Goal: Task Accomplishment & Management: Use online tool/utility

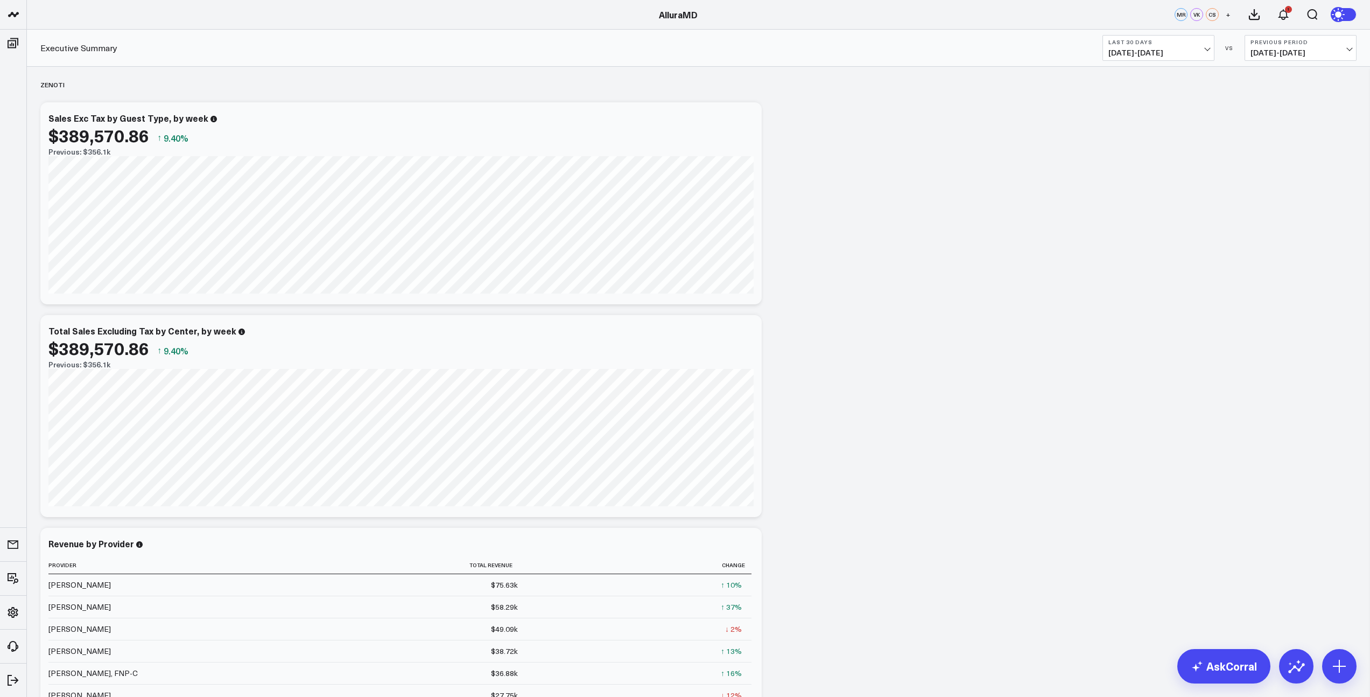
click at [1207, 51] on span "[DATE] - [DATE]" at bounding box center [1158, 52] width 100 height 9
click at [1138, 284] on link "MTD" at bounding box center [1158, 281] width 111 height 20
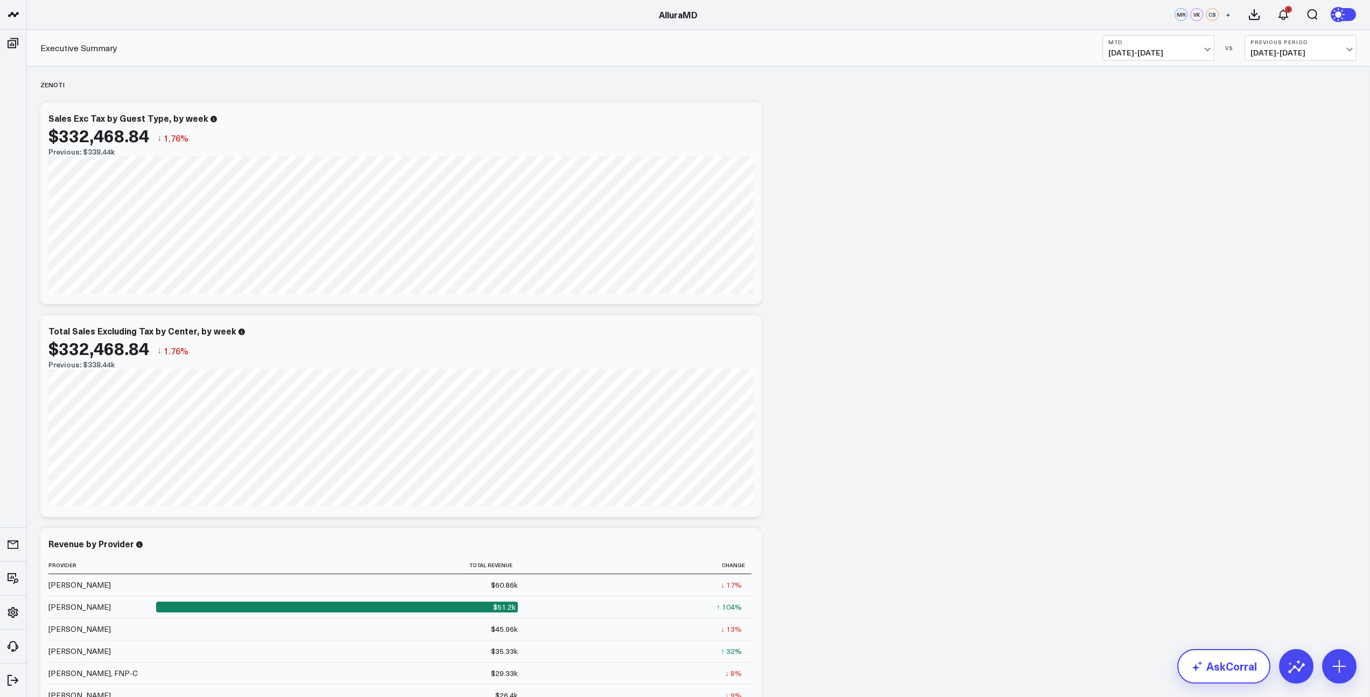
click at [1214, 663] on link "AskCorral" at bounding box center [1223, 666] width 93 height 34
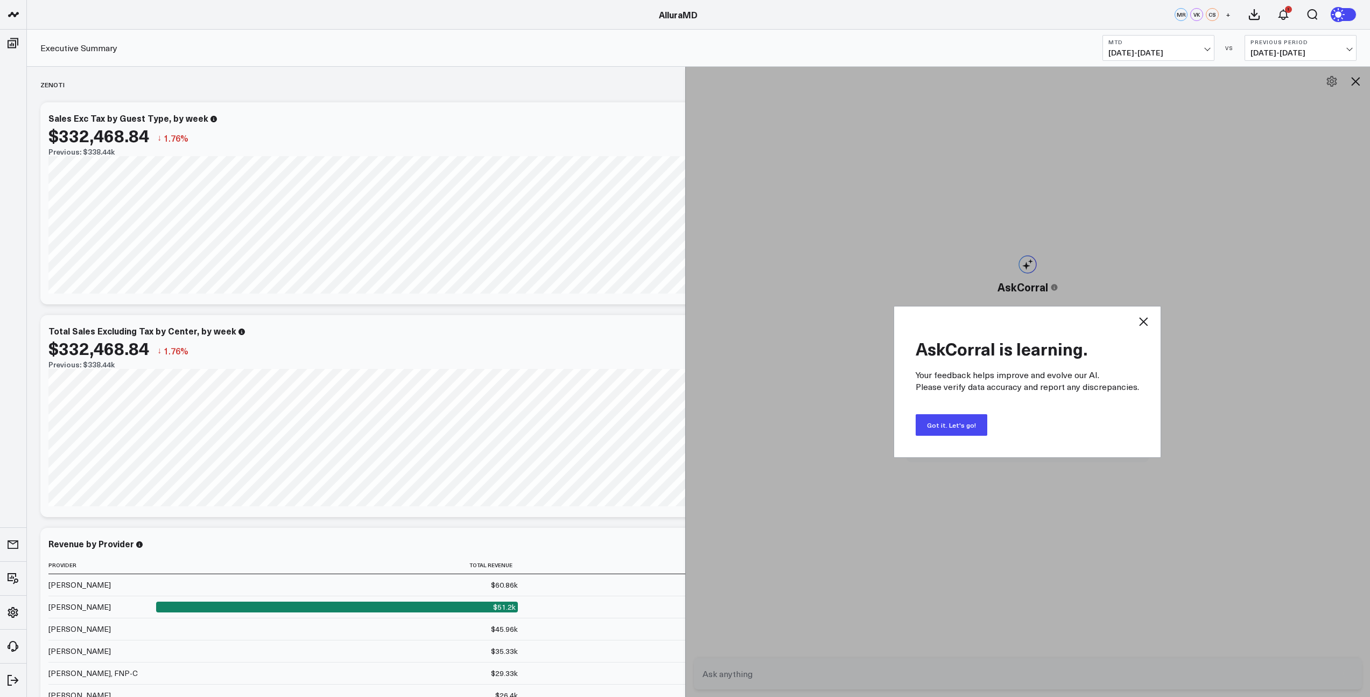
click at [969, 427] on button "Got it. Let's go!" at bounding box center [952, 425] width 72 height 22
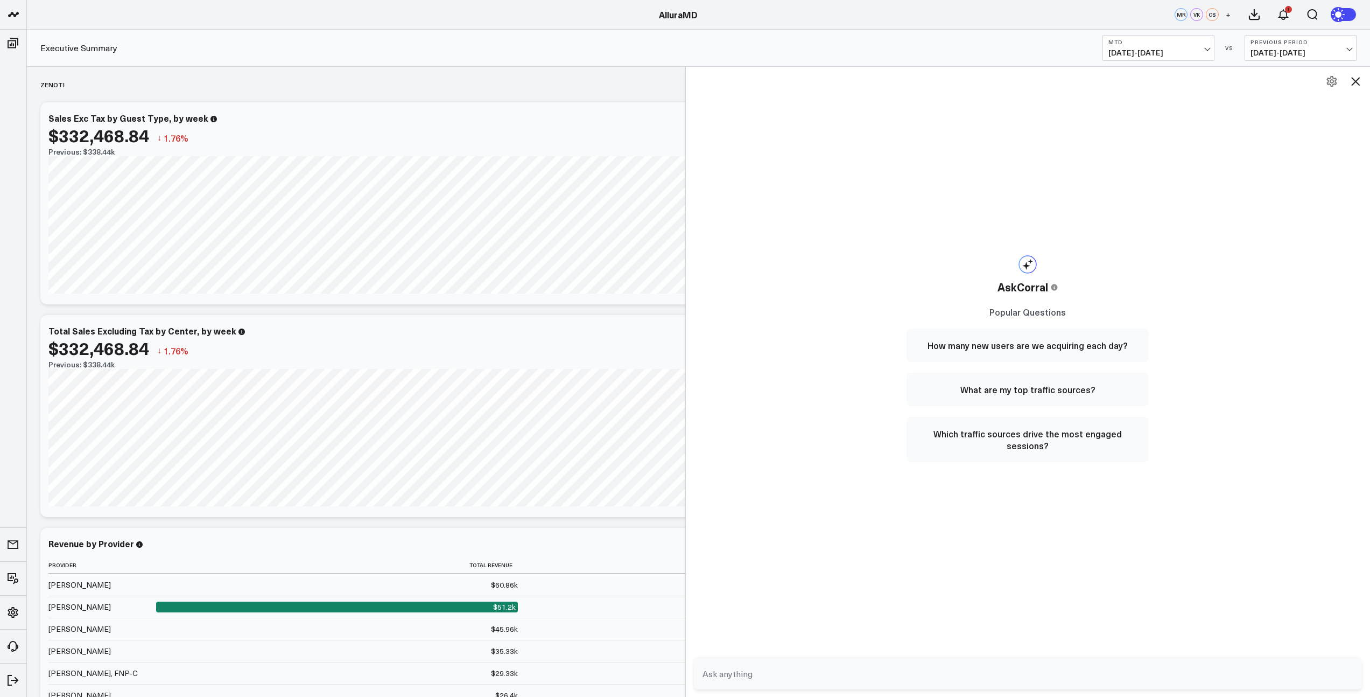
click at [791, 674] on textarea at bounding box center [1019, 673] width 638 height 19
type textarea "a"
type textarea "to cancellation fees collected MTD"
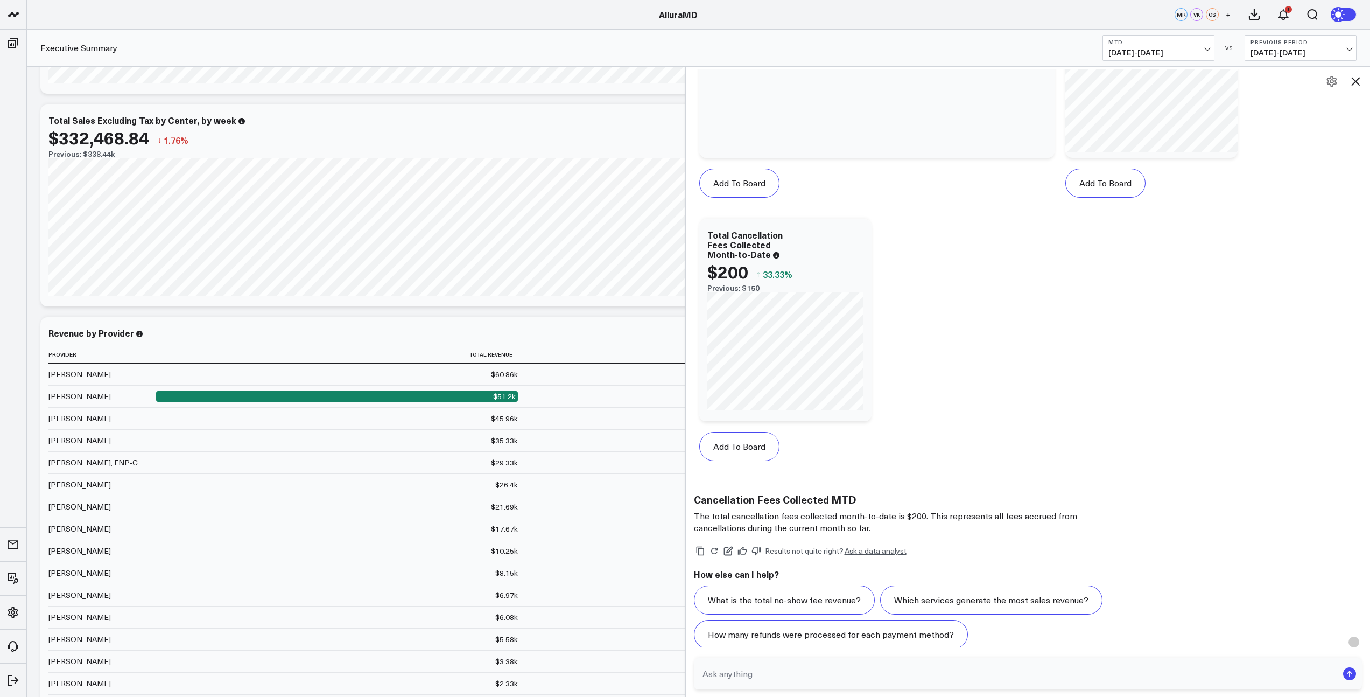
scroll to position [559, 0]
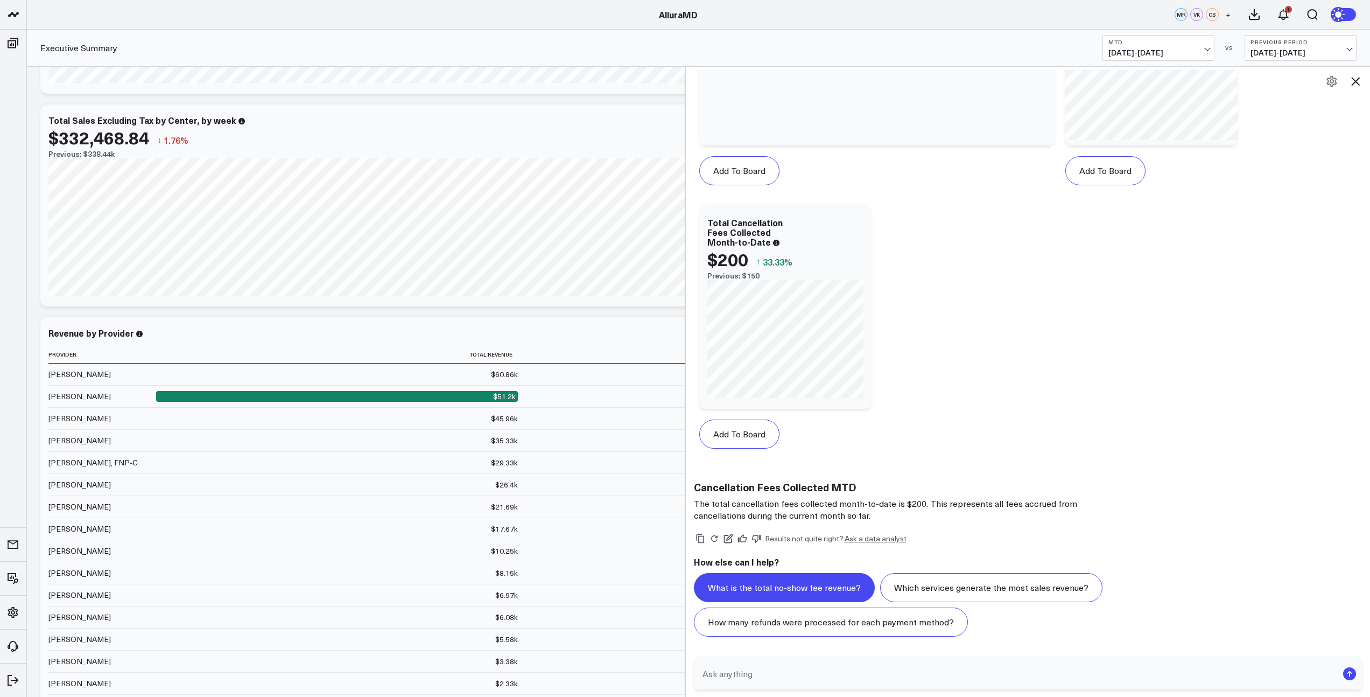
click at [777, 584] on button "What is the total no-show fee revenue?" at bounding box center [784, 587] width 181 height 29
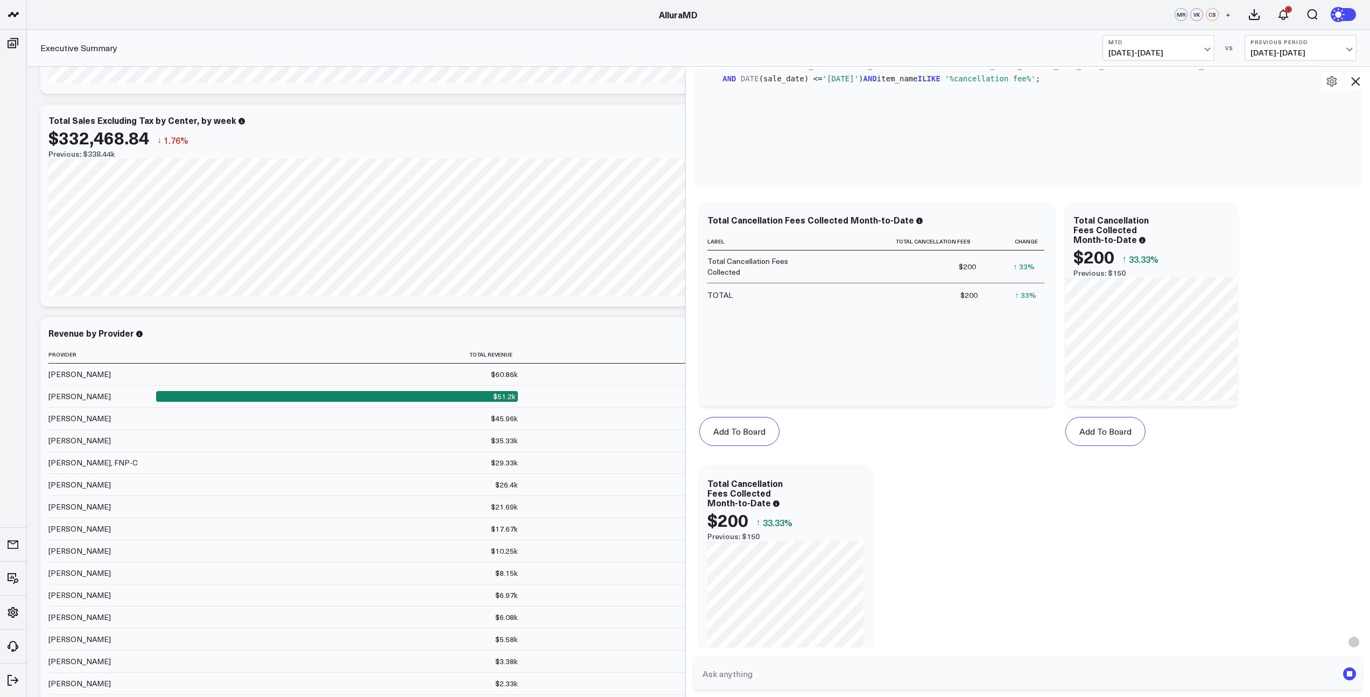
scroll to position [391, 0]
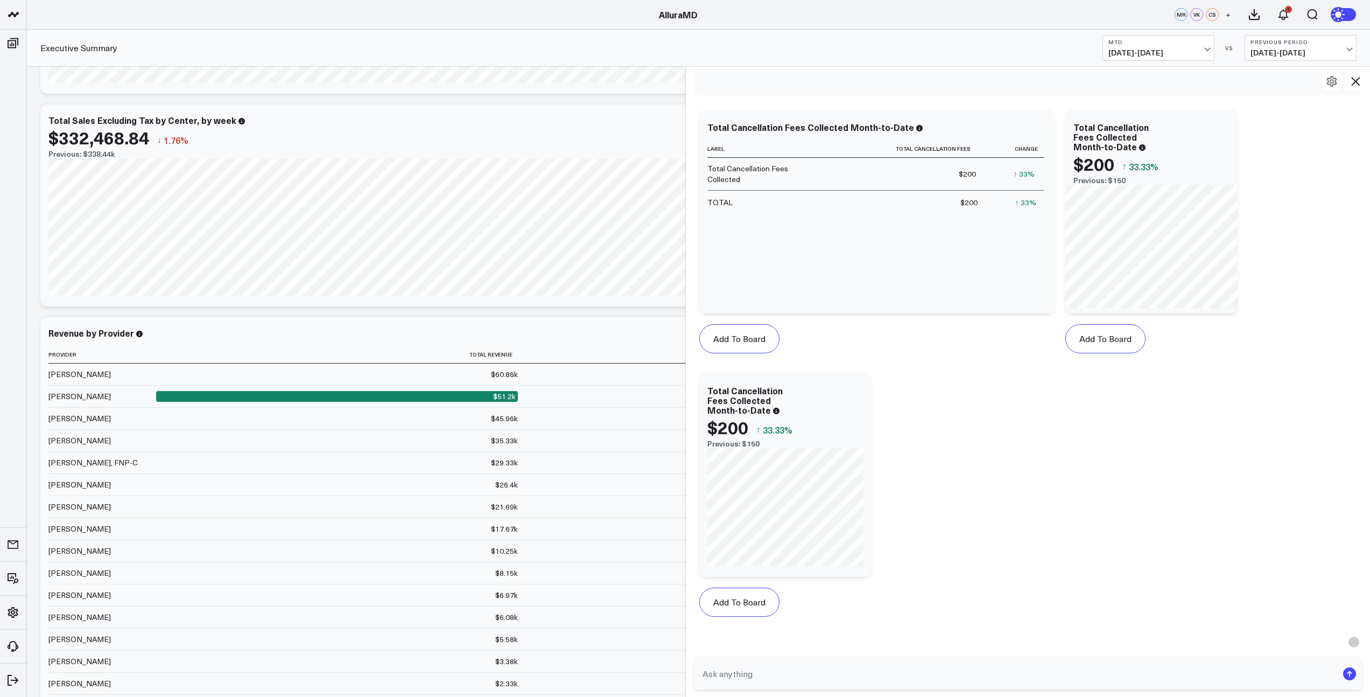
click at [1302, 49] on span "07/07/25 - 07/31/25" at bounding box center [1300, 52] width 100 height 9
click at [1264, 94] on link "MoM" at bounding box center [1300, 92] width 111 height 20
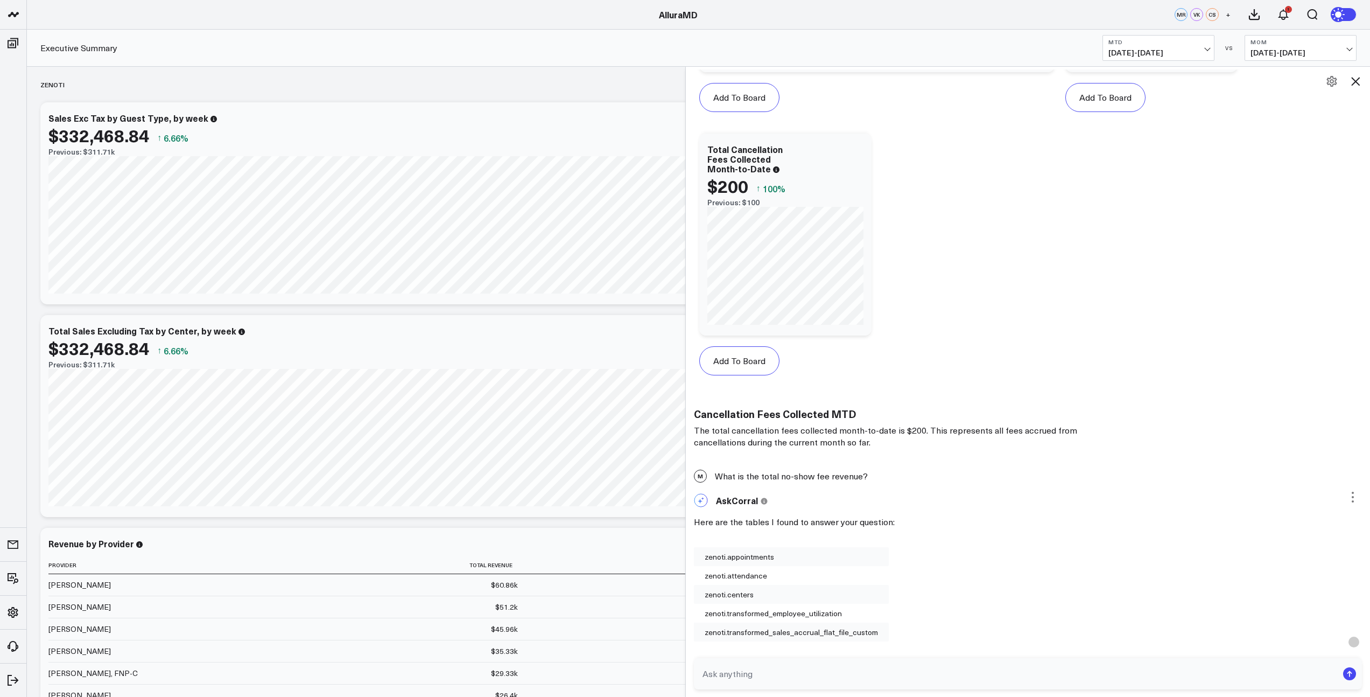
scroll to position [633, 0]
drag, startPoint x: 721, startPoint y: 476, endPoint x: 866, endPoint y: 477, distance: 145.3
click at [866, 477] on div "M What is the total no-show fee revenue?" at bounding box center [1028, 475] width 685 height 24
copy div "What is the total no-show fee revenue?"
click at [848, 676] on textarea at bounding box center [1019, 673] width 638 height 19
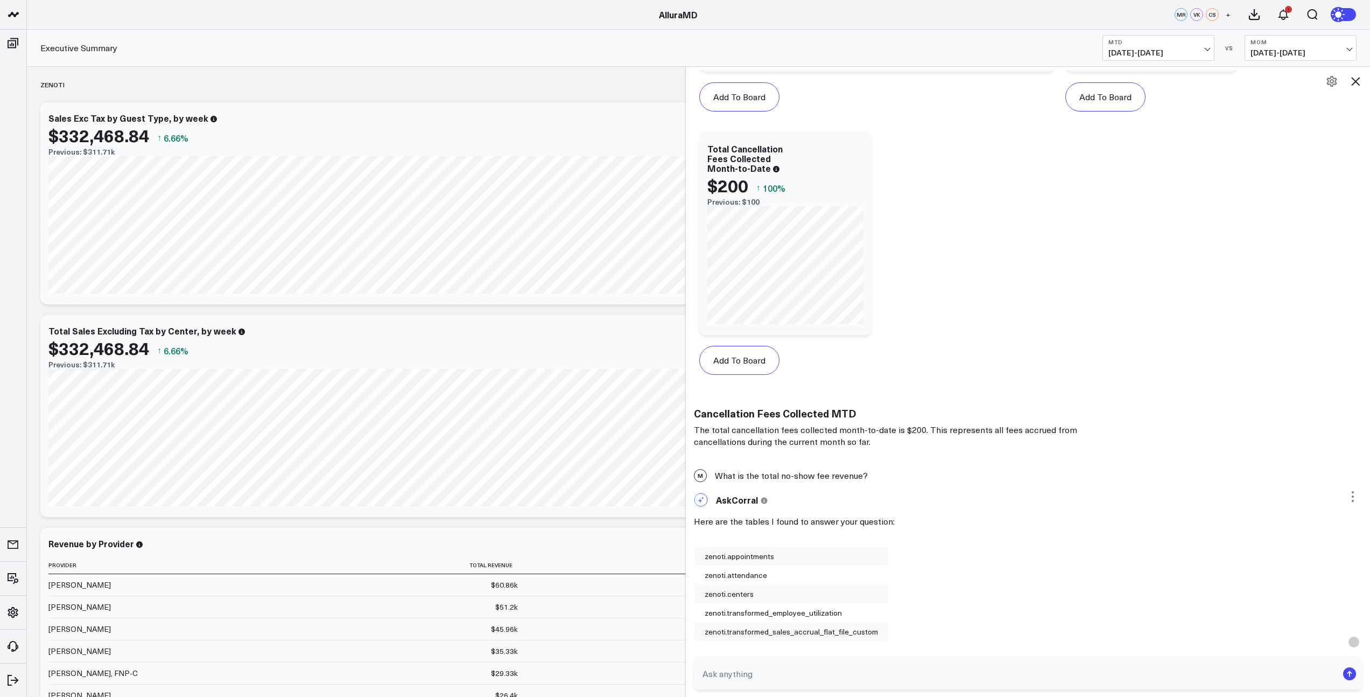
paste textarea "What is the total no-show fee revenue?"
drag, startPoint x: 771, startPoint y: 677, endPoint x: 800, endPoint y: 674, distance: 29.7
click at [800, 674] on textarea "What is the total no-show fee revenue?" at bounding box center [1019, 673] width 638 height 19
type textarea "What is the total cancellation fee revenue?"
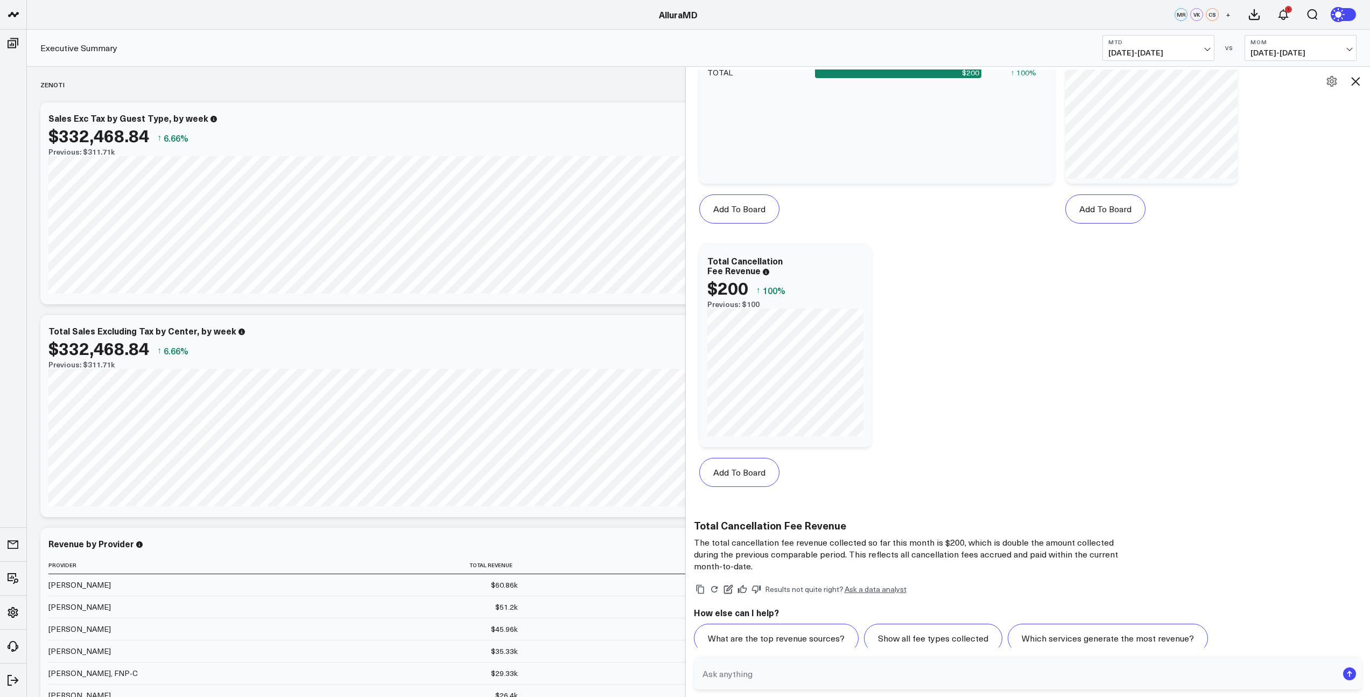
scroll to position [2495, 0]
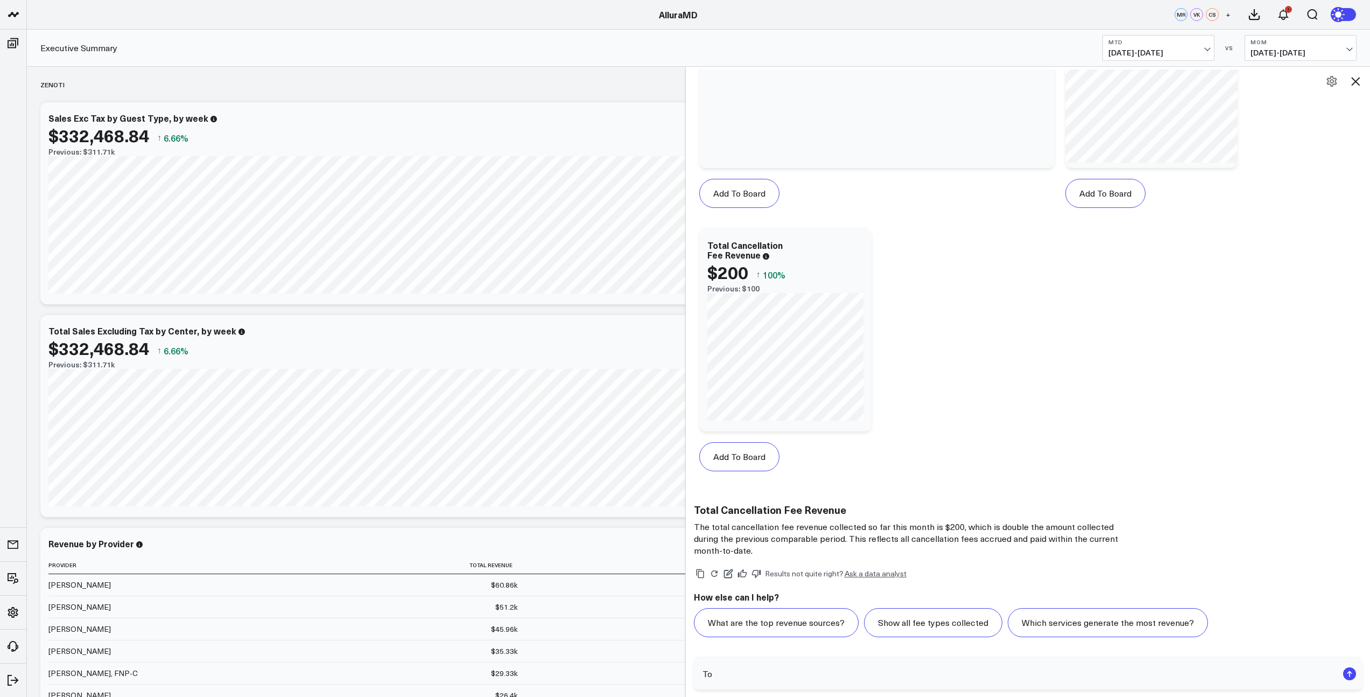
type textarea "T"
type textarea "by center"
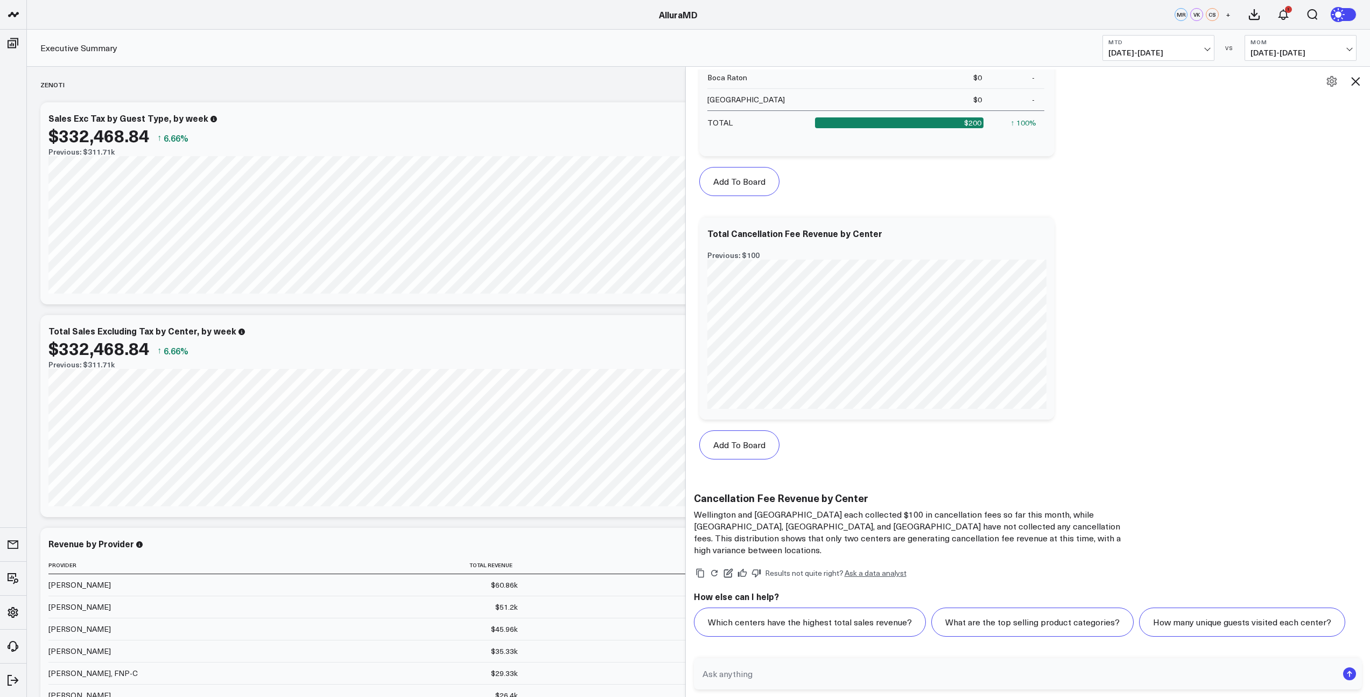
scroll to position [3778, 0]
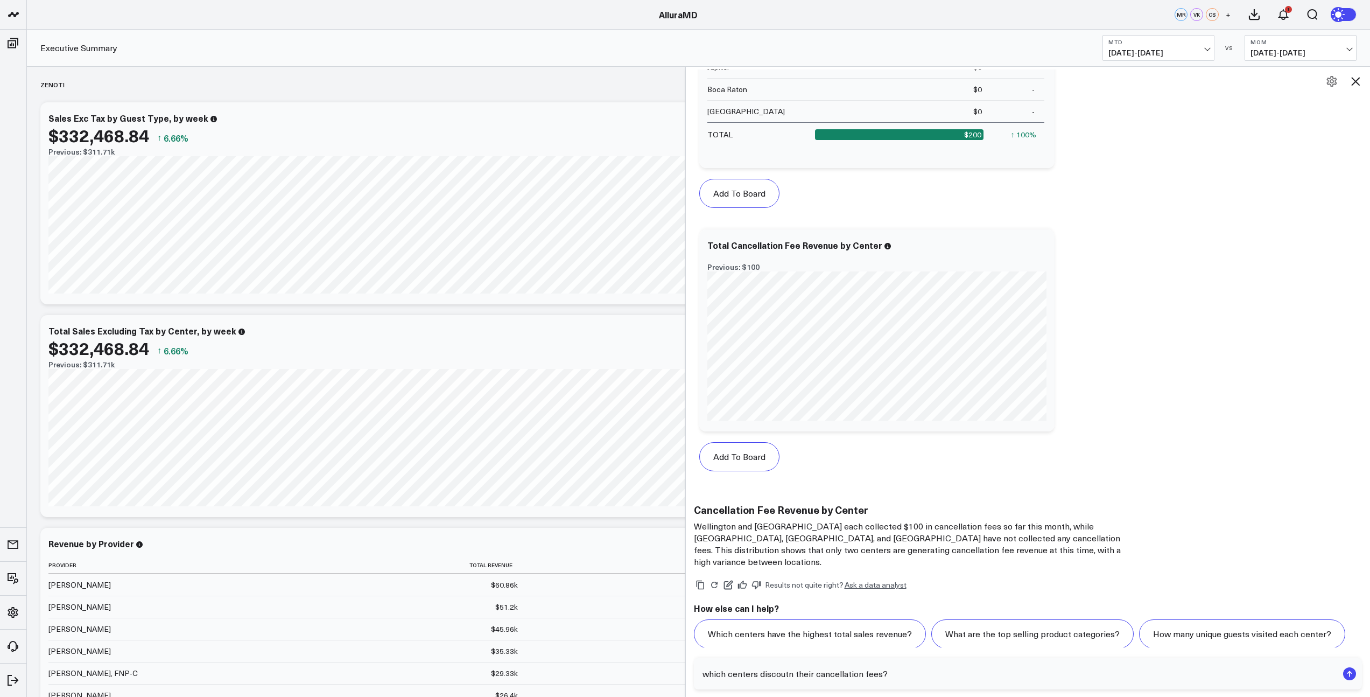
type textarea "which centers discount their cancellation fees?"
click at [918, 672] on textarea "which centers discount their cancellation fees?" at bounding box center [1019, 673] width 638 height 19
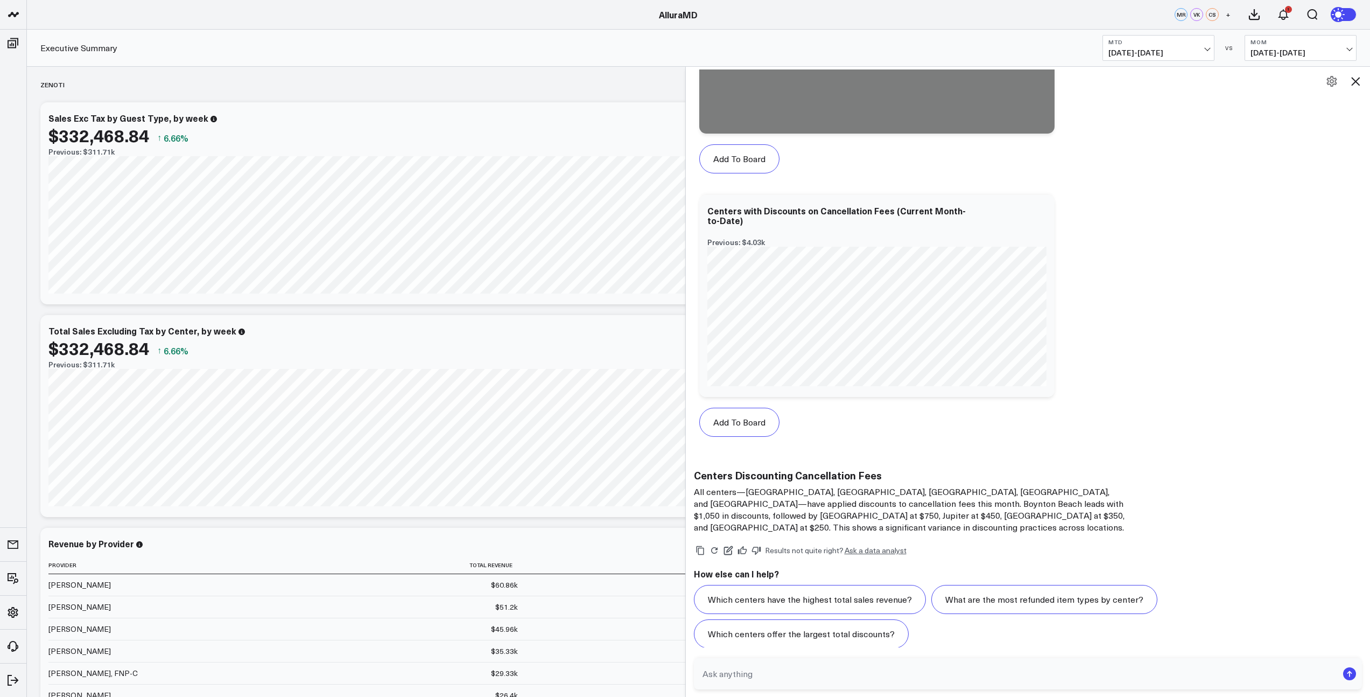
scroll to position [5107, 0]
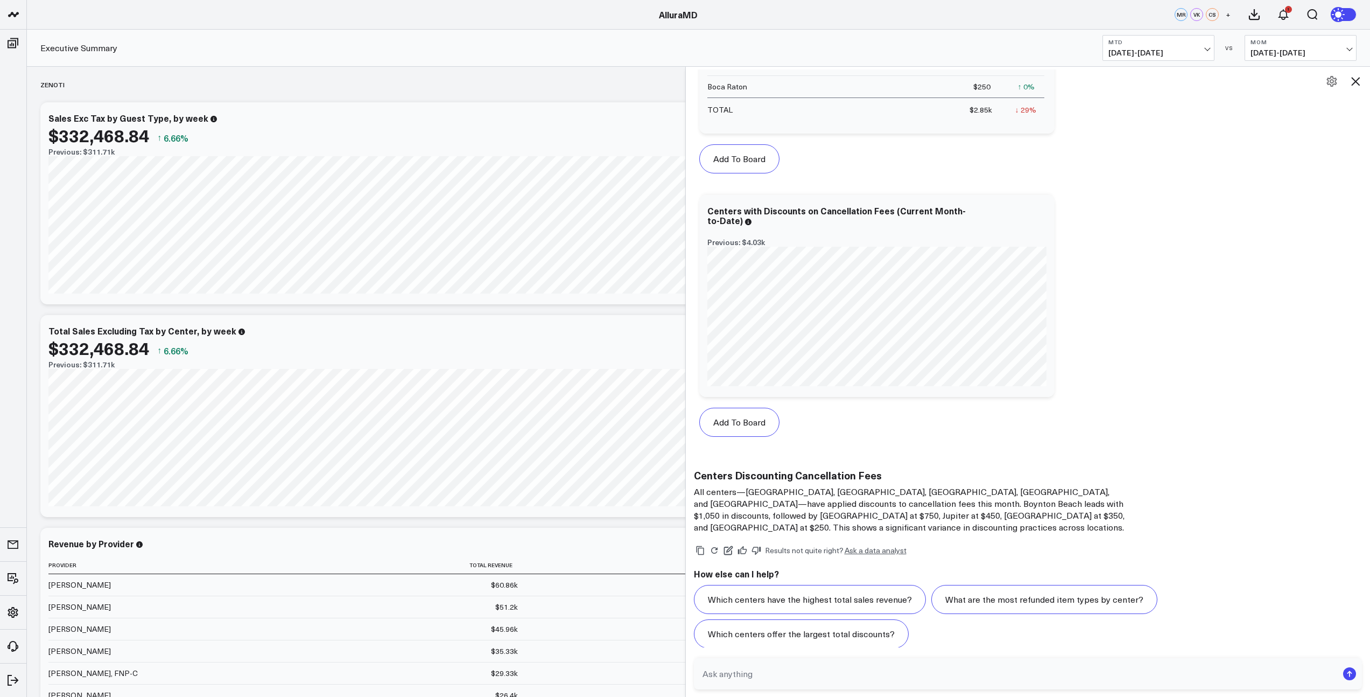
click at [1356, 83] on icon at bounding box center [1355, 81] width 13 height 13
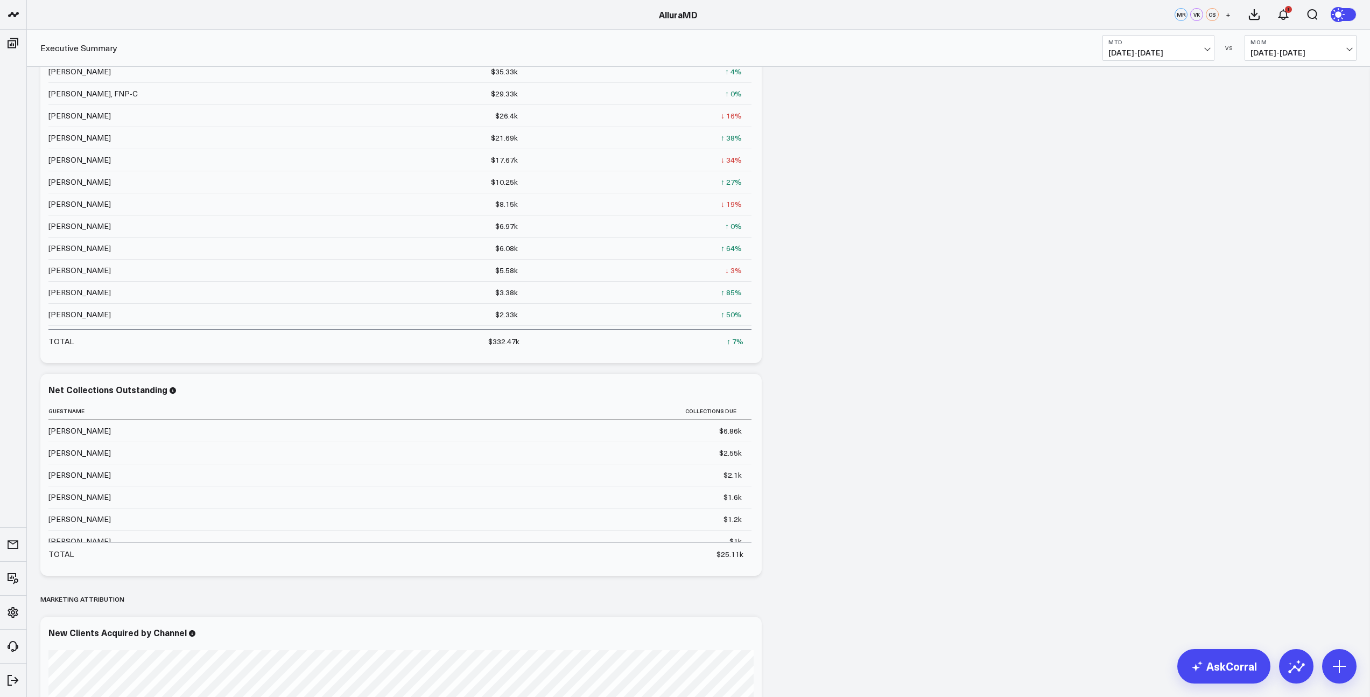
scroll to position [0, 0]
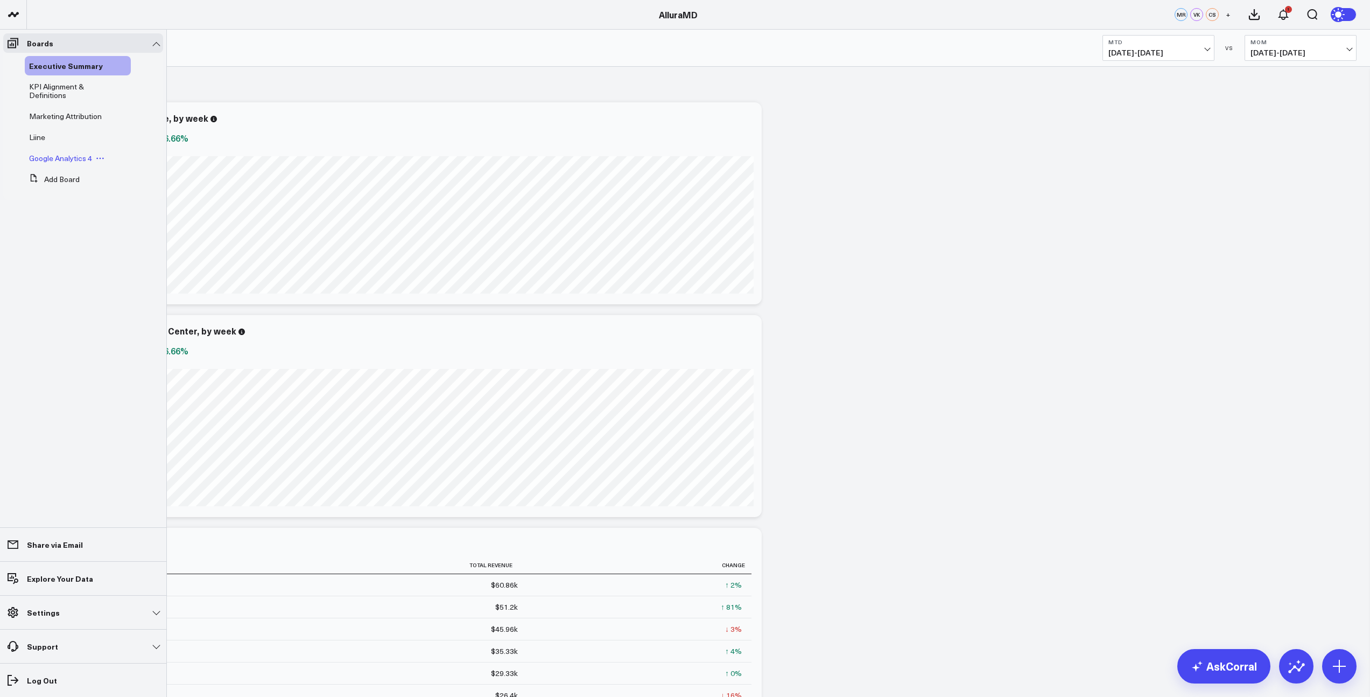
click at [68, 163] on span "Google Analytics 4" at bounding box center [60, 158] width 63 height 10
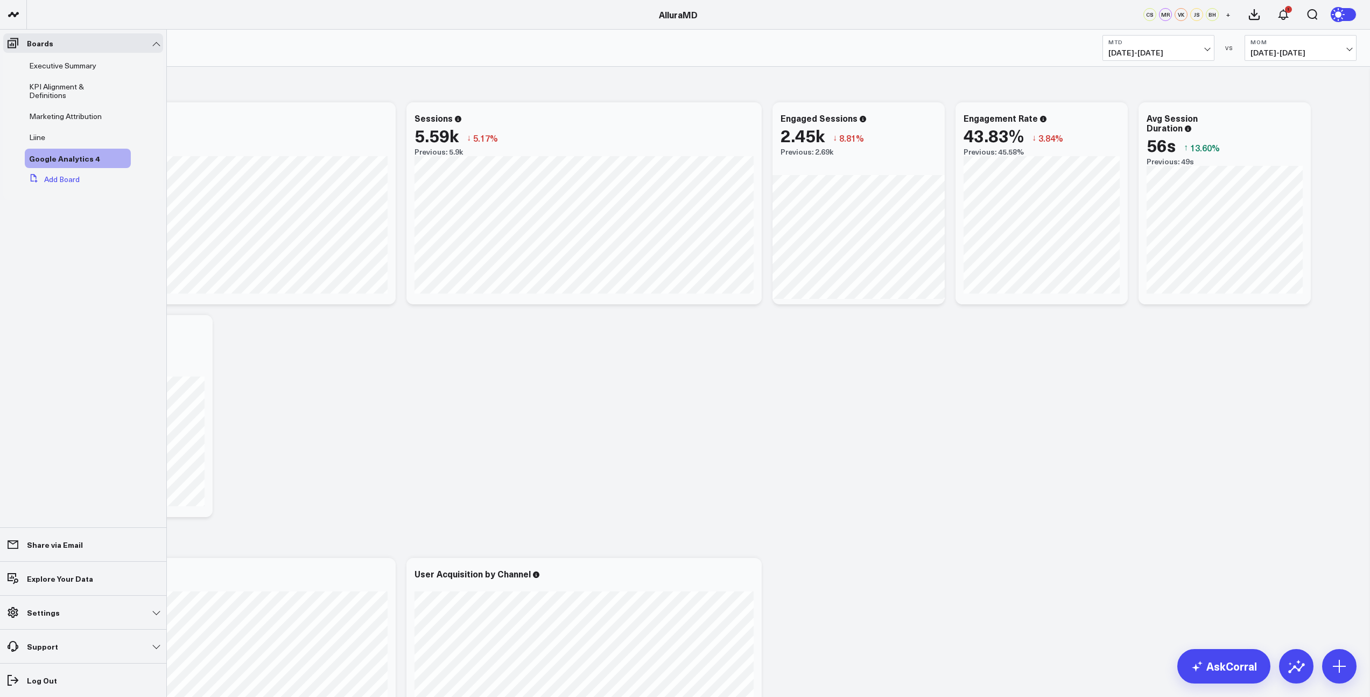
click at [67, 179] on button "Add Board" at bounding box center [52, 179] width 55 height 19
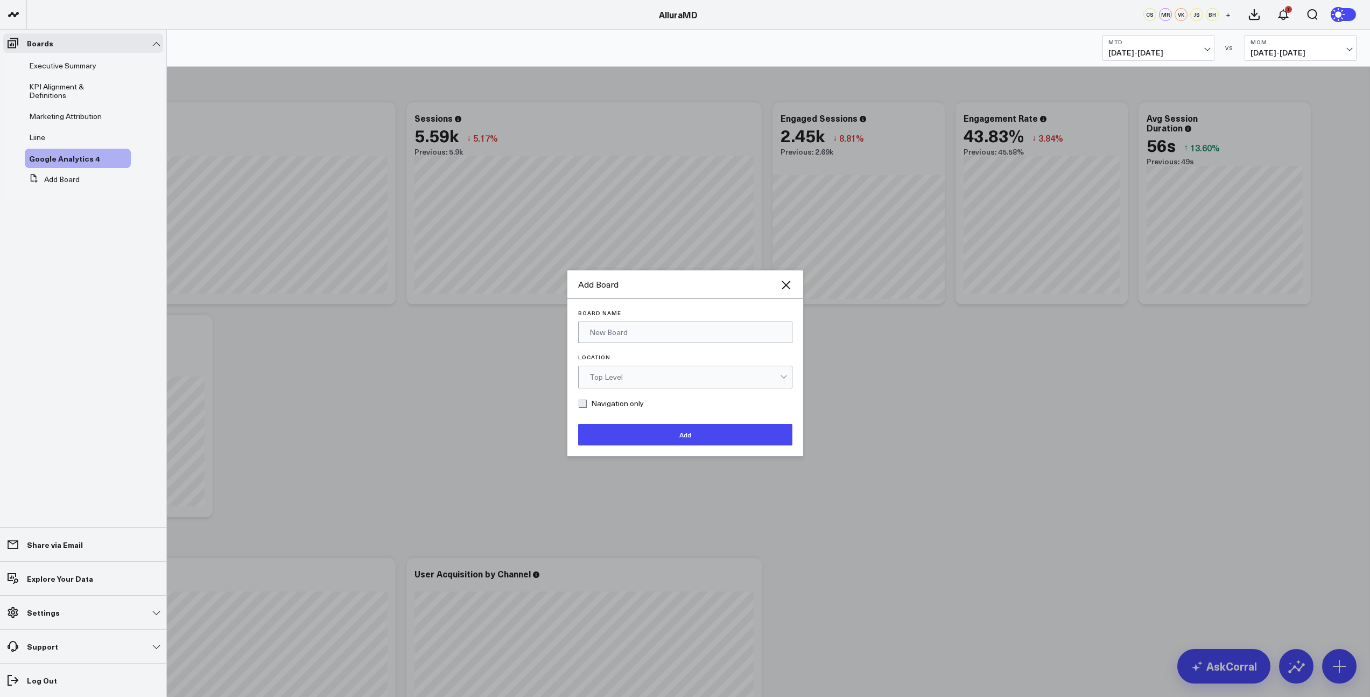
click at [627, 383] on div "Top Level" at bounding box center [684, 377] width 191 height 22
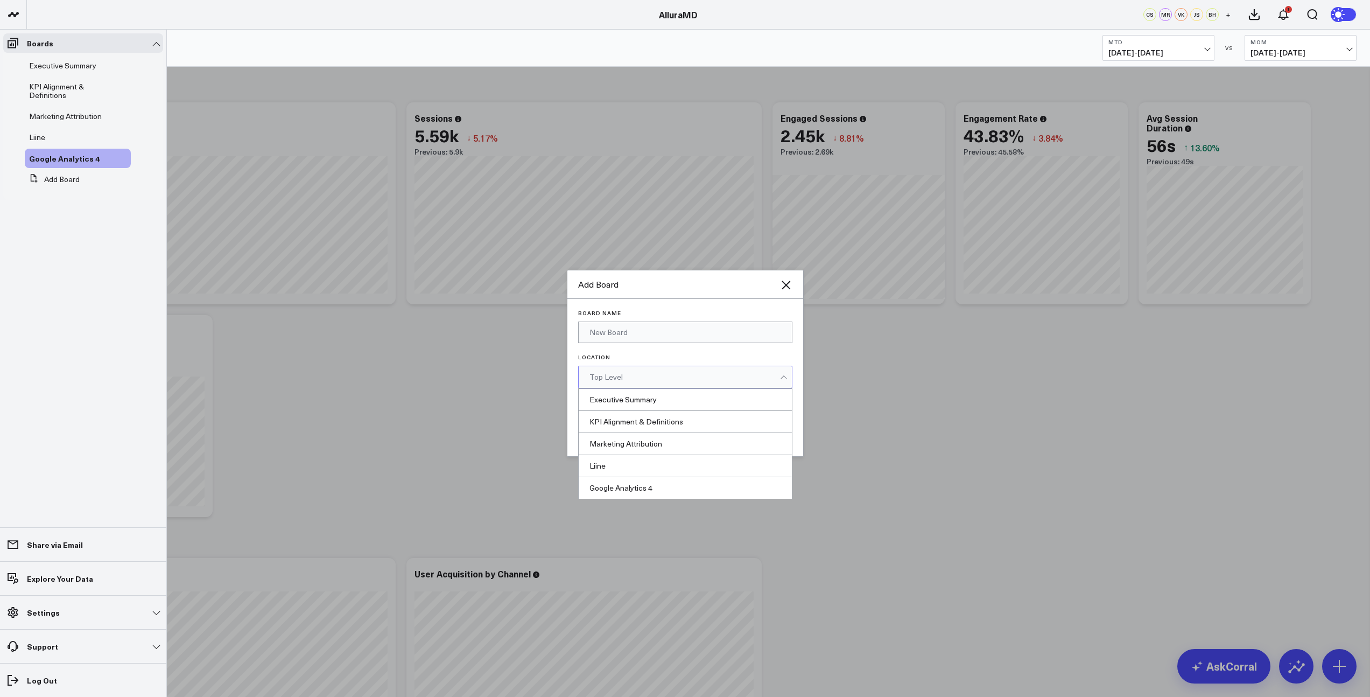
click at [638, 357] on label "Location" at bounding box center [685, 357] width 214 height 6
click at [632, 377] on input "Location" at bounding box center [631, 377] width 2 height 0
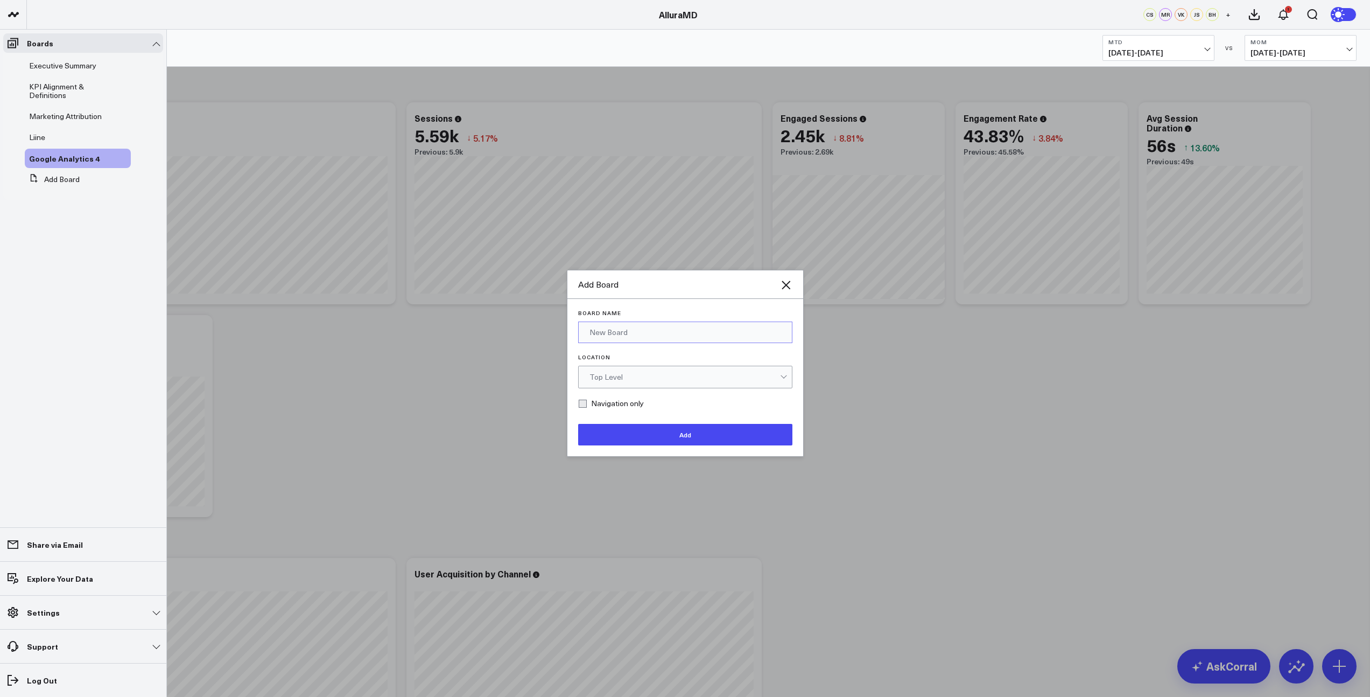
click at [627, 338] on input "Board Name" at bounding box center [685, 332] width 214 height 22
type input "Practice Summaries"
click at [582, 405] on label "Navigation only" at bounding box center [611, 403] width 66 height 9
click at [582, 405] on input "Navigation only" at bounding box center [582, 403] width 9 height 9
checkbox input "true"
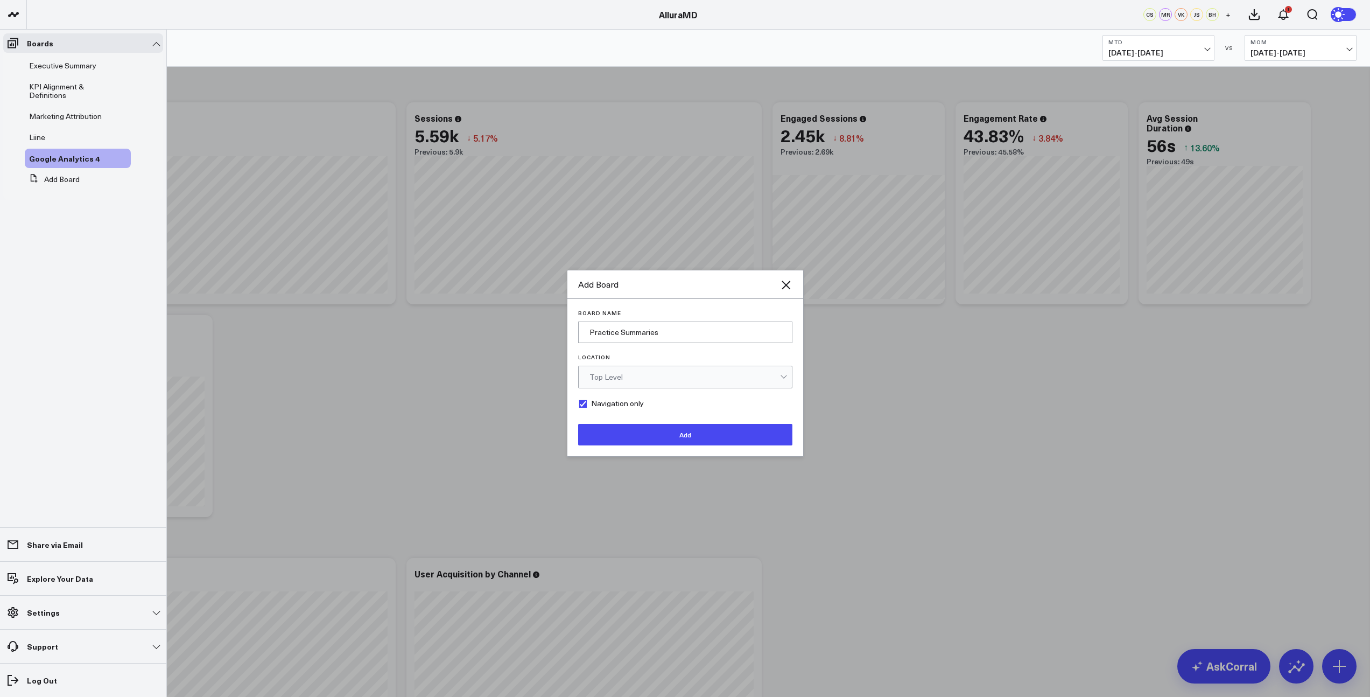
click at [697, 438] on button "Add" at bounding box center [685, 435] width 214 height 22
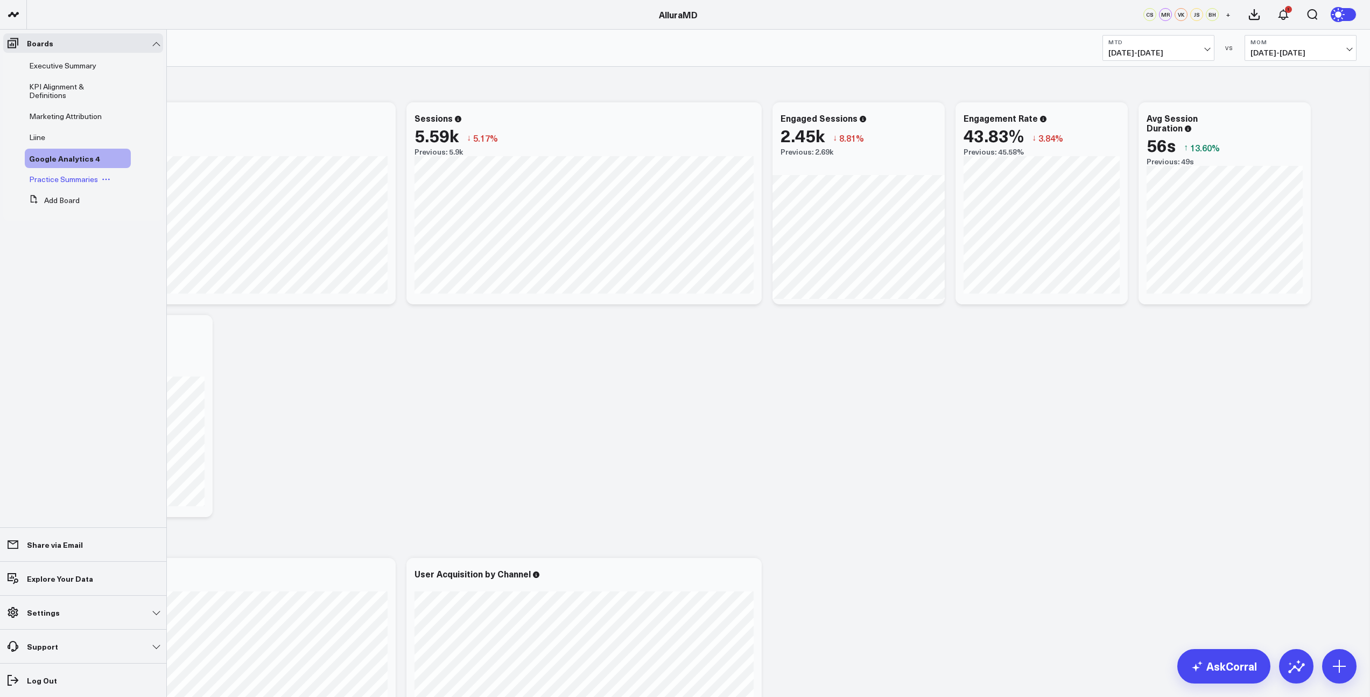
click at [61, 182] on span "Practice Summaries" at bounding box center [63, 179] width 69 height 10
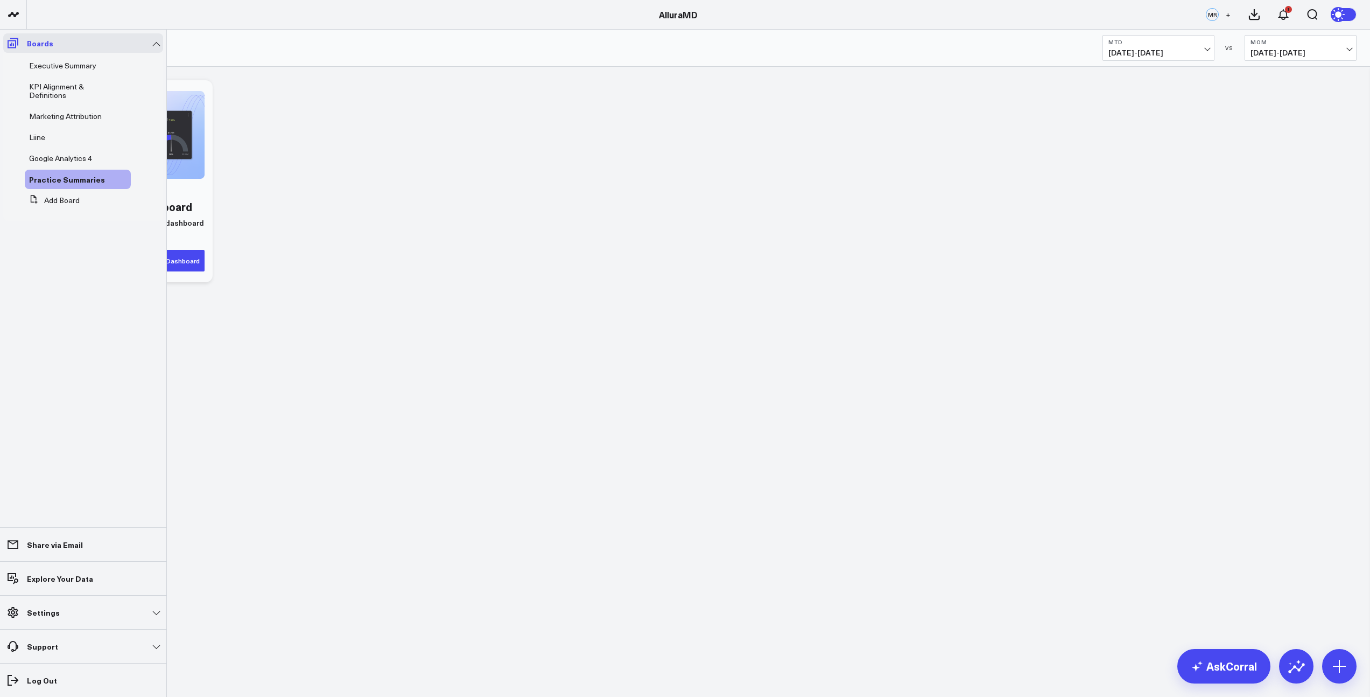
click at [12, 45] on icon at bounding box center [13, 43] width 11 height 10
click at [12, 43] on icon at bounding box center [12, 43] width 13 height 13
click at [72, 202] on button "Add Board" at bounding box center [52, 200] width 55 height 19
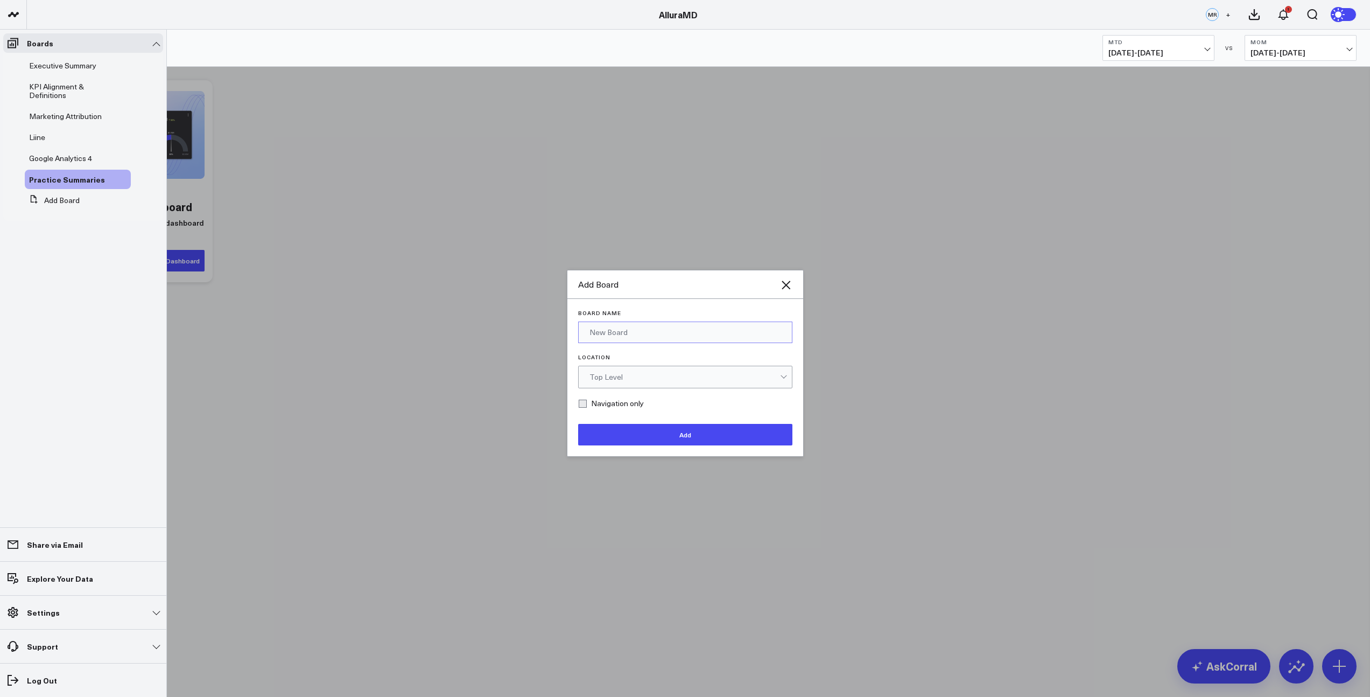
click at [642, 333] on input "Board Name" at bounding box center [685, 332] width 214 height 22
type input "Boca Raton"
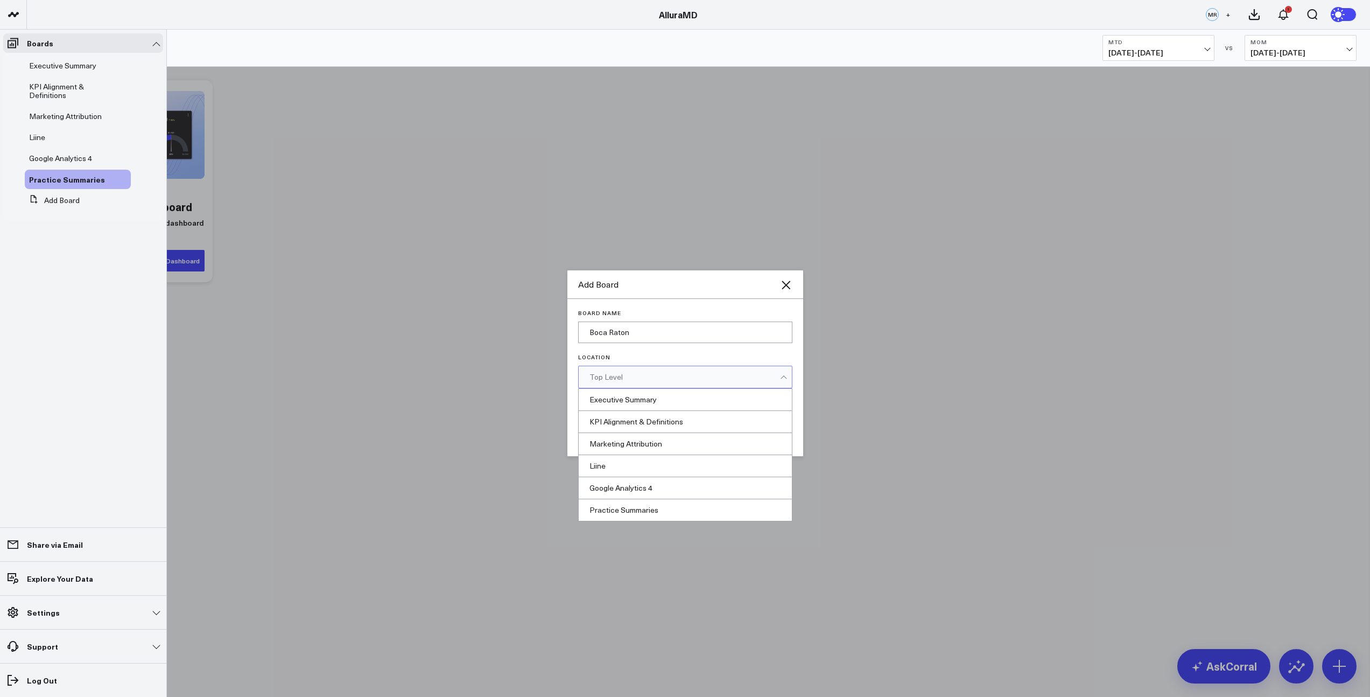
click at [641, 384] on div "Top Level" at bounding box center [684, 377] width 191 height 22
click at [651, 508] on div "Practice Summaries" at bounding box center [685, 510] width 213 height 22
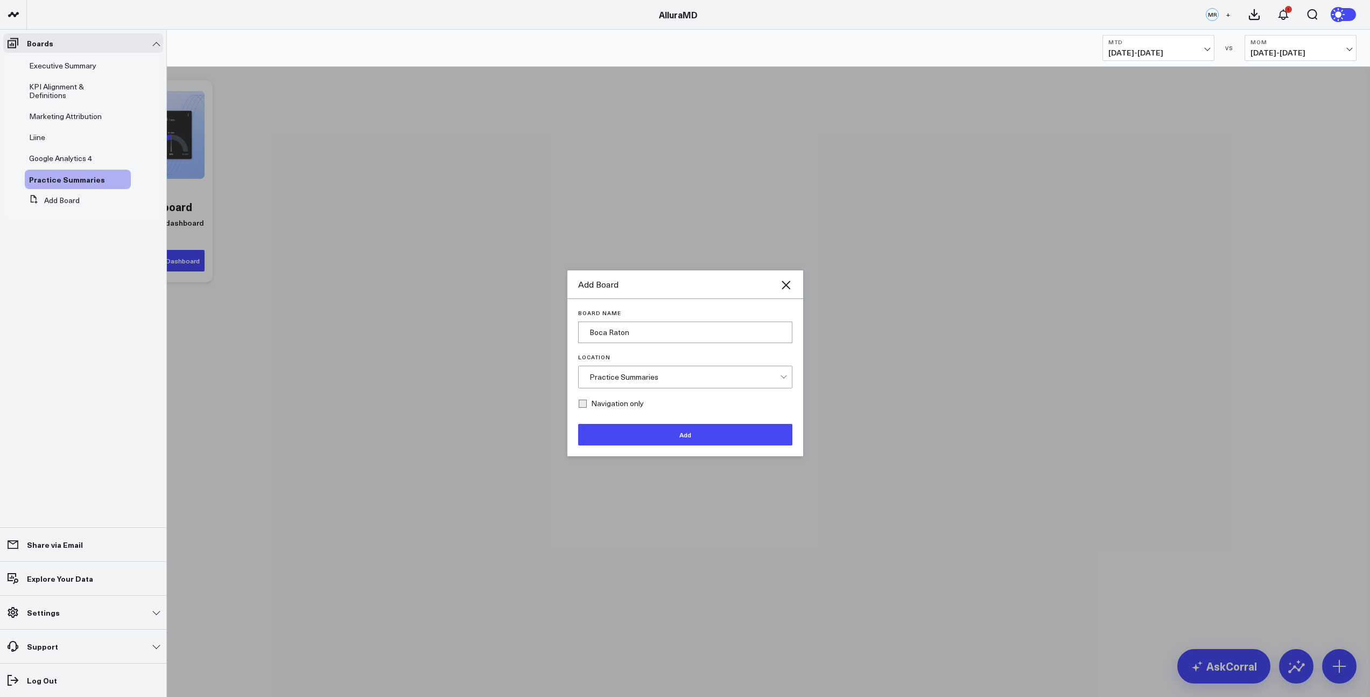
click at [688, 436] on button "Add" at bounding box center [685, 435] width 214 height 22
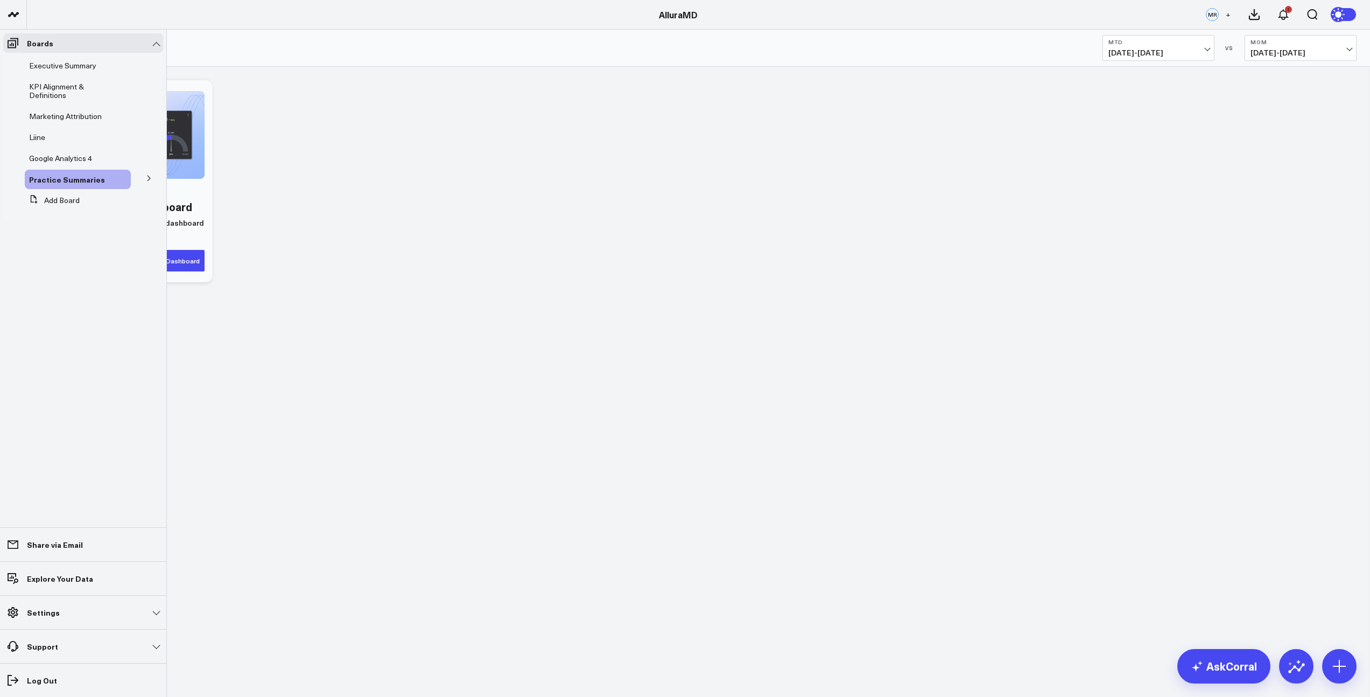
click at [147, 181] on icon at bounding box center [149, 178] width 6 height 6
click at [113, 198] on div "Boca Raton" at bounding box center [81, 198] width 100 height 19
click at [49, 200] on span "Boca Raton" at bounding box center [56, 198] width 40 height 10
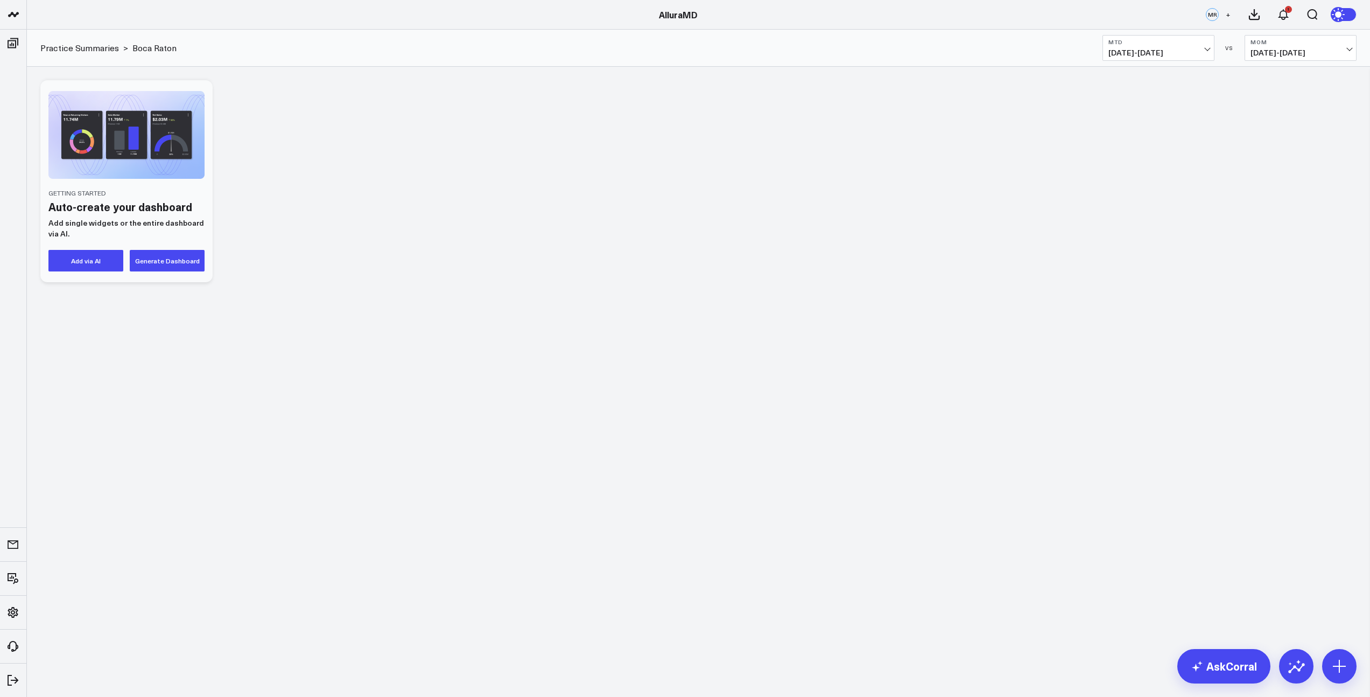
click at [107, 266] on button "Add via AI" at bounding box center [85, 261] width 75 height 22
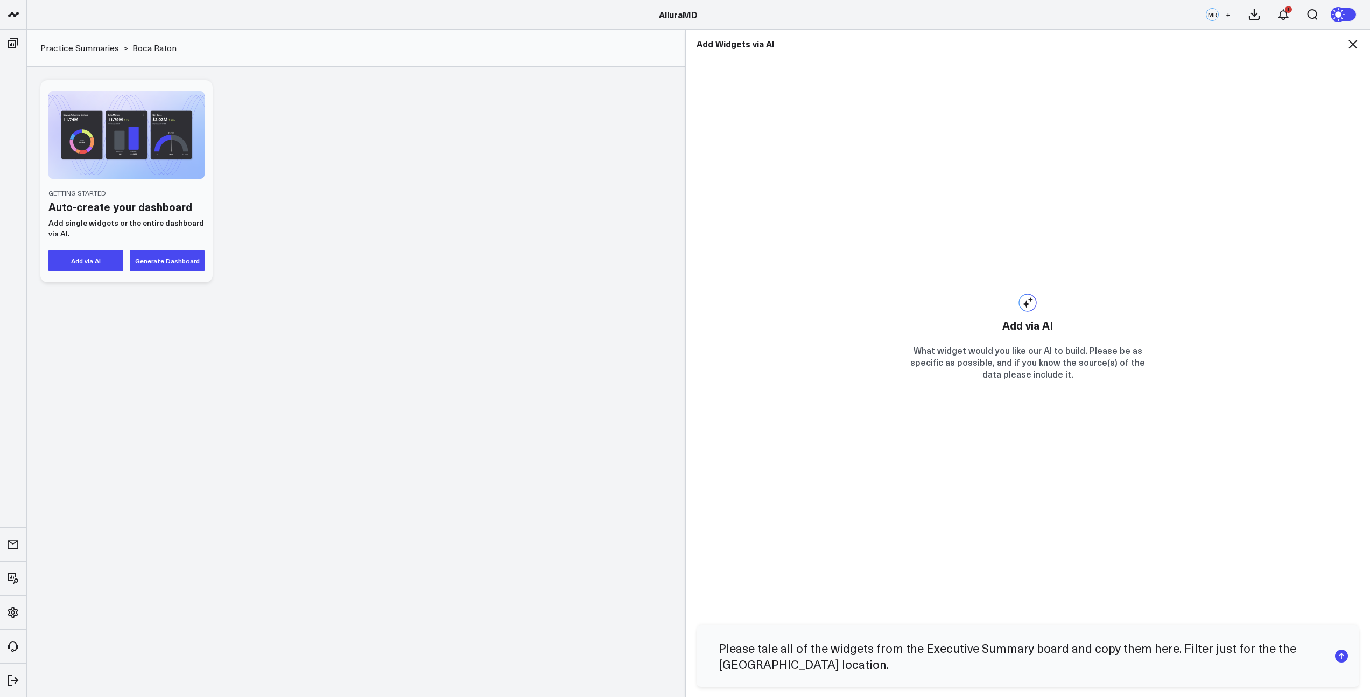
type textarea "Please tale all of the widgets from the Executive Summary board and copy them h…"
click at [1344, 655] on icon "submit" at bounding box center [1341, 653] width 5 height 3
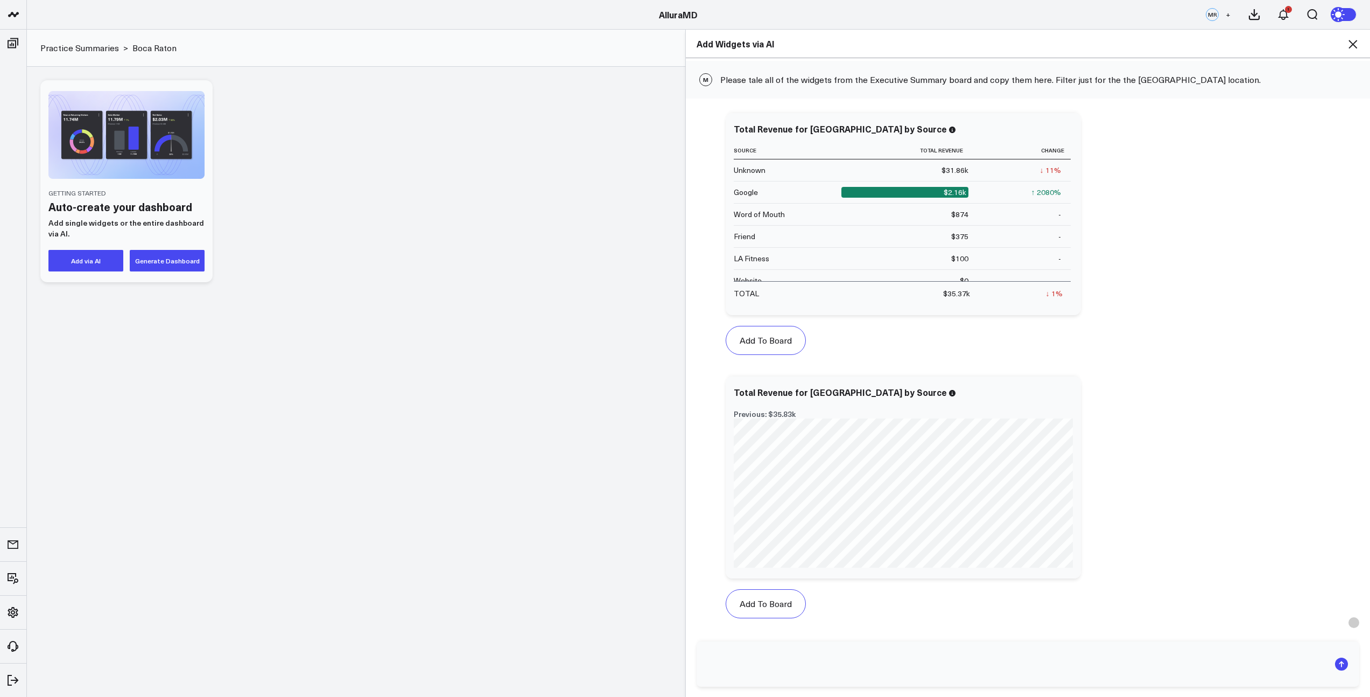
scroll to position [0, 0]
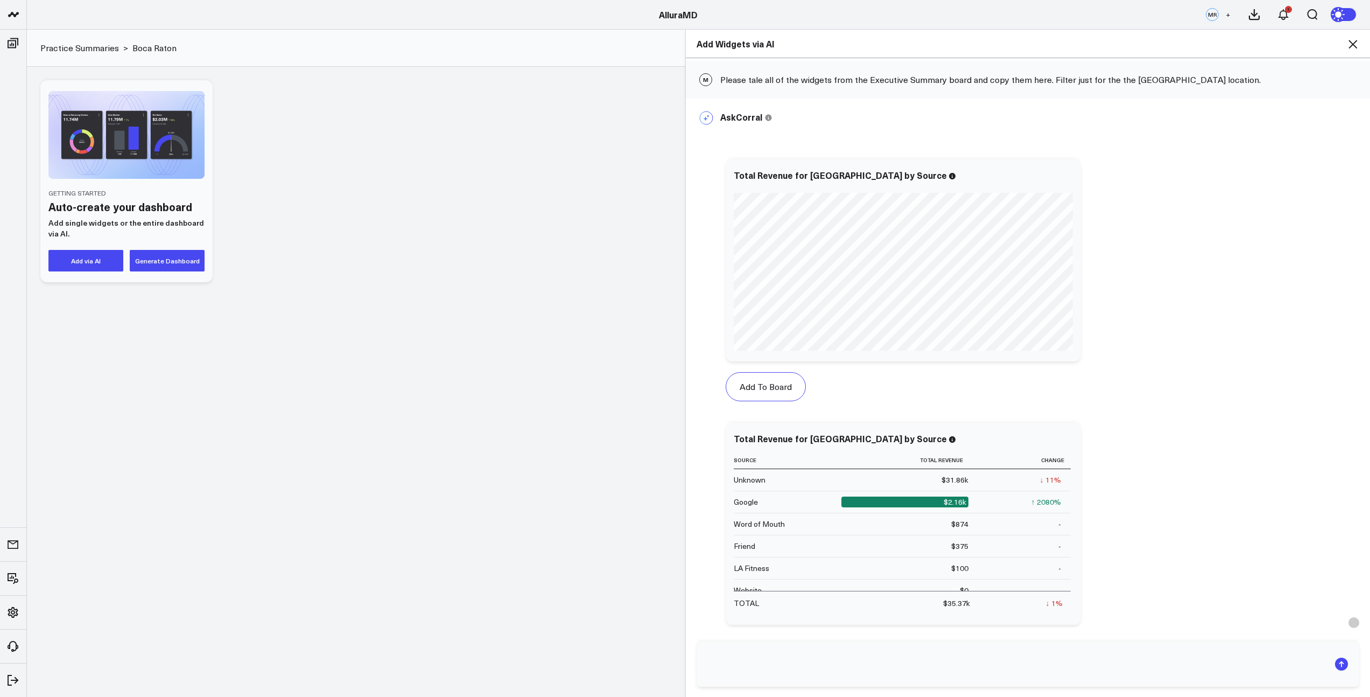
click at [1357, 47] on icon at bounding box center [1352, 44] width 13 height 13
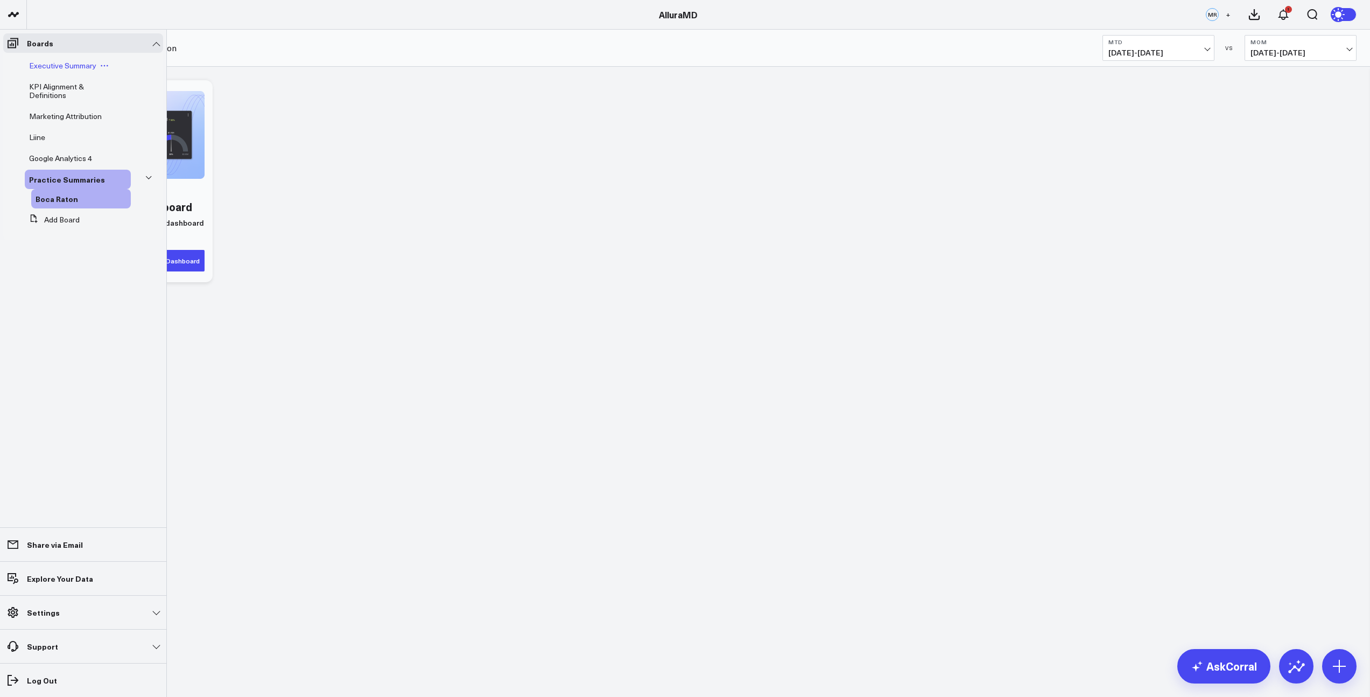
click at [50, 68] on span "Executive Summary" at bounding box center [62, 65] width 67 height 10
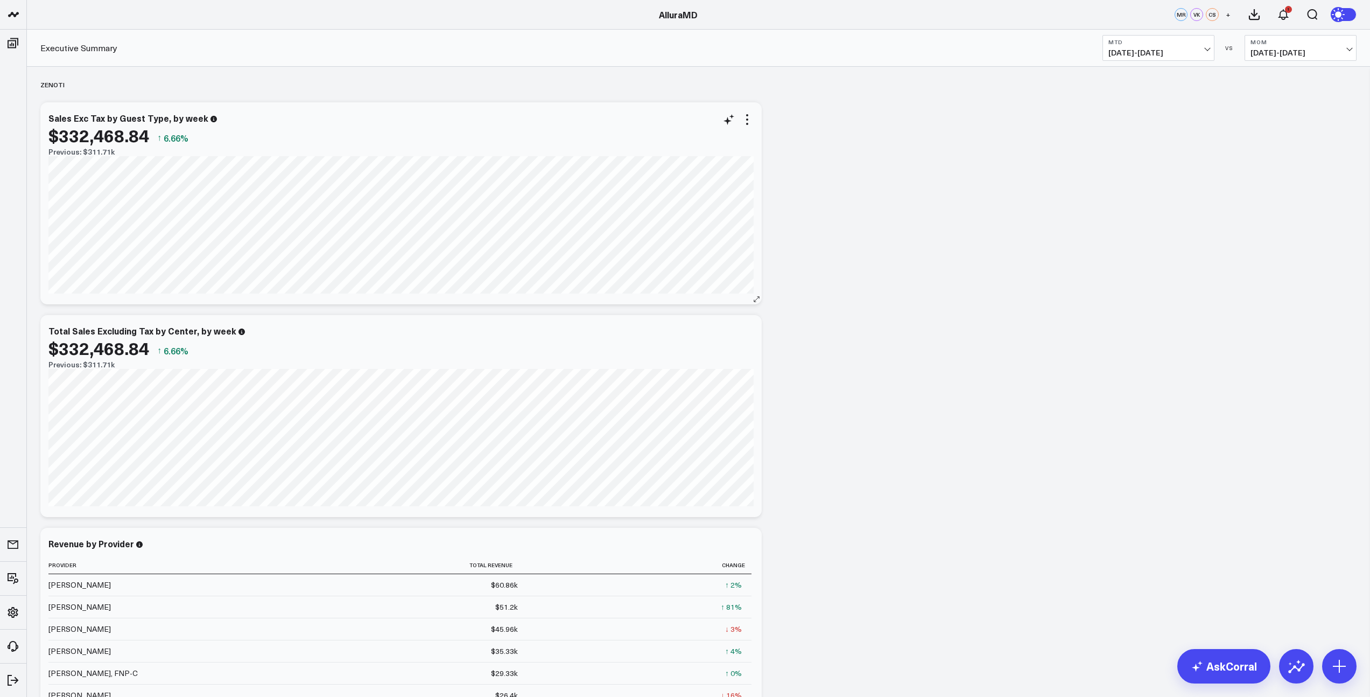
click at [749, 127] on div "$332,468.84 ↑ 6.66%" at bounding box center [400, 134] width 705 height 19
click at [751, 125] on icon at bounding box center [747, 119] width 13 height 13
click at [875, 319] on button "Boca Raton" at bounding box center [884, 317] width 40 height 8
click at [748, 332] on icon at bounding box center [747, 332] width 13 height 13
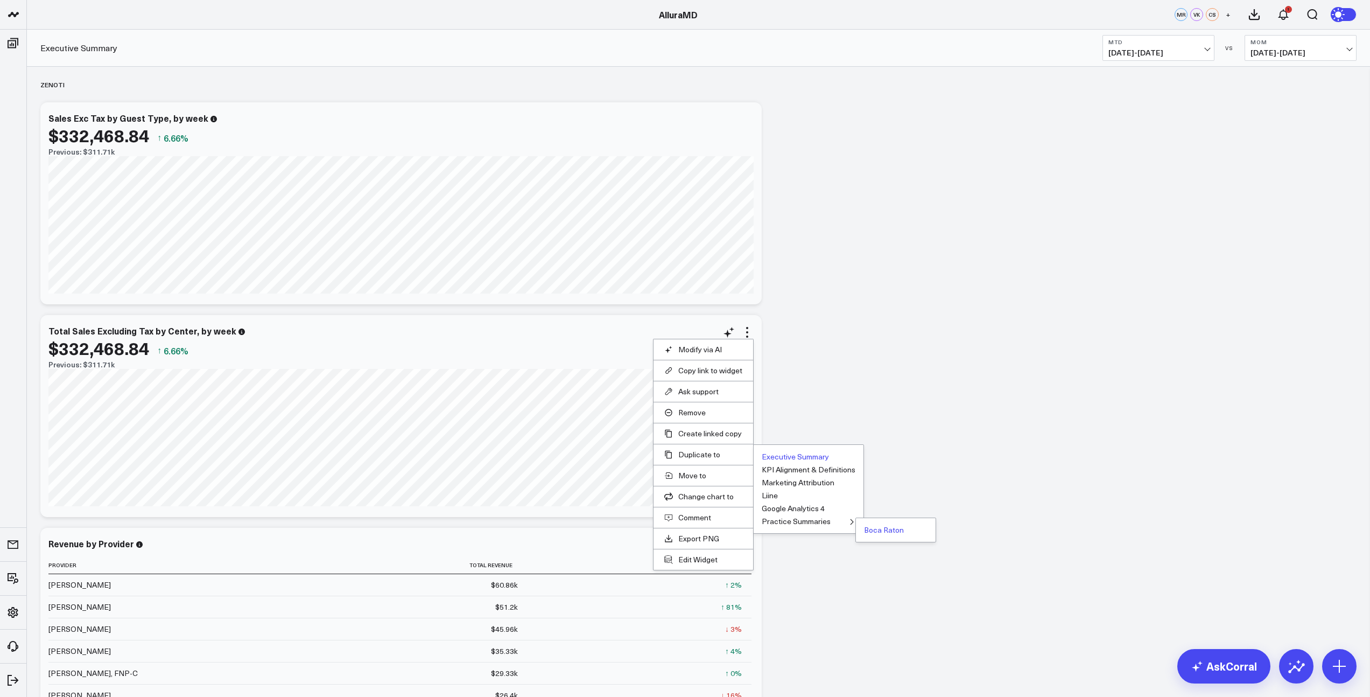
click at [894, 531] on button "Boca Raton" at bounding box center [884, 530] width 40 height 8
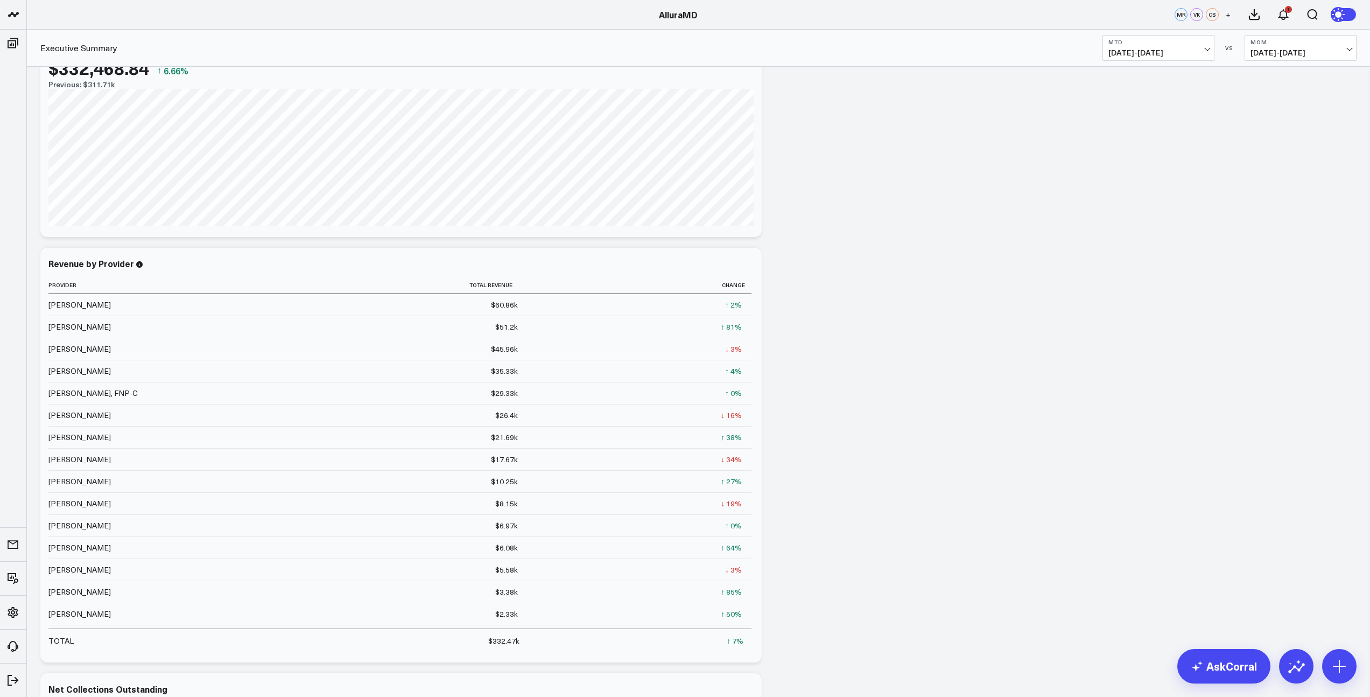
scroll to position [262, 0]
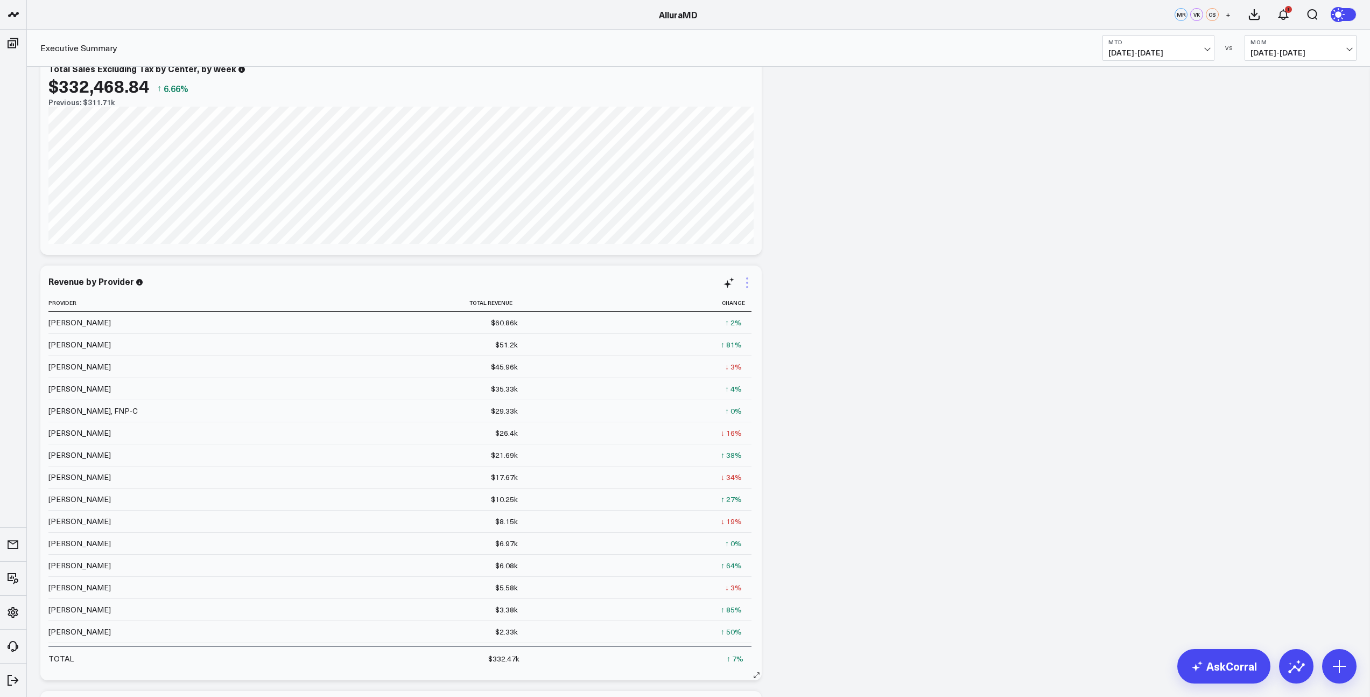
click at [748, 283] on icon at bounding box center [747, 283] width 2 height 2
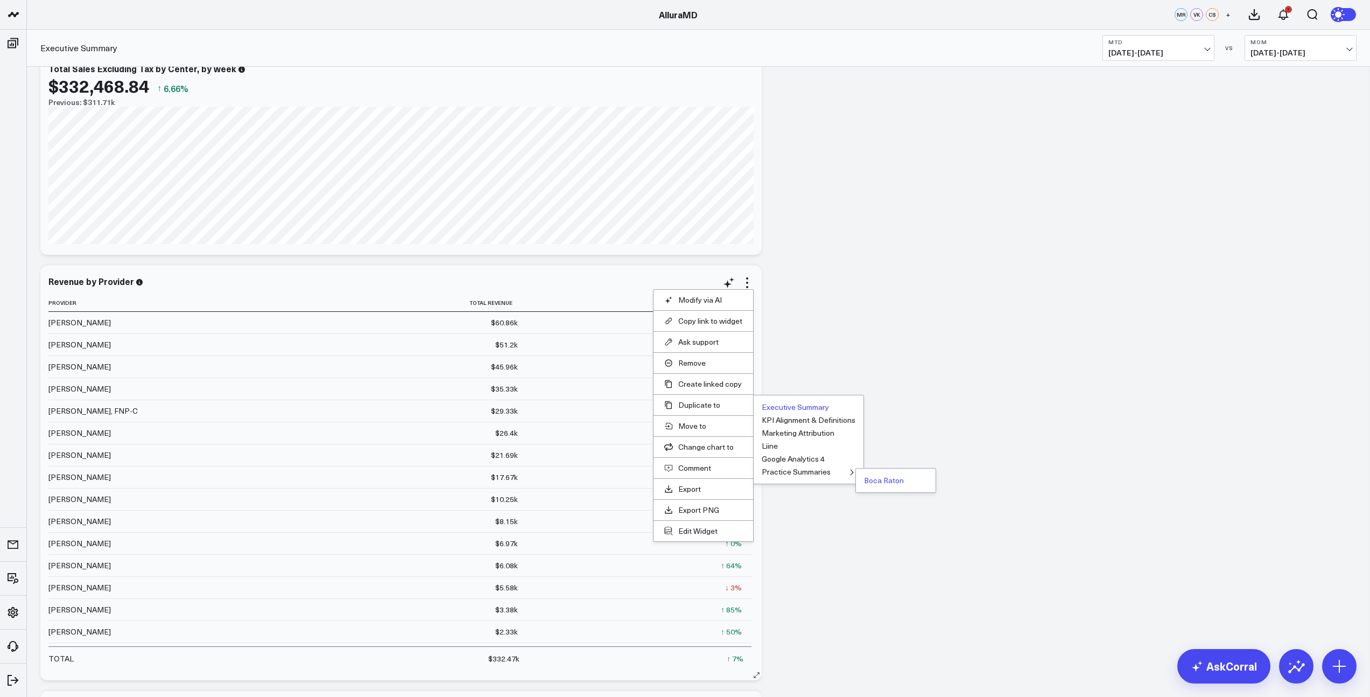
click at [885, 480] on button "Boca Raton" at bounding box center [884, 480] width 40 height 8
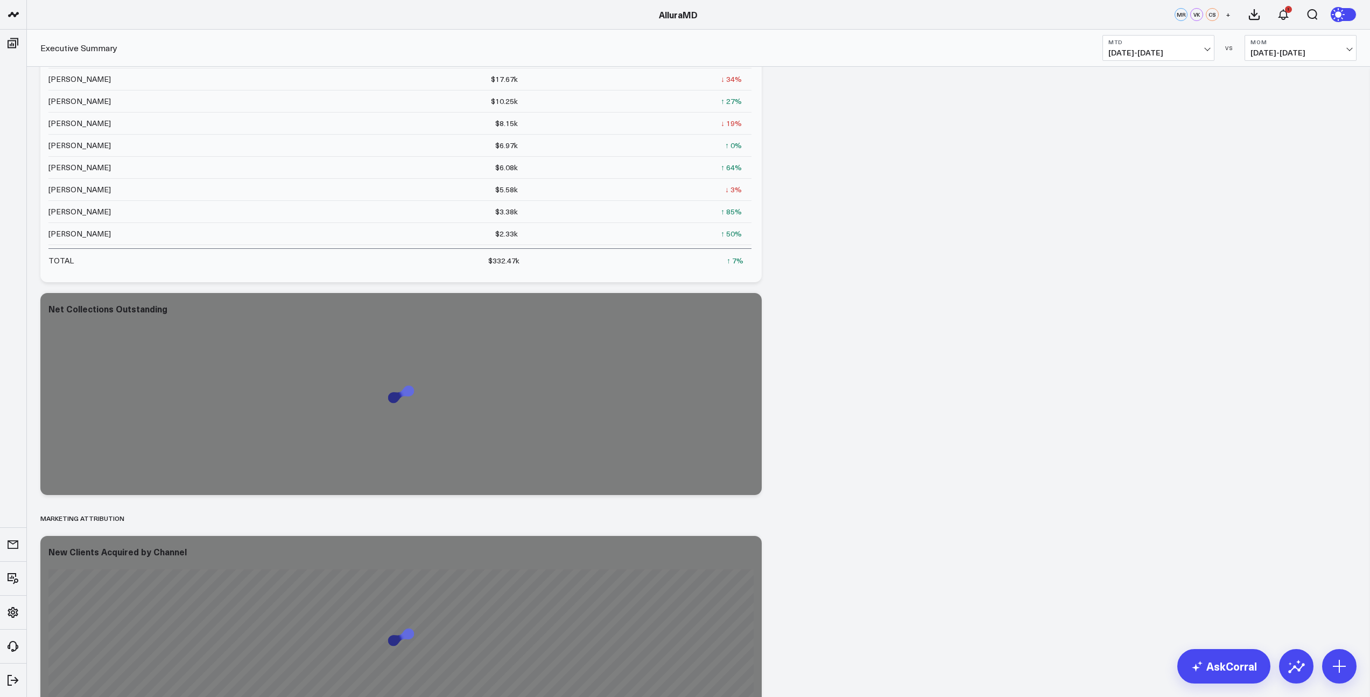
scroll to position [701, 0]
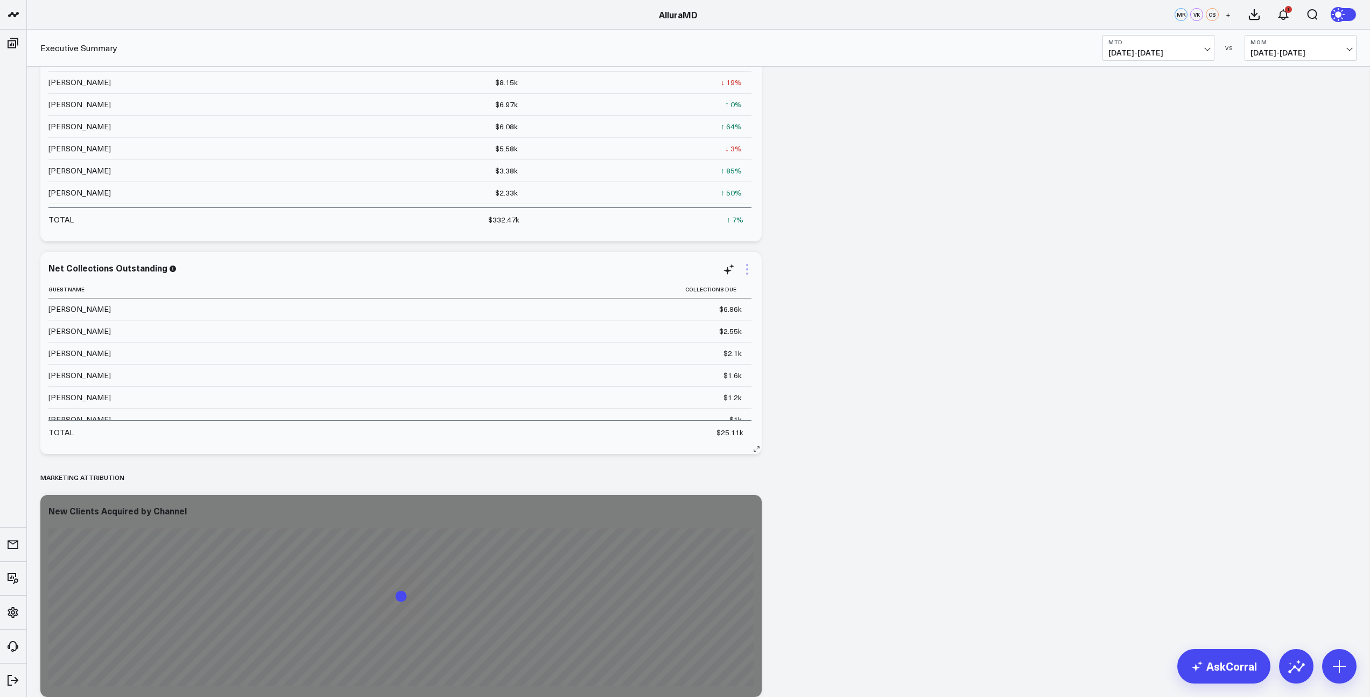
click at [747, 271] on icon at bounding box center [747, 269] width 13 height 13
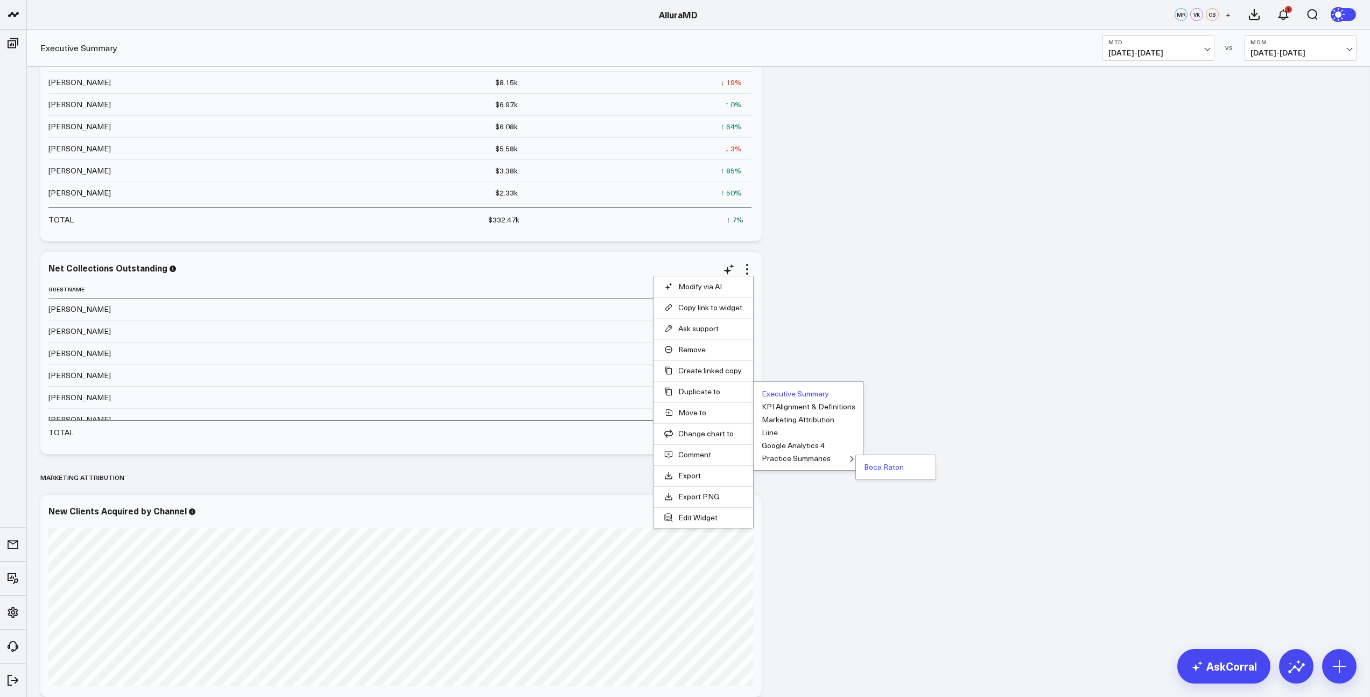
click at [881, 467] on button "Boca Raton" at bounding box center [884, 467] width 40 height 8
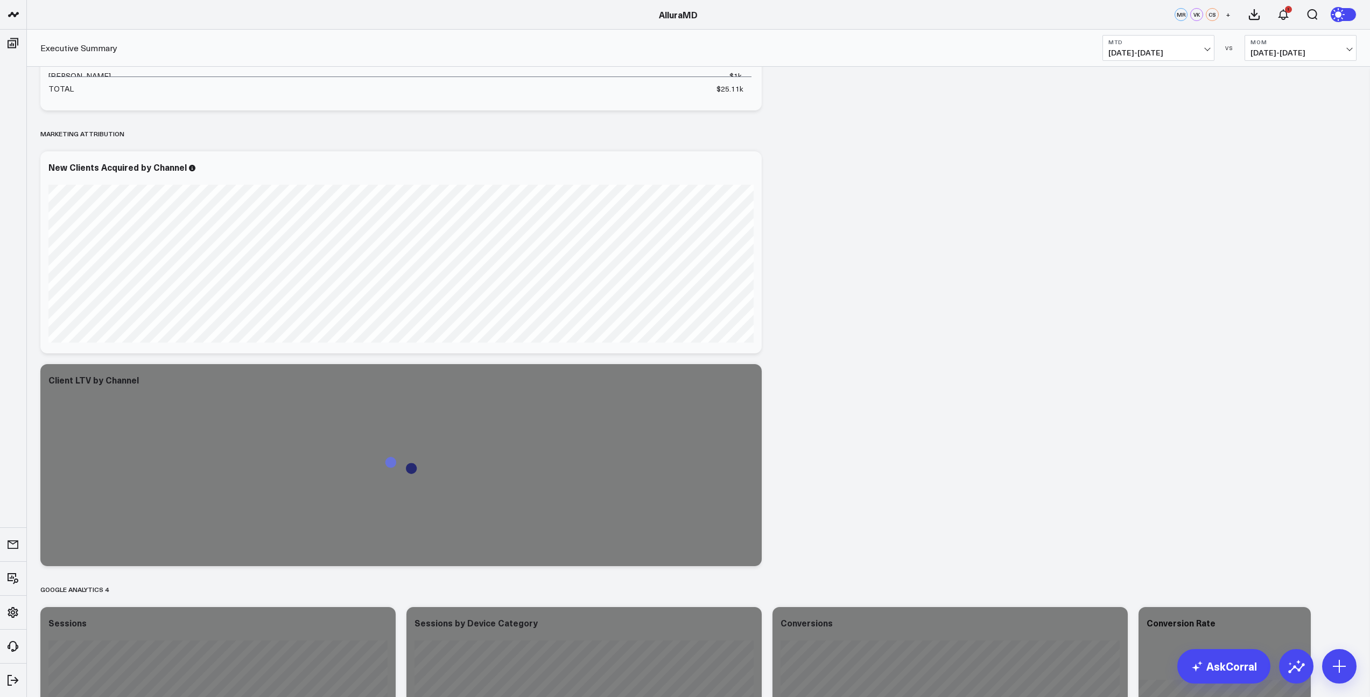
scroll to position [1055, 0]
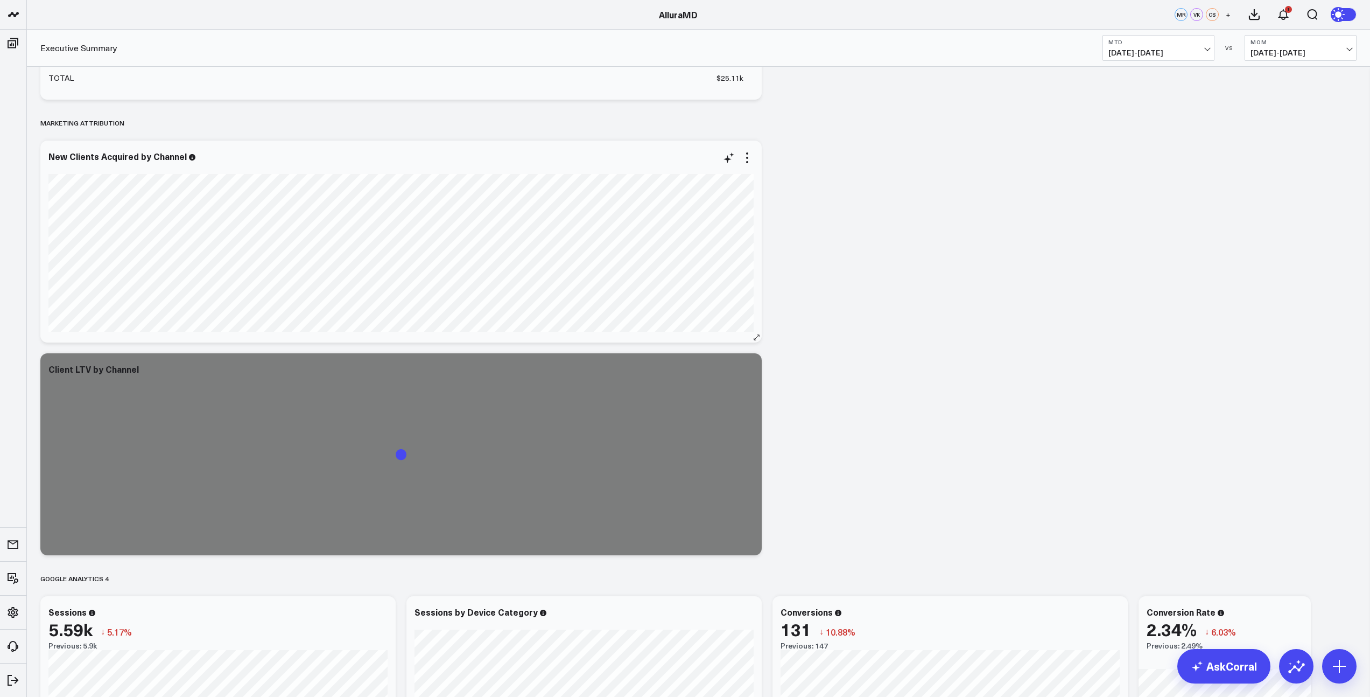
click at [746, 164] on div at bounding box center [400, 168] width 705 height 8
click at [749, 163] on icon at bounding box center [747, 157] width 13 height 13
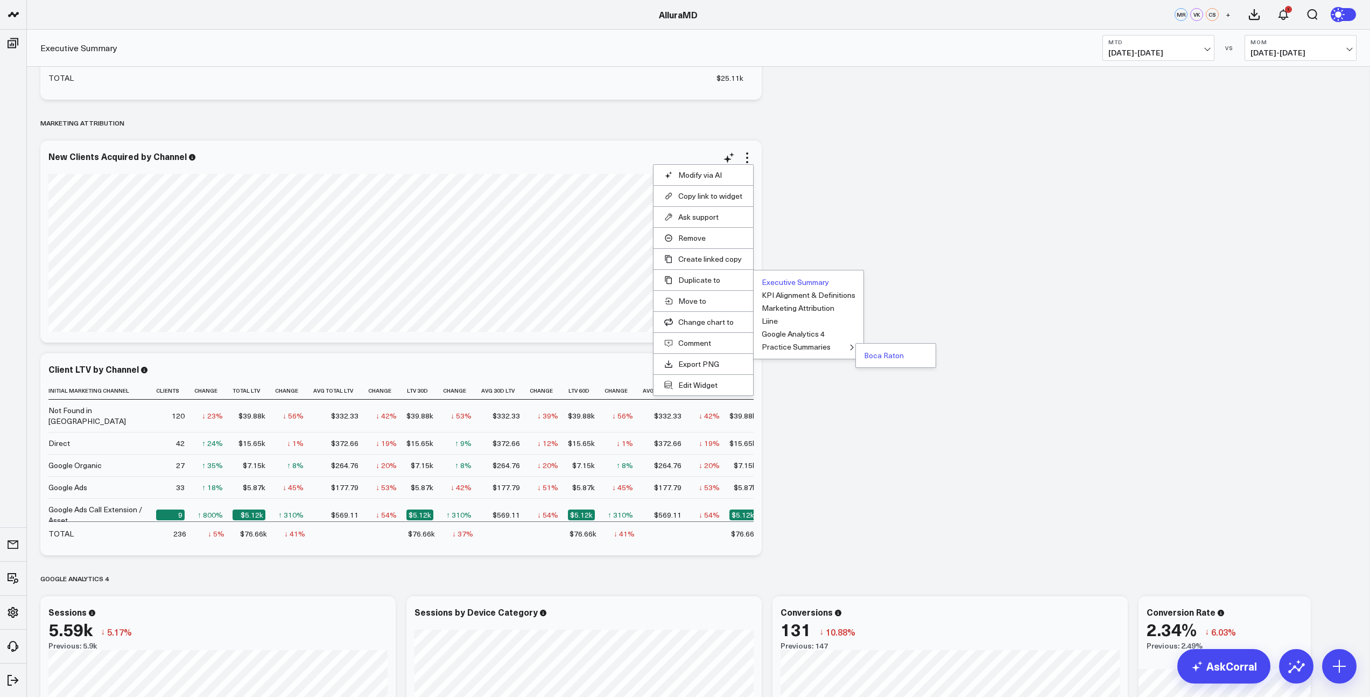
click at [880, 359] on button "Boca Raton" at bounding box center [884, 356] width 40 height 8
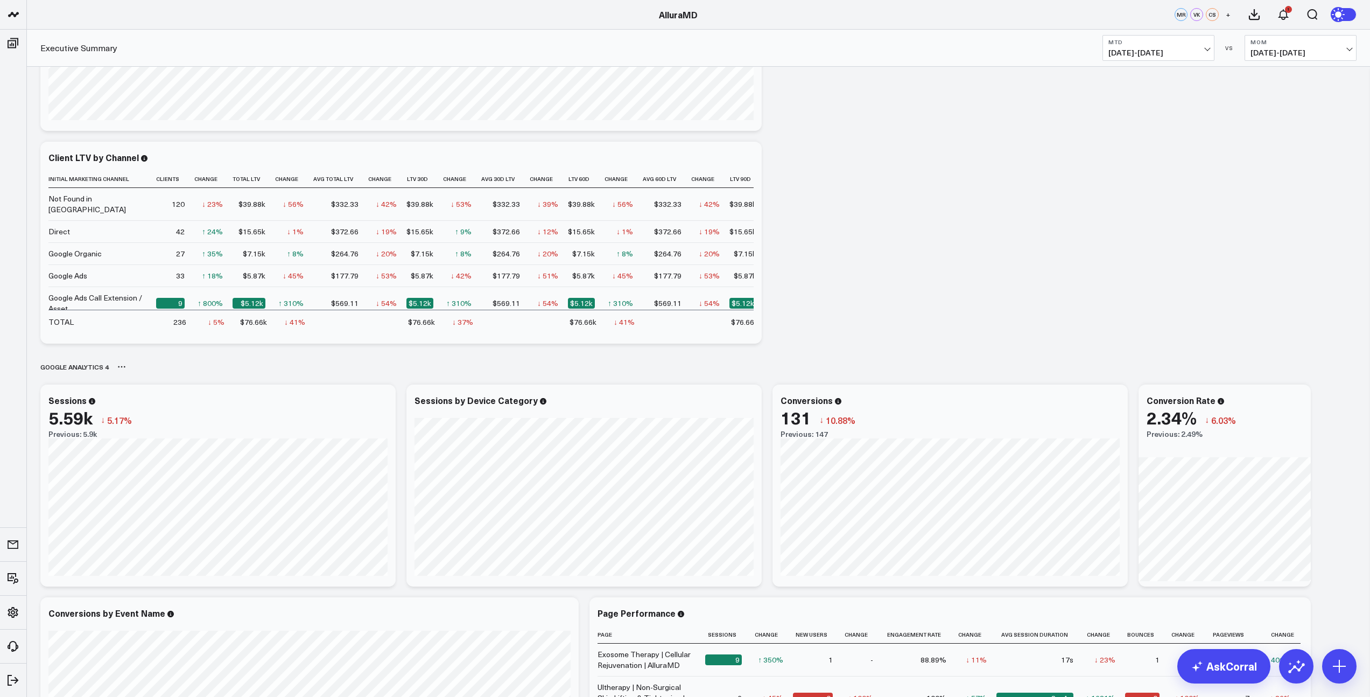
scroll to position [1263, 0]
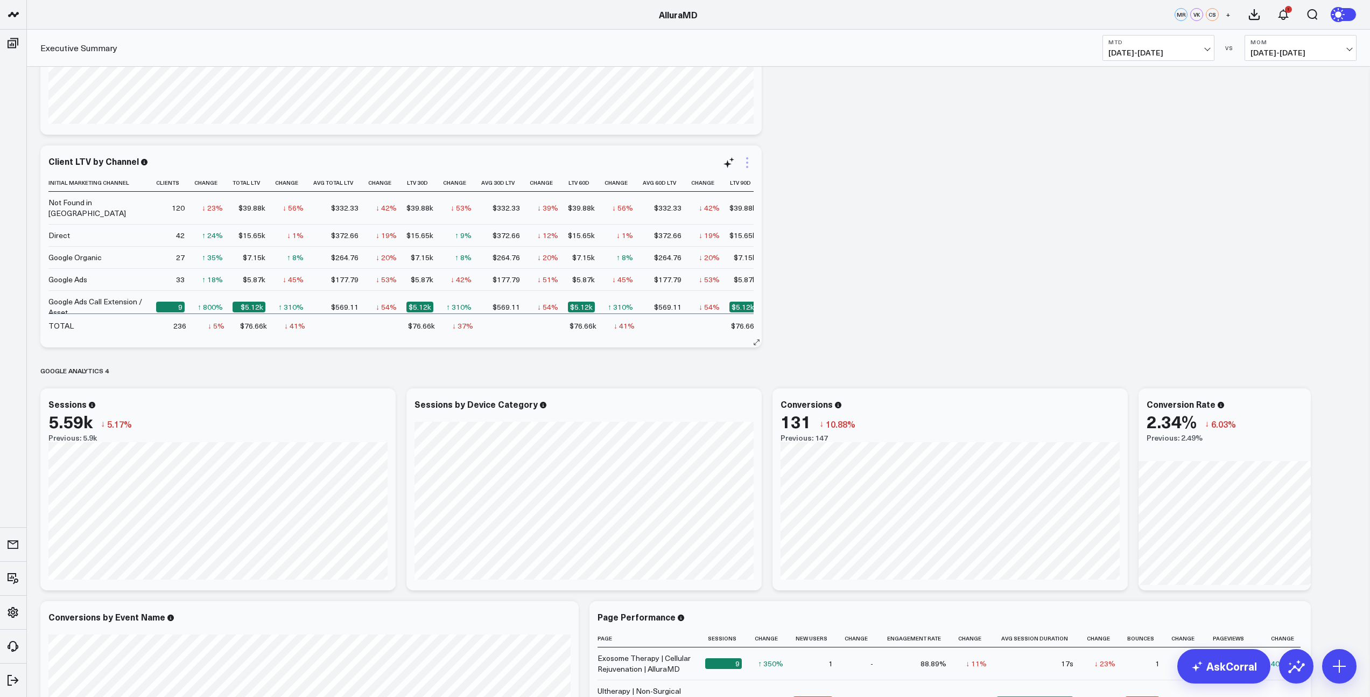
click at [747, 163] on icon at bounding box center [747, 162] width 2 height 2
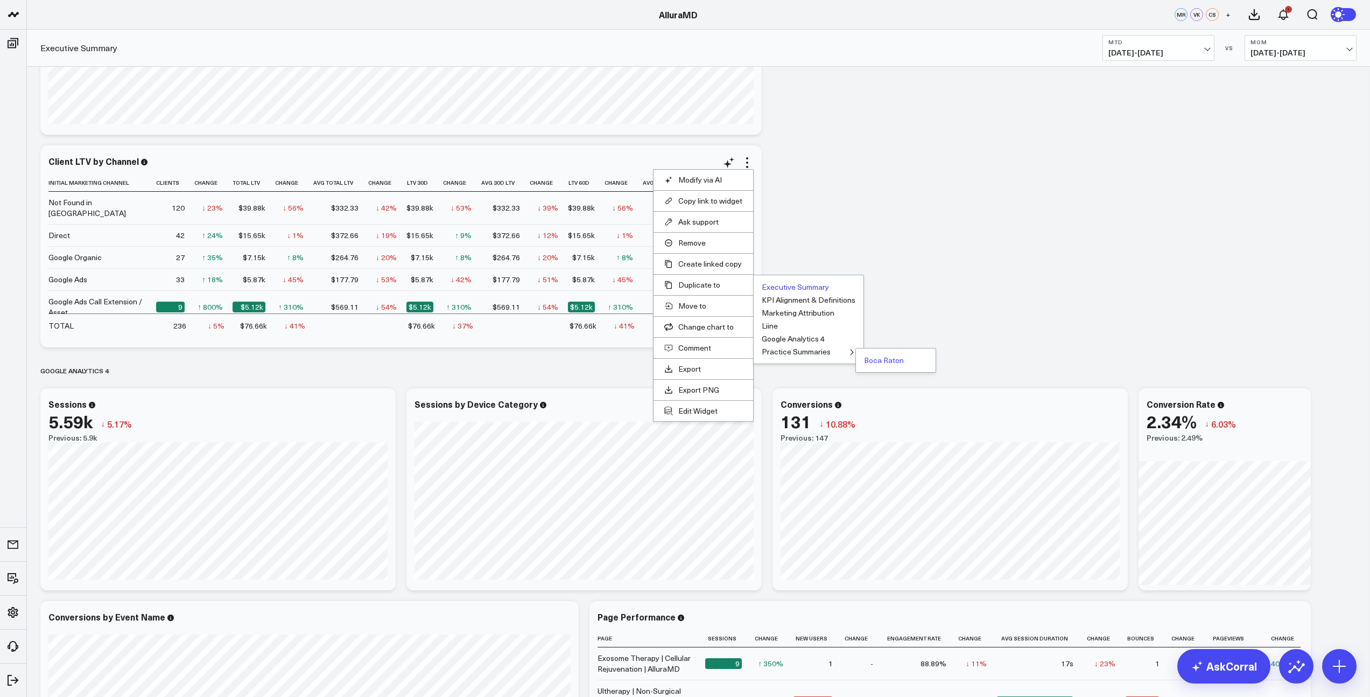
click at [894, 362] on button "Boca Raton" at bounding box center [884, 360] width 40 height 8
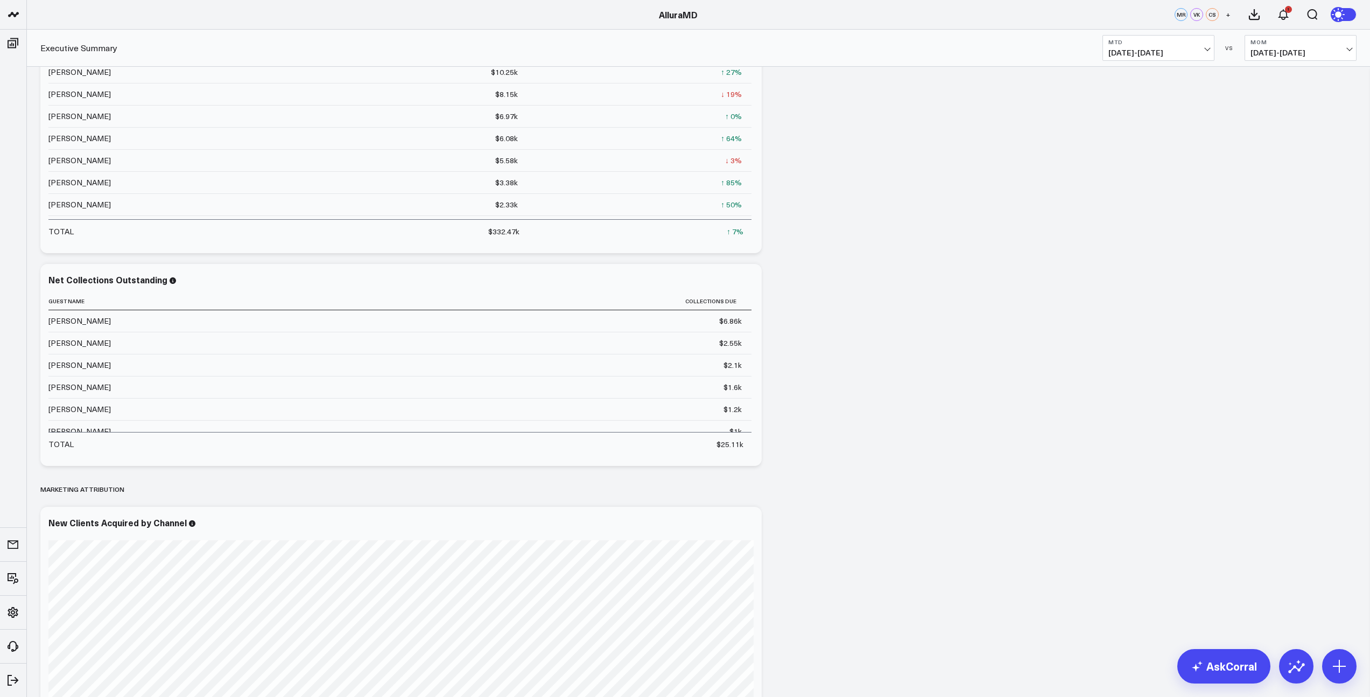
scroll to position [0, 0]
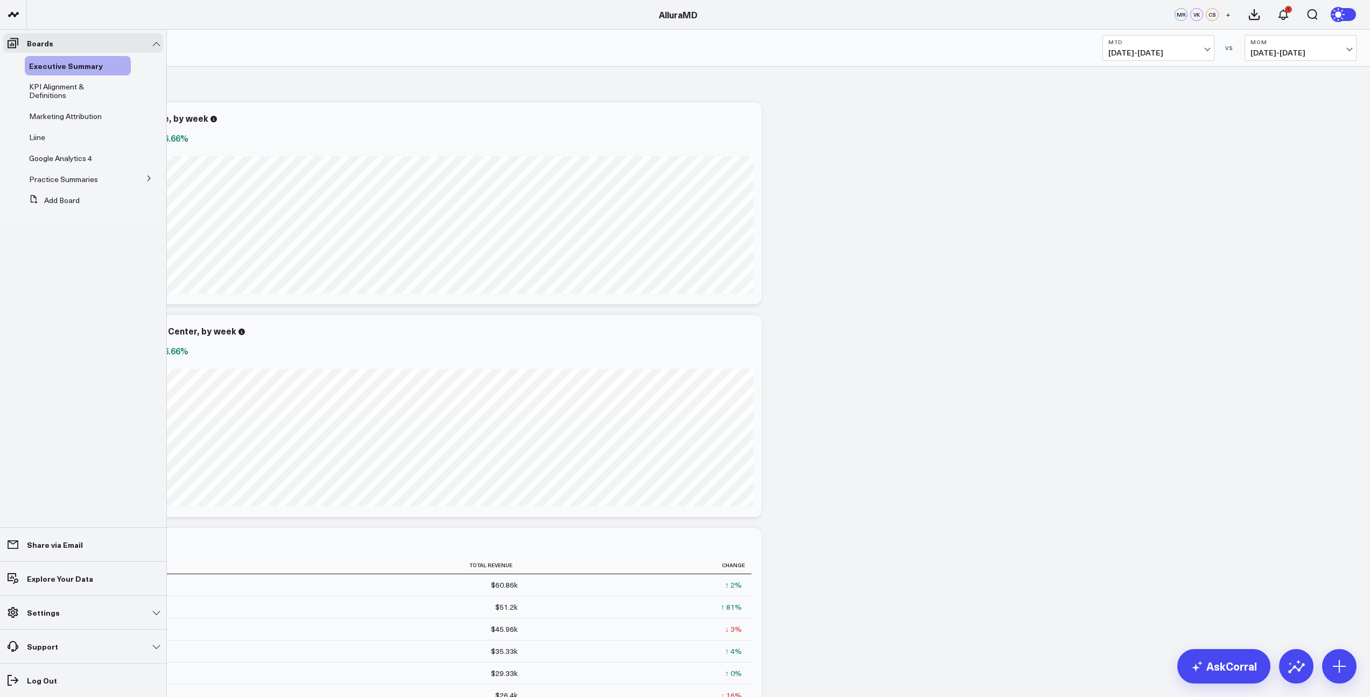
click at [146, 179] on icon at bounding box center [149, 178] width 6 height 6
click at [85, 201] on icon at bounding box center [83, 198] width 9 height 9
click at [51, 200] on span "Boca Raton" at bounding box center [56, 198] width 40 height 10
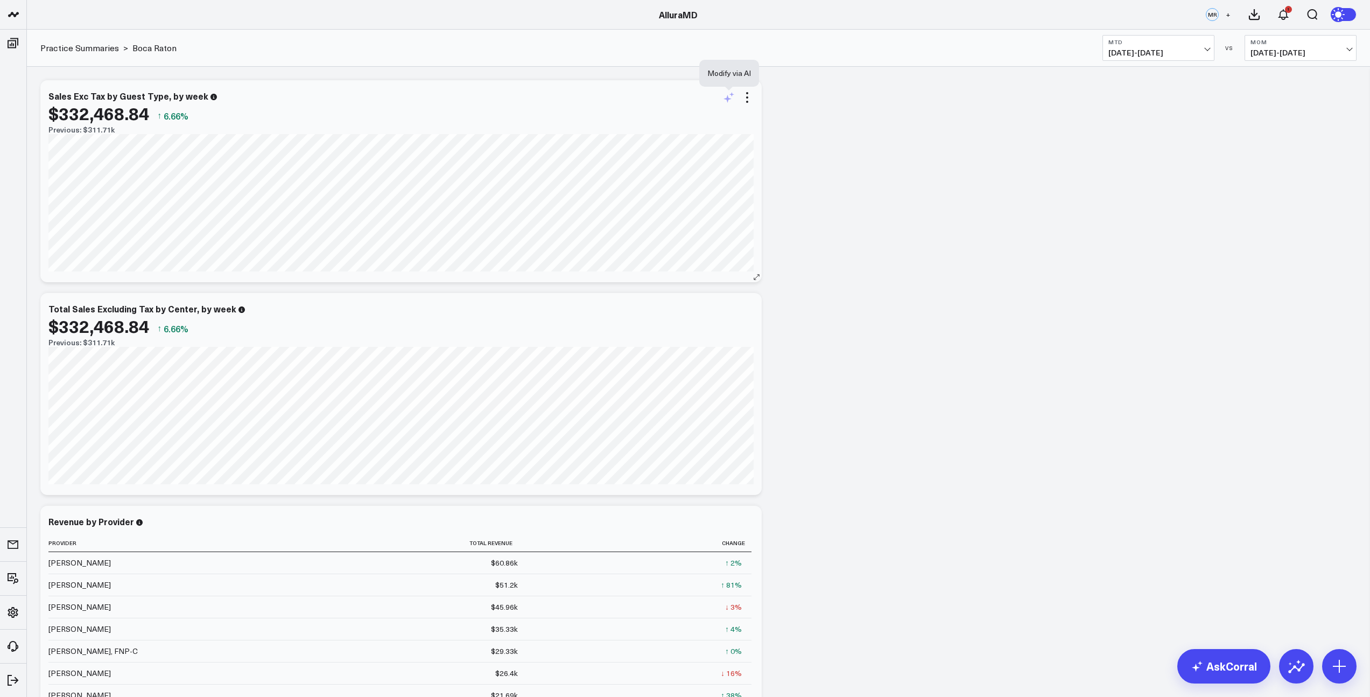
click at [732, 99] on icon at bounding box center [728, 97] width 13 height 13
click at [822, 117] on textarea at bounding box center [848, 121] width 182 height 48
type textarea "f"
type textarea "filter for only Boca Raton center"
click at [779, 156] on button "Modify via AI" at bounding box center [784, 158] width 54 height 14
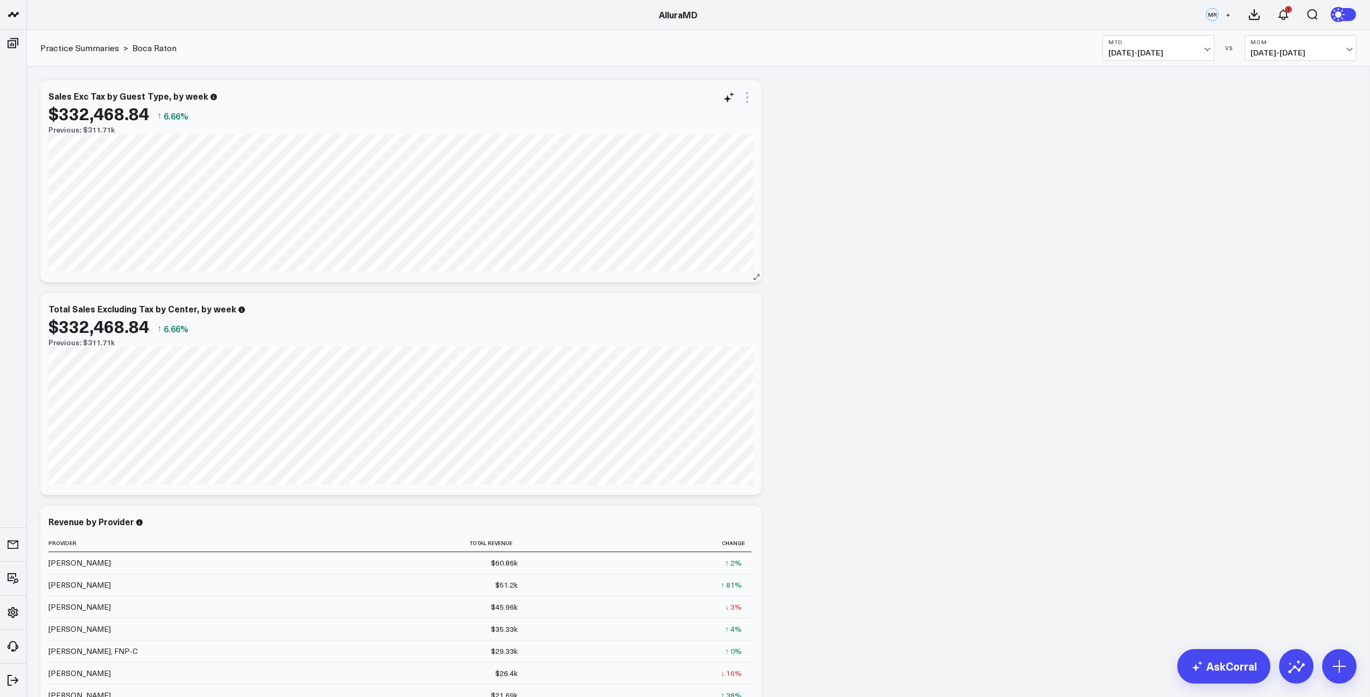
click at [746, 99] on icon at bounding box center [747, 97] width 13 height 13
click at [704, 114] on button "Modify via AI" at bounding box center [703, 115] width 78 height 10
click at [825, 121] on textarea at bounding box center [848, 121] width 182 height 48
type textarea "Show just boca raton data"
click at [795, 159] on button "Modify via AI" at bounding box center [784, 158] width 54 height 14
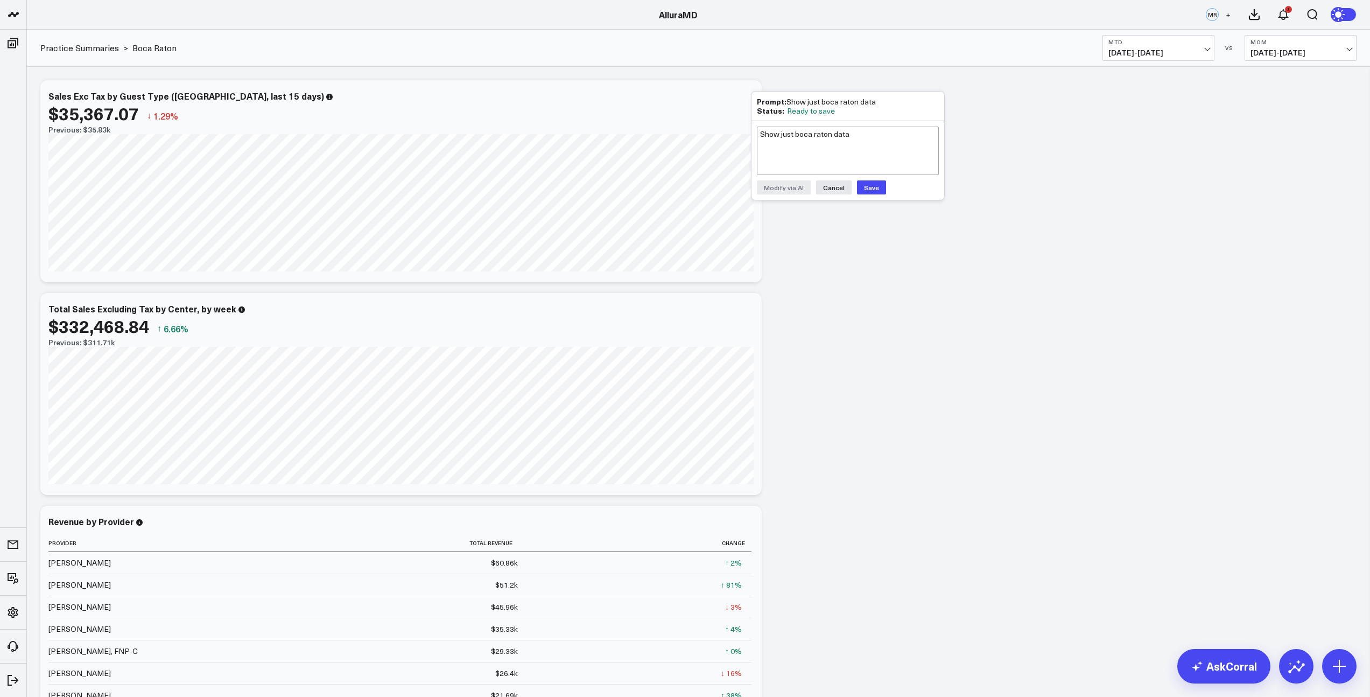
click at [869, 189] on button "Save" at bounding box center [871, 187] width 29 height 14
click at [1209, 51] on button "MTD [DATE] - [DATE]" at bounding box center [1158, 48] width 112 height 26
drag, startPoint x: 252, startPoint y: 102, endPoint x: 275, endPoint y: 98, distance: 22.9
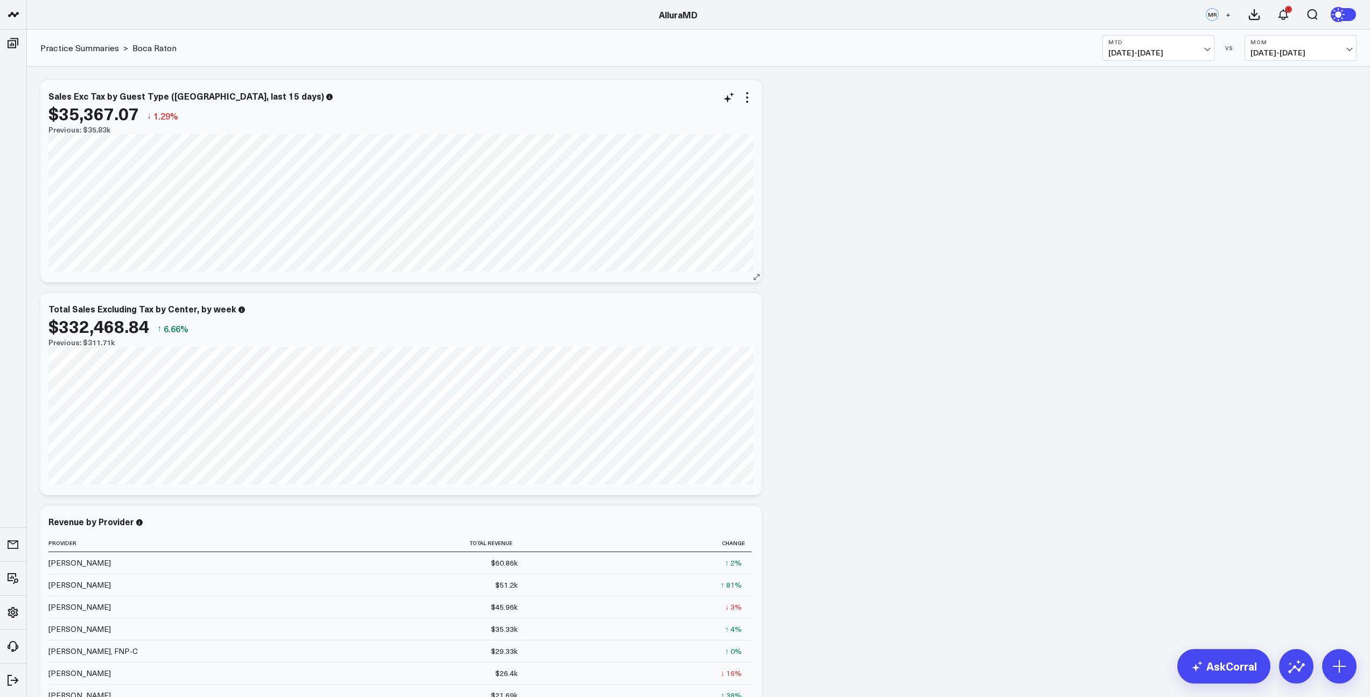
click at [253, 102] on div "Sales Exc Tax by Guest Type ([GEOGRAPHIC_DATA], last 15 days) $35,367.07 ↓ 1.29…" at bounding box center [400, 112] width 705 height 43
click at [725, 98] on icon at bounding box center [728, 94] width 13 height 13
click at [722, 312] on div "Modify via AI Copy link to widget Ask support Remove Create linked copy Executi…" at bounding box center [735, 306] width 37 height 13
click at [729, 308] on icon at bounding box center [728, 306] width 13 height 13
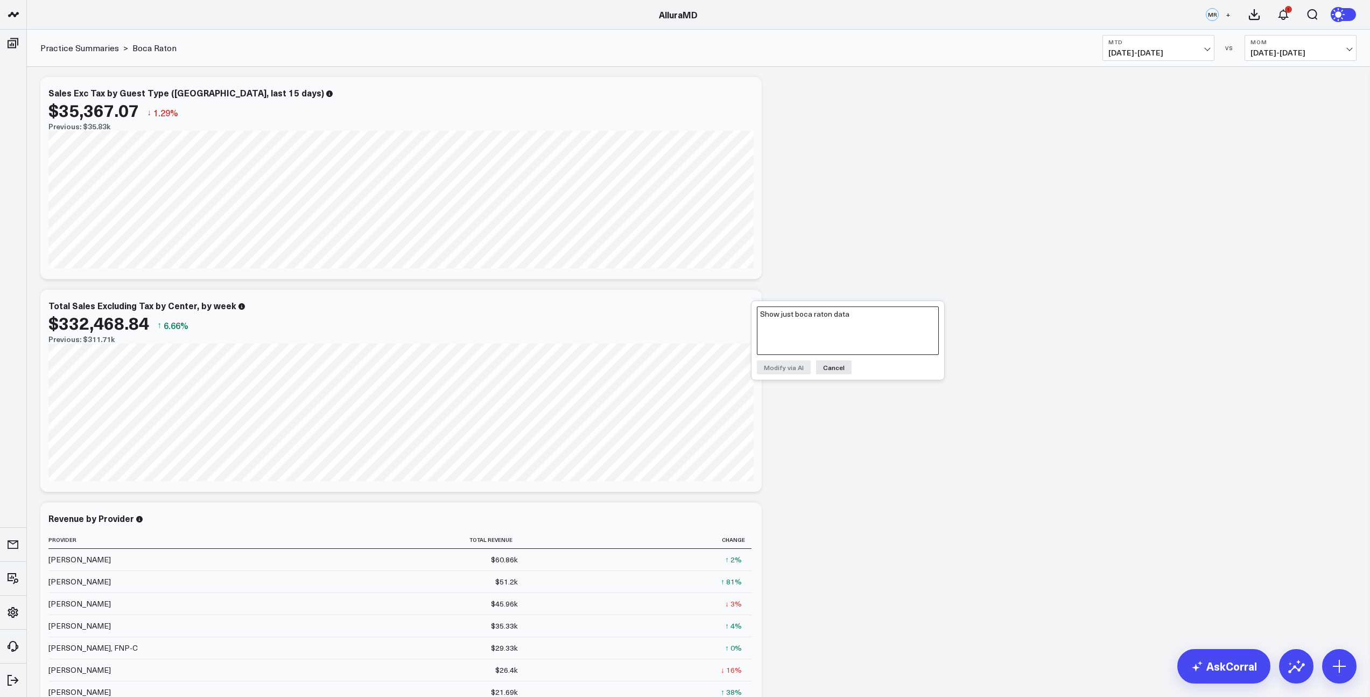
click at [796, 329] on textarea "Show just boca raton data" at bounding box center [848, 330] width 182 height 48
click at [855, 313] on textarea "display data for [GEOGRAPHIC_DATA] only" at bounding box center [848, 330] width 182 height 48
click at [854, 313] on textarea "display data for [GEOGRAPHIC_DATA] only" at bounding box center [848, 330] width 182 height 48
click at [855, 313] on textarea "display data for [GEOGRAPHIC_DATA] only" at bounding box center [848, 330] width 182 height 48
drag, startPoint x: 858, startPoint y: 312, endPoint x: 736, endPoint y: 310, distance: 121.1
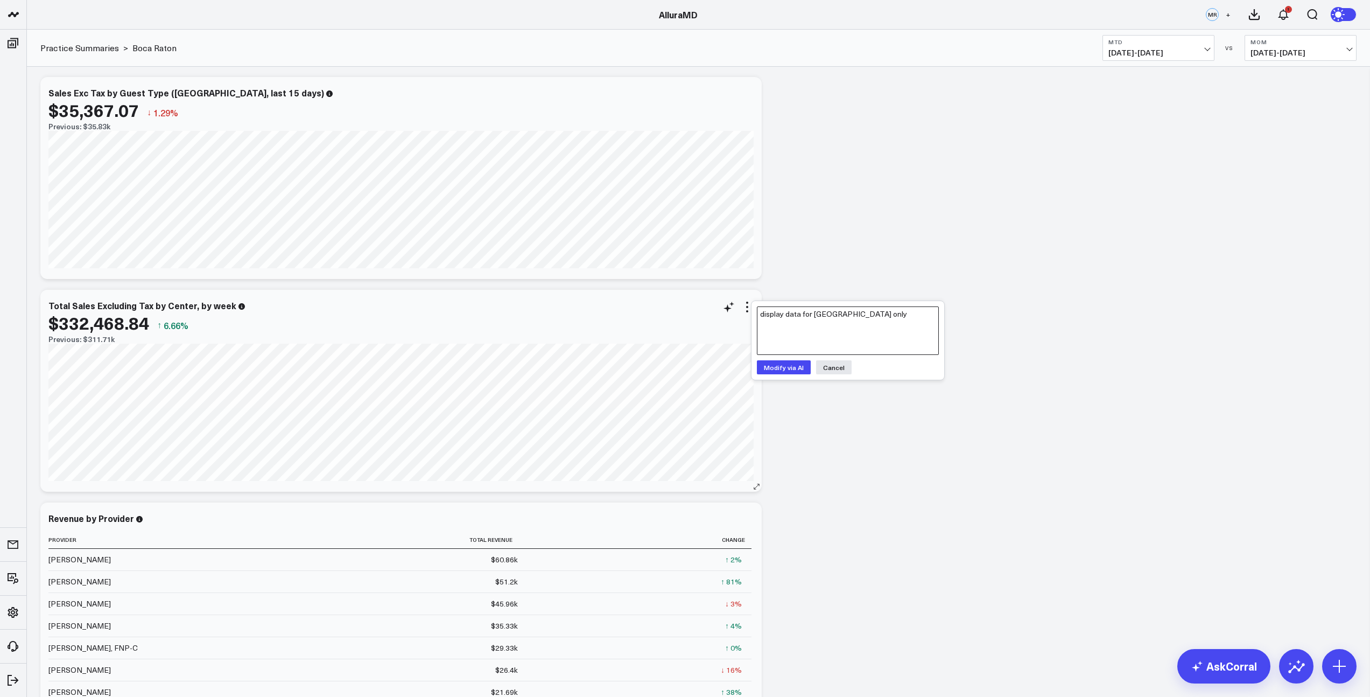
type textarea "display data for [GEOGRAPHIC_DATA] only"
click at [779, 373] on button "Modify via AI" at bounding box center [784, 367] width 54 height 14
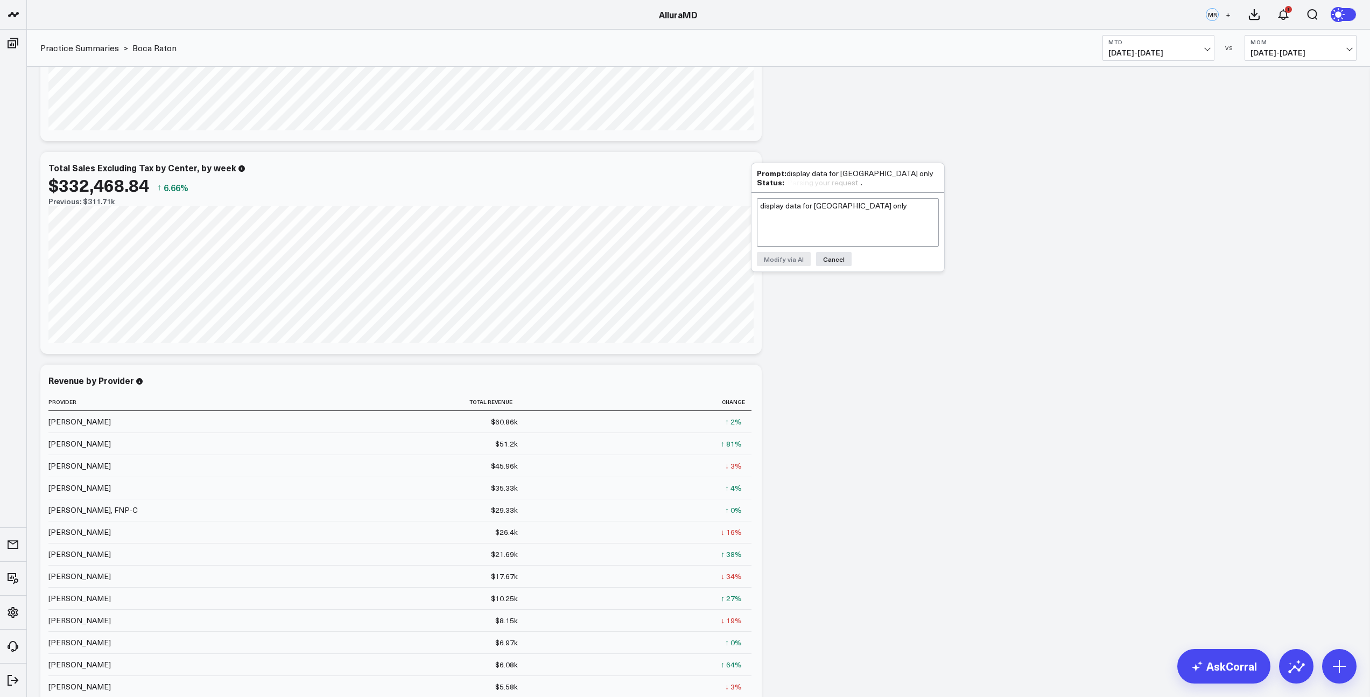
scroll to position [211, 0]
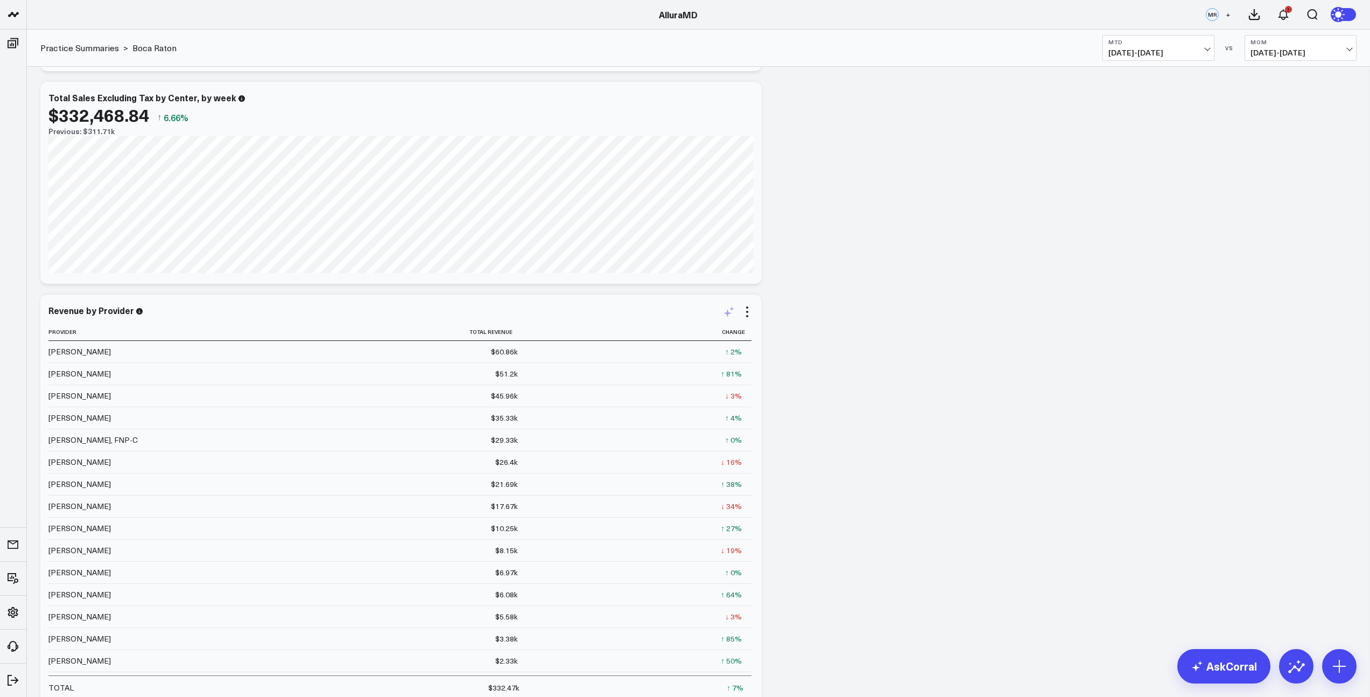
click at [732, 317] on icon at bounding box center [728, 311] width 13 height 13
click at [788, 335] on textarea "display data for [GEOGRAPHIC_DATA] only" at bounding box center [848, 335] width 182 height 48
paste textarea "display data for [GEOGRAPHIC_DATA] only"
type textarea "display data for [GEOGRAPHIC_DATA] only"
click at [795, 373] on button "Modify via AI" at bounding box center [784, 372] width 54 height 14
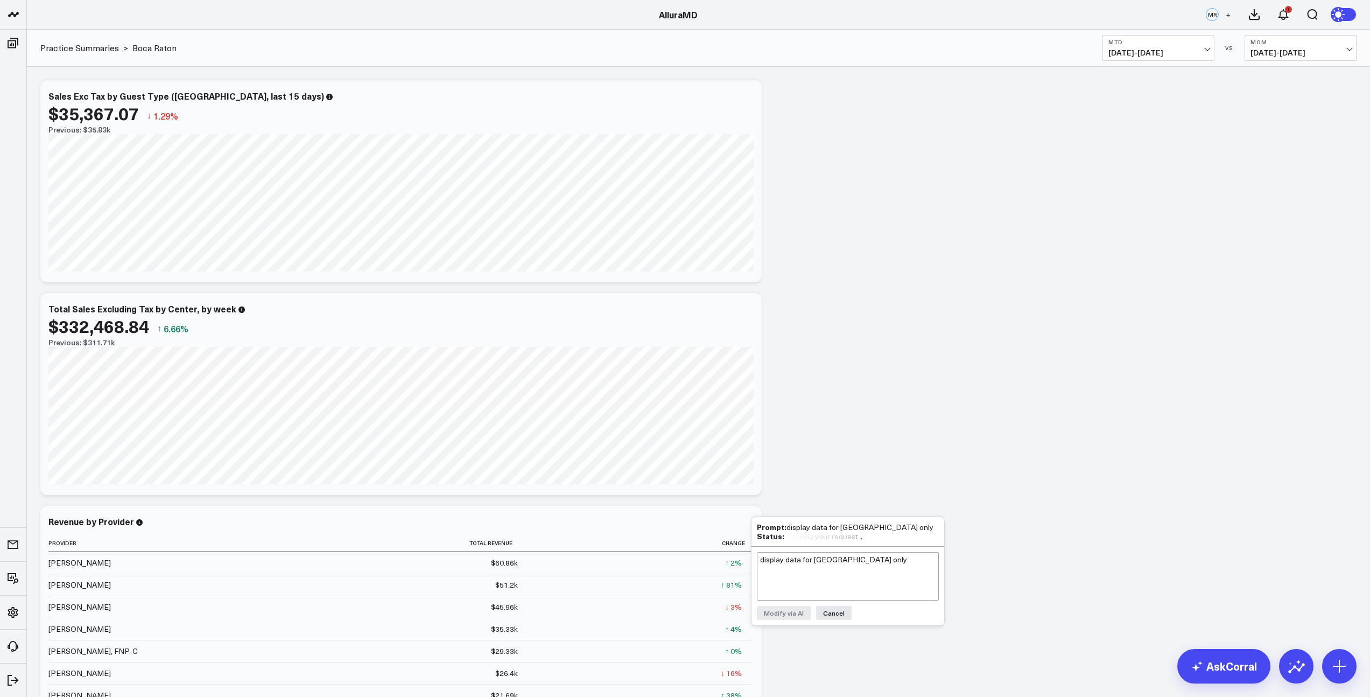
scroll to position [1, 0]
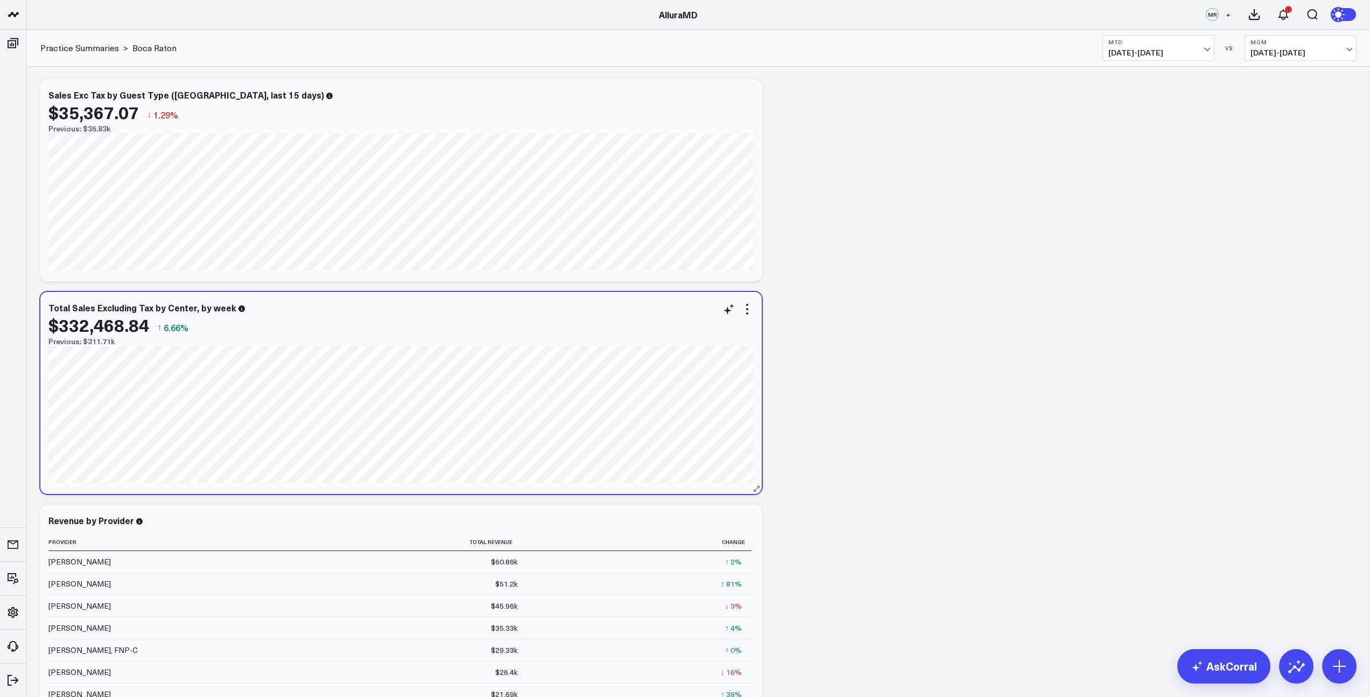
click at [729, 319] on div "$332,468.84 ↑ 6.66%" at bounding box center [400, 324] width 705 height 19
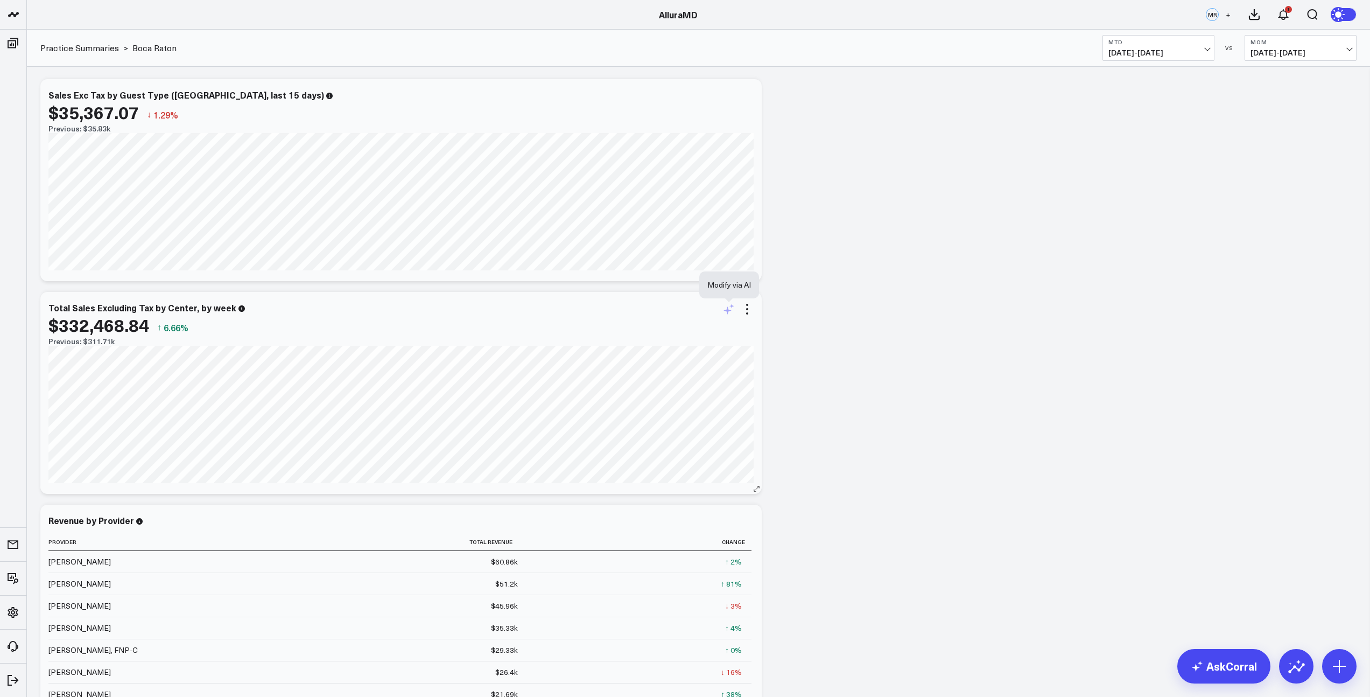
click at [728, 312] on icon at bounding box center [728, 309] width 13 height 13
click at [805, 328] on textarea "display data for [GEOGRAPHIC_DATA] only" at bounding box center [848, 332] width 182 height 48
paste textarea "display data for [GEOGRAPHIC_DATA] only"
type textarea "display data for [GEOGRAPHIC_DATA] only"
drag, startPoint x: 802, startPoint y: 367, endPoint x: 813, endPoint y: 363, distance: 12.1
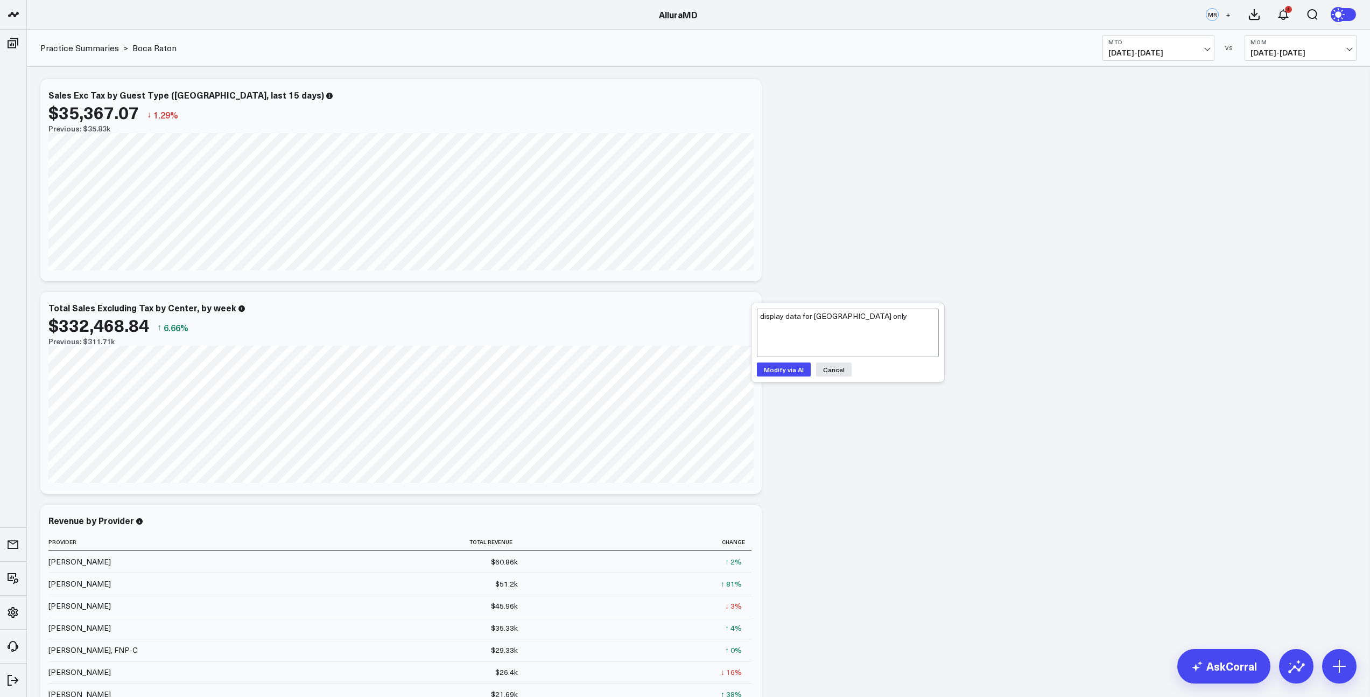
click at [803, 367] on button "Modify via AI" at bounding box center [784, 369] width 54 height 14
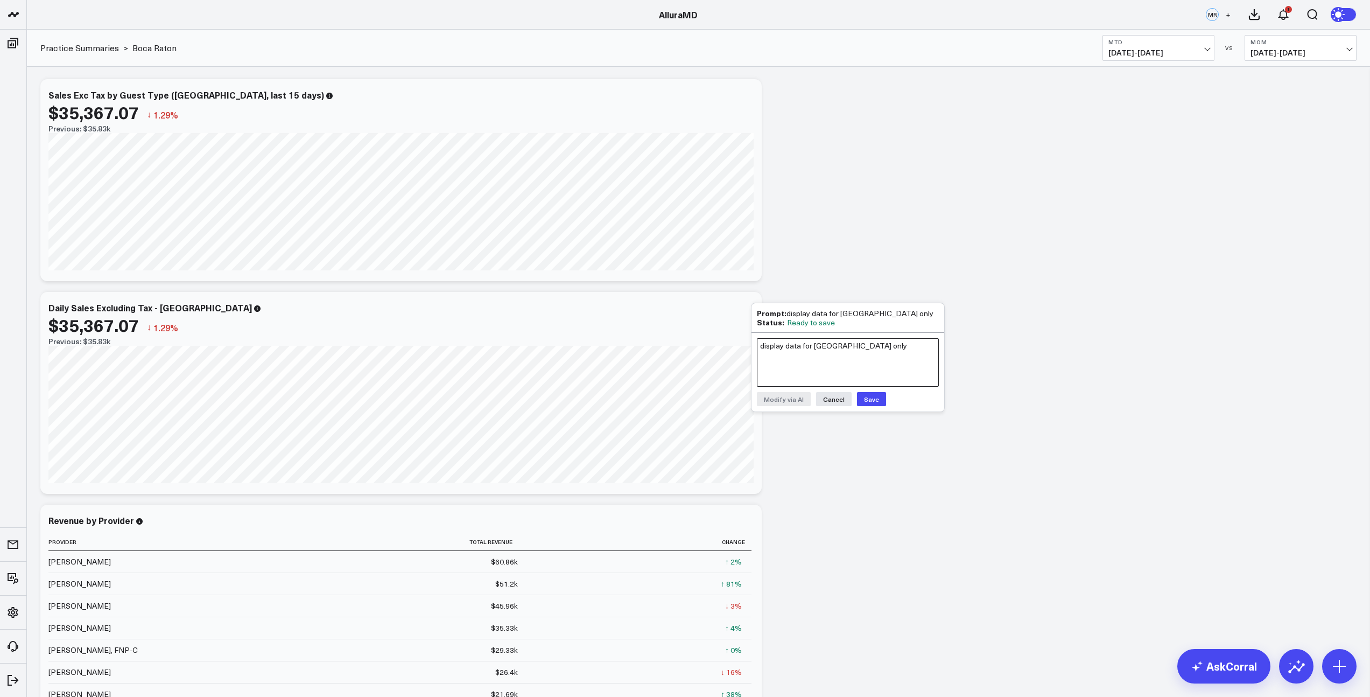
click at [819, 355] on textarea "display data for [GEOGRAPHIC_DATA] only" at bounding box center [848, 362] width 182 height 48
click at [868, 398] on button "Save" at bounding box center [871, 399] width 29 height 14
click at [729, 99] on icon at bounding box center [728, 96] width 13 height 13
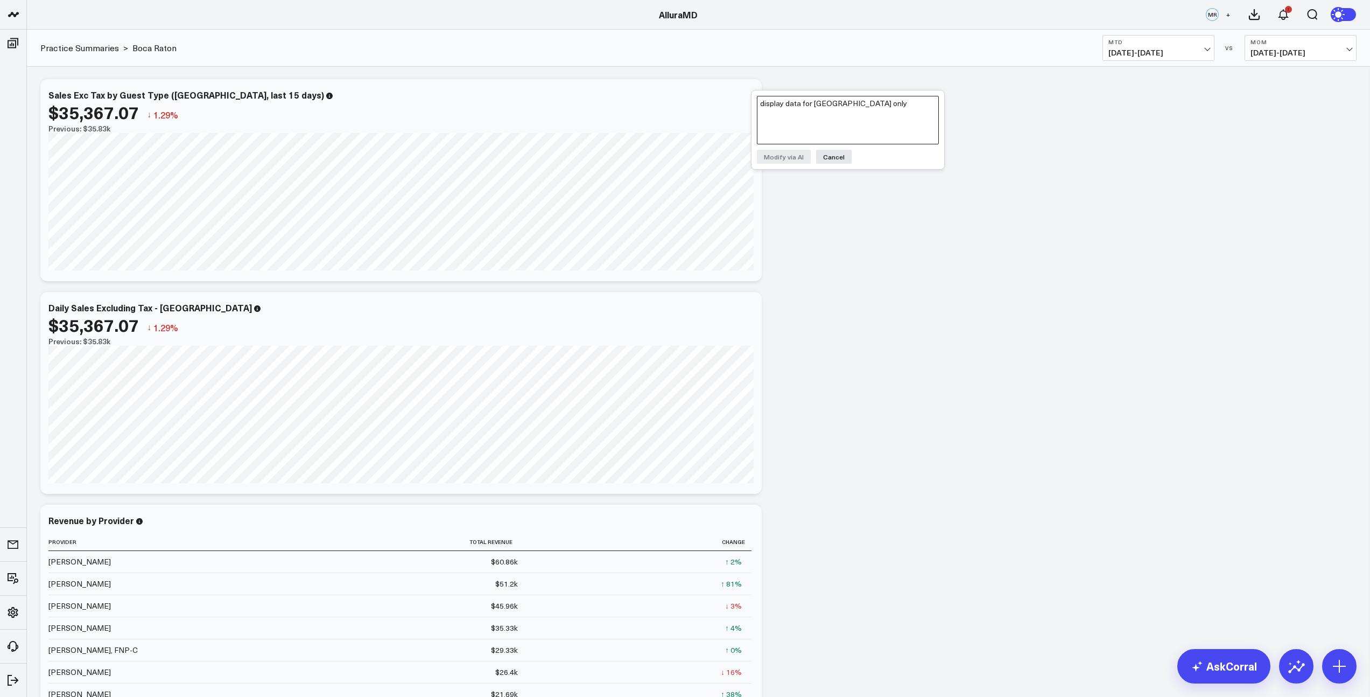
click at [796, 115] on textarea "display data for [GEOGRAPHIC_DATA] only" at bounding box center [848, 120] width 182 height 48
type textarea "lets change this to weekly sales excluding tax"
click at [766, 158] on button "Modify via AI" at bounding box center [784, 157] width 54 height 14
click at [791, 149] on textarea "lets change this to weekly sales excluding tax" at bounding box center [848, 158] width 182 height 48
type textarea "remove guest type, just sales"
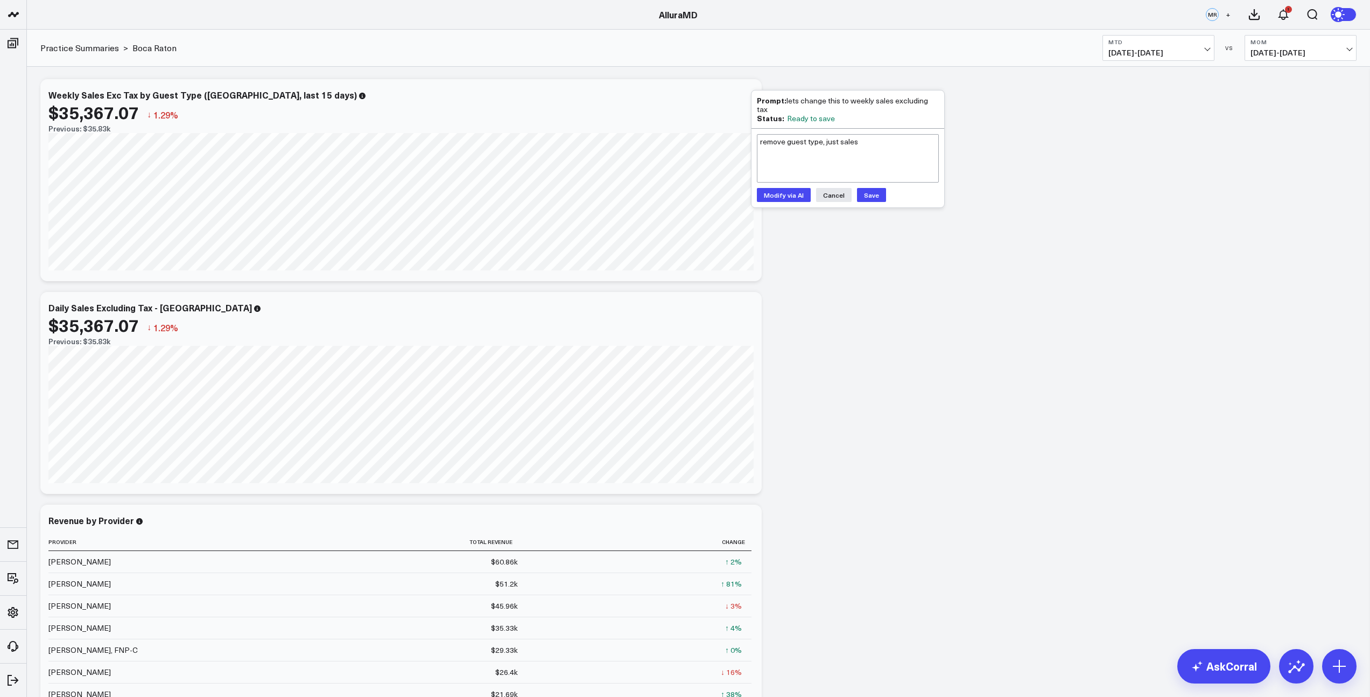
click at [771, 188] on button "Modify via AI" at bounding box center [784, 195] width 54 height 14
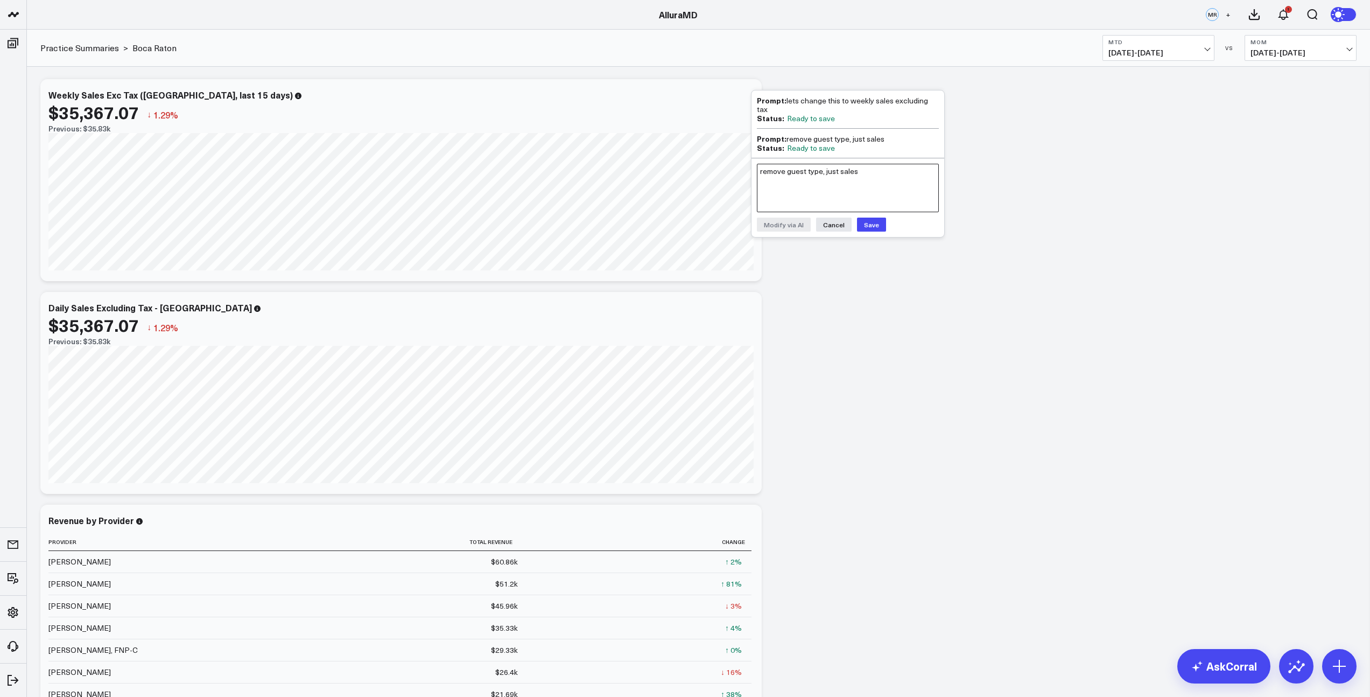
click at [805, 179] on textarea "remove guest type, just sales" at bounding box center [848, 188] width 182 height 48
type textarea "ok - now lets change to a bar graph by week"
click at [765, 217] on button "Modify via AI" at bounding box center [784, 224] width 54 height 14
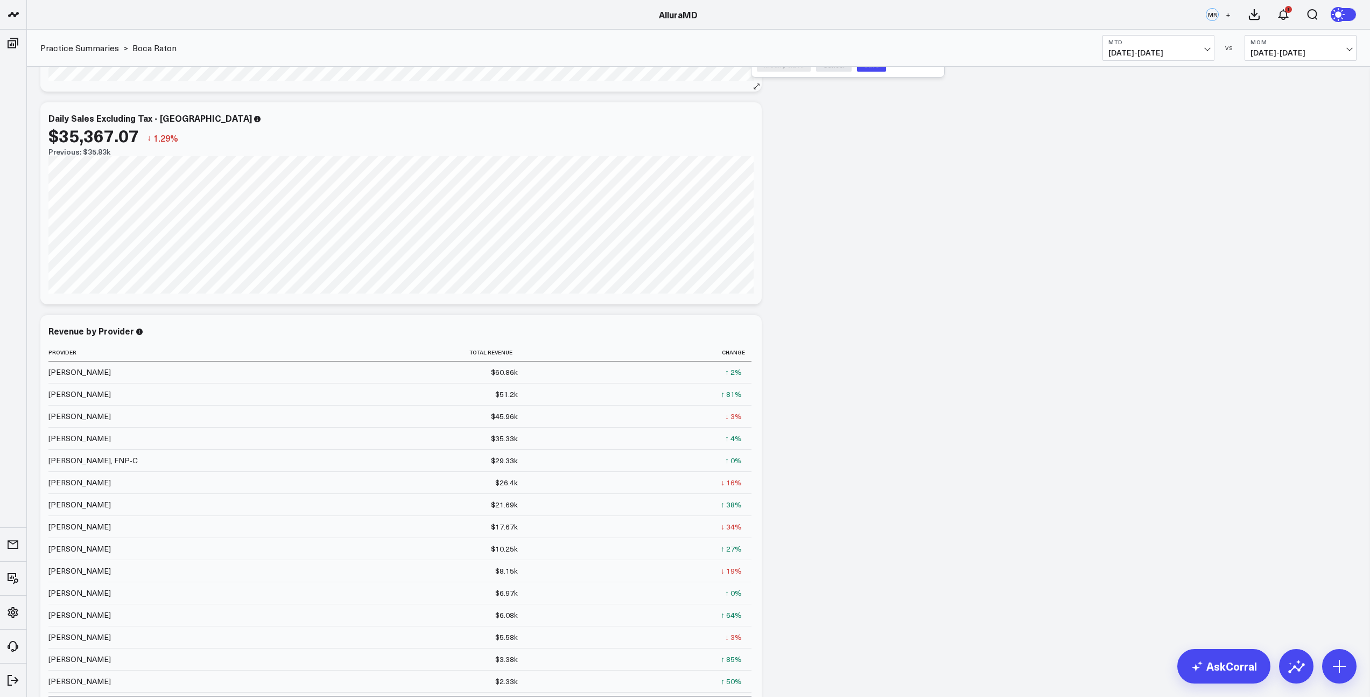
scroll to position [0, 0]
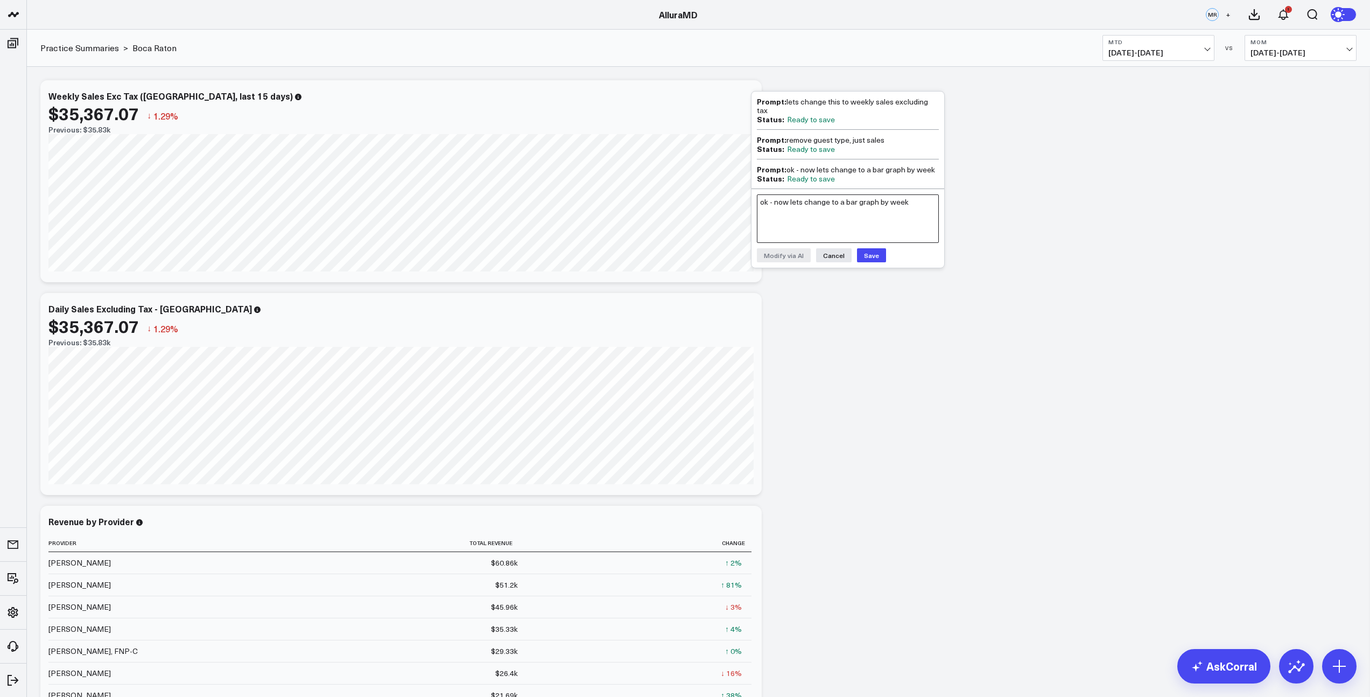
click at [795, 200] on textarea "ok - now lets change to a bar graph by week" at bounding box center [848, 218] width 182 height 48
click at [810, 194] on textarea "the bars shoul dbe the same color and the shoudl be x and y axis" at bounding box center [848, 218] width 182 height 48
type textarea "the bars should be the same color and the should be x and y axis"
click at [793, 248] on button "Modify via AI" at bounding box center [784, 255] width 54 height 14
click at [839, 286] on button "Cancel" at bounding box center [834, 293] width 36 height 14
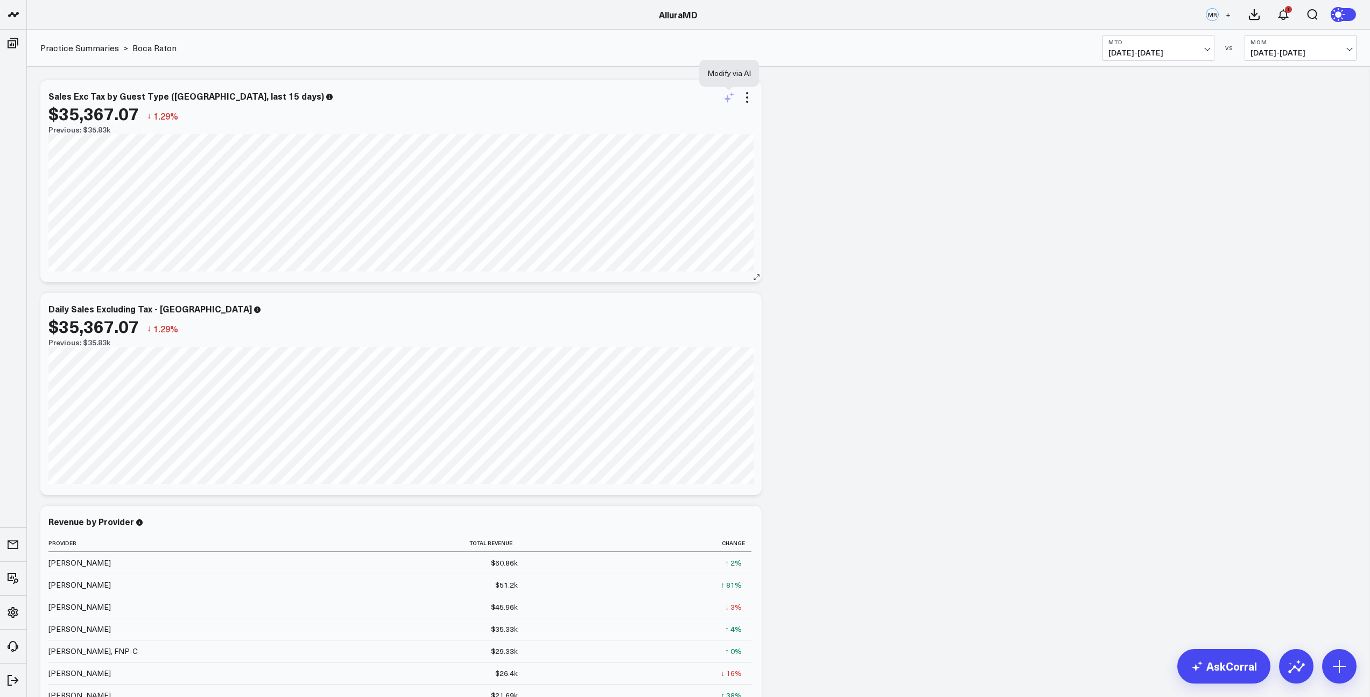
click at [732, 95] on icon at bounding box center [728, 97] width 13 height 13
click at [805, 119] on textarea "the bars should be the same color and the should be x and y axis" at bounding box center [848, 121] width 182 height 48
type textarea "remove guest type"
drag, startPoint x: 785, startPoint y: 157, endPoint x: 792, endPoint y: 170, distance: 14.7
click at [785, 157] on button "Modify via AI" at bounding box center [784, 158] width 54 height 14
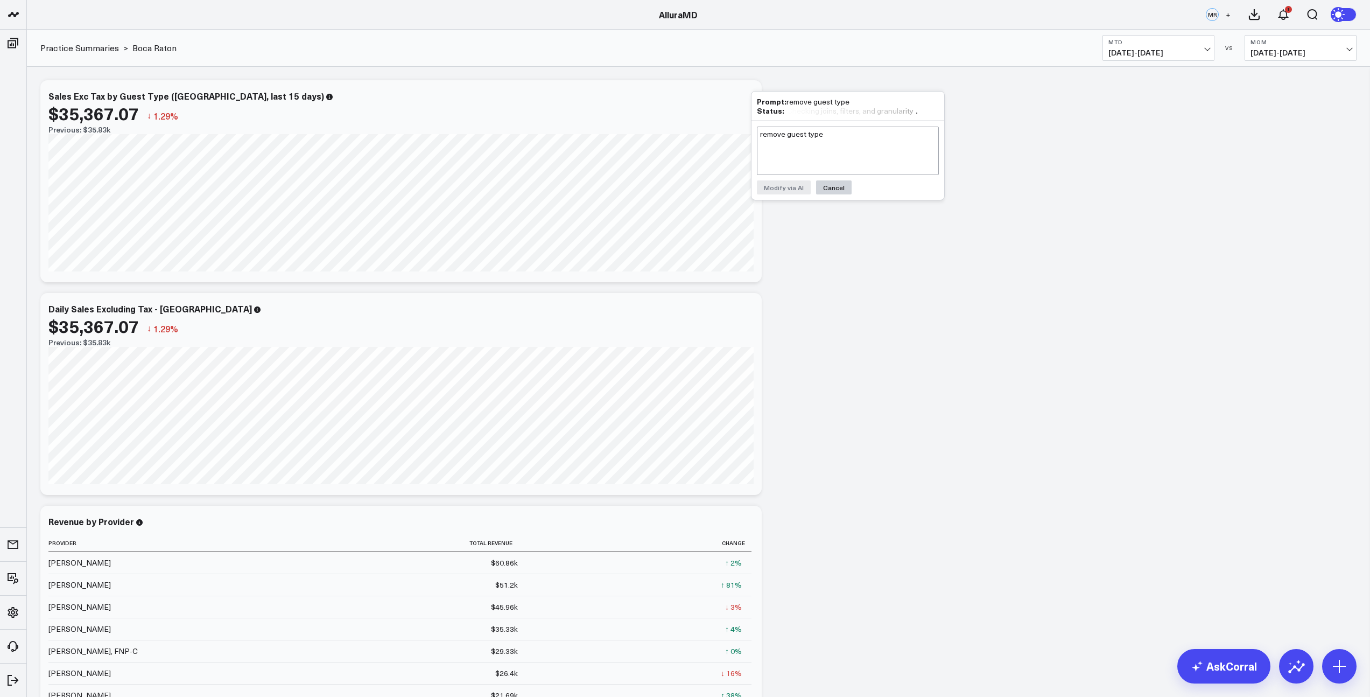
click at [845, 178] on div "remove guest type Modify via AI Cancel" at bounding box center [847, 160] width 193 height 79
click at [844, 184] on button "Cancel" at bounding box center [834, 187] width 36 height 14
click at [745, 311] on icon at bounding box center [747, 310] width 13 height 13
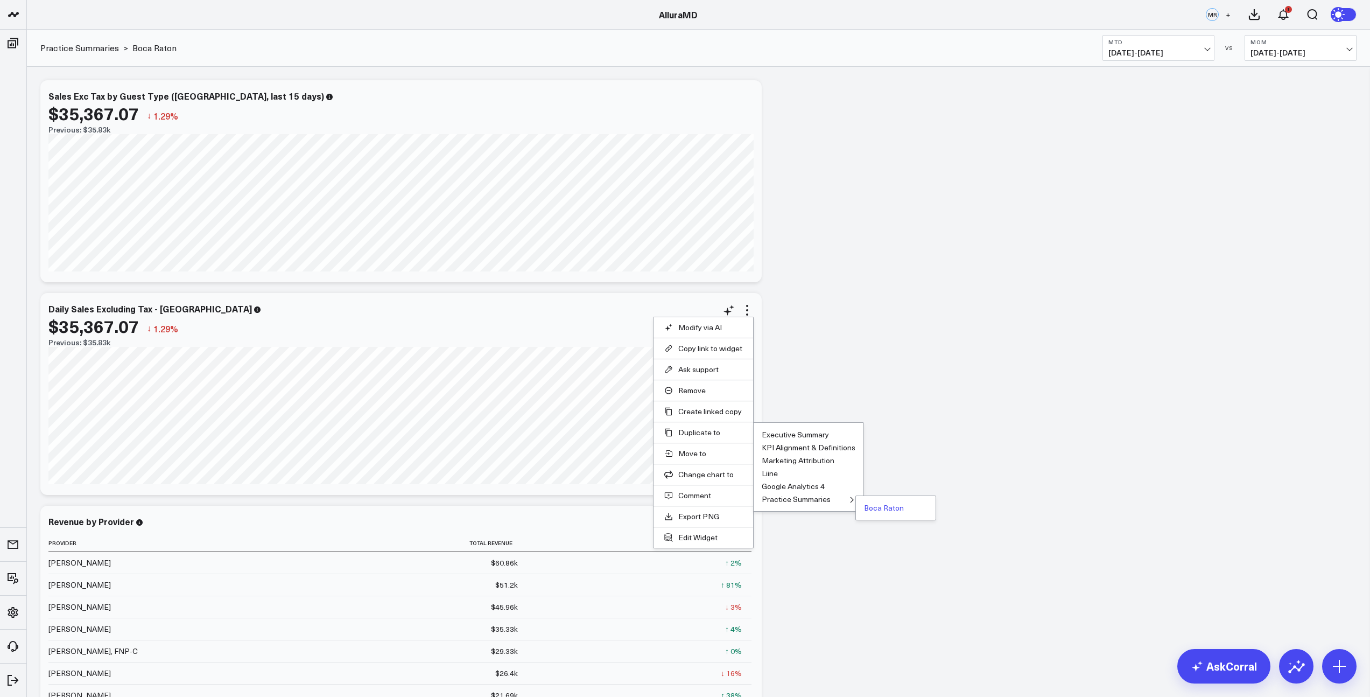
click at [869, 510] on button "Boca Raton" at bounding box center [884, 508] width 40 height 8
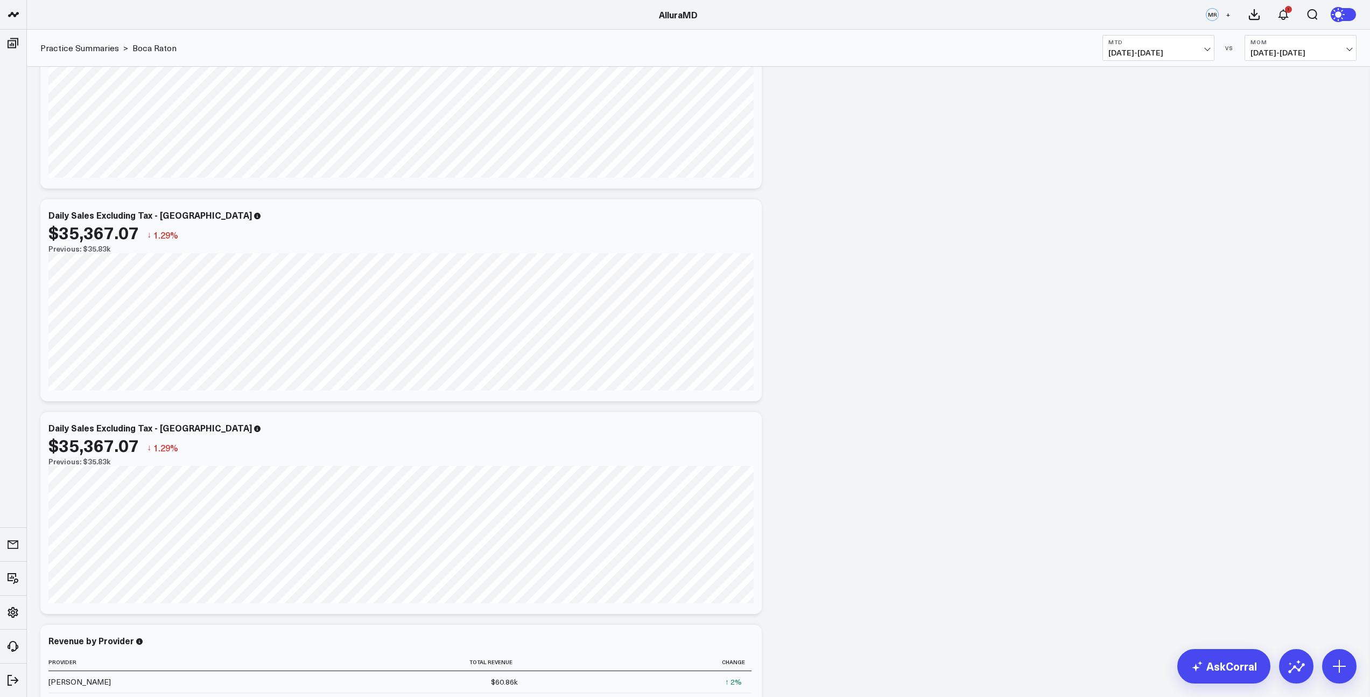
scroll to position [104, 0]
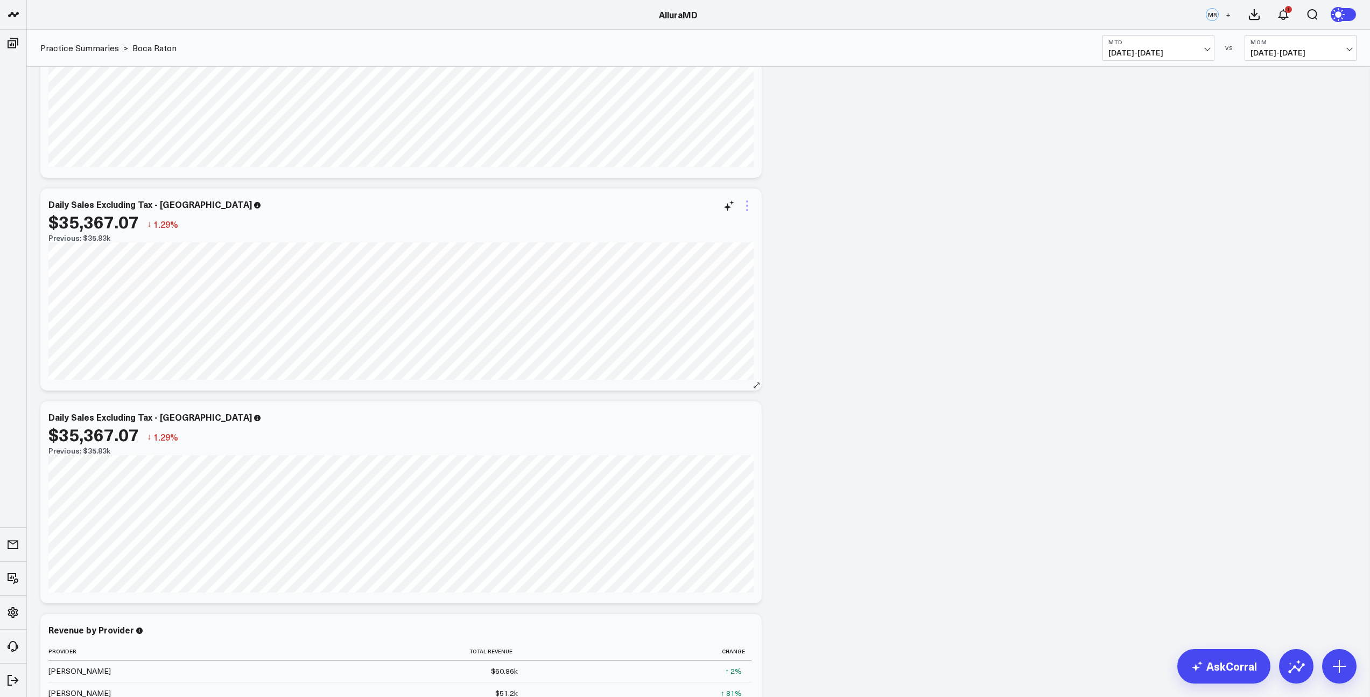
click at [745, 207] on icon at bounding box center [747, 205] width 13 height 13
click at [712, 226] on button "Modify via AI" at bounding box center [703, 223] width 78 height 10
click at [807, 228] on textarea "remove guest type" at bounding box center [848, 229] width 182 height 48
type textarea "track weekly instead of daily"
click at [785, 264] on button "Modify via AI" at bounding box center [784, 266] width 54 height 14
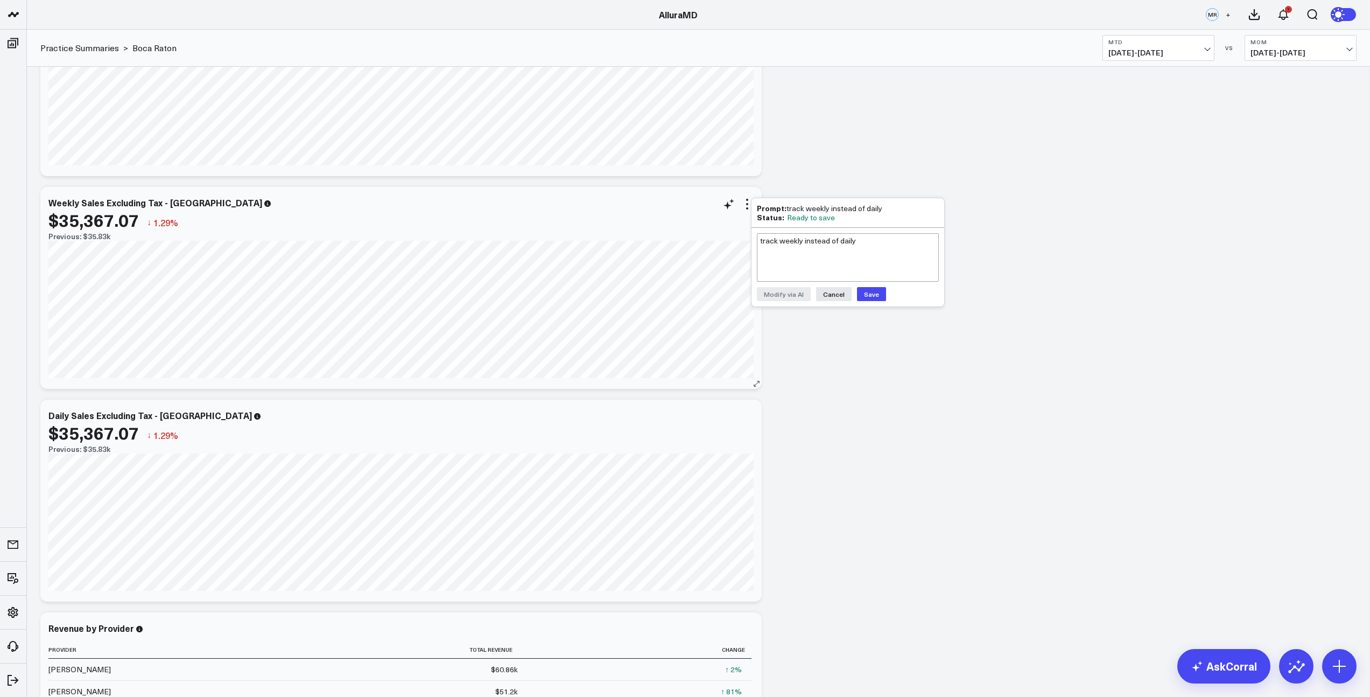
scroll to position [76, 0]
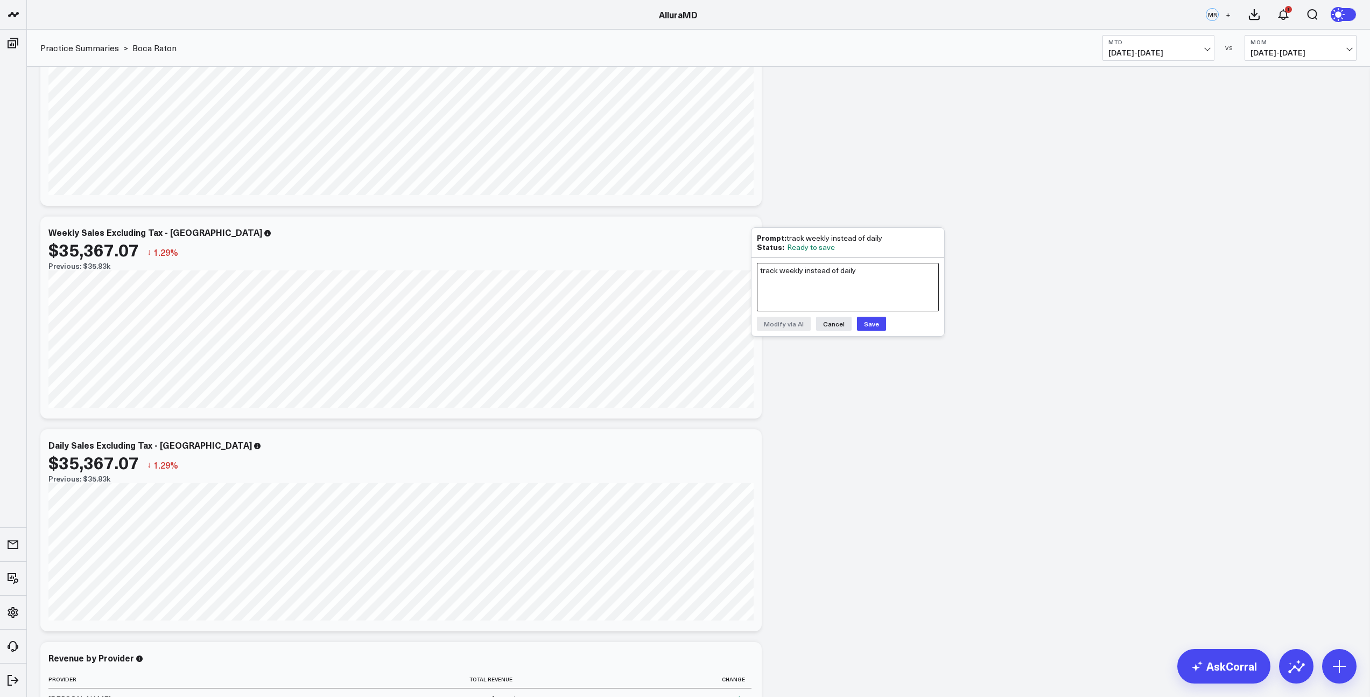
click at [803, 282] on textarea "track weekly instead of daily" at bounding box center [848, 287] width 182 height 48
type textarea "it is still showing days, i want it to show weeks"
click at [786, 319] on button "Modify via AI" at bounding box center [784, 324] width 54 height 14
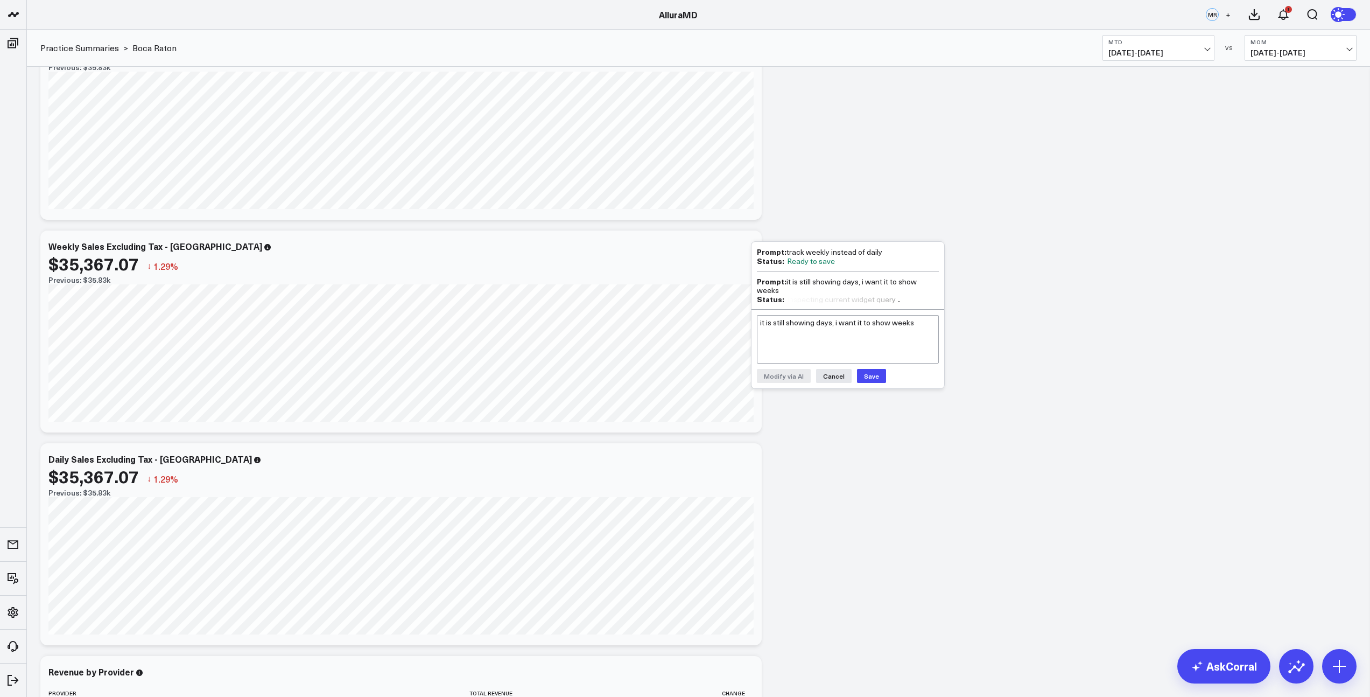
scroll to position [0, 0]
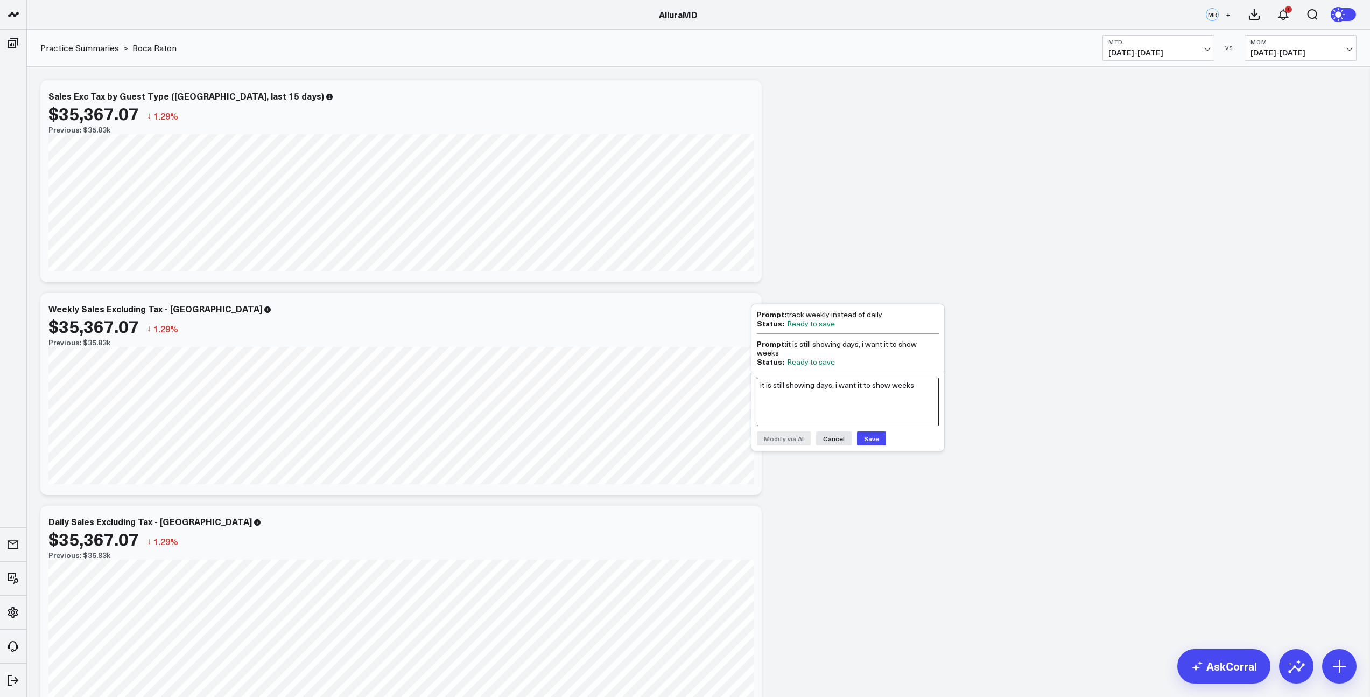
click at [796, 388] on textarea "it is still showing days, i want it to show weeks" at bounding box center [848, 401] width 182 height 48
type textarea "convert to bar chart from area graph"
click at [806, 441] on button "Modify via AI" at bounding box center [784, 438] width 54 height 14
click at [784, 423] on textarea "convert to bar chart from area graph" at bounding box center [848, 431] width 182 height 48
type textarea "change to bar graph"
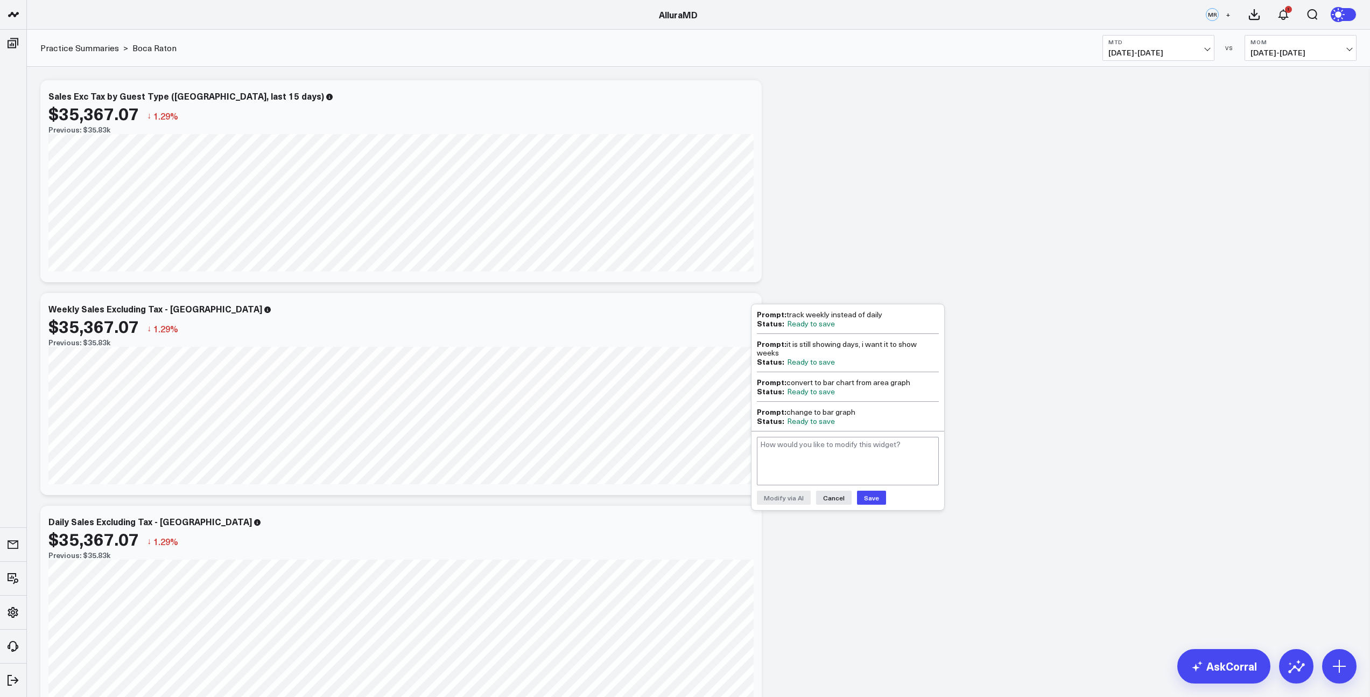
click at [835, 495] on button "Cancel" at bounding box center [834, 497] width 36 height 14
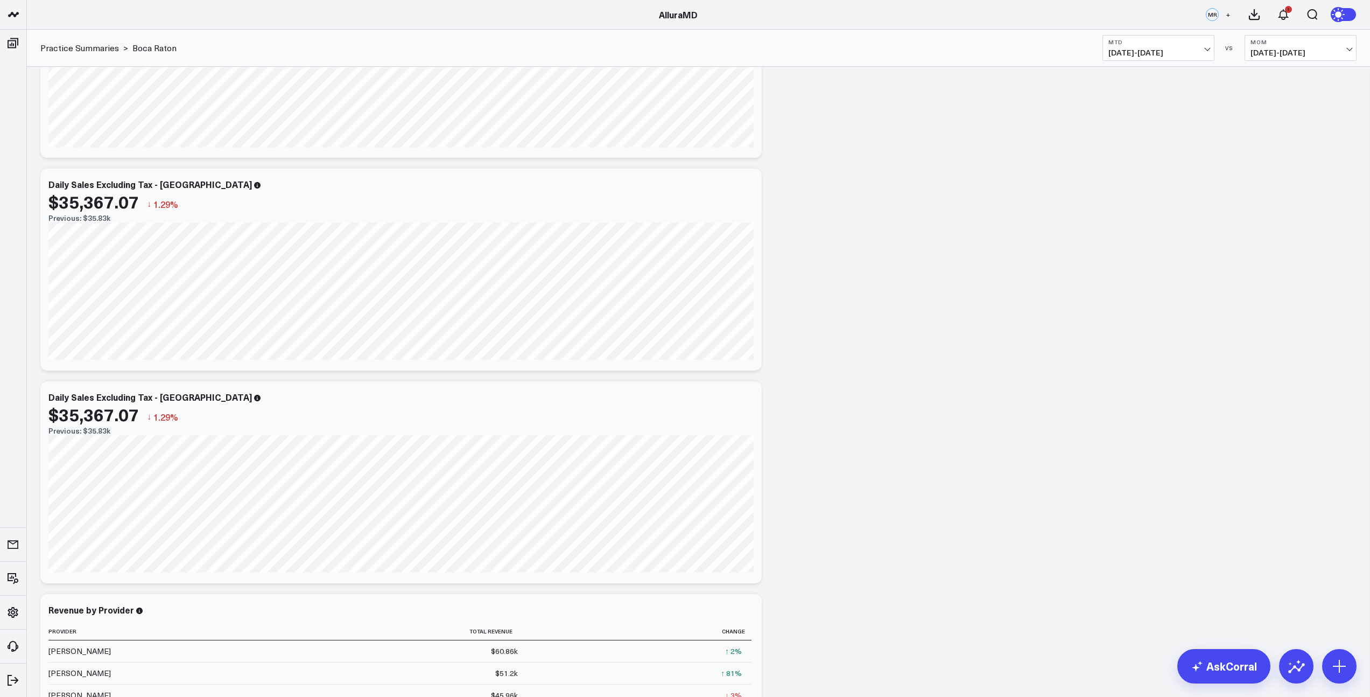
scroll to position [123, 0]
click at [747, 189] on icon at bounding box center [747, 186] width 13 height 13
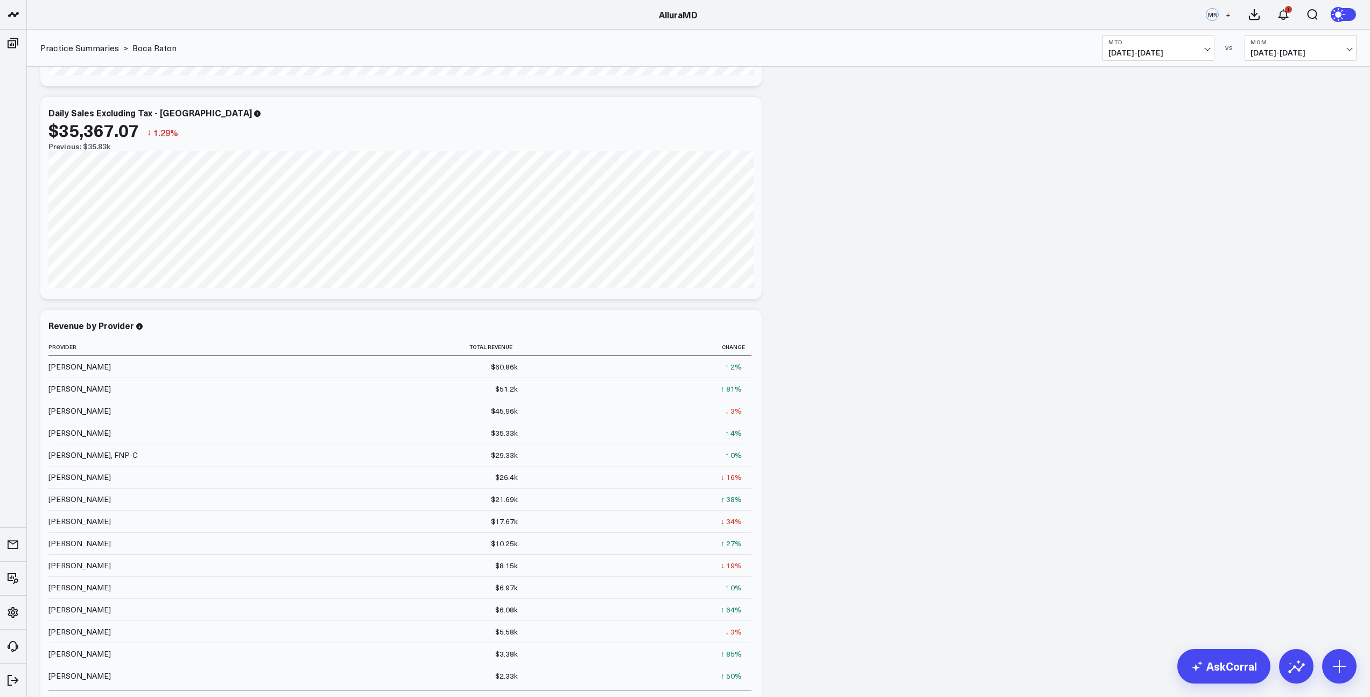
scroll to position [438, 0]
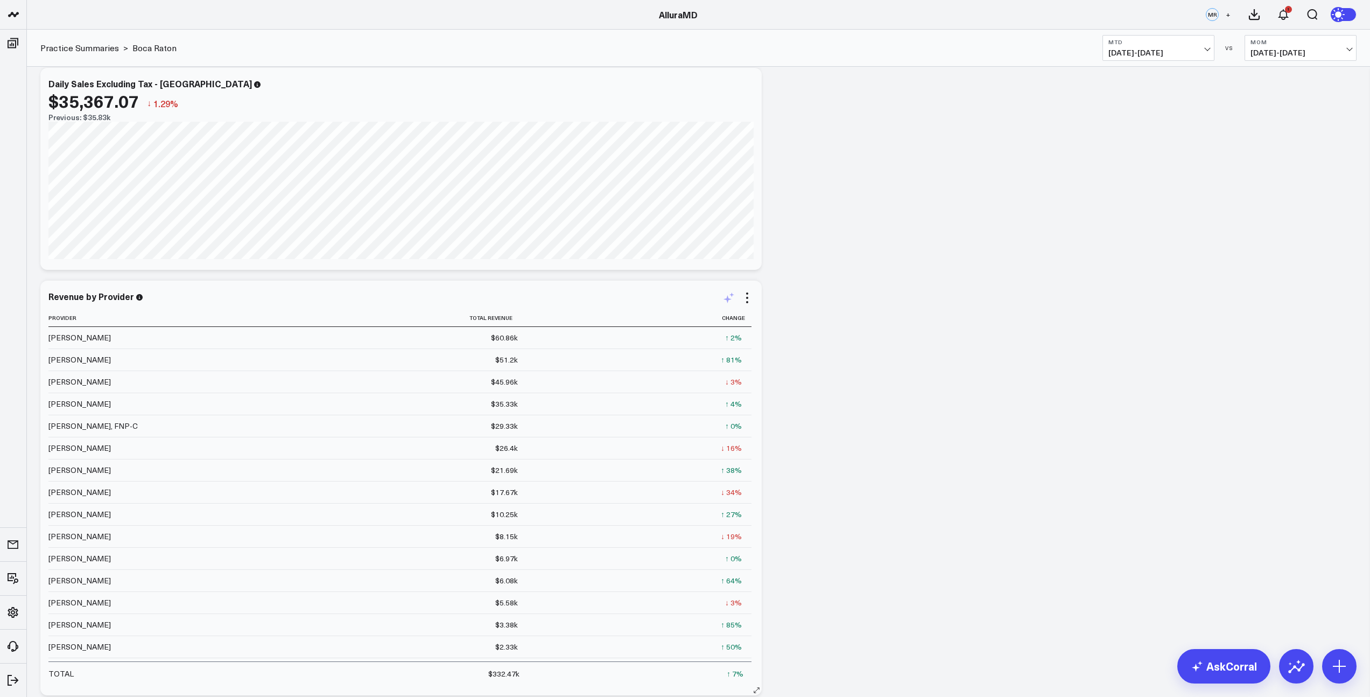
click at [734, 299] on icon at bounding box center [728, 297] width 13 height 13
click at [816, 315] on textarea at bounding box center [848, 321] width 182 height 48
paste textarea "display data for [GEOGRAPHIC_DATA] only"
type textarea "display data for [GEOGRAPHIC_DATA] only"
click at [792, 356] on button "Modify via AI" at bounding box center [784, 358] width 54 height 14
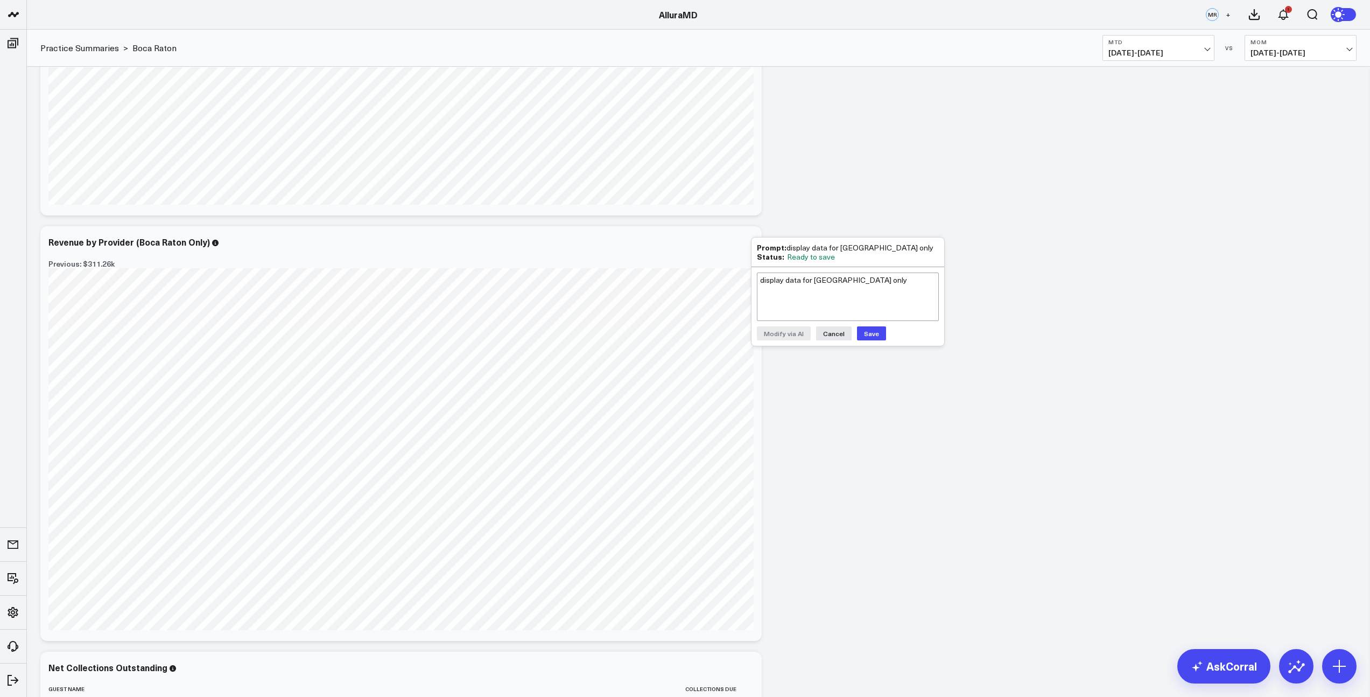
scroll to position [490, 0]
click at [791, 290] on textarea "display data for [GEOGRAPHIC_DATA] only" at bounding box center [848, 298] width 182 height 48
type textarea "filter out all locations. just display data for [GEOGRAPHIC_DATA]"
click at [797, 334] on button "Modify via AI" at bounding box center [784, 335] width 54 height 14
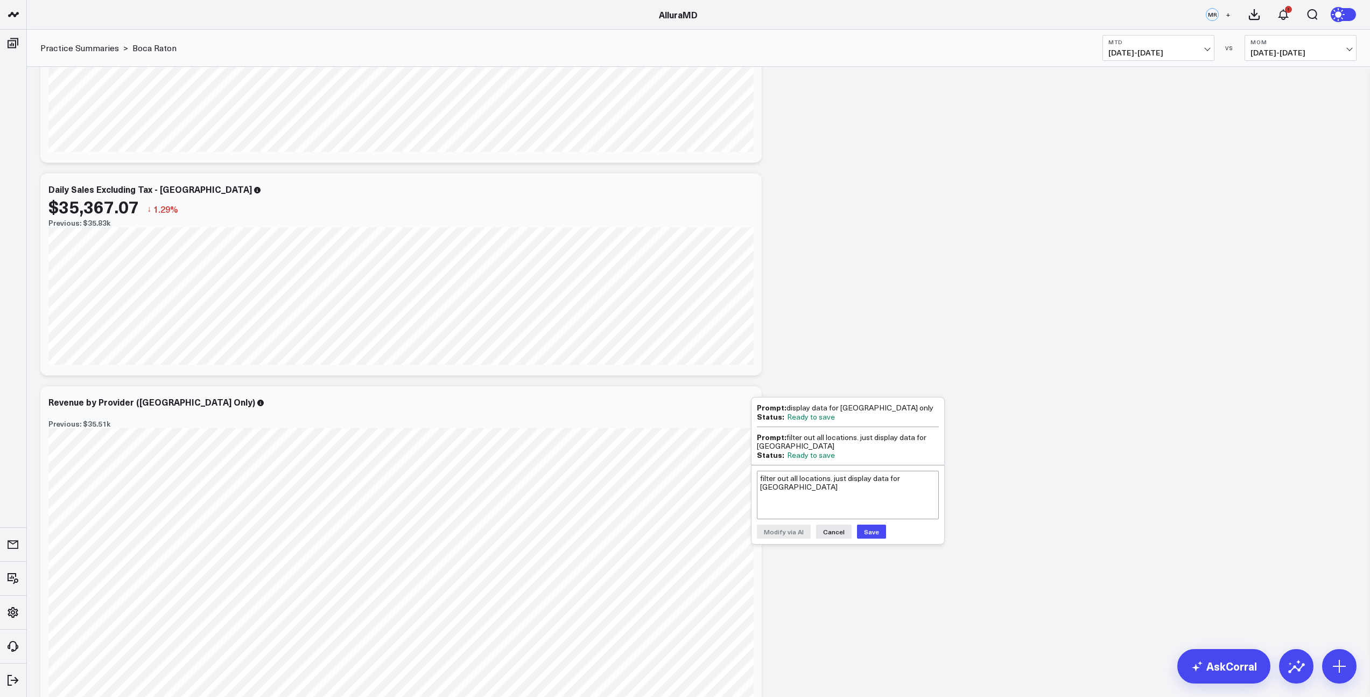
scroll to position [432, 0]
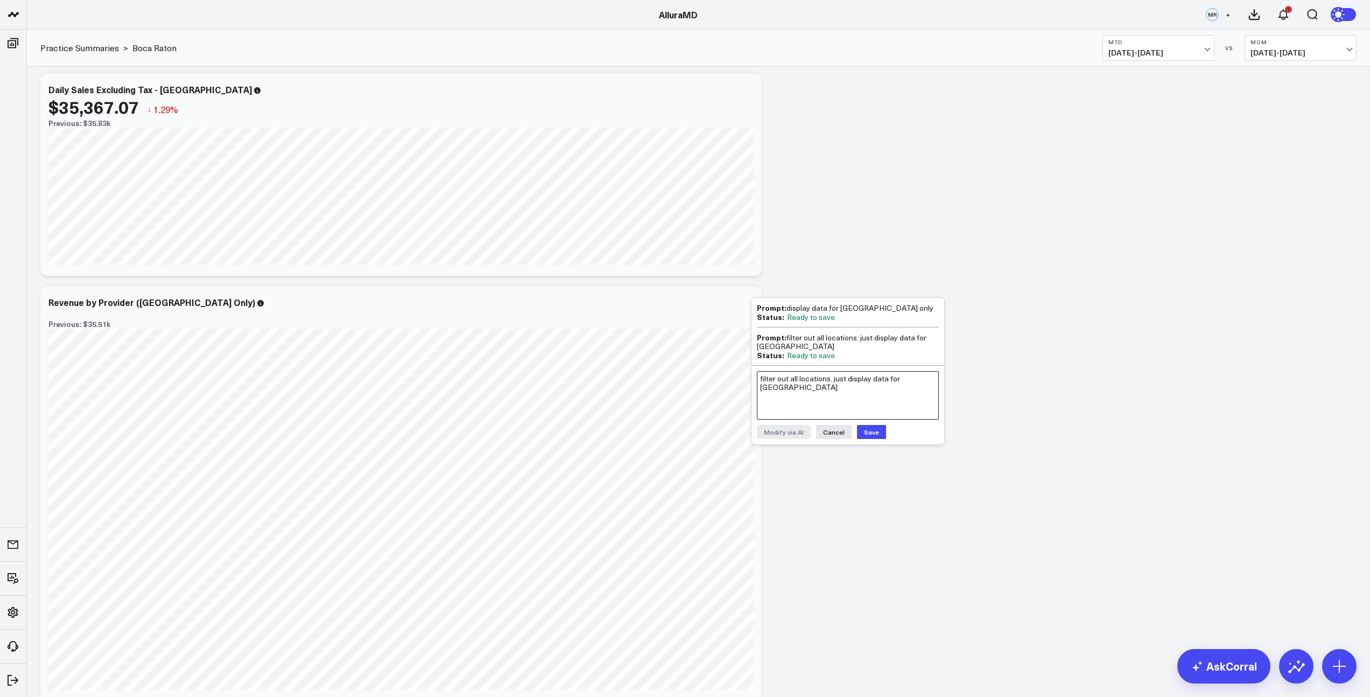
click at [883, 385] on textarea "filter out all locations. just display data for [GEOGRAPHIC_DATA]" at bounding box center [848, 395] width 182 height 48
type textarea "revert to a table"
click at [789, 433] on button "Modify via AI" at bounding box center [784, 432] width 54 height 14
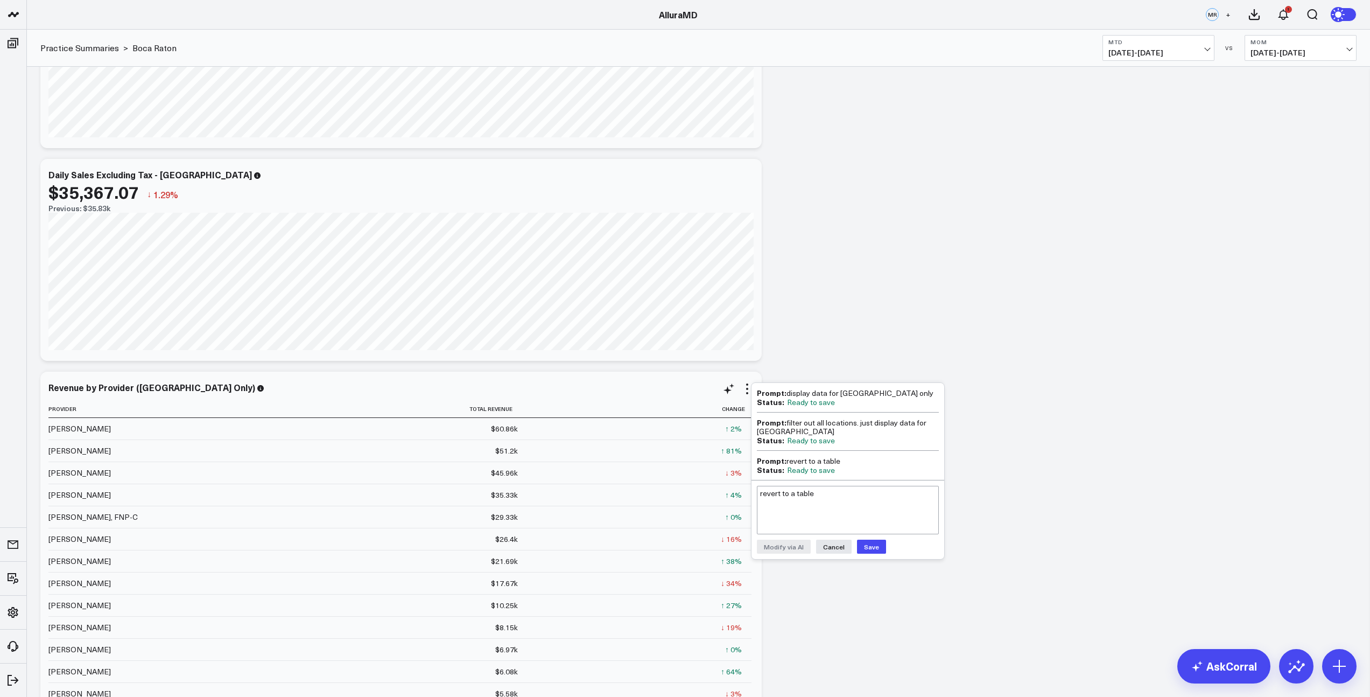
scroll to position [458, 0]
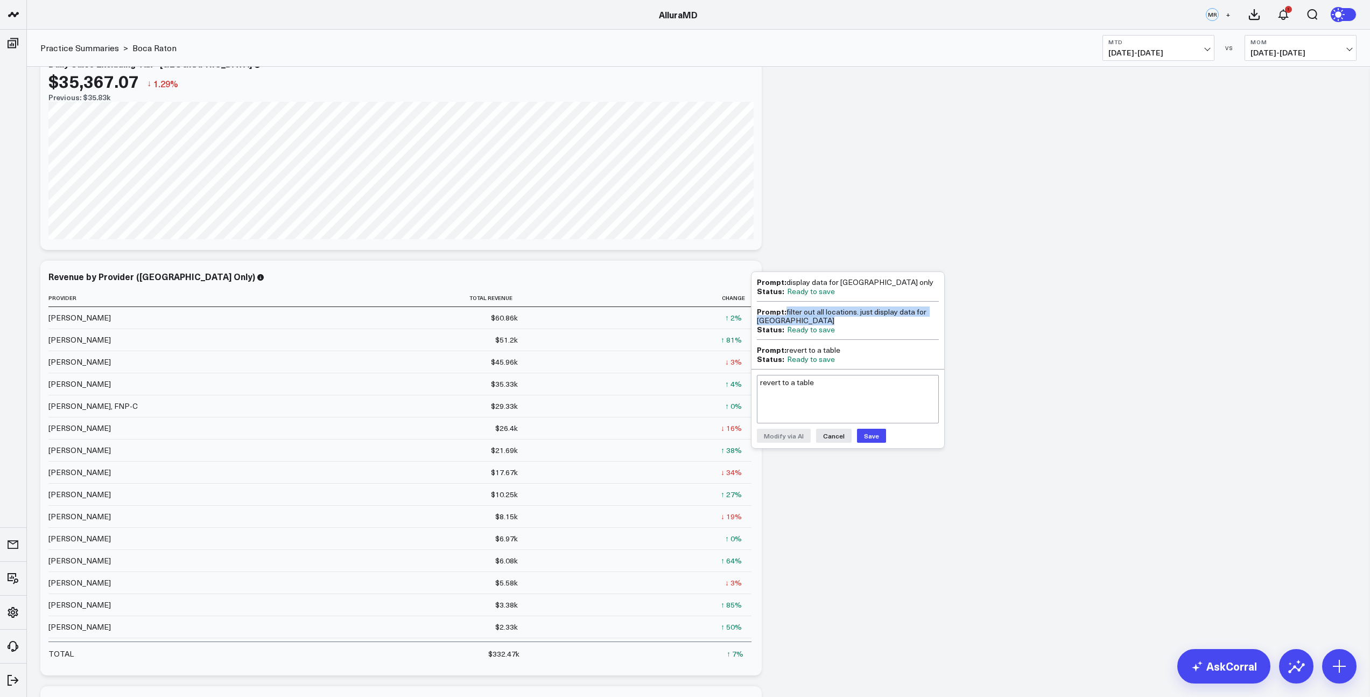
drag, startPoint x: 786, startPoint y: 310, endPoint x: 827, endPoint y: 315, distance: 41.3
click at [827, 315] on div "Prompt: filter out all locations. just display data for [GEOGRAPHIC_DATA]" at bounding box center [848, 316] width 182 height 18
copy div "filter out all locations. just display data for [GEOGRAPHIC_DATA]"
click at [805, 397] on textarea "revert to a table" at bounding box center [848, 399] width 182 height 48
paste textarea "filter out all locations. just display data for [GEOGRAPHIC_DATA]"
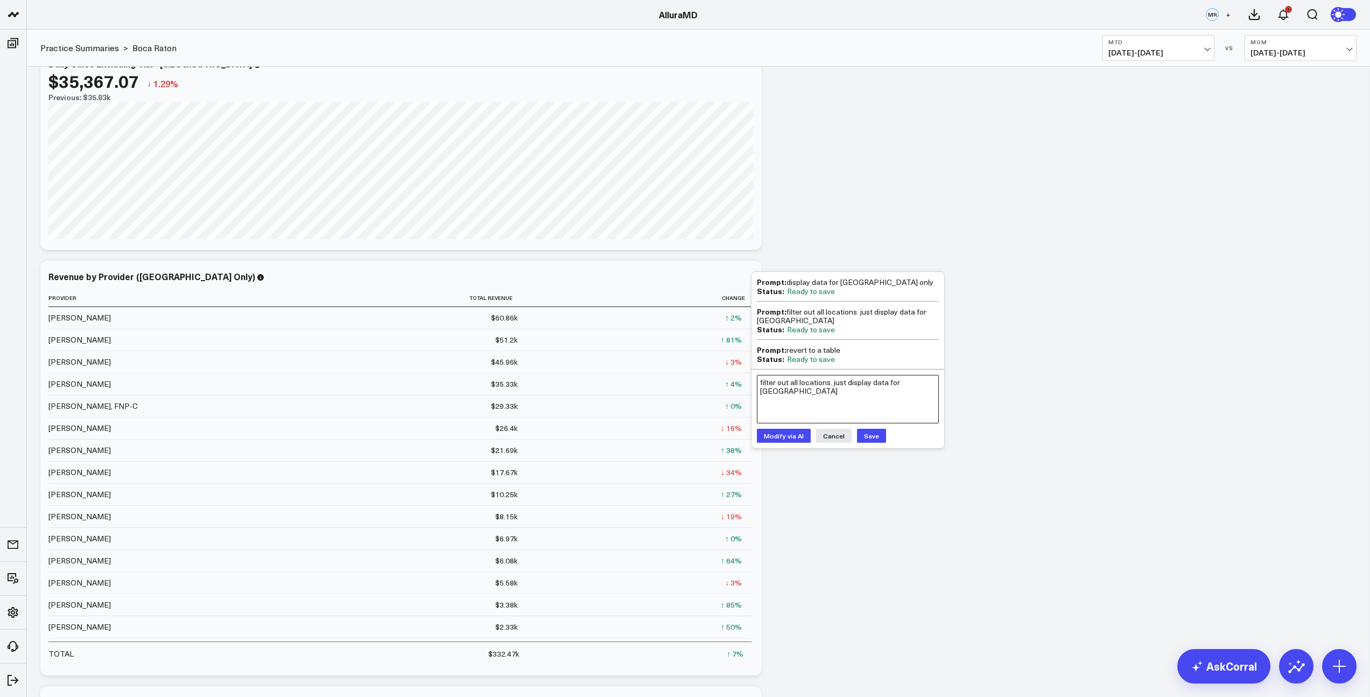
type textarea "filter out all locations. just display data for [GEOGRAPHIC_DATA]"
click at [786, 431] on button "Modify via AI" at bounding box center [784, 435] width 54 height 14
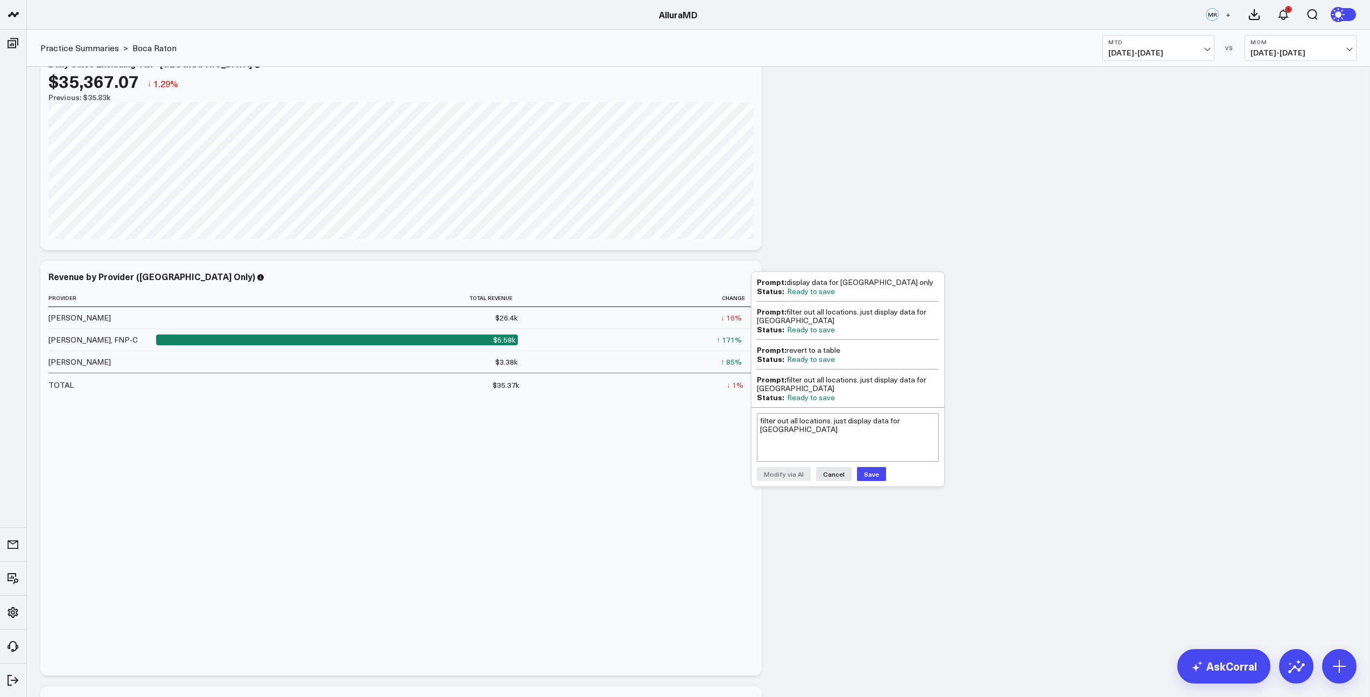
click at [864, 468] on button "Save" at bounding box center [871, 474] width 29 height 14
click at [899, 518] on div "Modify via AI Copy link to widget Ask support Remove Create linked copy Executi…" at bounding box center [698, 467] width 1327 height 1701
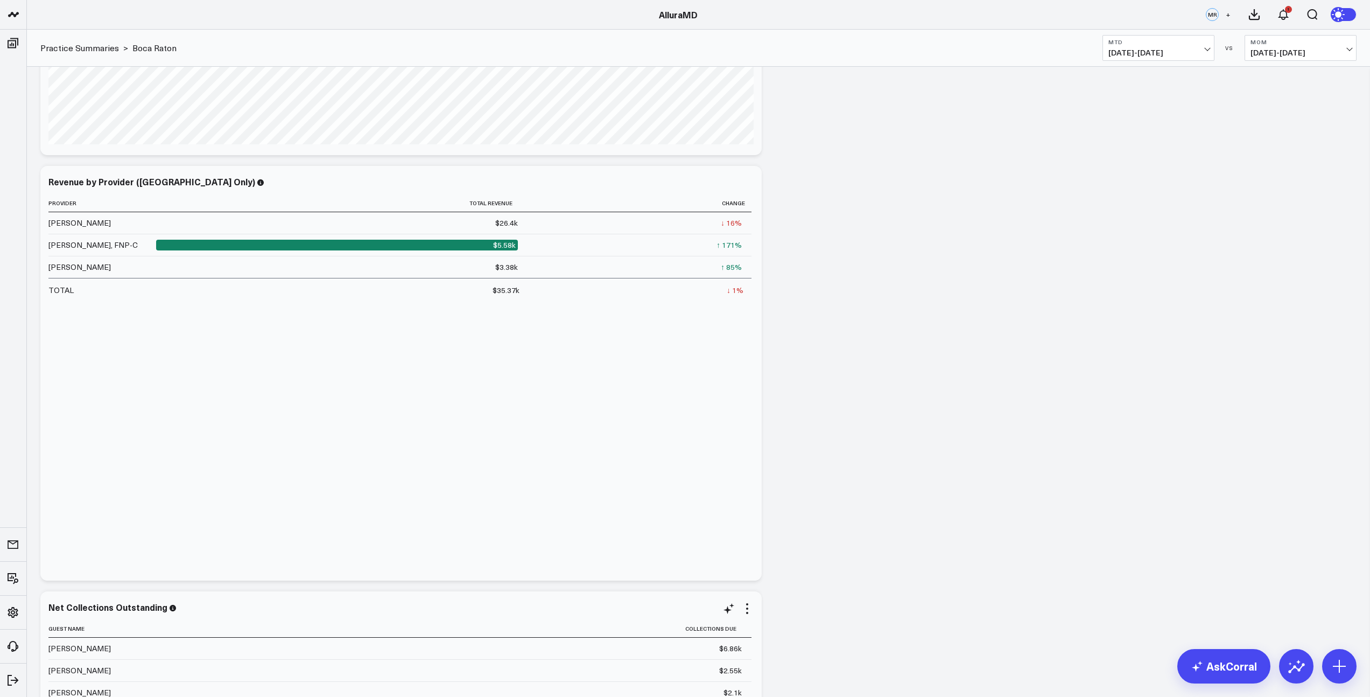
scroll to position [545, 0]
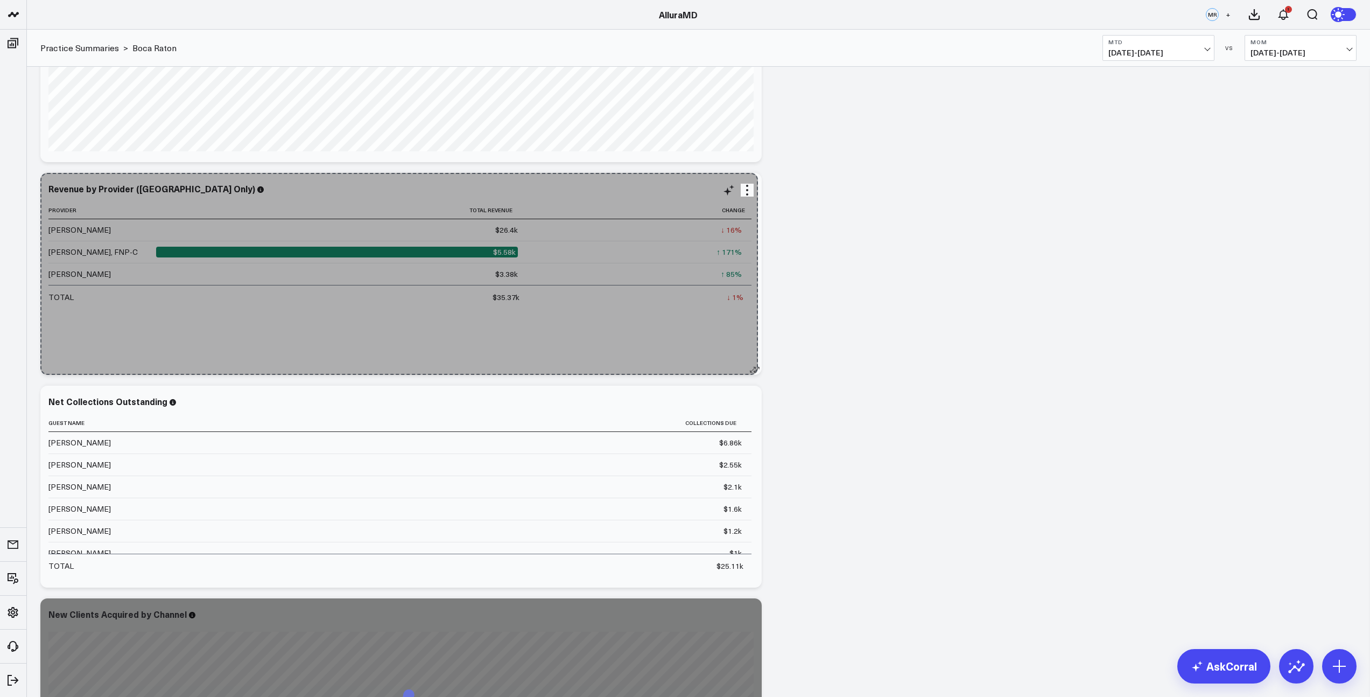
drag, startPoint x: 758, startPoint y: 584, endPoint x: 754, endPoint y: 306, distance: 277.8
click at [754, 306] on div "Revenue by Provider ([GEOGRAPHIC_DATA] Only) Provider Total Revenue Change Gadi…" at bounding box center [400, 274] width 721 height 202
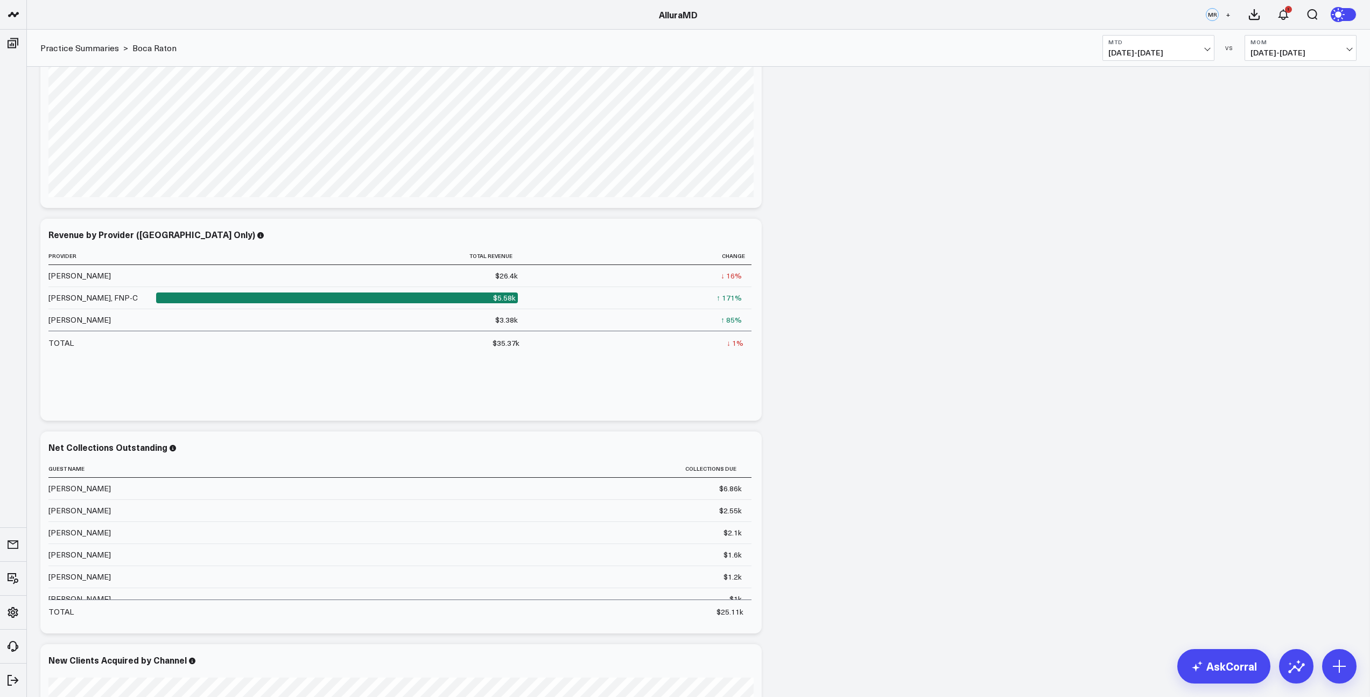
scroll to position [501, 0]
click at [732, 449] on icon at bounding box center [728, 446] width 13 height 13
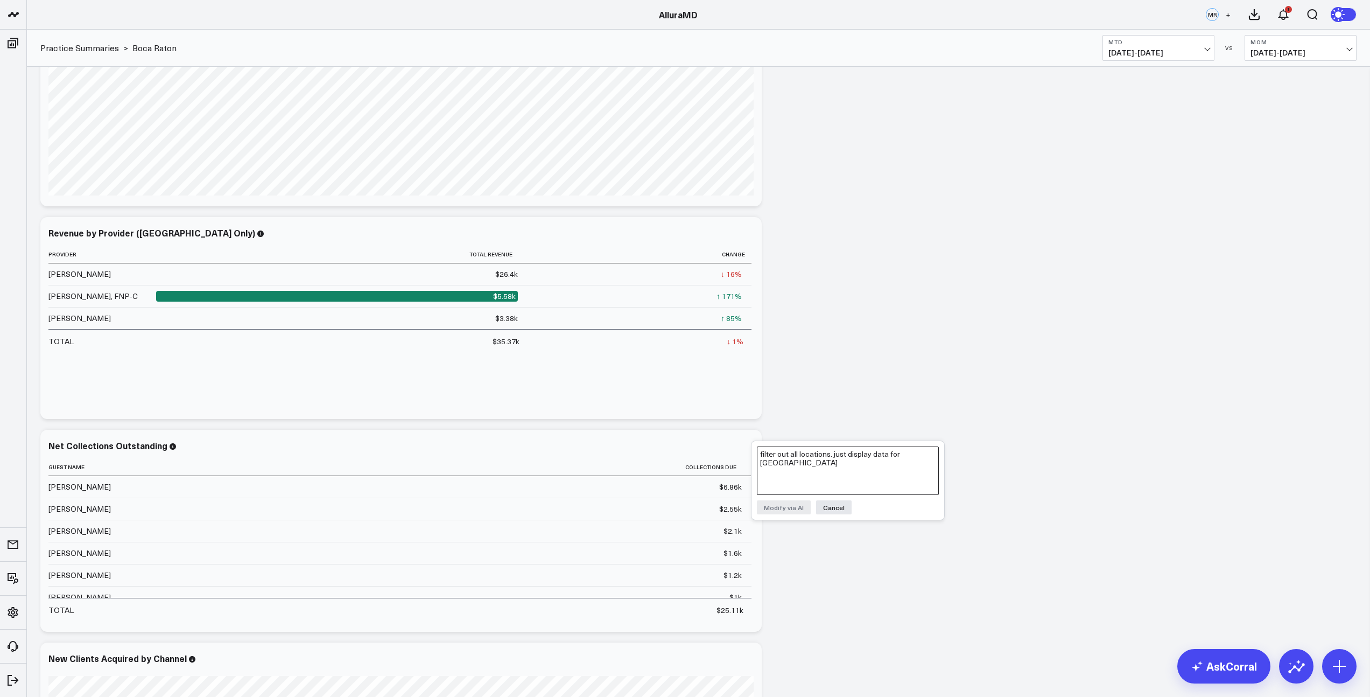
click at [782, 461] on textarea "filter out all locations. just display data for [GEOGRAPHIC_DATA]" at bounding box center [848, 470] width 182 height 48
paste textarea "filter out all locations. just display data for [GEOGRAPHIC_DATA]"
type textarea "filter out all locations. just display data for [GEOGRAPHIC_DATA]"
click at [799, 509] on button "Modify via AI" at bounding box center [784, 507] width 54 height 14
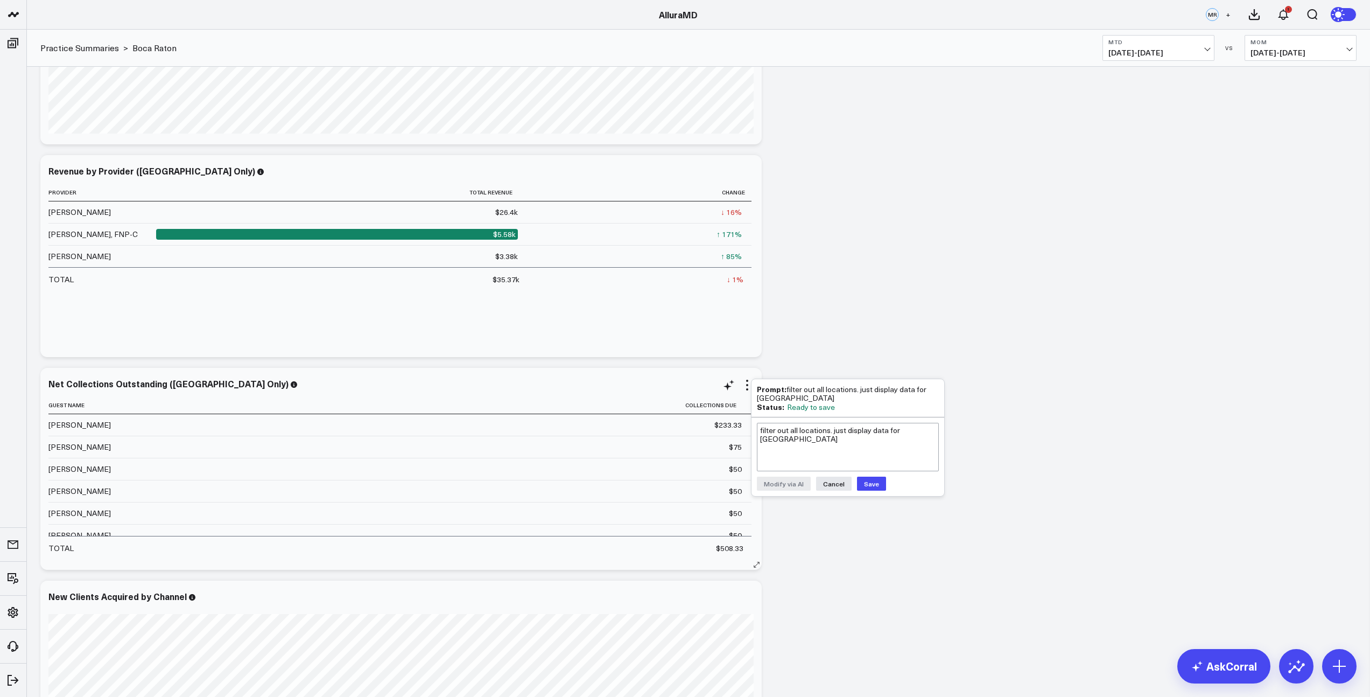
scroll to position [566, 0]
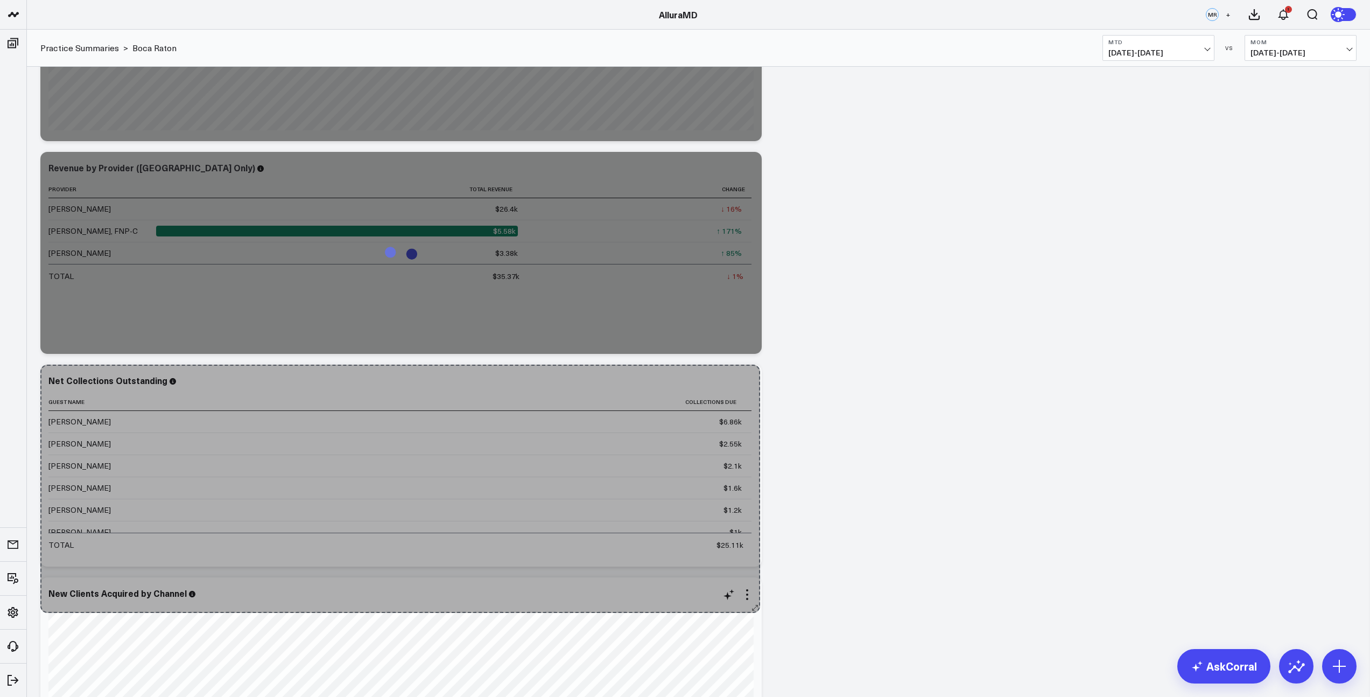
drag, startPoint x: 755, startPoint y: 563, endPoint x: 755, endPoint y: 609, distance: 46.3
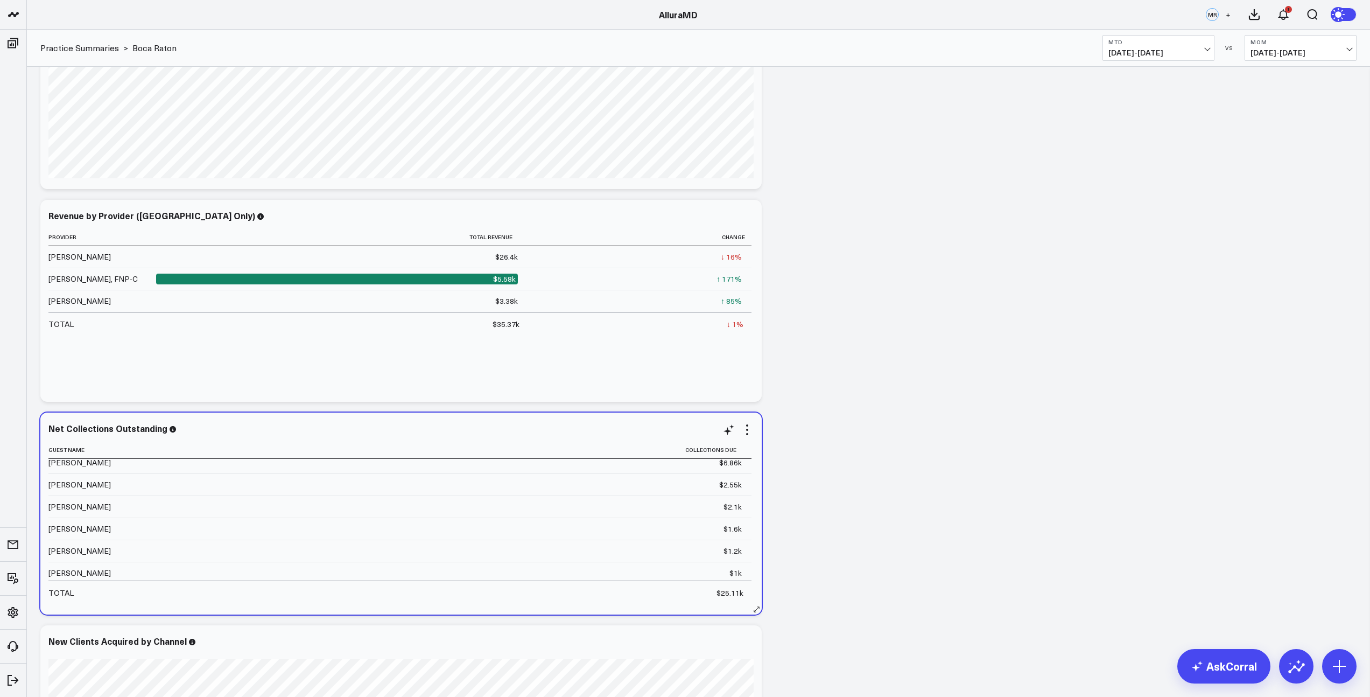
scroll to position [0, 0]
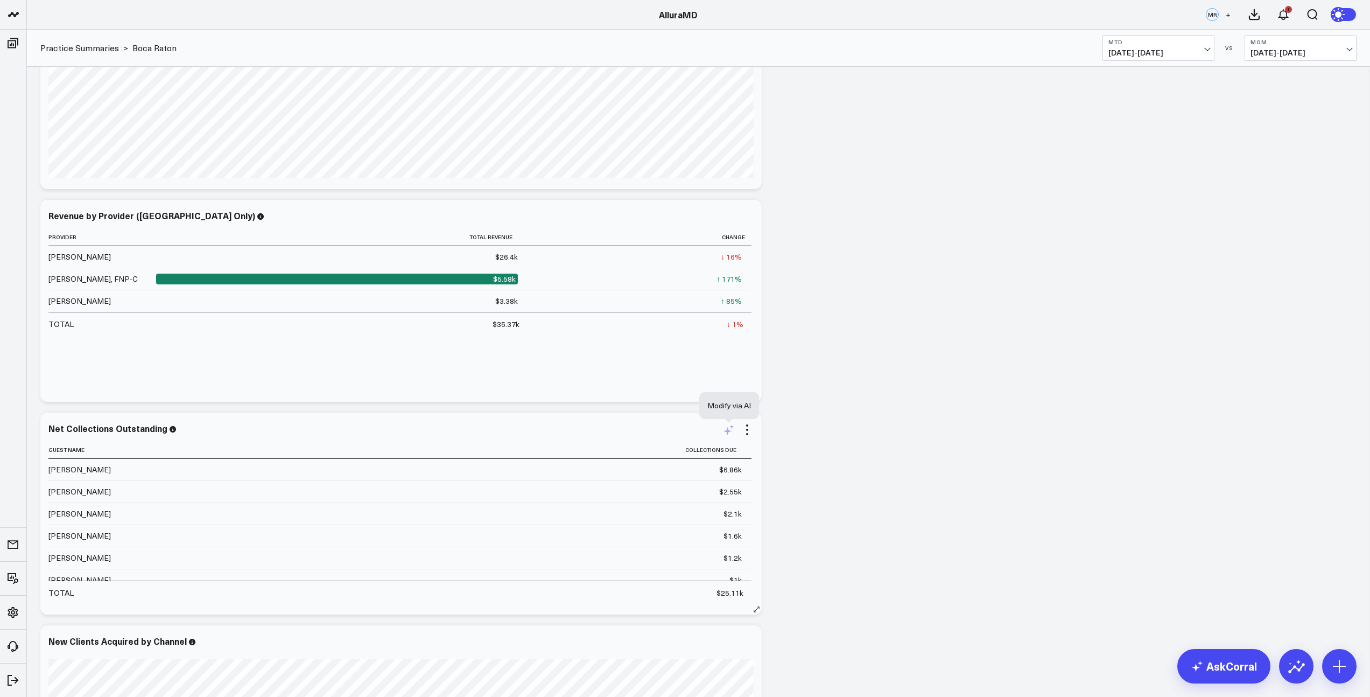
click at [732, 433] on icon at bounding box center [728, 429] width 13 height 13
click at [792, 448] on textarea "filter out all locations. just display data for [GEOGRAPHIC_DATA]" at bounding box center [848, 453] width 182 height 48
paste textarea "filter out all locations. just display data for [GEOGRAPHIC_DATA]"
type textarea "filter out all locations. just display data for [GEOGRAPHIC_DATA]"
click at [793, 490] on button "Modify via AI" at bounding box center [784, 490] width 54 height 14
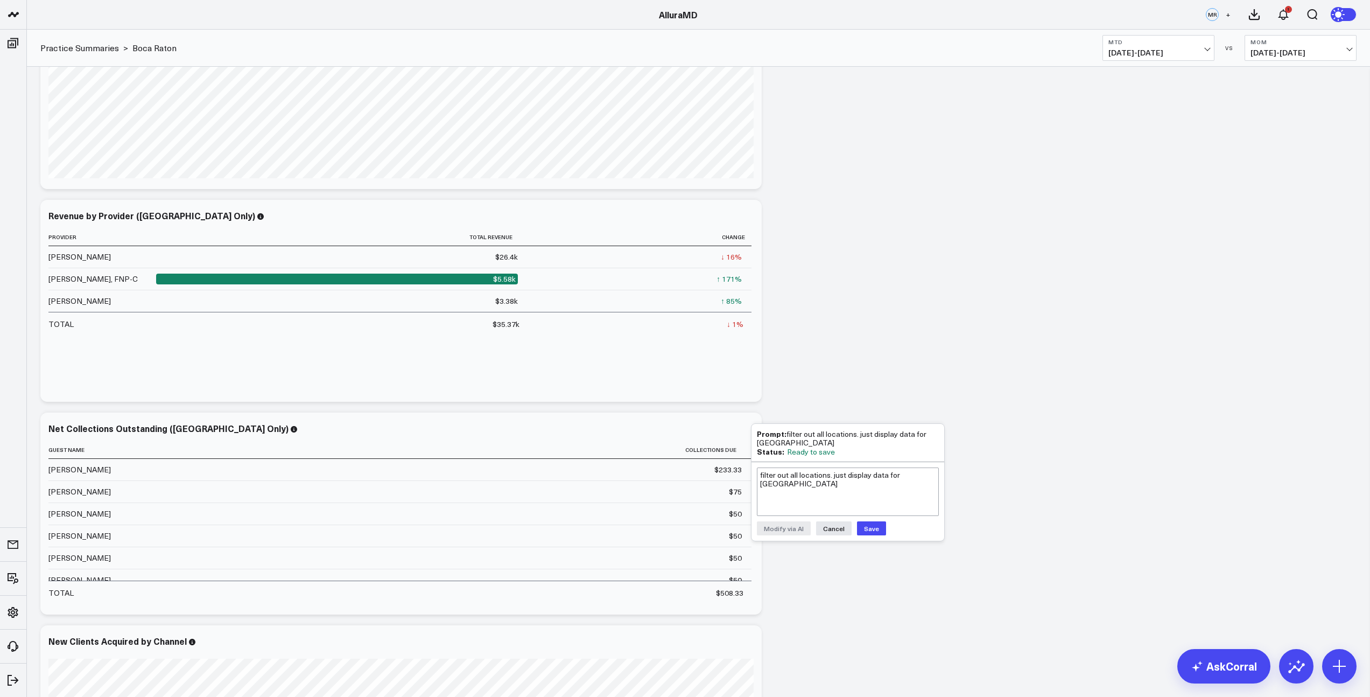
click at [867, 530] on button "Save" at bounding box center [871, 528] width 29 height 14
click at [848, 588] on div "Modify via AI Copy link to widget Ask support Remove Create linked copy Executi…" at bounding box center [698, 300] width 1327 height 1488
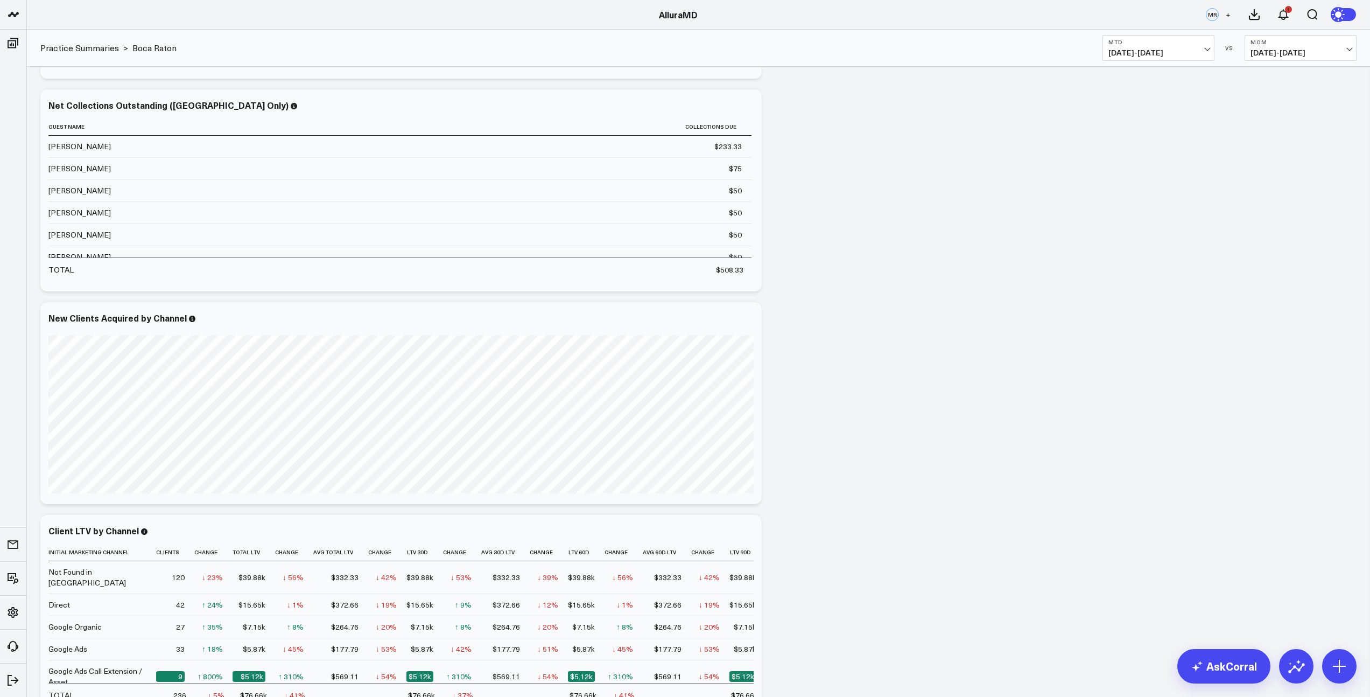
scroll to position [849, 0]
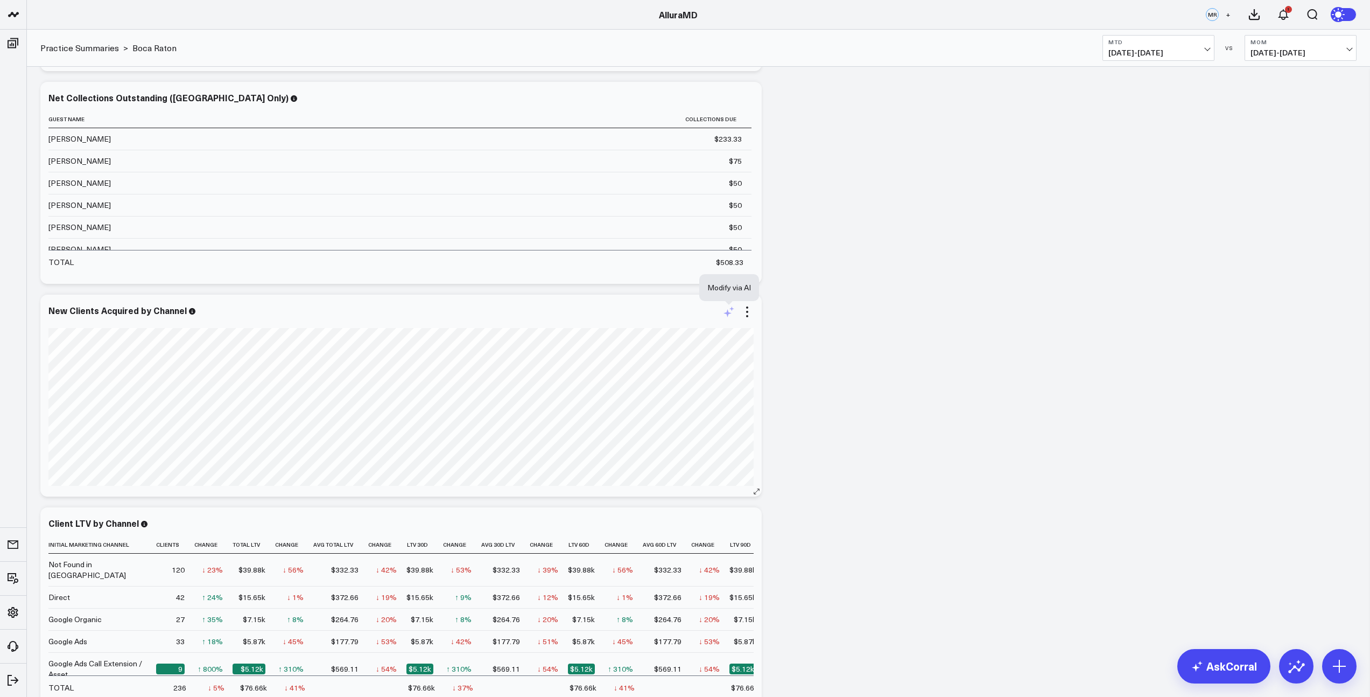
click at [727, 317] on icon at bounding box center [728, 311] width 13 height 13
click at [798, 336] on textarea "filter out all locations. just display data for [GEOGRAPHIC_DATA]" at bounding box center [848, 335] width 182 height 48
paste textarea "filter out all locations. just display data for [GEOGRAPHIC_DATA]"
type textarea "filter out all locations. just display data for [GEOGRAPHIC_DATA]"
click at [796, 374] on button "Modify via AI" at bounding box center [784, 372] width 54 height 14
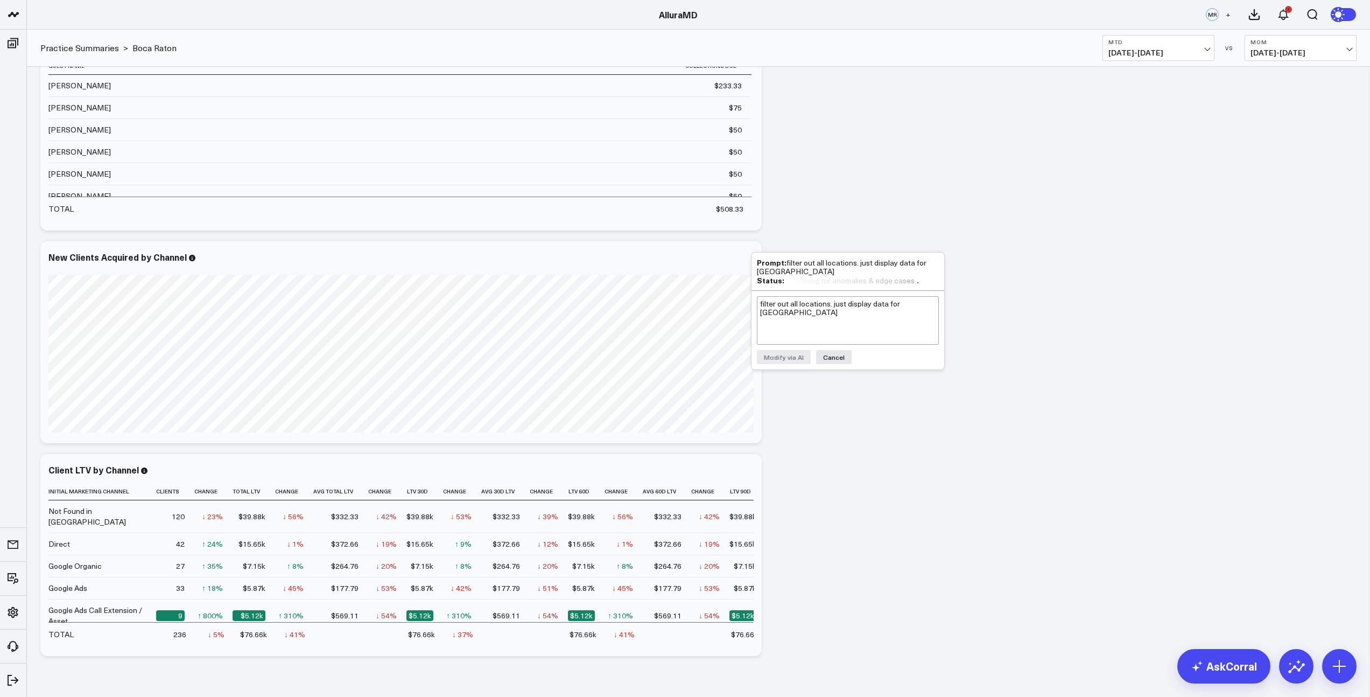
scroll to position [931, 0]
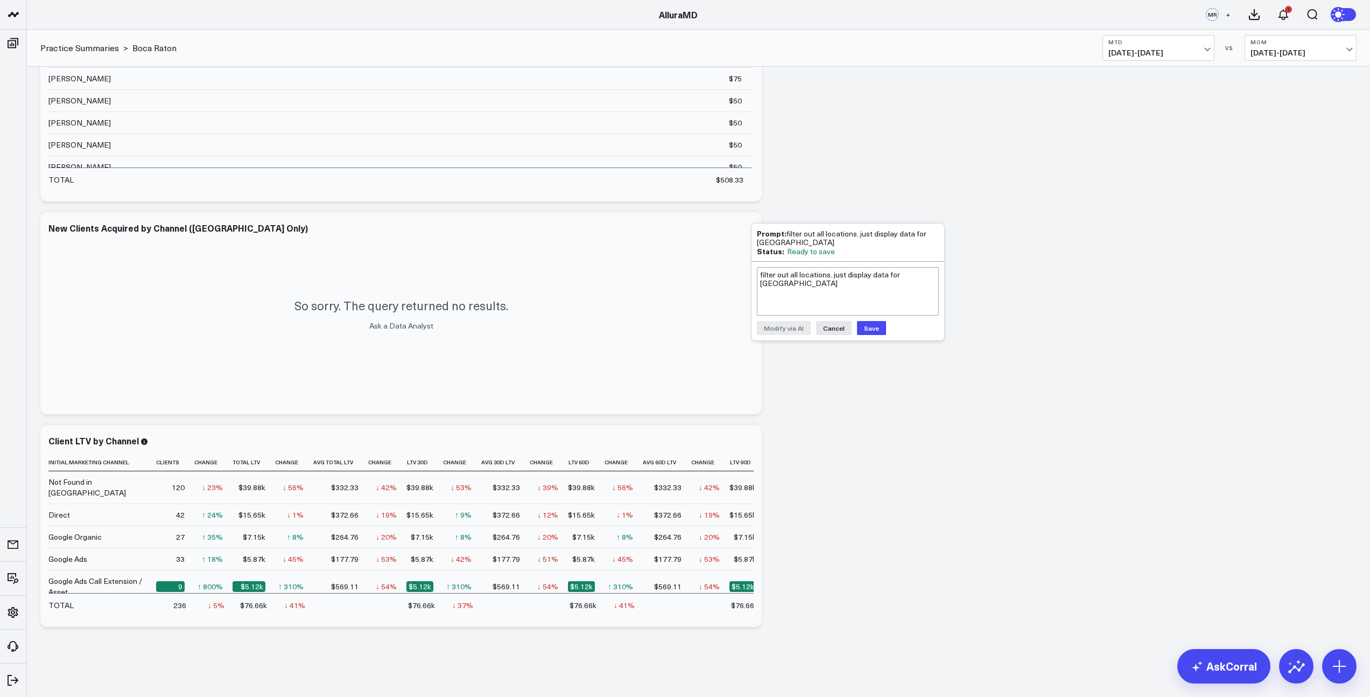
click at [874, 330] on button "Save" at bounding box center [871, 328] width 29 height 14
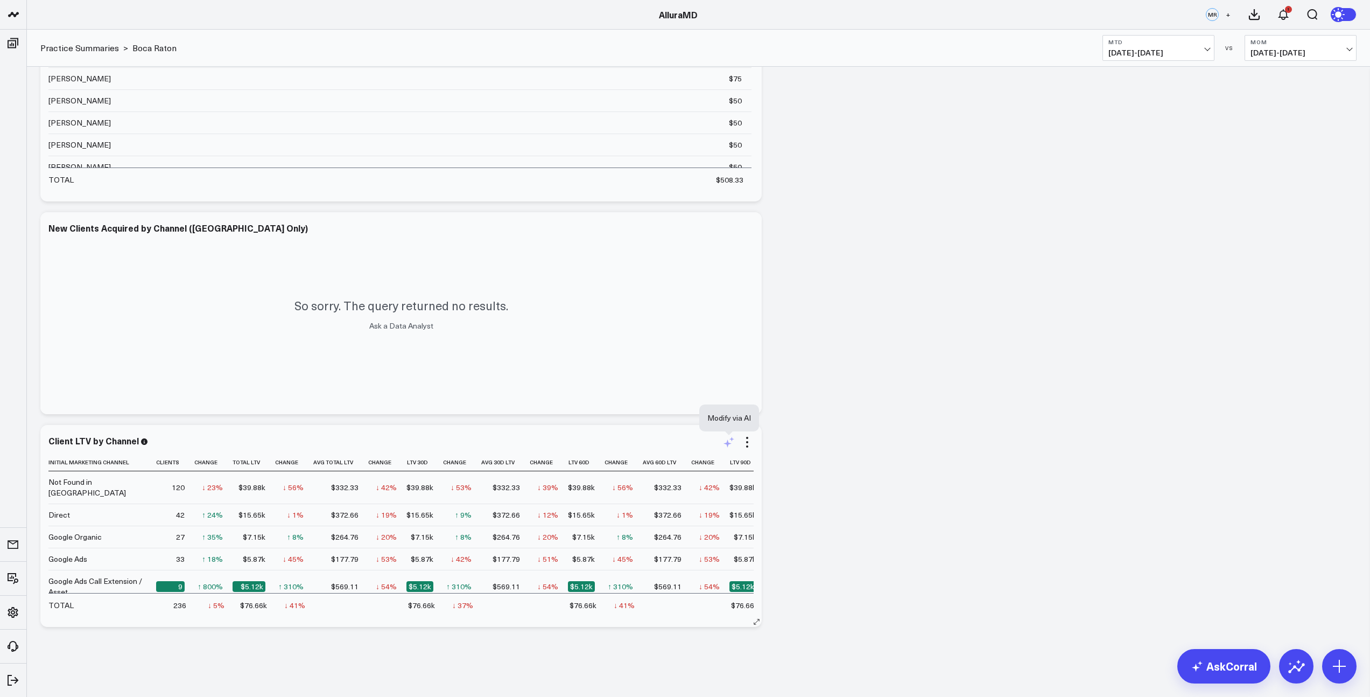
click at [728, 439] on icon at bounding box center [728, 441] width 13 height 13
click at [789, 455] on textarea "filter out all locations. just display data for [GEOGRAPHIC_DATA]" at bounding box center [848, 465] width 182 height 48
paste textarea "filter out all locations. just display data for [GEOGRAPHIC_DATA]"
type textarea "filter out all locations. just display data for [GEOGRAPHIC_DATA]"
click at [791, 504] on button "Modify via AI" at bounding box center [784, 502] width 54 height 14
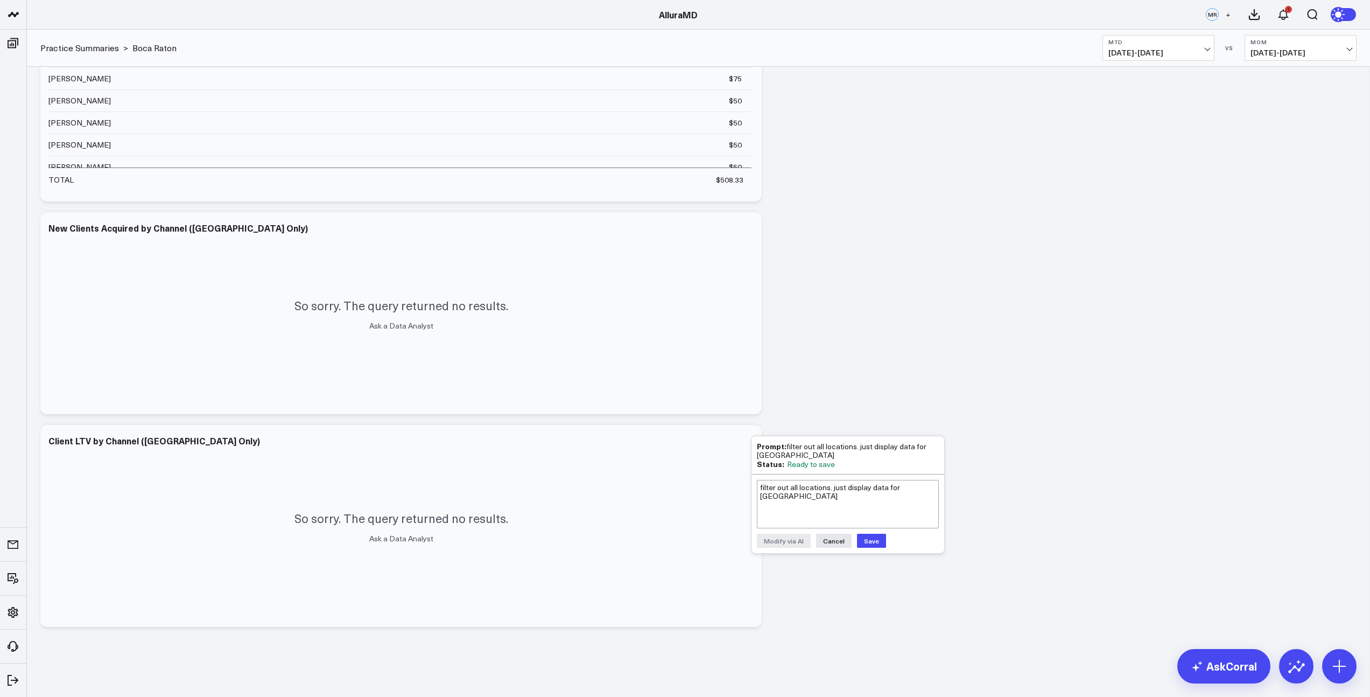
click at [872, 539] on button "Save" at bounding box center [871, 540] width 29 height 14
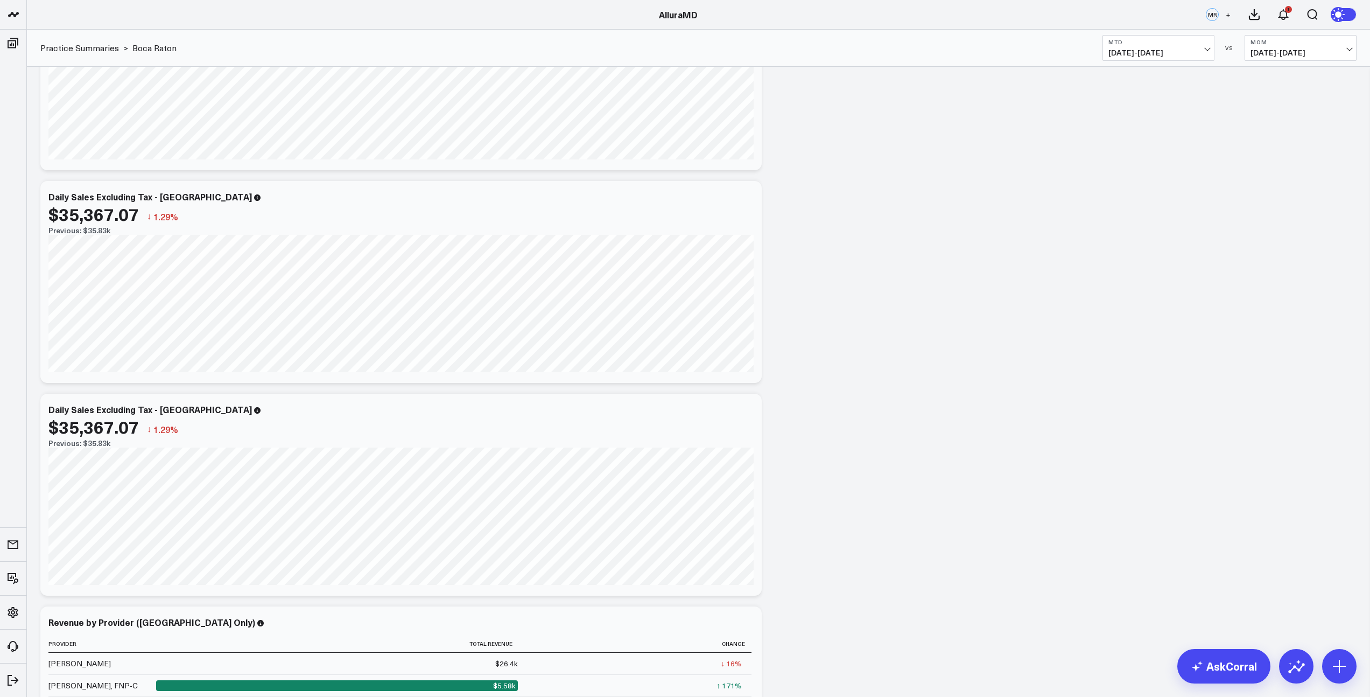
scroll to position [0, 0]
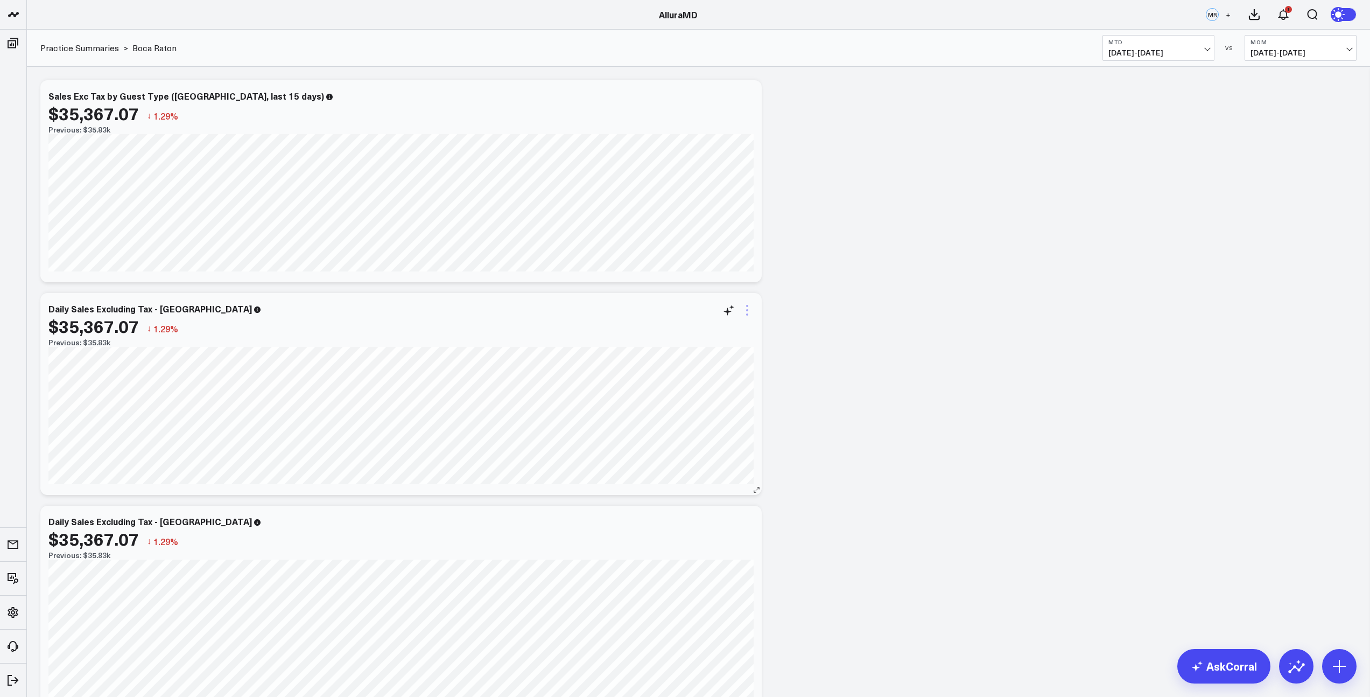
click at [746, 315] on icon at bounding box center [747, 310] width 13 height 13
click at [730, 311] on icon at bounding box center [728, 310] width 13 height 13
click at [808, 319] on textarea "filter out all locations. just display data for [GEOGRAPHIC_DATA]" at bounding box center [848, 334] width 182 height 48
click at [768, 317] on textarea "diplay weekly sales" at bounding box center [848, 334] width 182 height 48
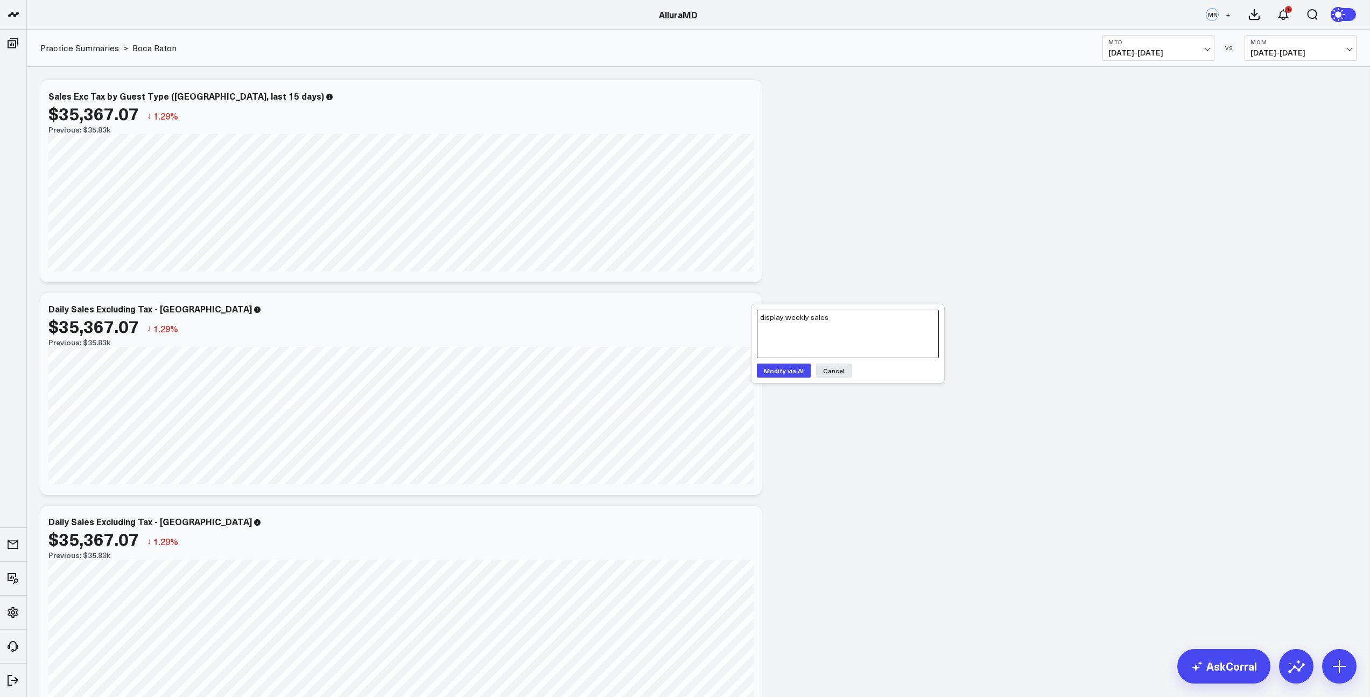
type textarea "display weekly sales"
click at [800, 370] on button "Modify via AI" at bounding box center [784, 370] width 54 height 14
click at [876, 402] on button "Save" at bounding box center [871, 400] width 29 height 14
click at [744, 98] on icon at bounding box center [747, 97] width 13 height 13
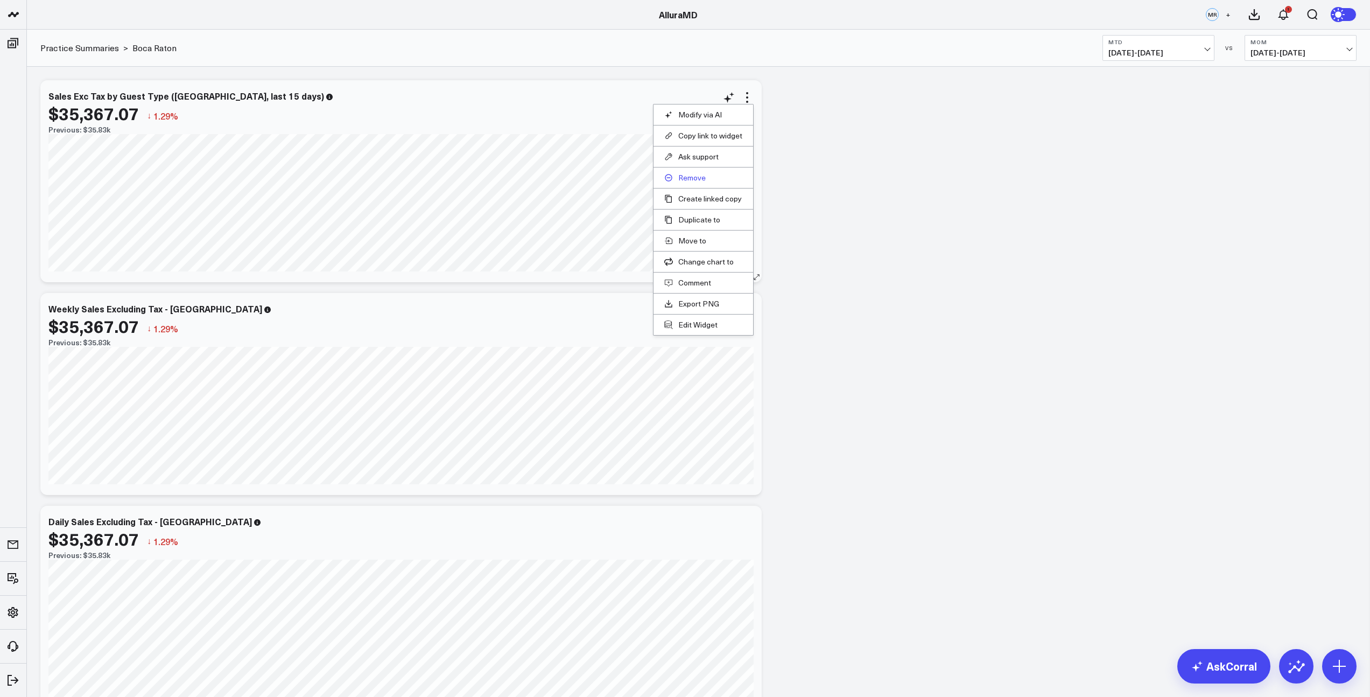
click at [697, 179] on button "Remove" at bounding box center [703, 178] width 78 height 10
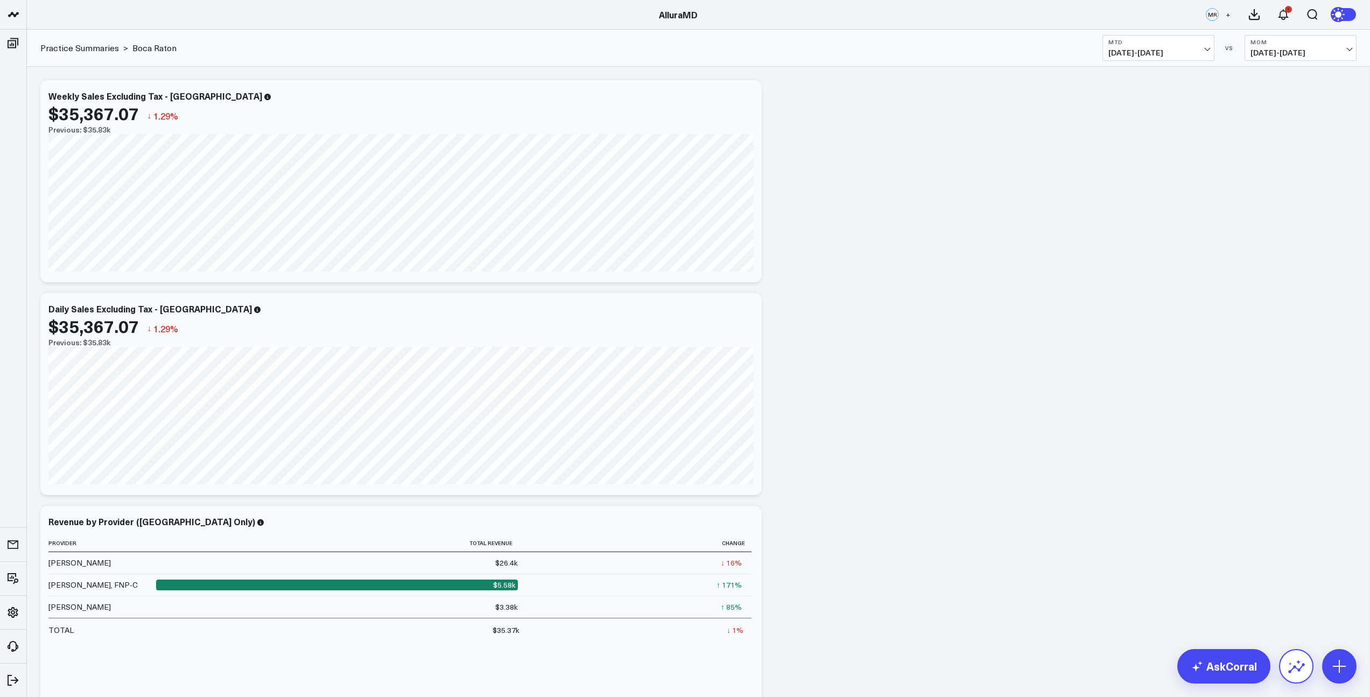
click at [1299, 666] on icon at bounding box center [1296, 665] width 17 height 17
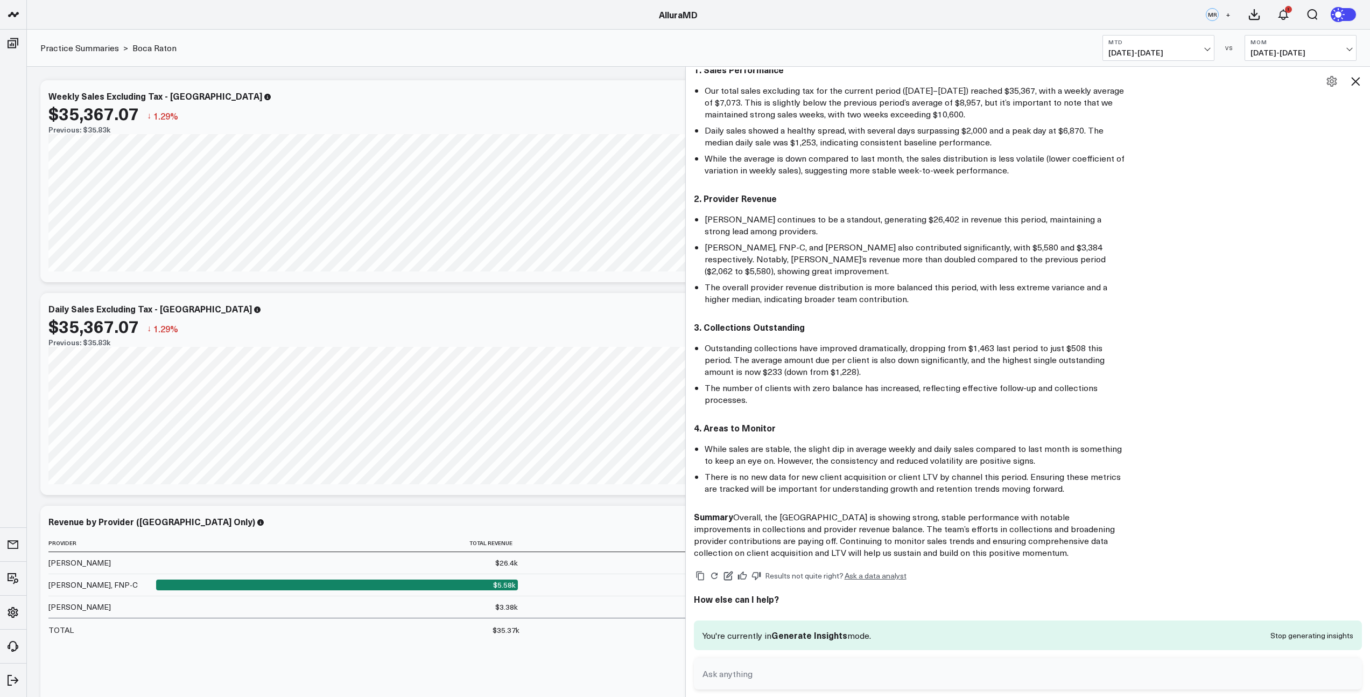
scroll to position [103, 0]
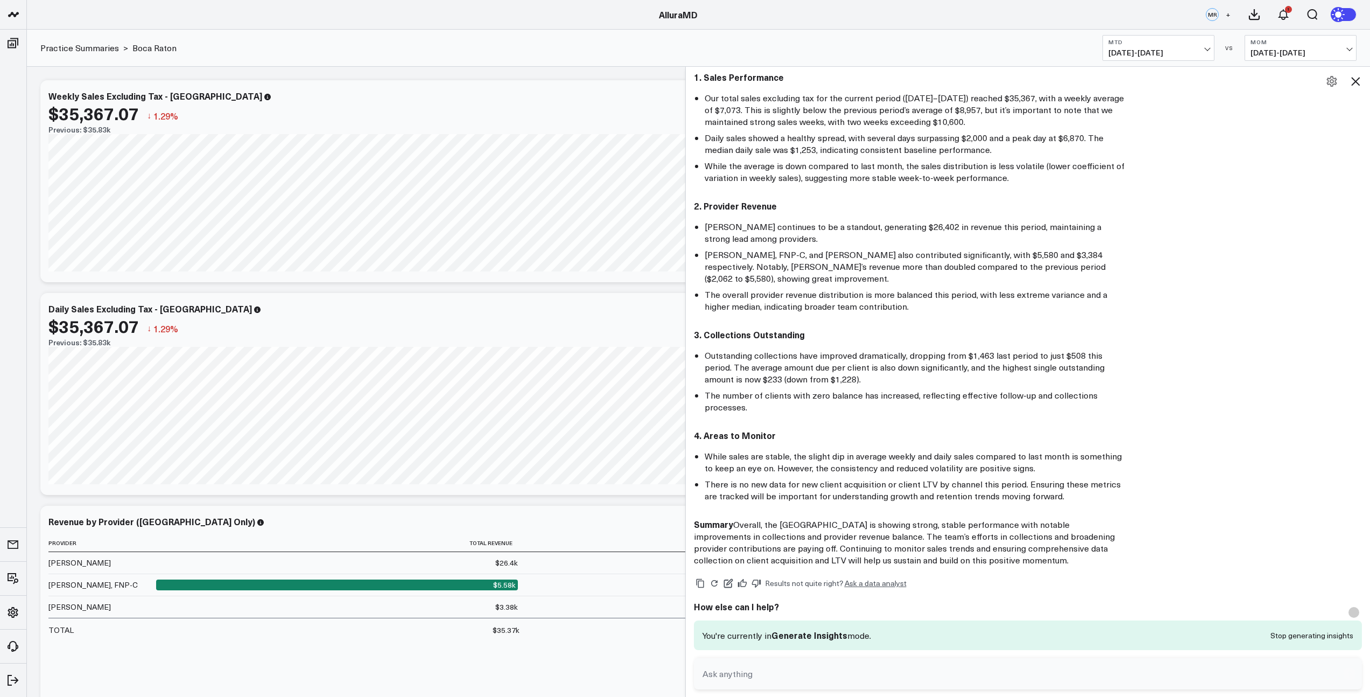
click at [1355, 85] on icon at bounding box center [1355, 81] width 13 height 13
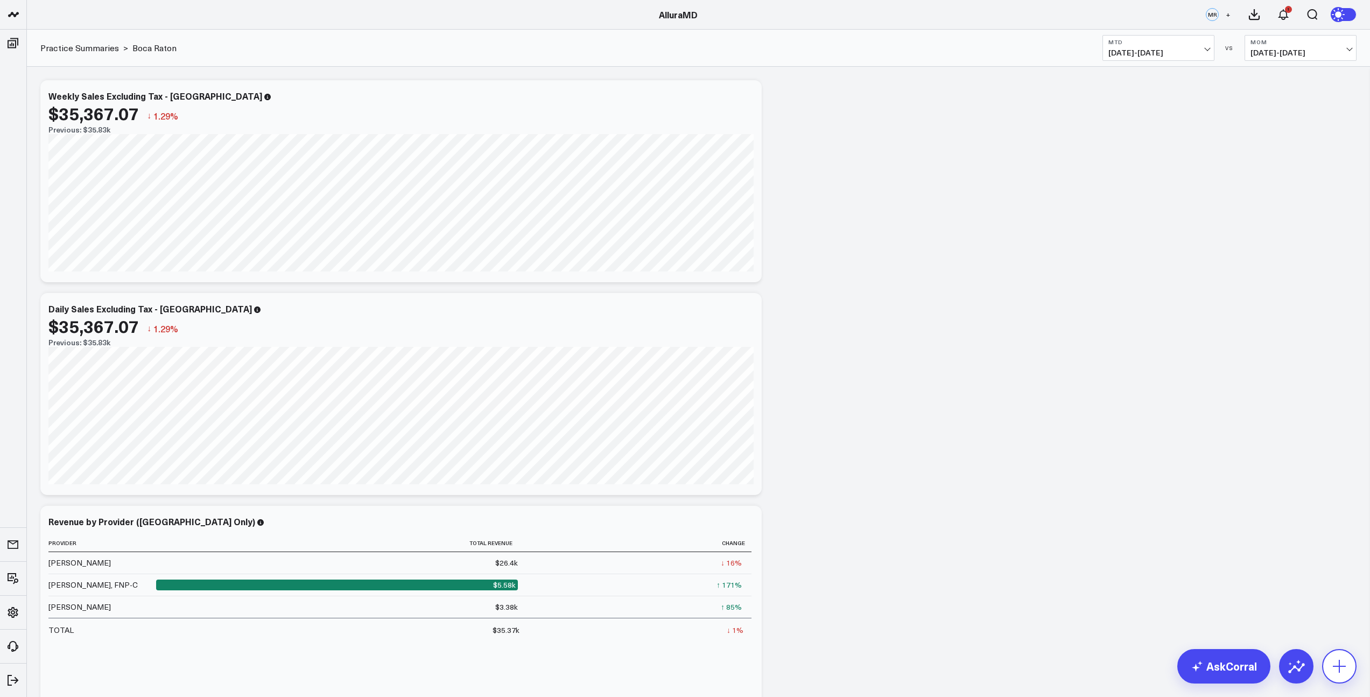
click at [1337, 664] on icon at bounding box center [1339, 665] width 17 height 17
click at [1277, 484] on p "Add via AI" at bounding box center [1278, 479] width 33 height 10
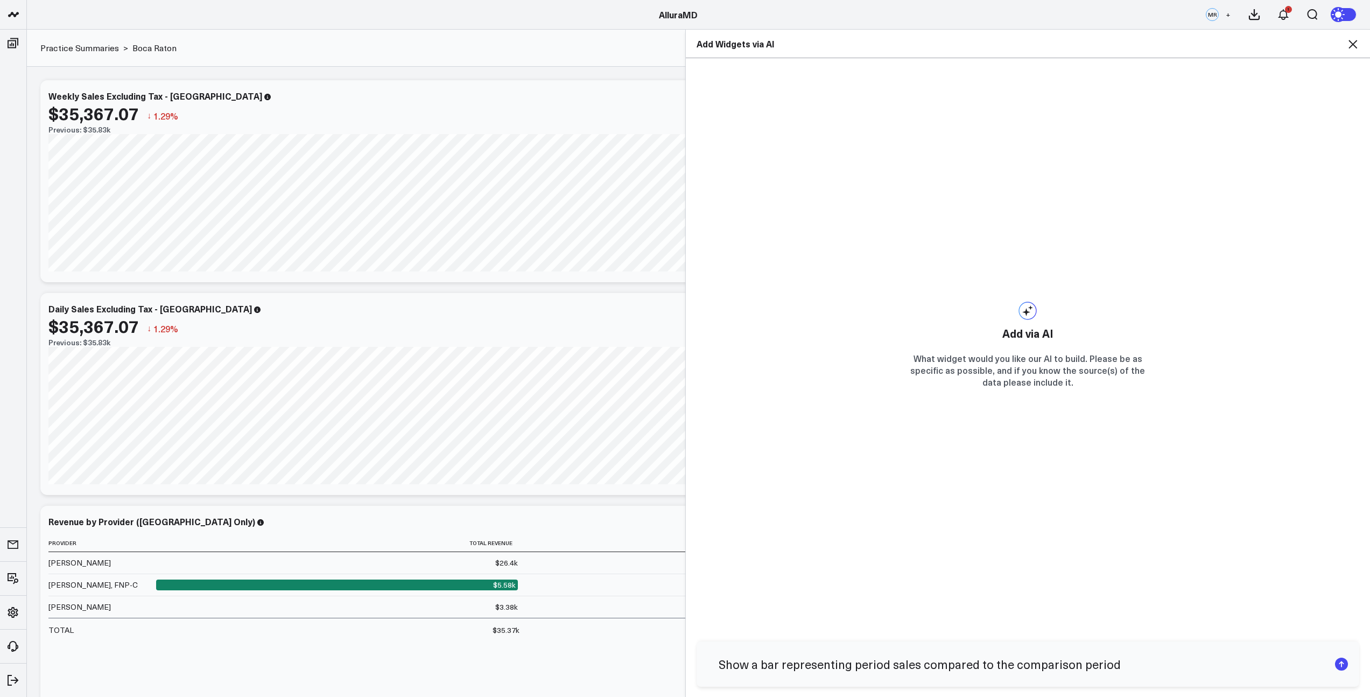
click at [886, 665] on textarea "Show a bar representing period sales compared to the comparison period" at bounding box center [1019, 664] width 622 height 28
click at [939, 665] on textarea "Show a bar representing period total sales compared to the comparison period" at bounding box center [1019, 664] width 622 height 28
type textarea "Show a bar representing period total sales excluding sales tax compared to the …"
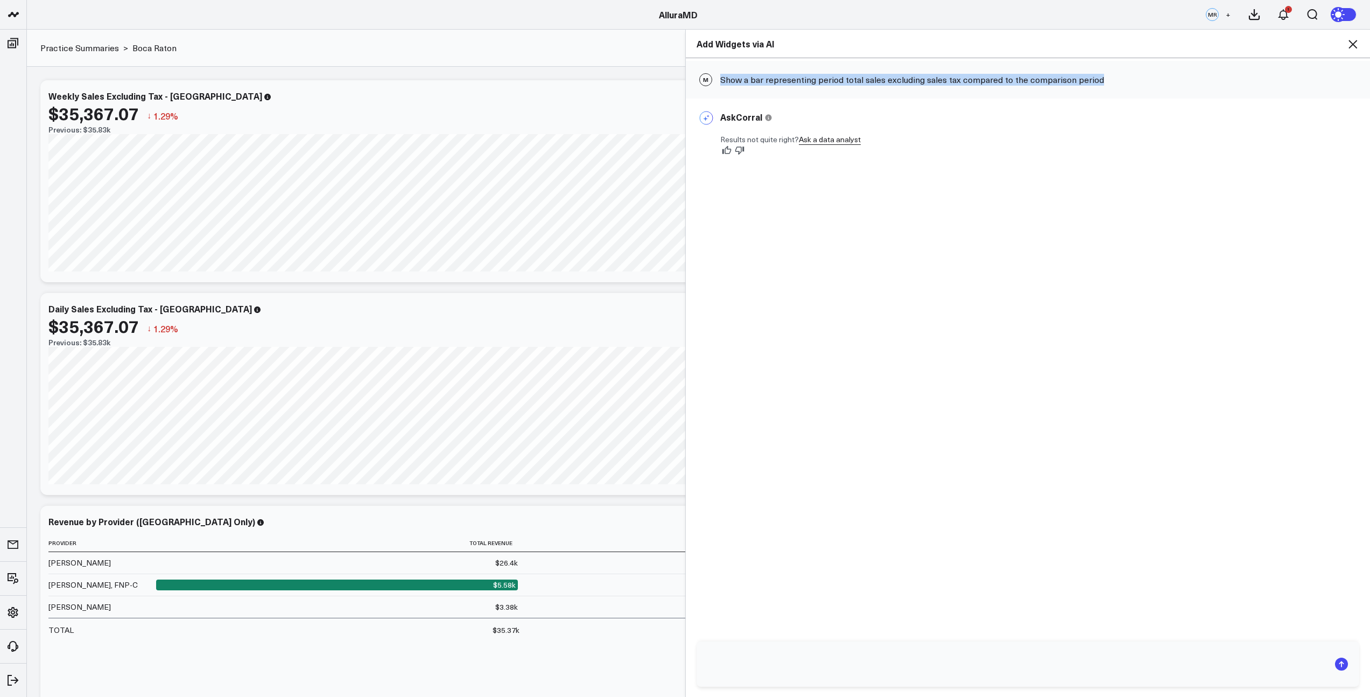
drag, startPoint x: 716, startPoint y: 79, endPoint x: 1077, endPoint y: 86, distance: 360.7
click at [1076, 86] on div "M Show a bar representing period total sales excluding sales tax compared to th…" at bounding box center [1028, 80] width 685 height 38
copy div "Show a bar representing period total sales excluding sales tax compared to the …"
click at [857, 655] on textarea at bounding box center [1019, 664] width 622 height 28
paste textarea "Show a bar representing period total sales excluding sales tax compared to the …"
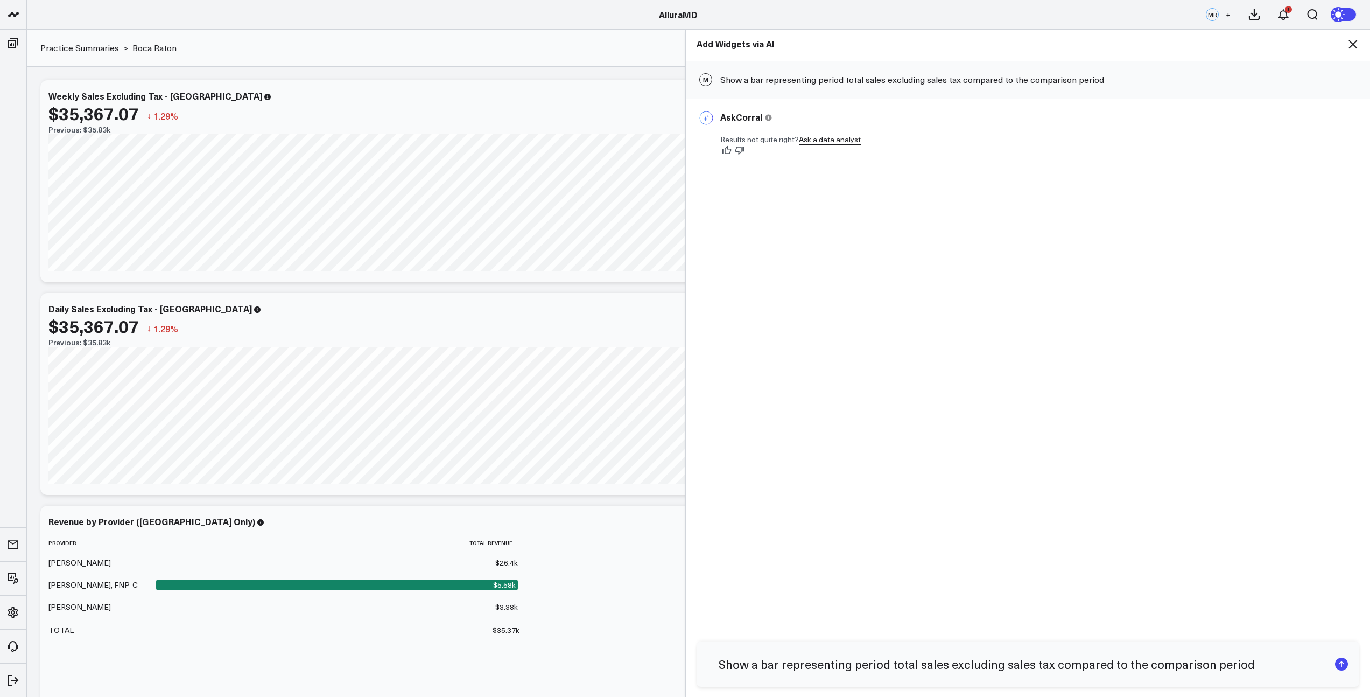
click at [778, 664] on textarea "Show a bar representing period total sales excluding sales tax compared to the …" at bounding box center [1019, 664] width 622 height 28
drag, startPoint x: 776, startPoint y: 665, endPoint x: 780, endPoint y: 659, distance: 7.0
click at [776, 664] on textarea "Show a bar representing period total sales excluding sales tax compared to the …" at bounding box center [1019, 664] width 622 height 28
type textarea "Show a bar graph representing period total sales excluding sales tax compared t…"
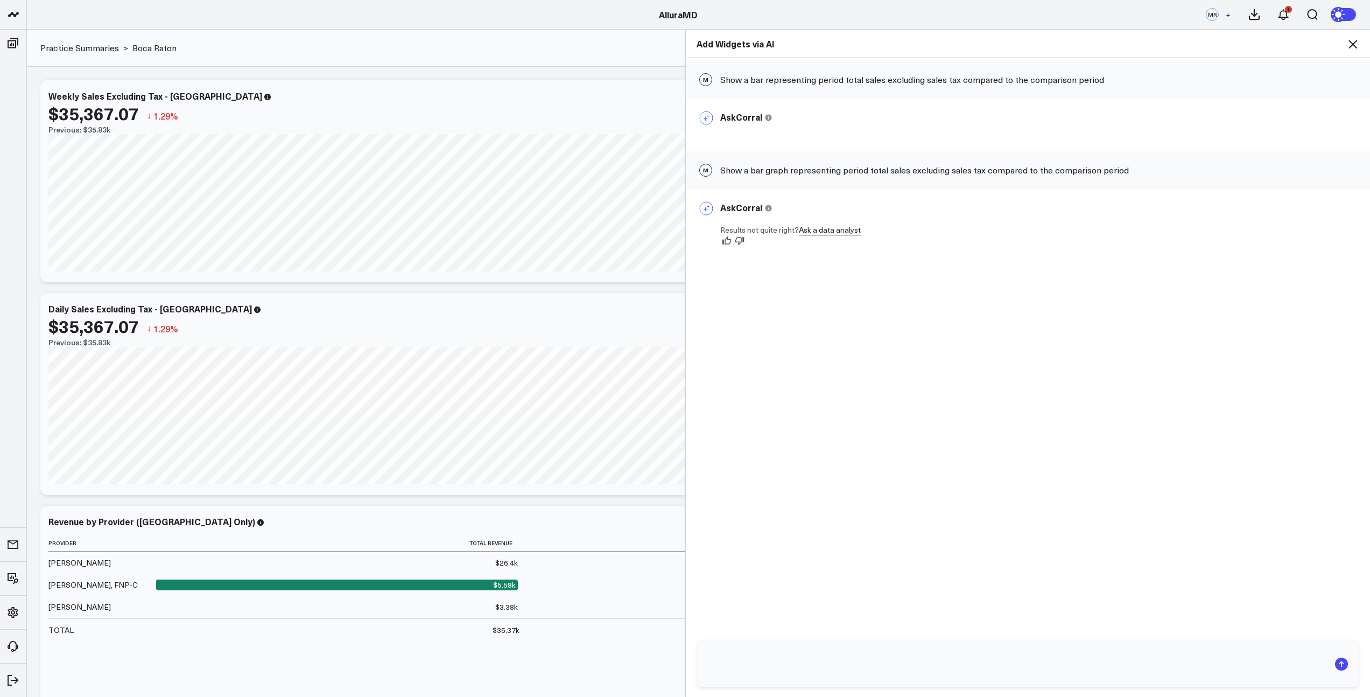
click at [1354, 44] on icon at bounding box center [1352, 44] width 13 height 13
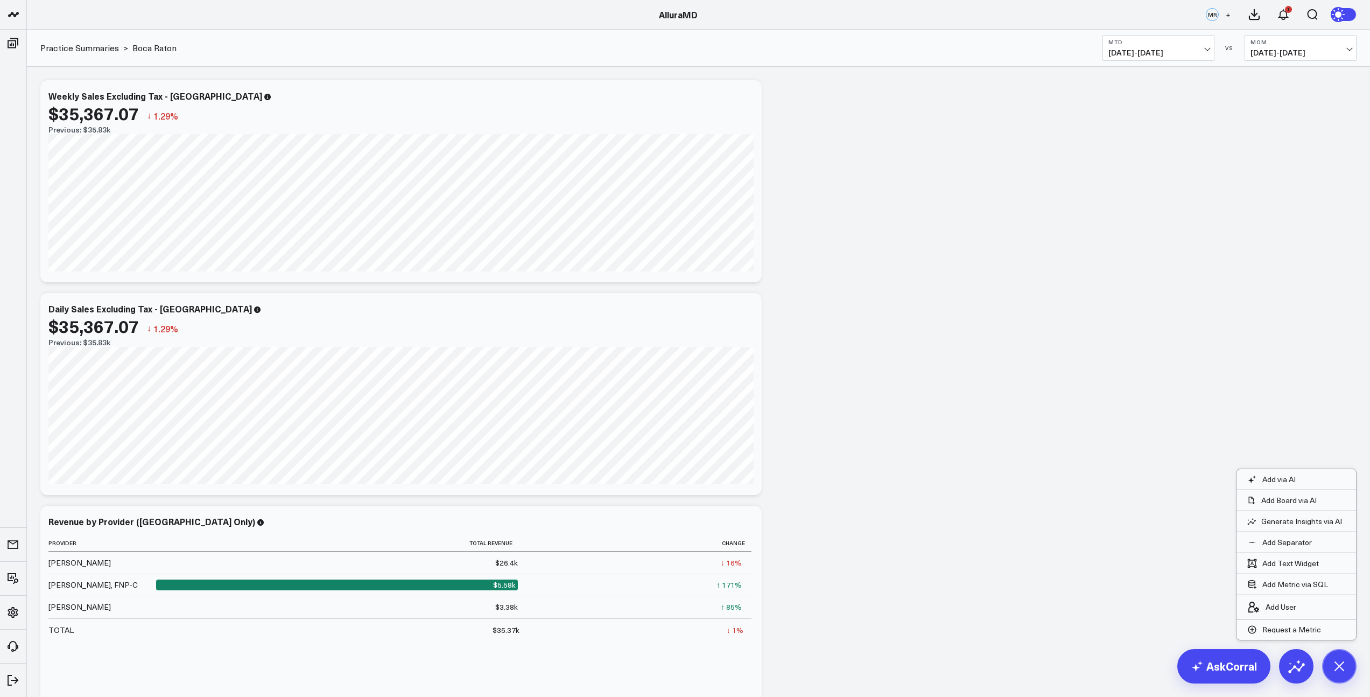
scroll to position [110, 0]
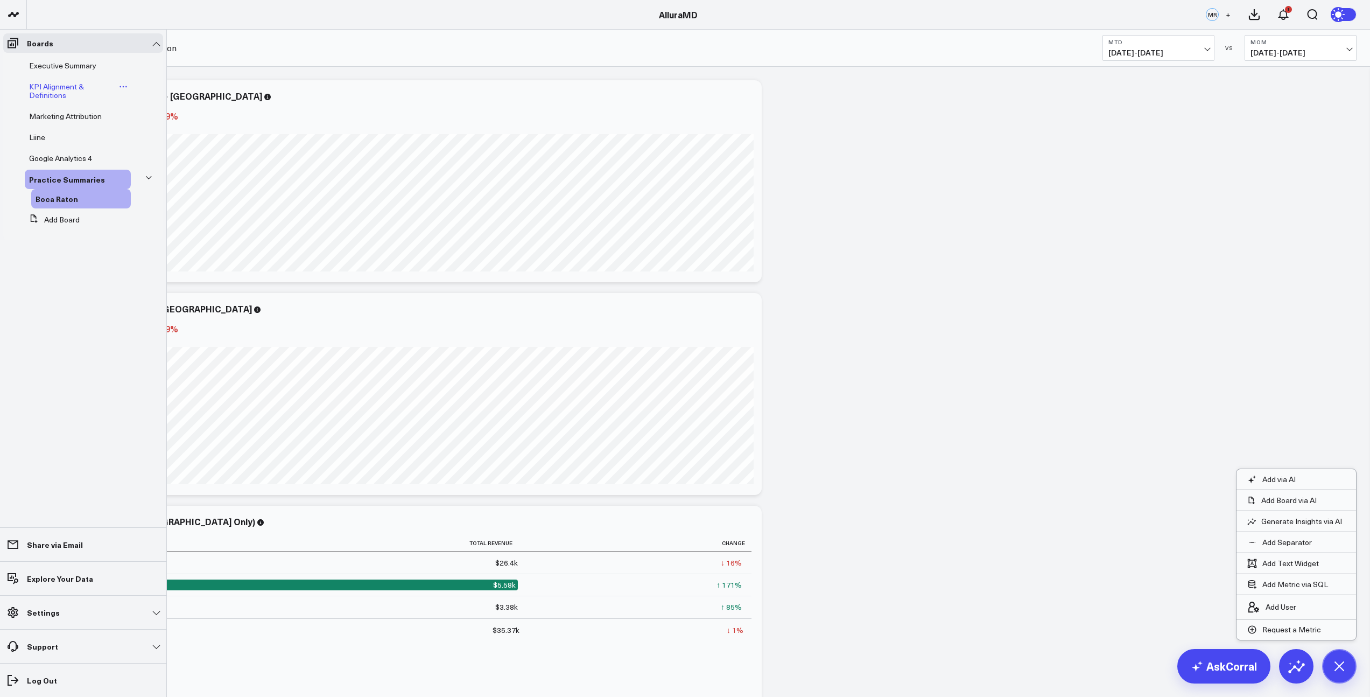
click at [37, 90] on span "KPI Alignment & Definitions" at bounding box center [56, 90] width 55 height 19
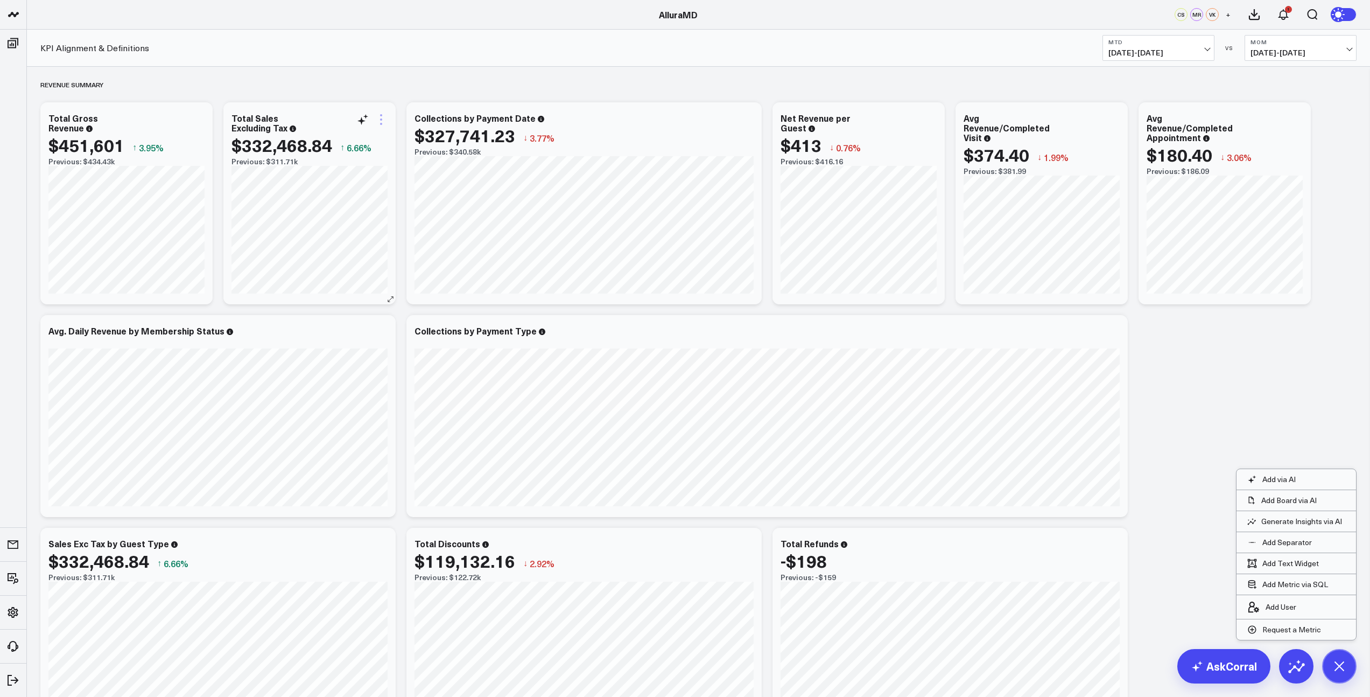
click at [382, 121] on icon at bounding box center [381, 119] width 13 height 13
click at [504, 314] on button "Boca Raton" at bounding box center [518, 317] width 40 height 8
click at [931, 123] on icon at bounding box center [930, 119] width 13 height 13
click at [1083, 318] on button "Boca Raton" at bounding box center [1067, 317] width 40 height 8
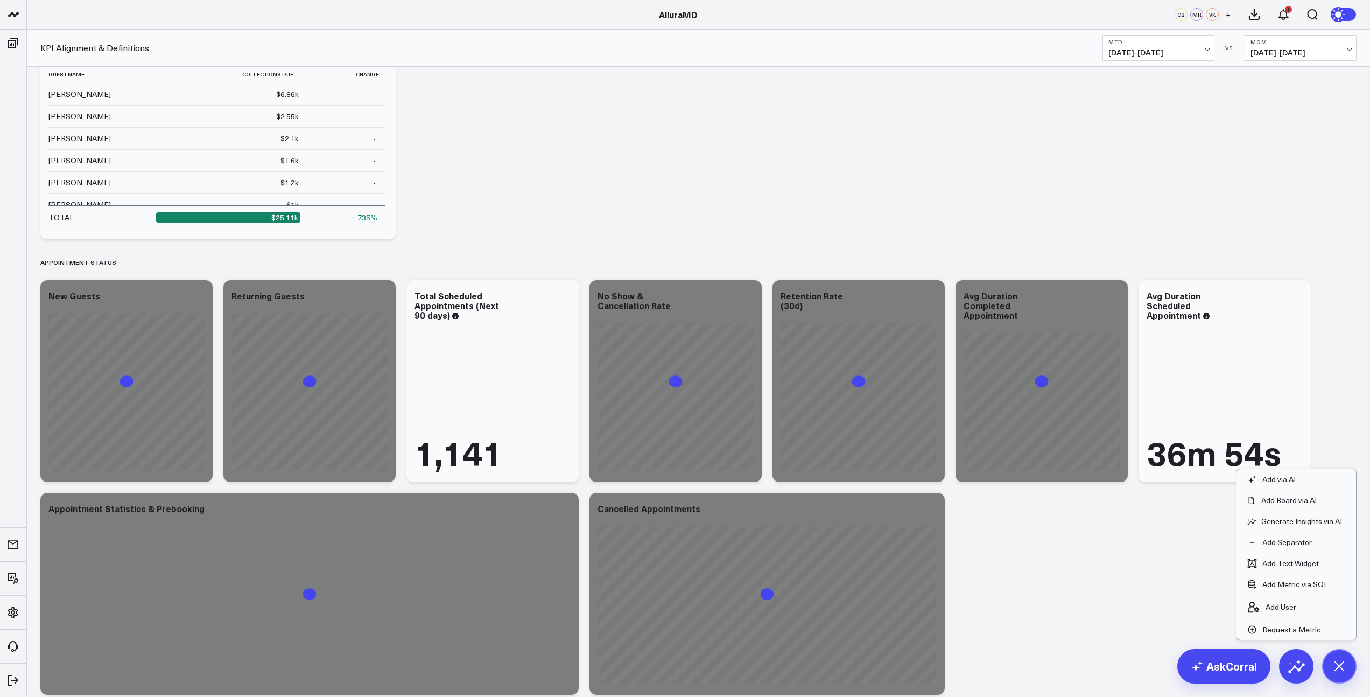
scroll to position [707, 0]
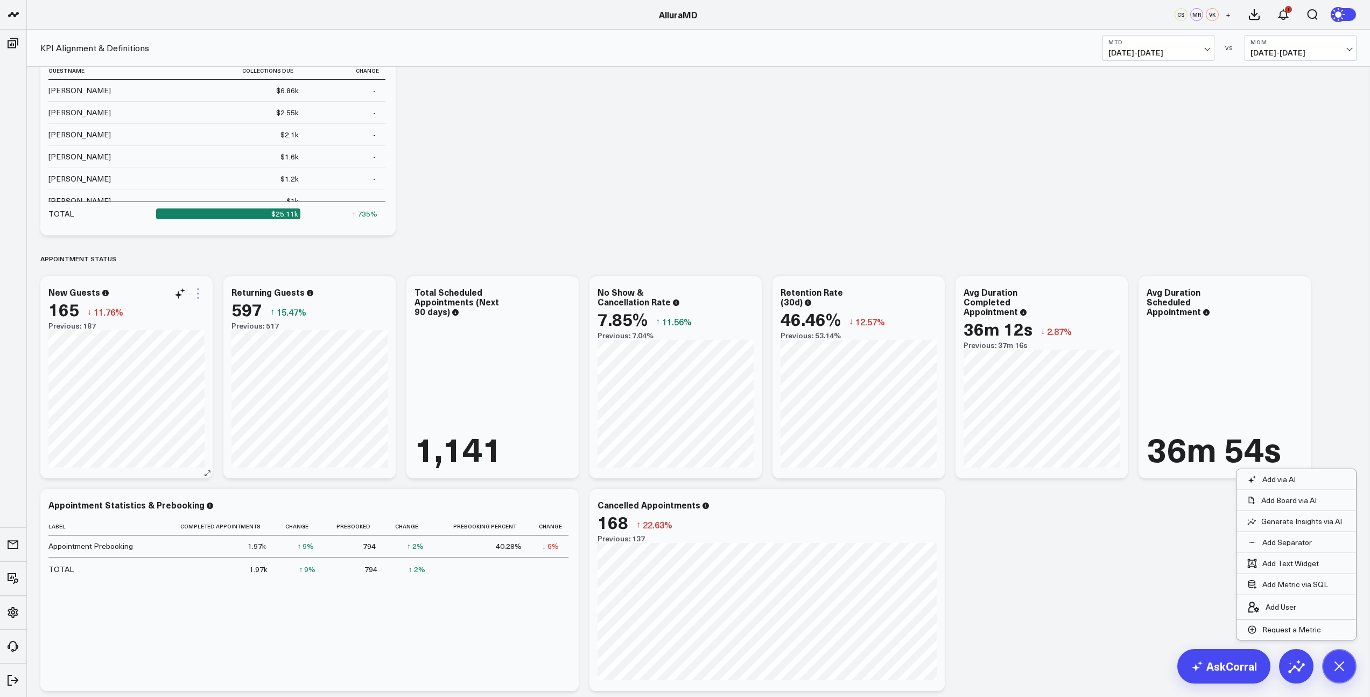
click at [198, 295] on icon at bounding box center [198, 293] width 13 height 13
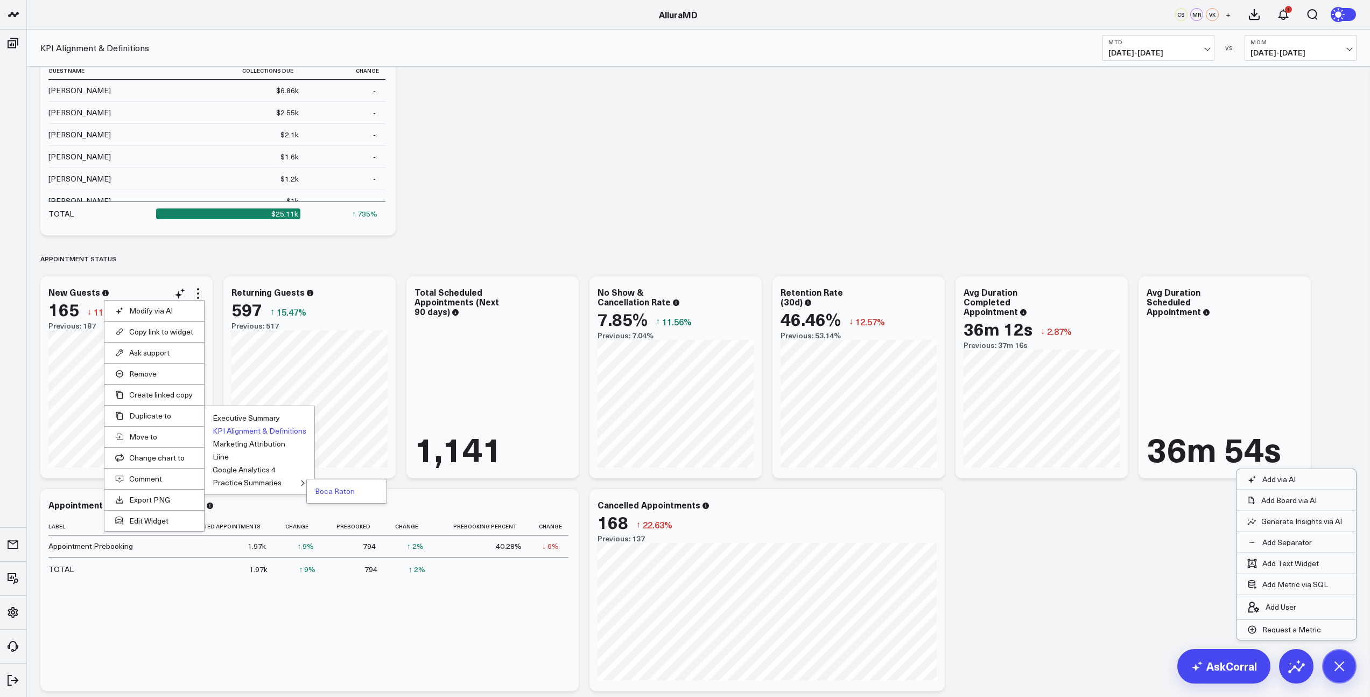
click at [327, 491] on button "Boca Raton" at bounding box center [335, 491] width 40 height 8
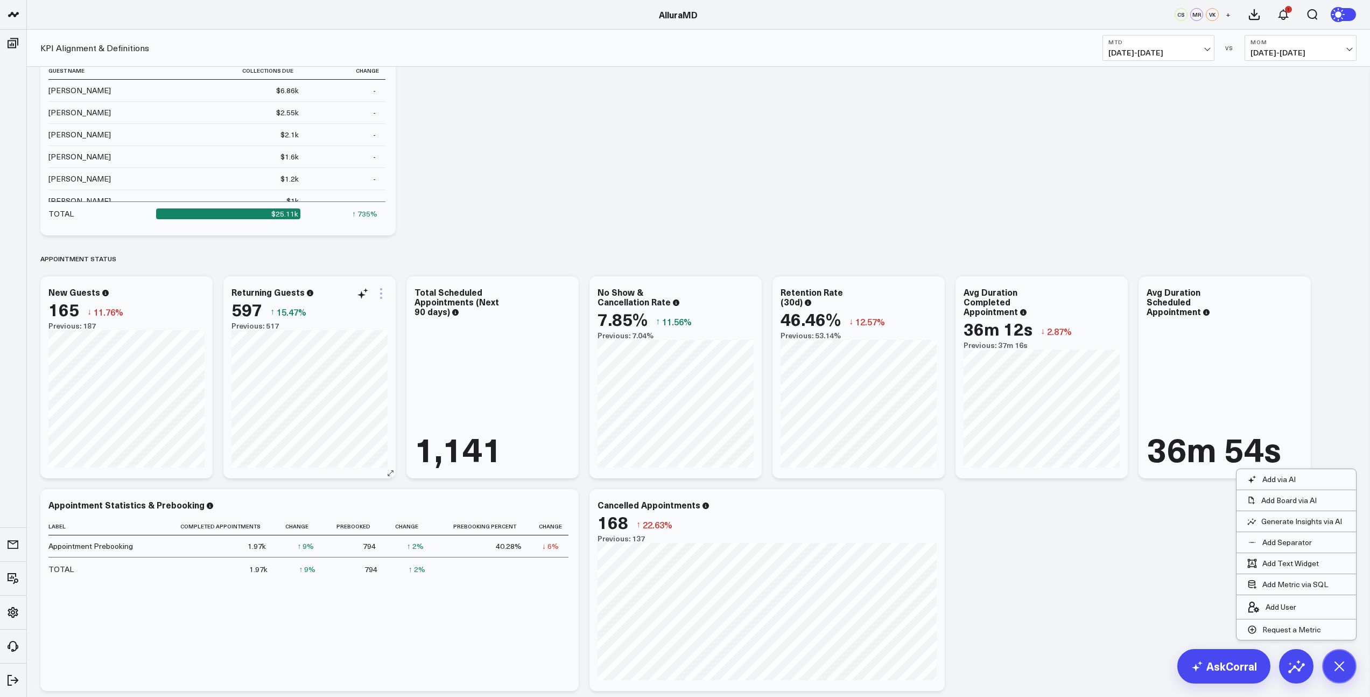
click at [383, 296] on icon at bounding box center [381, 293] width 13 height 13
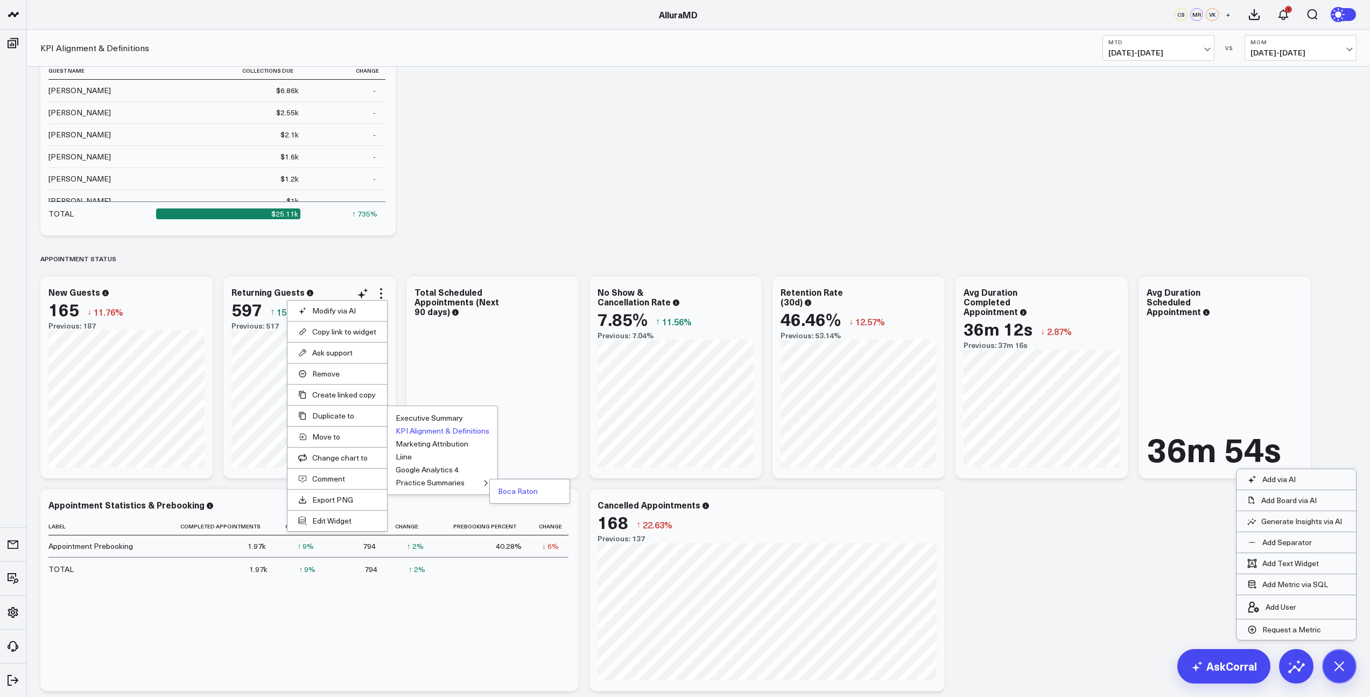
click at [507, 489] on button "Boca Raton" at bounding box center [518, 491] width 40 height 8
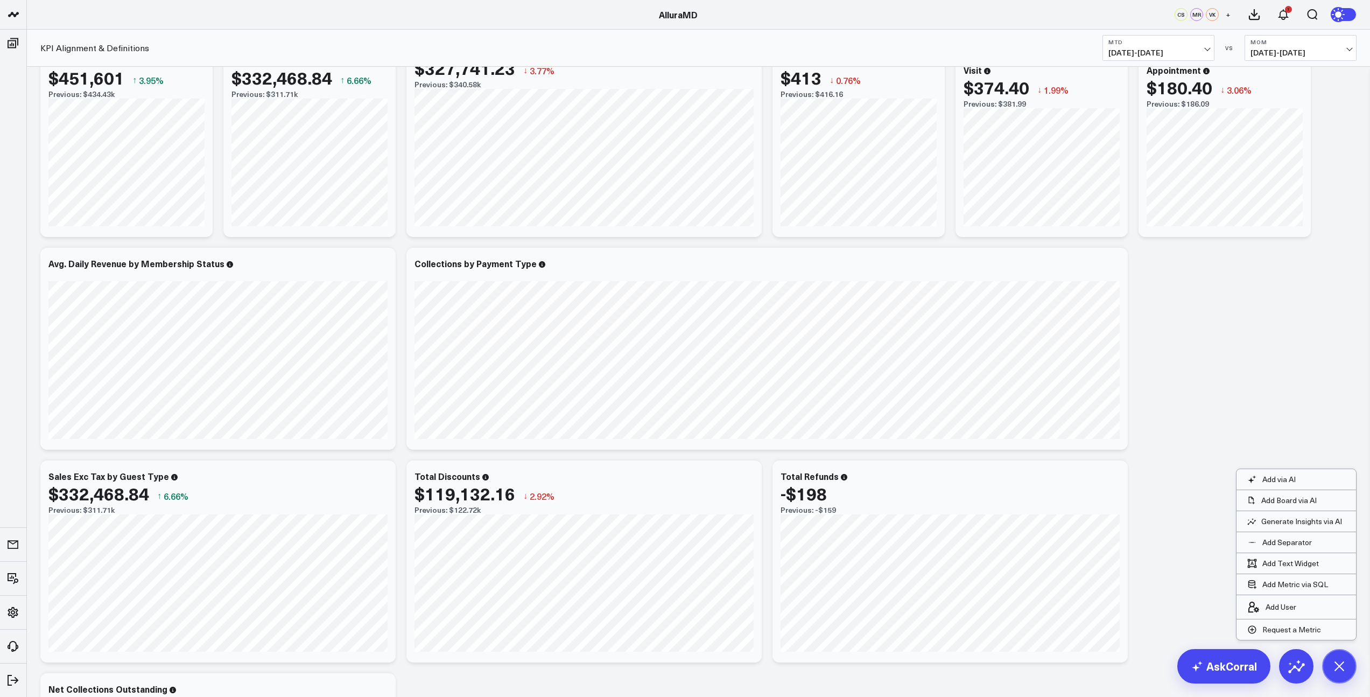
scroll to position [0, 0]
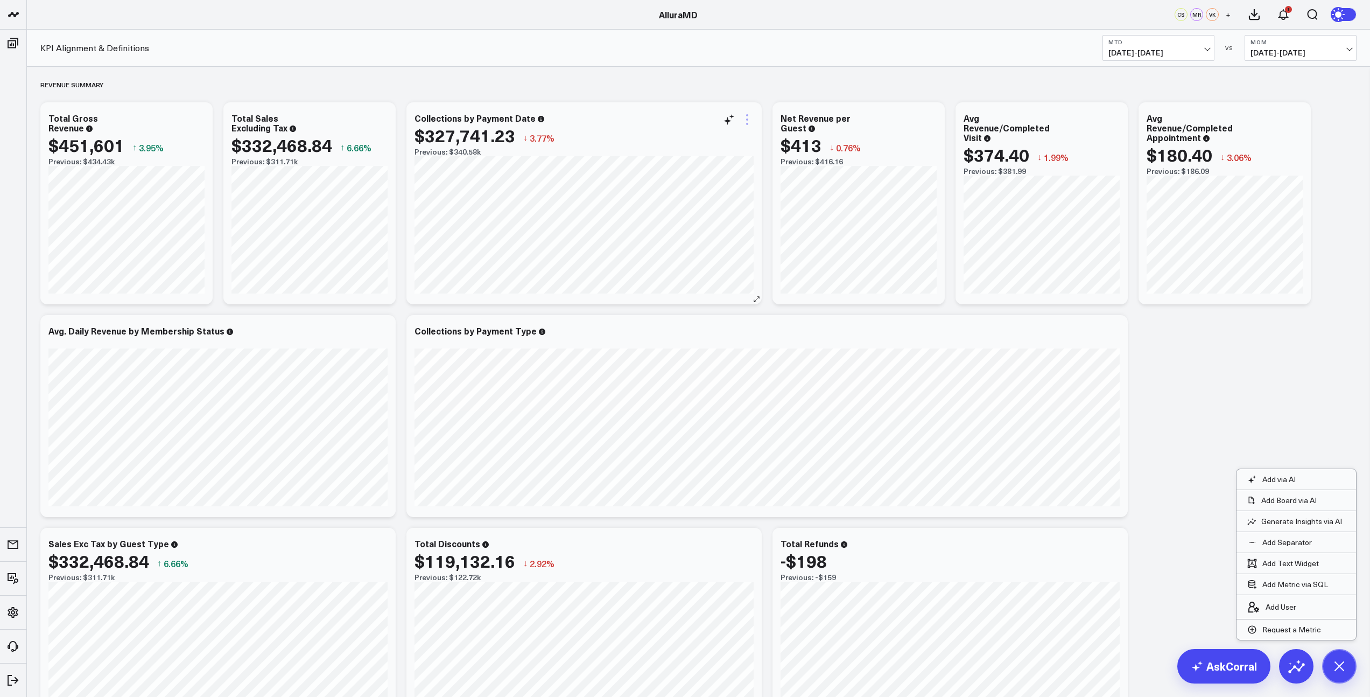
click at [749, 121] on icon at bounding box center [747, 119] width 13 height 13
click at [882, 316] on button "Boca Raton" at bounding box center [884, 317] width 40 height 8
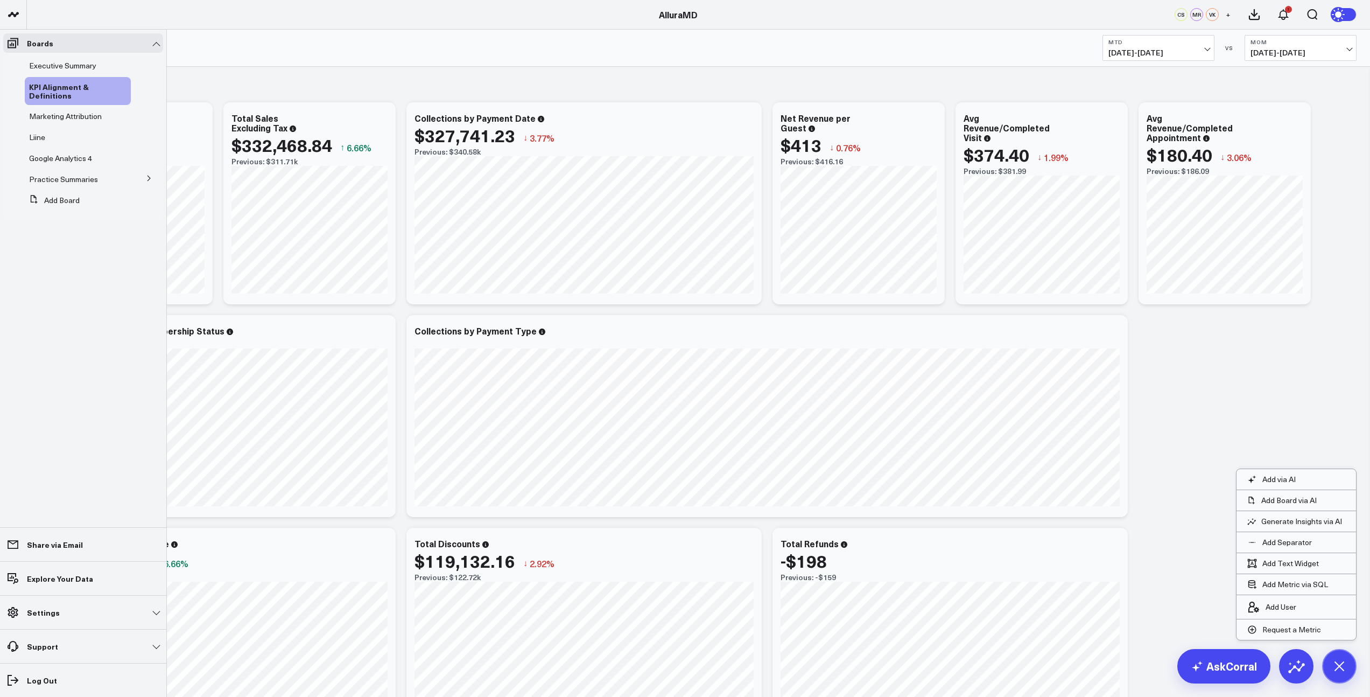
click at [148, 179] on icon at bounding box center [149, 178] width 6 height 6
click at [55, 198] on span "Boca Raton" at bounding box center [56, 198] width 40 height 10
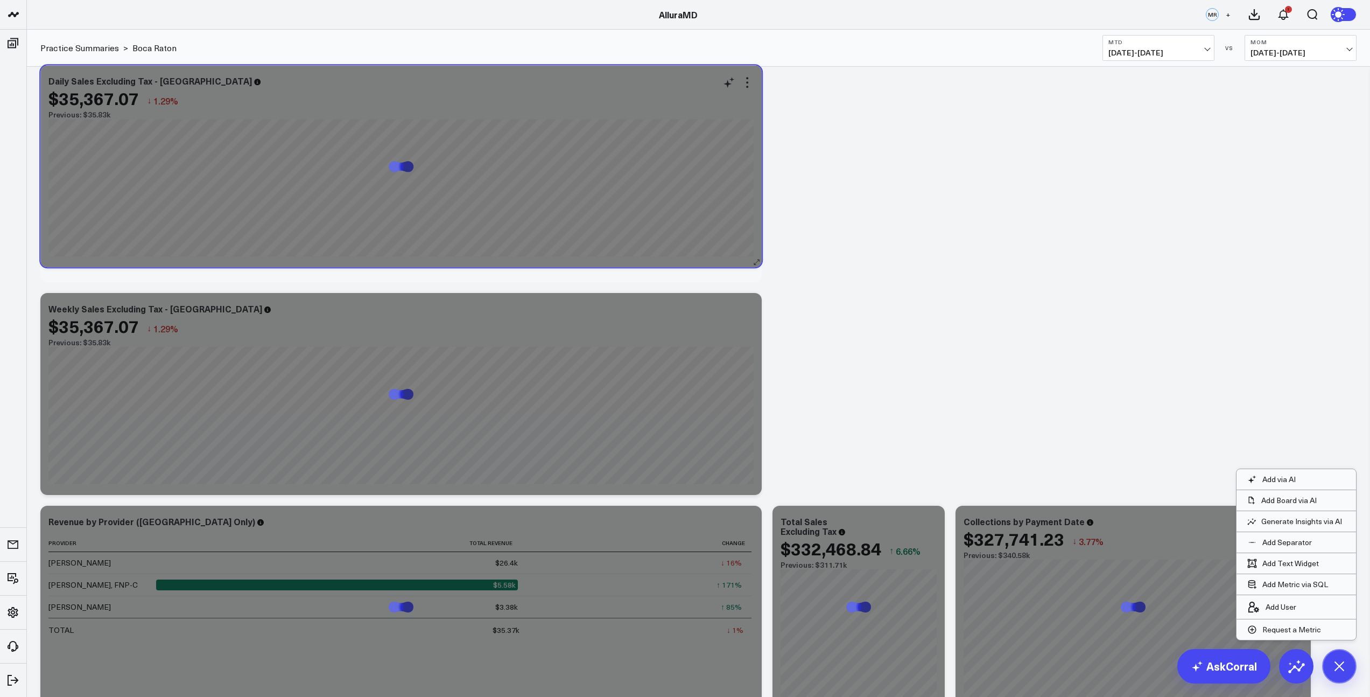
drag, startPoint x: 367, startPoint y: 318, endPoint x: 367, endPoint y: 90, distance: 227.2
click at [367, 90] on div "$35,367.07 ↓ 1.29%" at bounding box center [400, 97] width 705 height 19
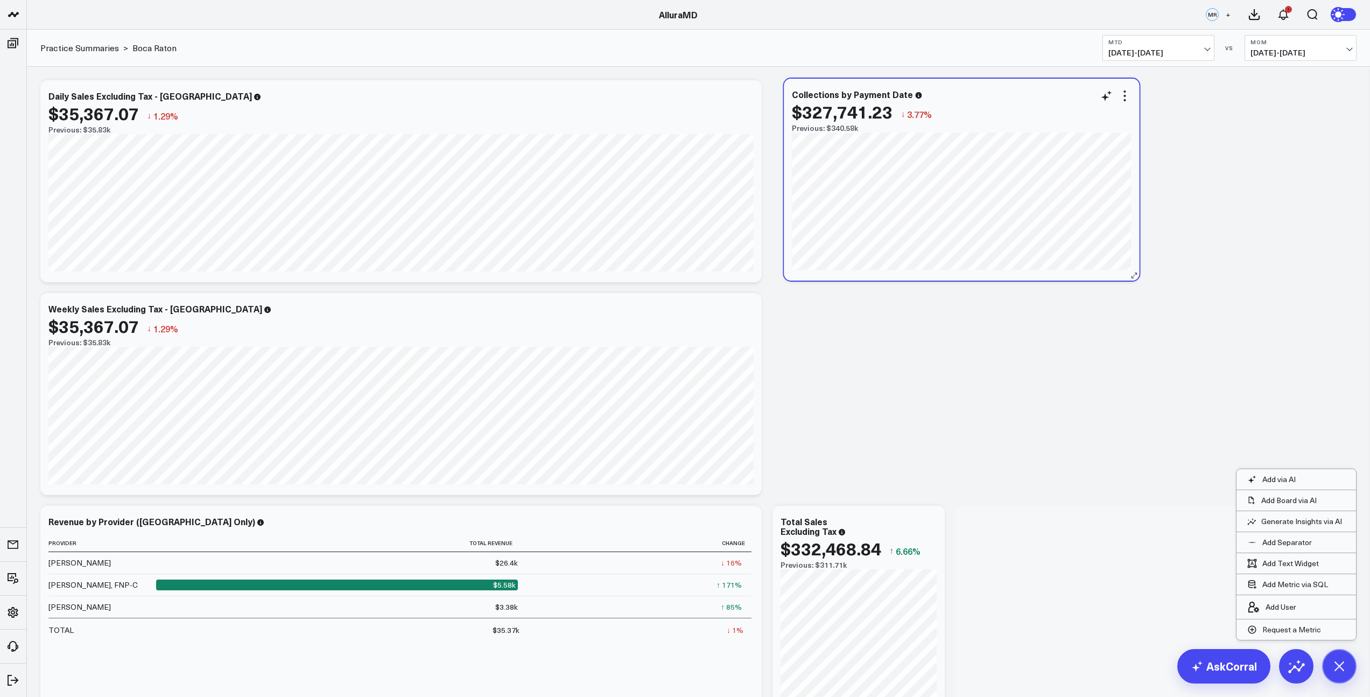
drag, startPoint x: 1157, startPoint y: 537, endPoint x: 985, endPoint y: 111, distance: 459.1
click at [985, 111] on div "$327,741.23 ↓ 3.77%" at bounding box center [961, 111] width 339 height 19
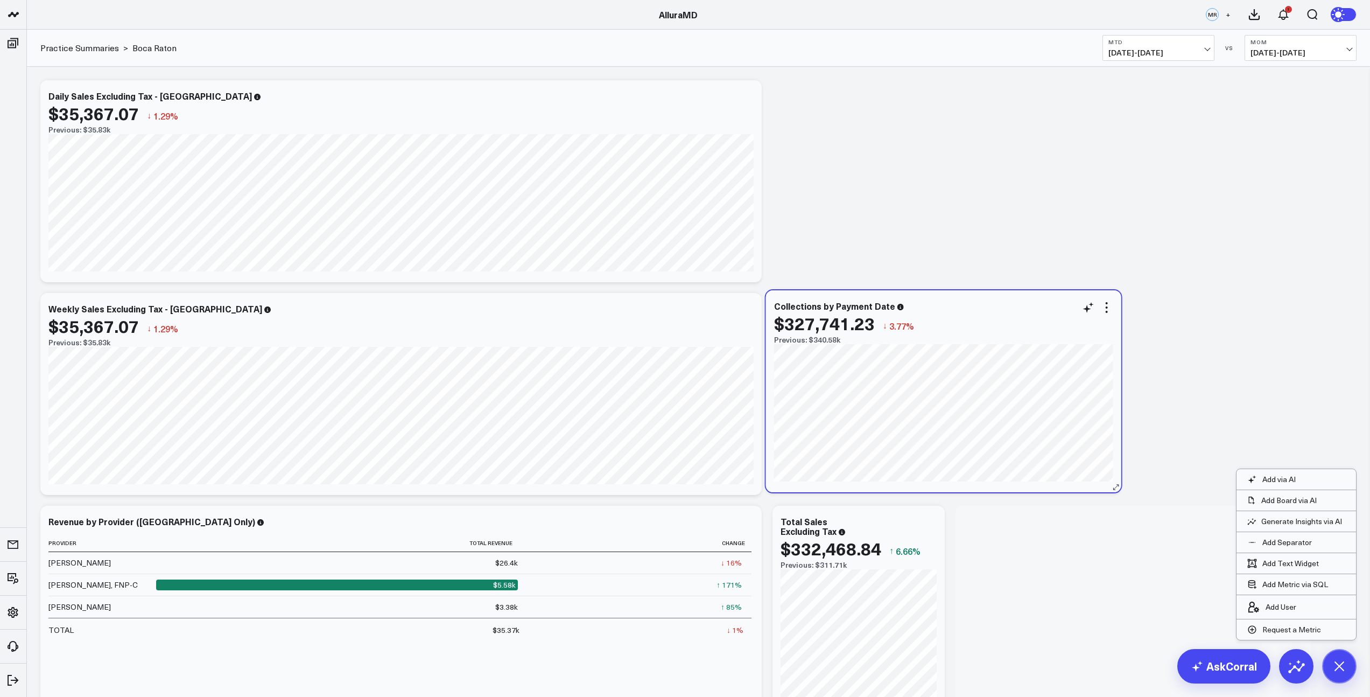
drag, startPoint x: 1140, startPoint y: 546, endPoint x: 950, endPoint y: 341, distance: 280.0
click at [950, 341] on div "Previous: $340.58k" at bounding box center [943, 339] width 339 height 9
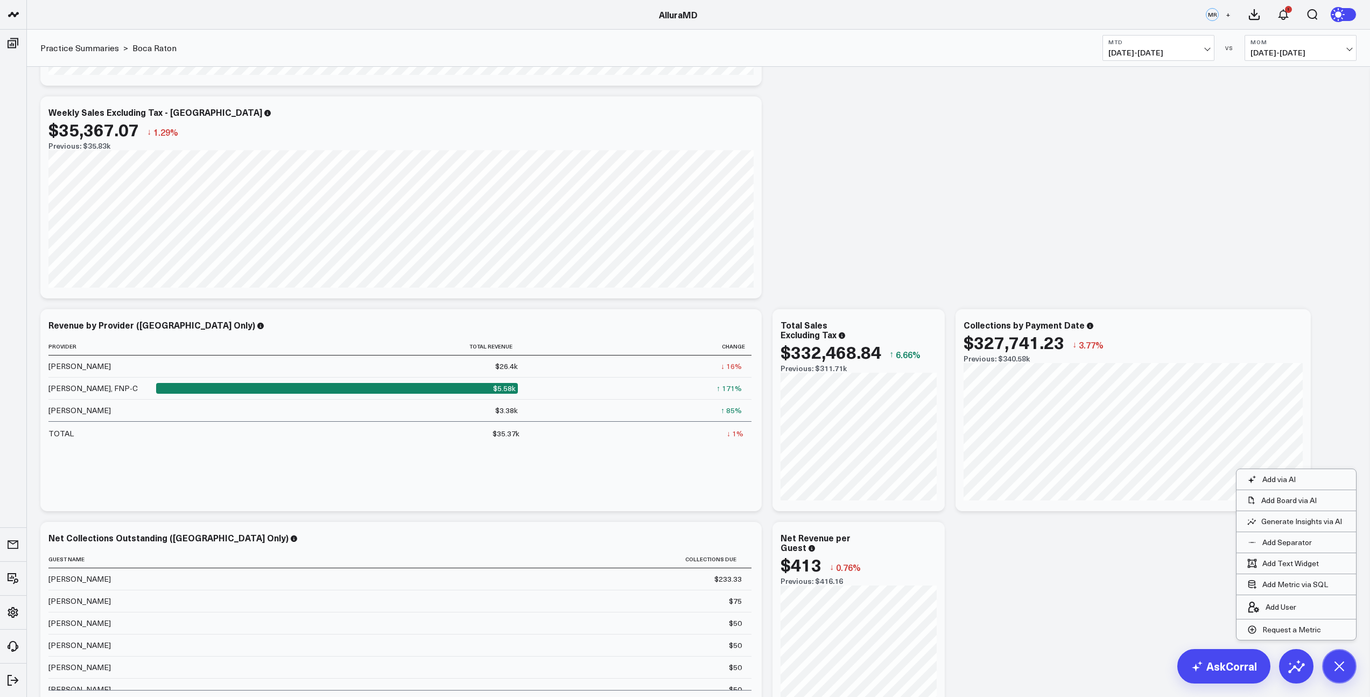
scroll to position [197, 0]
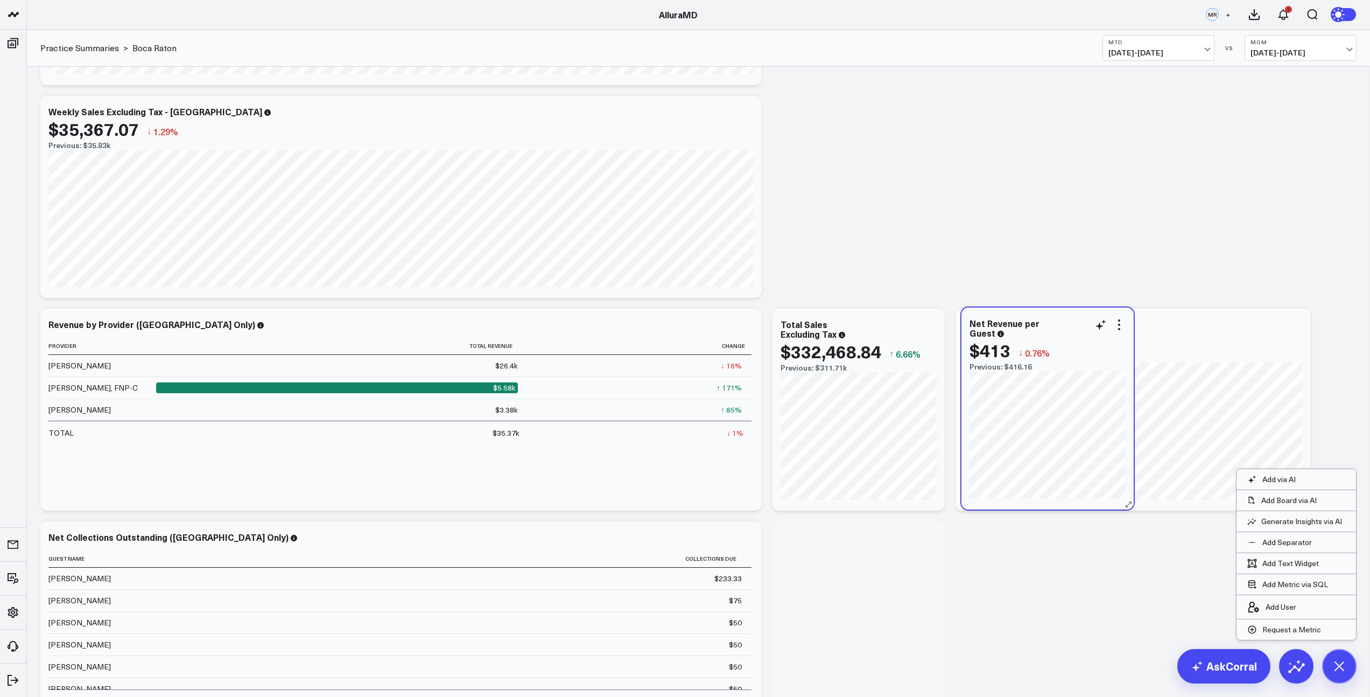
drag, startPoint x: 916, startPoint y: 561, endPoint x: 1092, endPoint y: 360, distance: 267.1
click at [1092, 360] on div "$413 ↓ 0.76% Previous: $416.16" at bounding box center [1047, 355] width 156 height 31
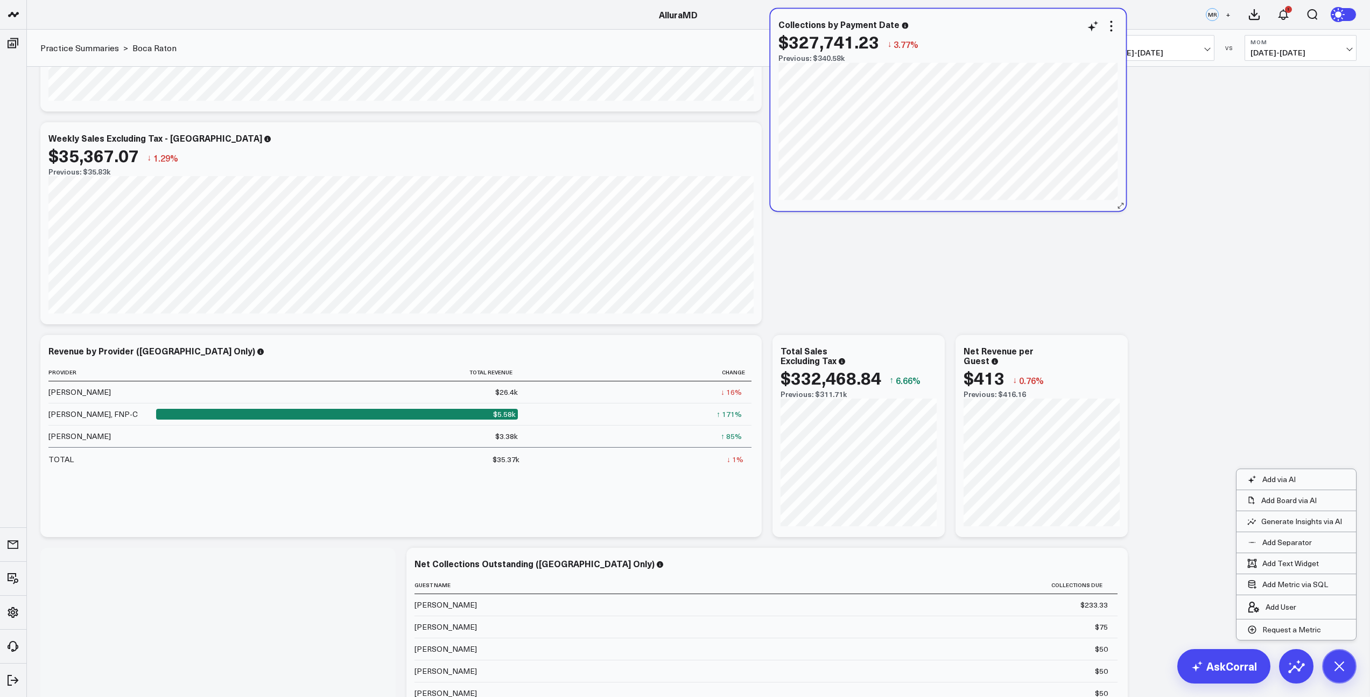
scroll to position [163, 0]
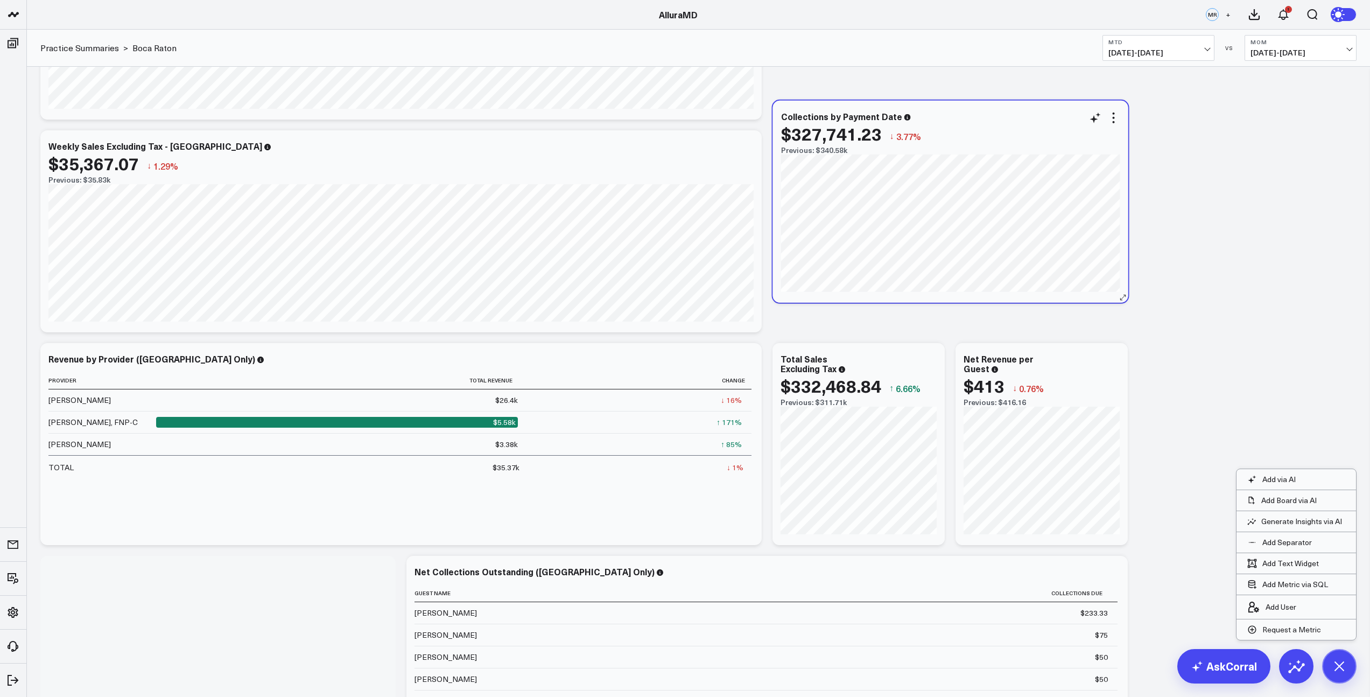
drag, startPoint x: 302, startPoint y: 563, endPoint x: 1037, endPoint y: 135, distance: 850.3
click at [1037, 135] on div "$327,741.23 ↓ 3.77%" at bounding box center [950, 133] width 339 height 19
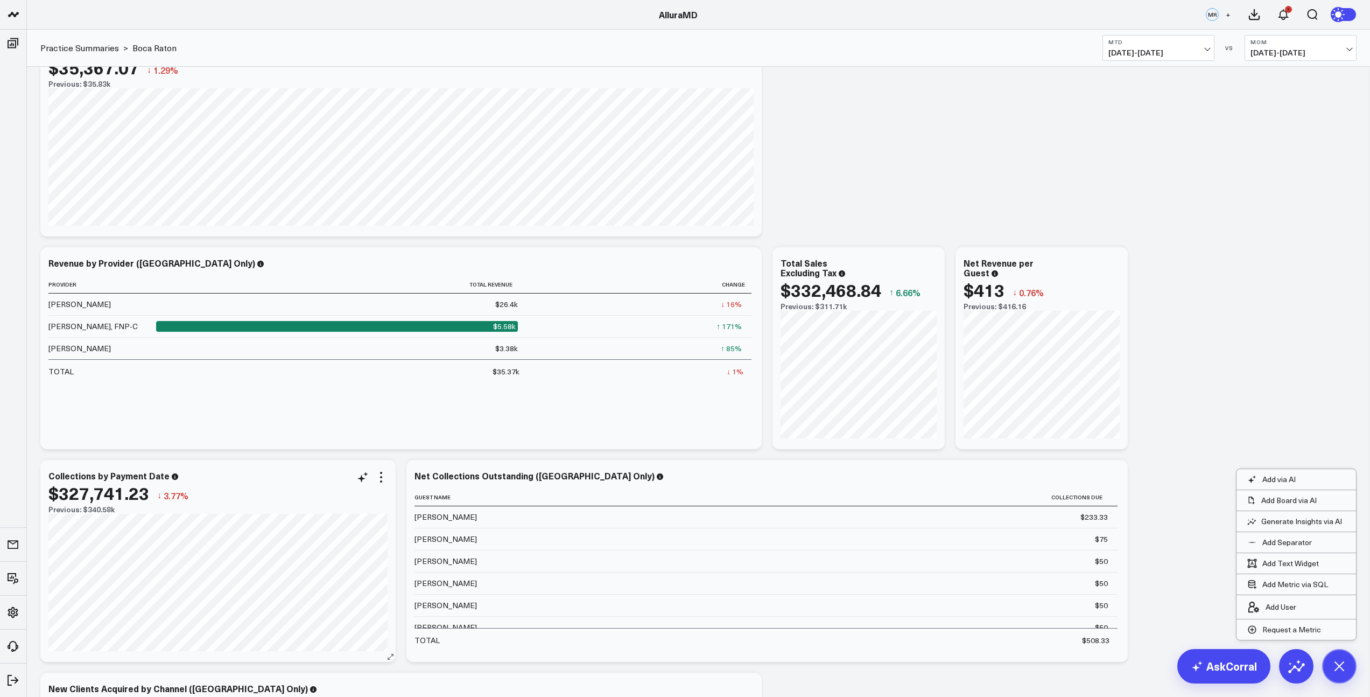
scroll to position [266, 0]
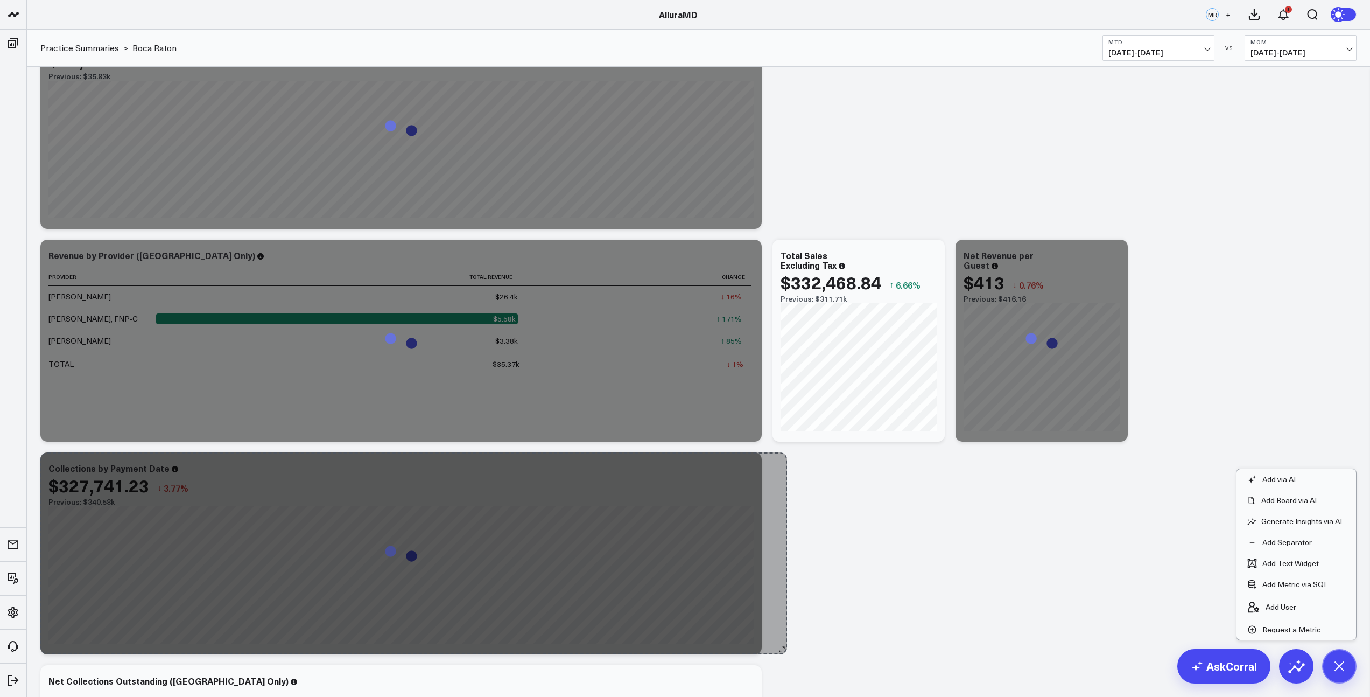
drag, startPoint x: 386, startPoint y: 650, endPoint x: 777, endPoint y: 640, distance: 391.5
click at [777, 640] on div "Modify via AI Copy link to widget Ask support Remove Create linked copy Executi…" at bounding box center [698, 553] width 1327 height 1488
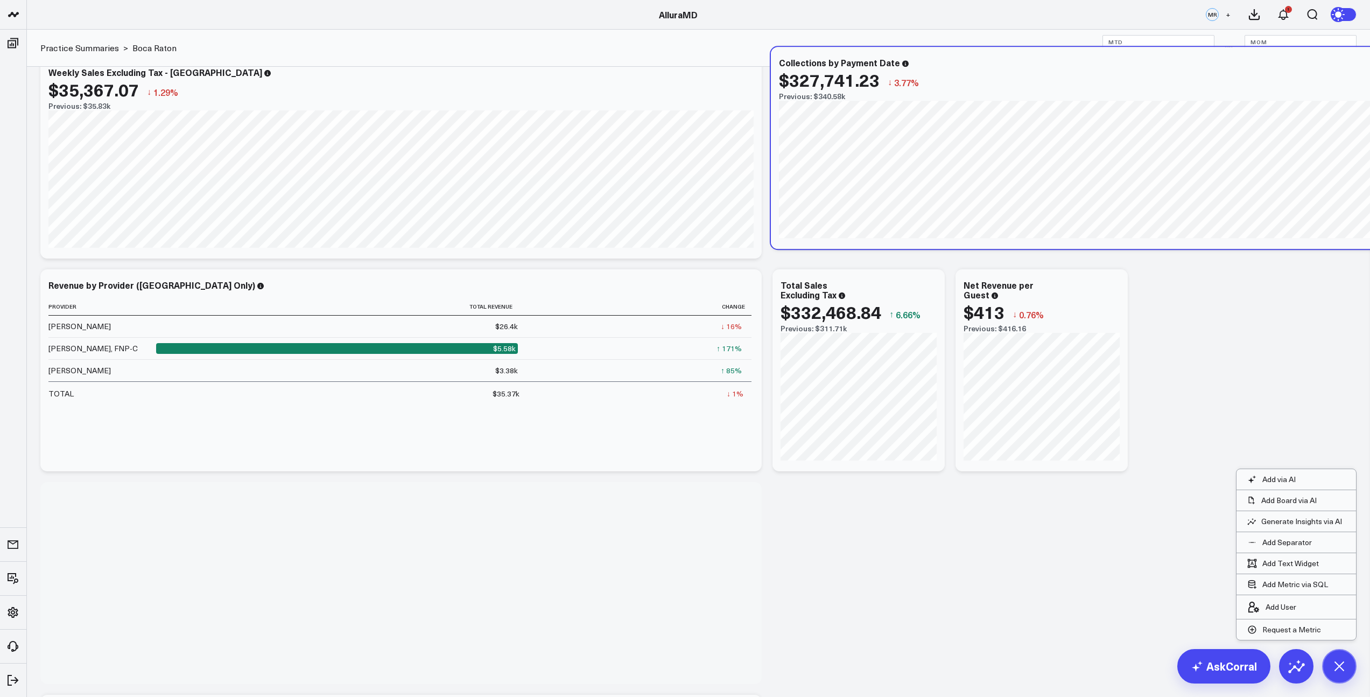
scroll to position [235, 0]
drag, startPoint x: 296, startPoint y: 470, endPoint x: 1024, endPoint y: 65, distance: 833.5
click at [1024, 65] on div "Collections by Payment Date" at bounding box center [1131, 64] width 705 height 10
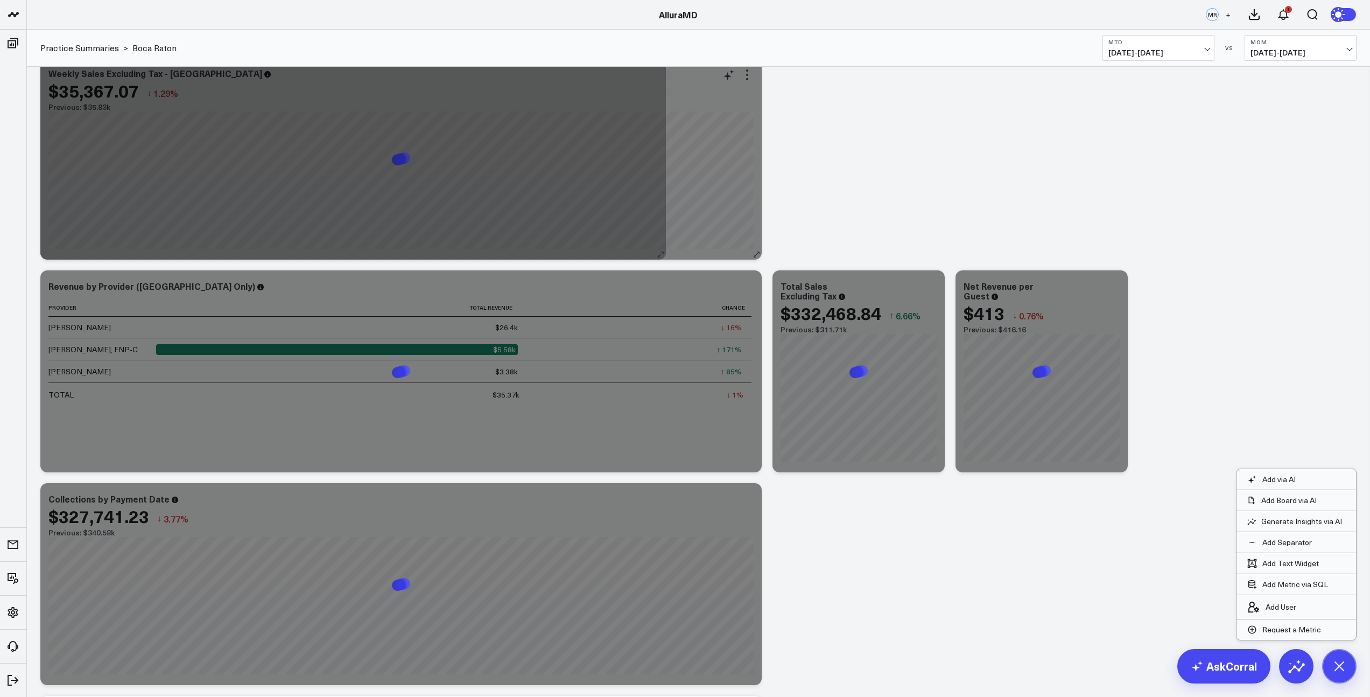
drag, startPoint x: 755, startPoint y: 254, endPoint x: 658, endPoint y: 255, distance: 96.4
click at [657, 255] on div "Weekly Sales Excluding Tax - [GEOGRAPHIC_DATA] $35,367.07 ↓ 1.29% Previous: $35…" at bounding box center [400, 159] width 721 height 202
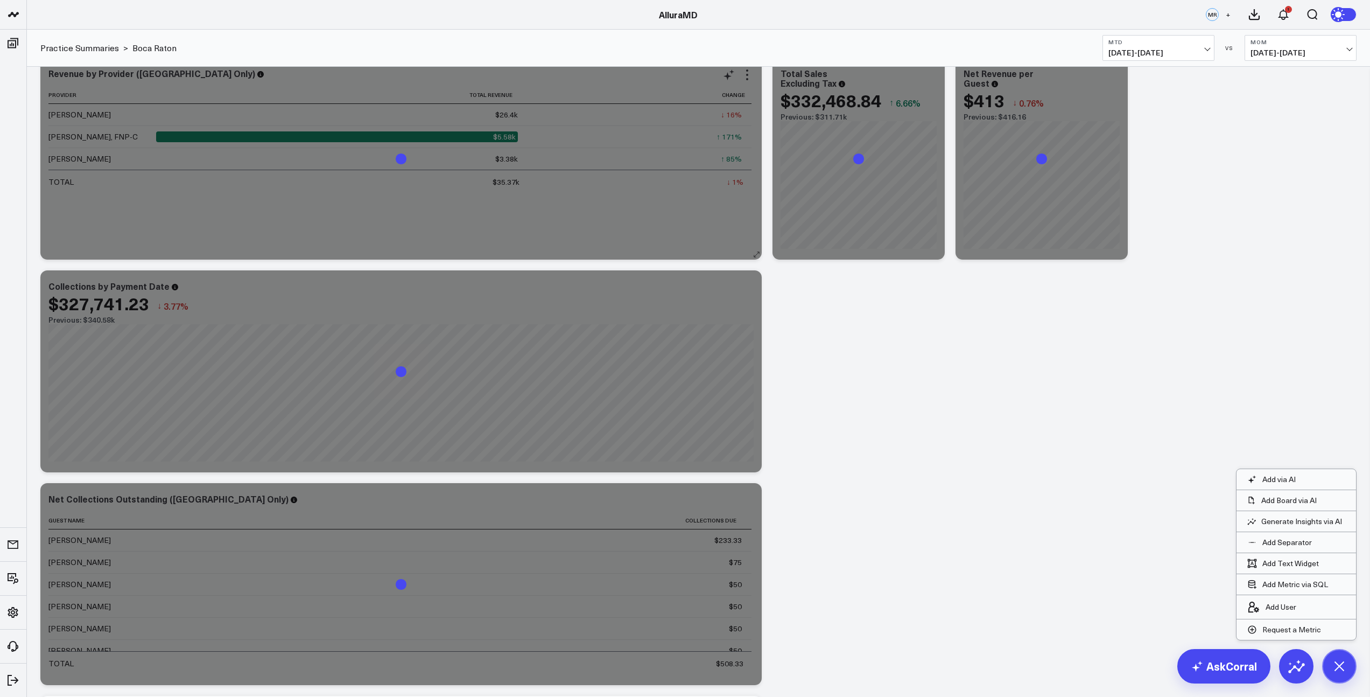
drag, startPoint x: 757, startPoint y: 256, endPoint x: 390, endPoint y: 256, distance: 366.6
click at [388, 256] on div "Modify via AI Copy link to widget Ask support Remove Create linked copy Executi…" at bounding box center [698, 478] width 1327 height 1276
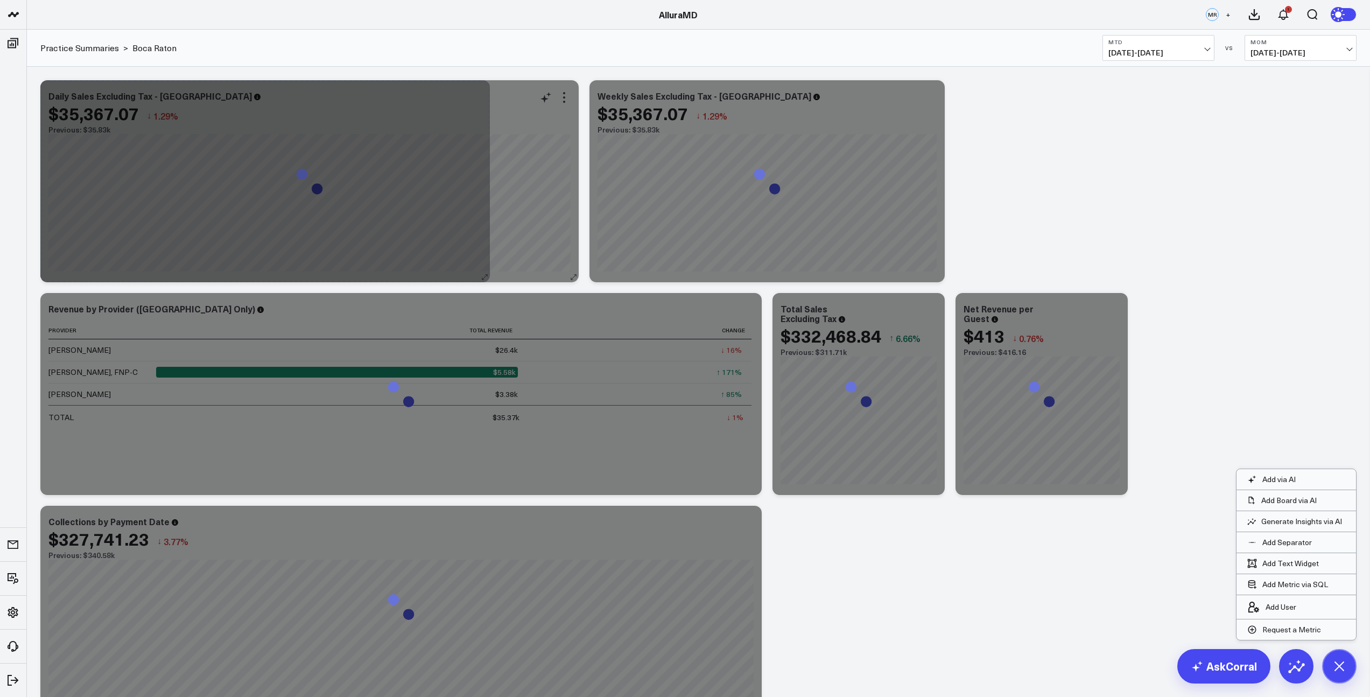
click at [483, 271] on div "Daily Sales Excluding Tax - [GEOGRAPHIC_DATA] $35,367.07 ↓ 1.29% Previous: $35.…" at bounding box center [309, 181] width 538 height 202
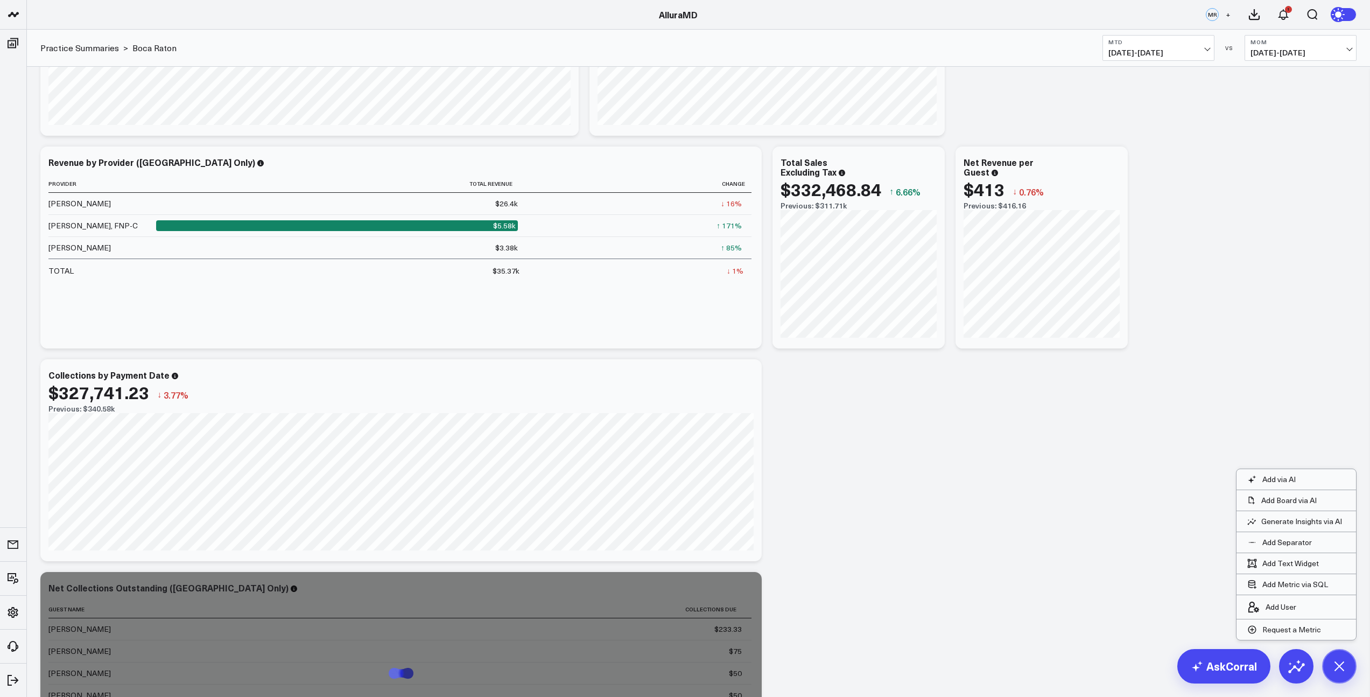
scroll to position [143, 0]
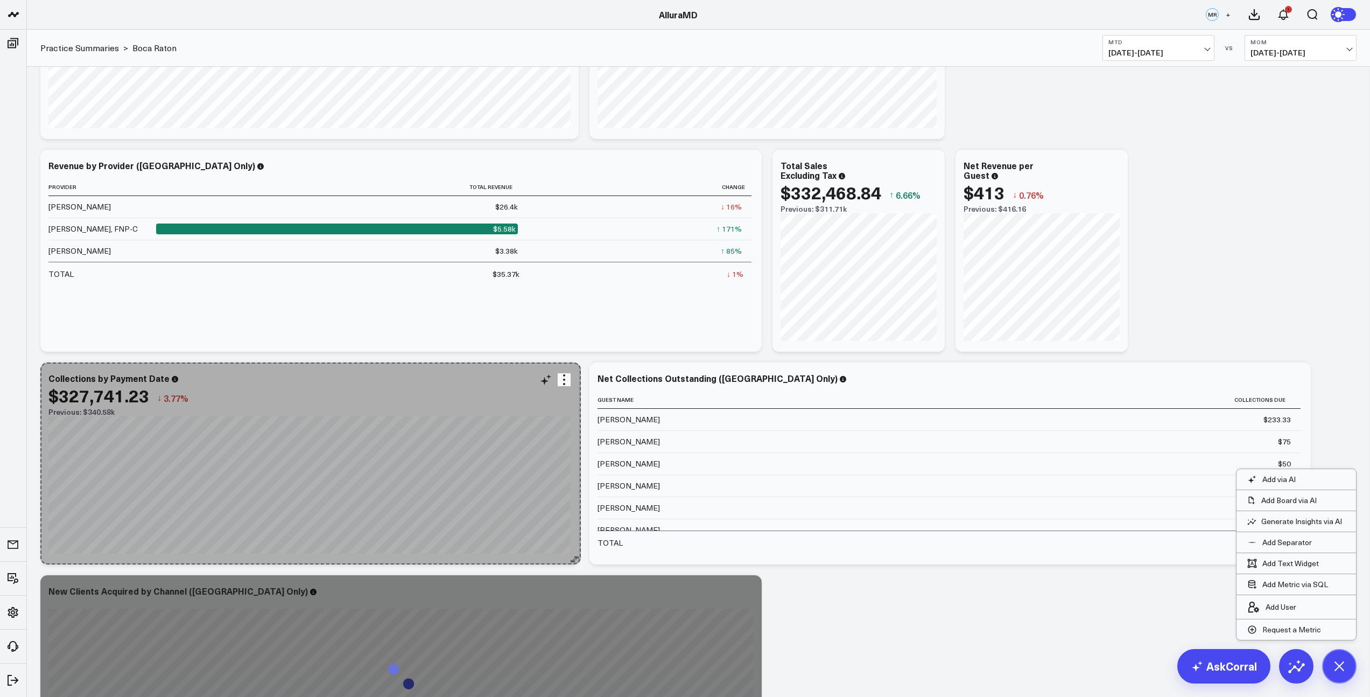
drag, startPoint x: 756, startPoint y: 563, endPoint x: 575, endPoint y: 542, distance: 182.1
click at [575, 542] on div "Collections by Payment Date $327,741.23 ↓ 3.77% Previous: $340.58k [#fff fontSi…" at bounding box center [309, 463] width 538 height 202
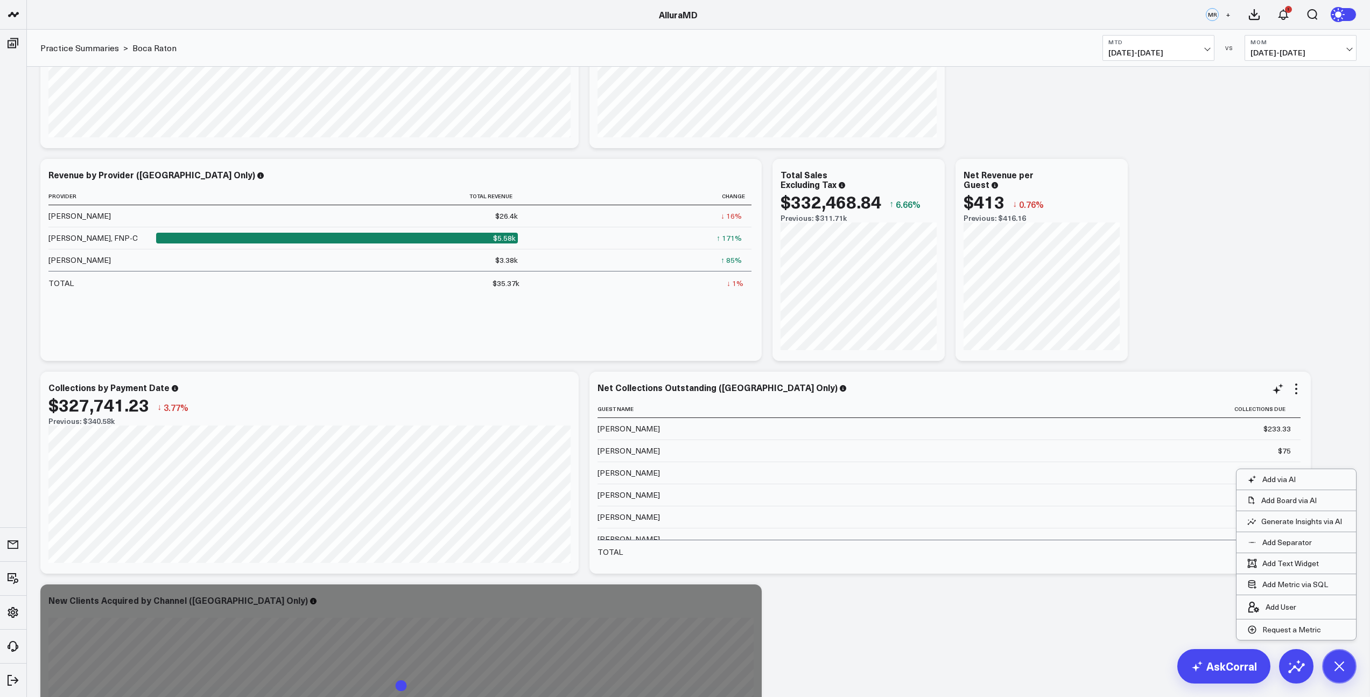
scroll to position [0, 0]
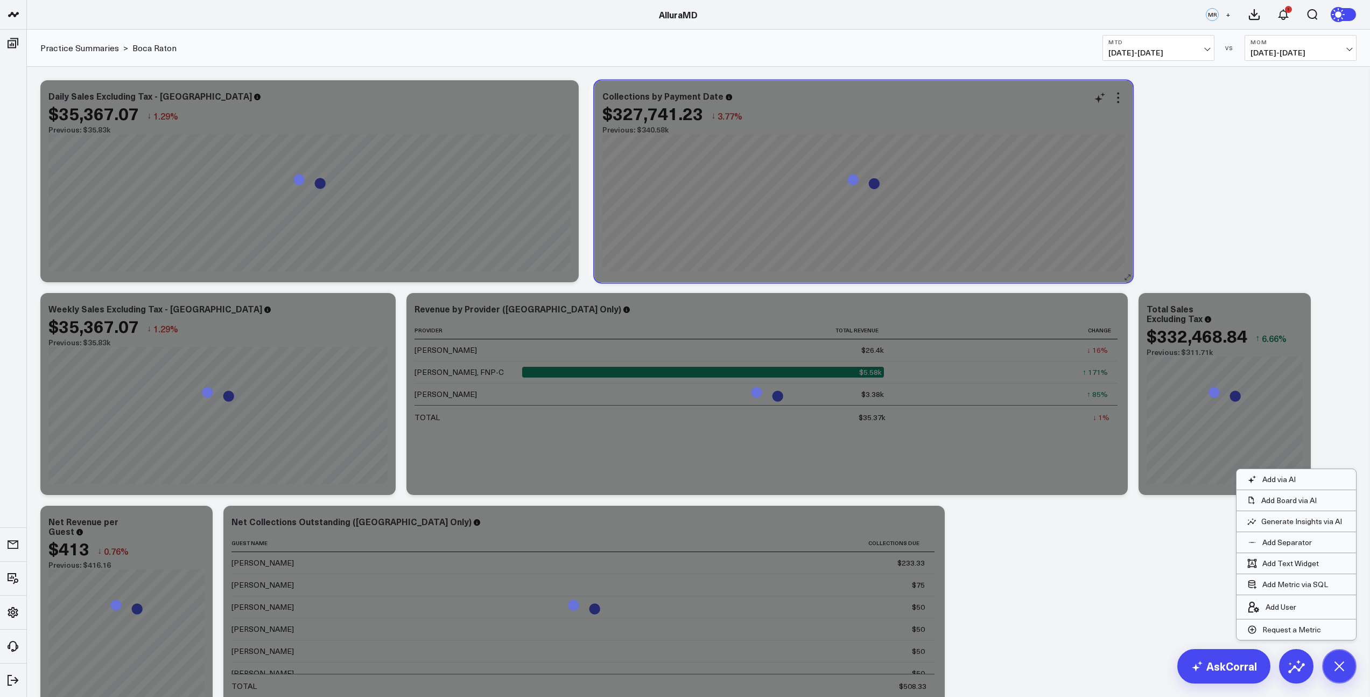
drag, startPoint x: 417, startPoint y: 536, endPoint x: 971, endPoint y: 110, distance: 698.3
click at [971, 110] on div "$327,741.23 ↓ 3.77%" at bounding box center [863, 112] width 522 height 19
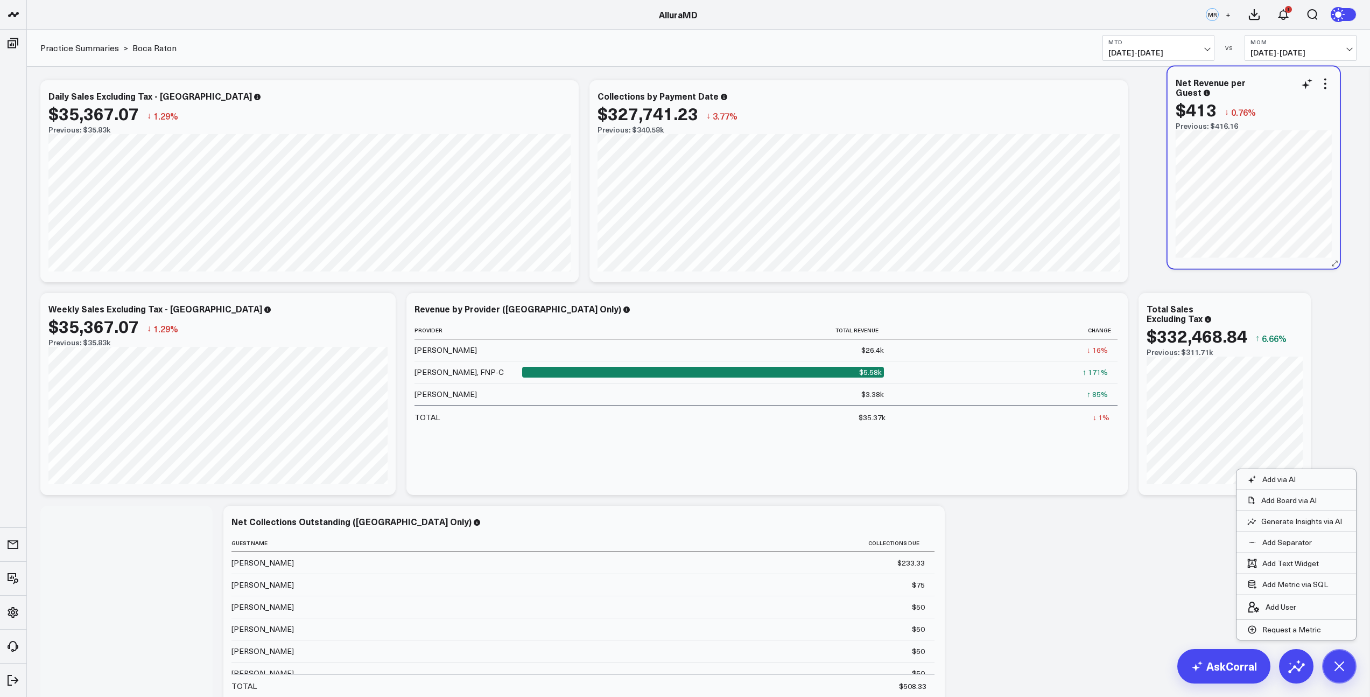
drag, startPoint x: 143, startPoint y: 532, endPoint x: 1268, endPoint y: 95, distance: 1207.0
click at [1268, 95] on div "Net Revenue per Guest" at bounding box center [1254, 87] width 156 height 19
drag, startPoint x: 127, startPoint y: 523, endPoint x: 1236, endPoint y: 92, distance: 1190.3
click at [1236, 92] on div "Net Revenue per Guest" at bounding box center [1236, 94] width 156 height 19
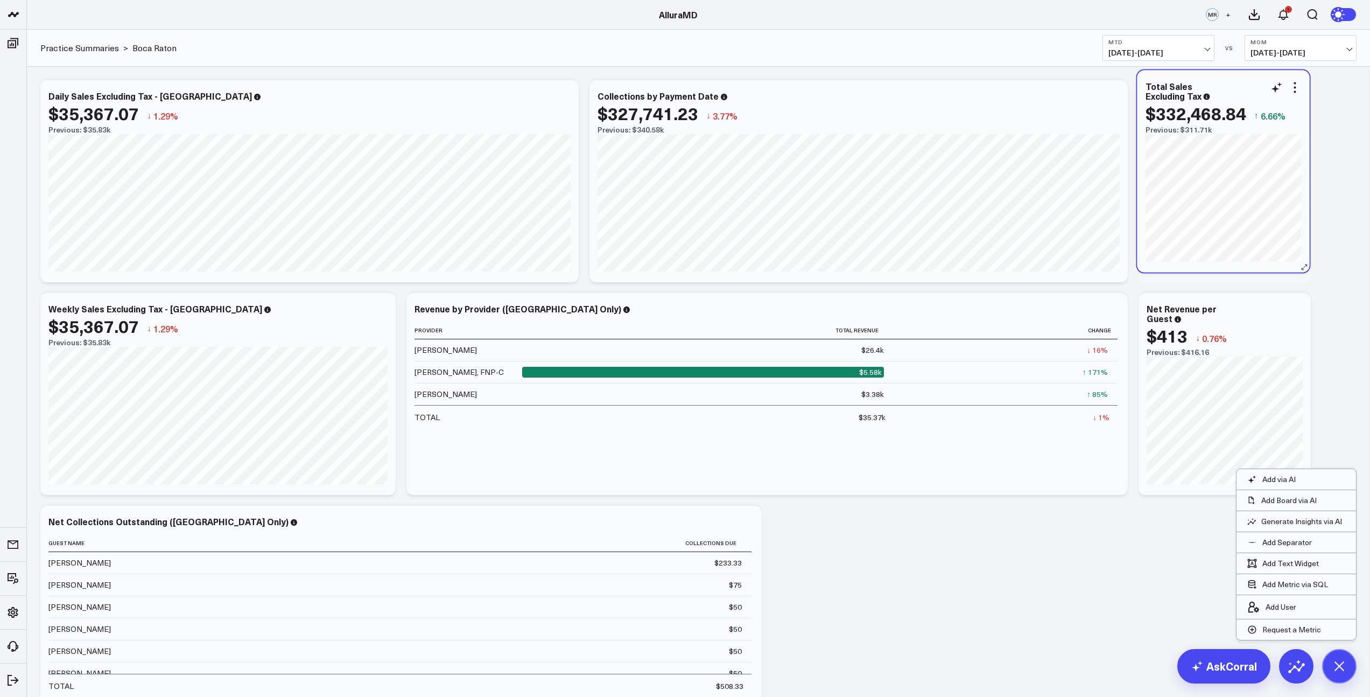
drag, startPoint x: 1241, startPoint y: 308, endPoint x: 1240, endPoint y: 86, distance: 222.3
click at [1240, 86] on div "Total Sales Excluding Tax" at bounding box center [1224, 90] width 156 height 19
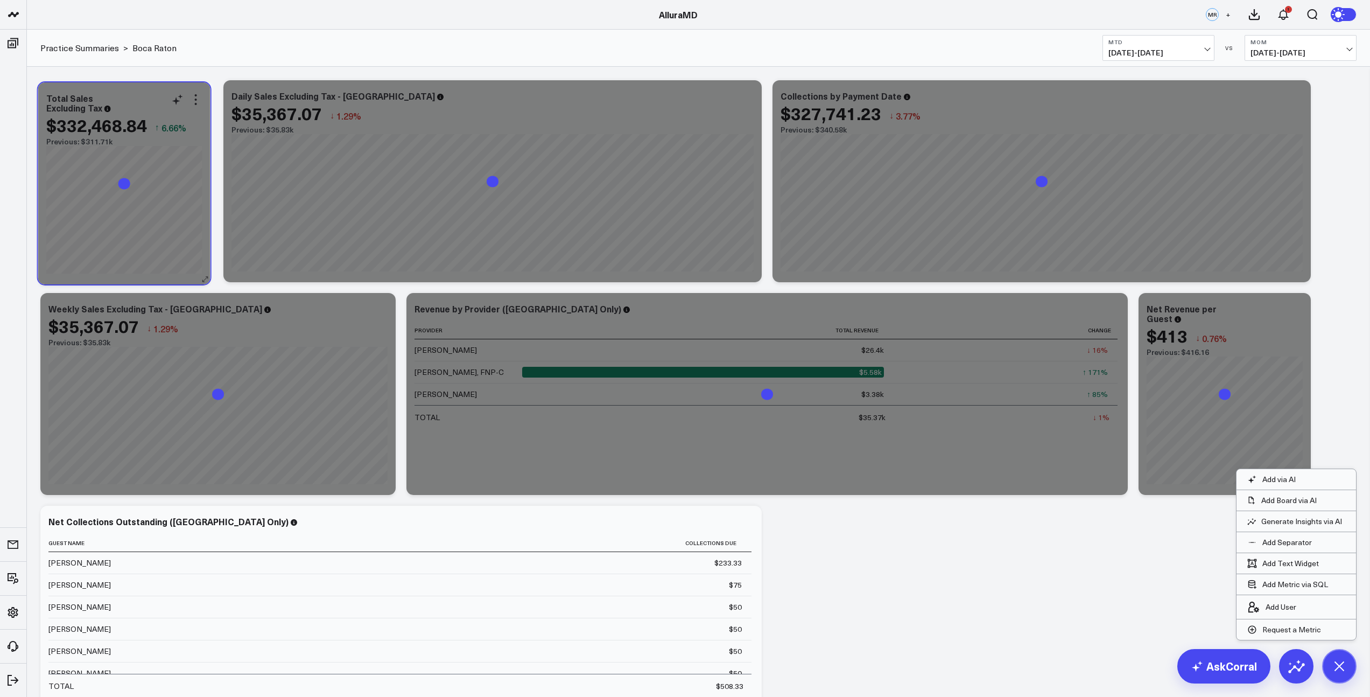
drag, startPoint x: 1228, startPoint y: 92, endPoint x: 147, endPoint y: 92, distance: 1080.9
click at [147, 92] on div "Total Sales Excluding Tax $332,468.84 ↑ 6.66% Previous: $311.71k" at bounding box center [124, 183] width 172 height 202
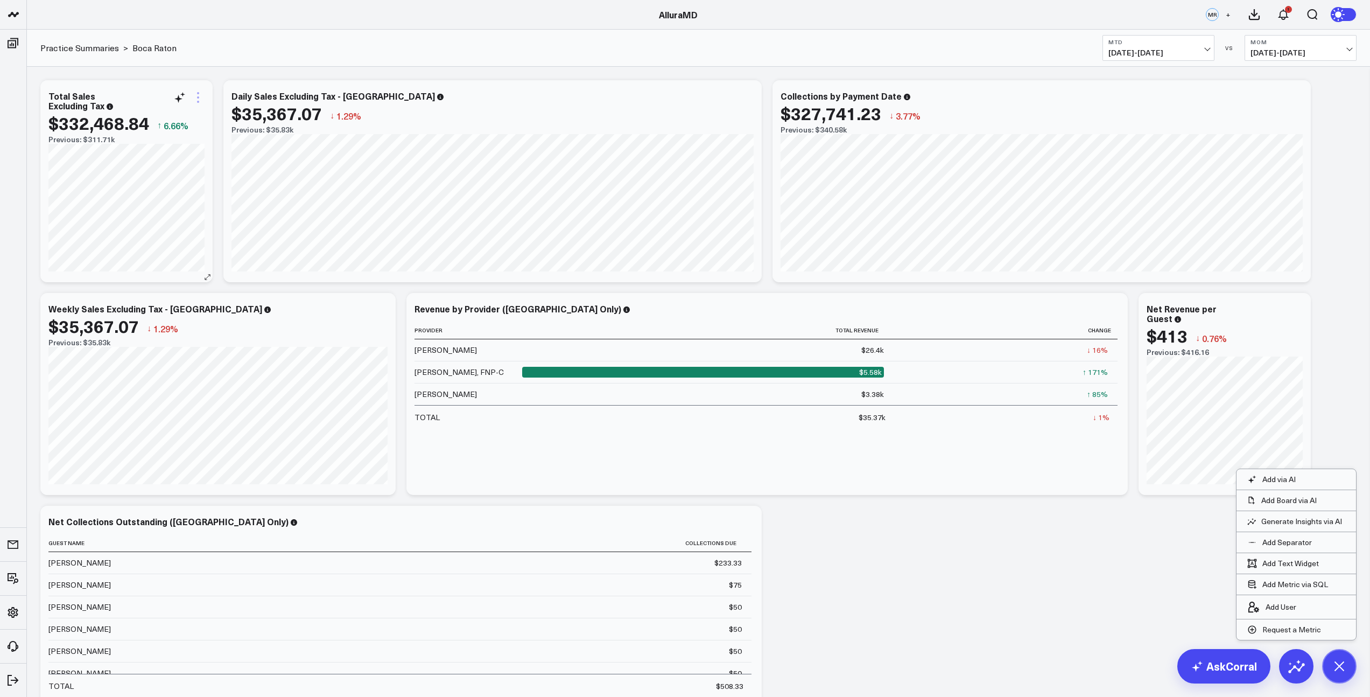
click at [197, 100] on icon at bounding box center [198, 97] width 13 height 13
click at [163, 117] on button "Modify via AI" at bounding box center [154, 115] width 78 height 10
click at [283, 120] on textarea "display weekly sales" at bounding box center [299, 121] width 182 height 48
paste textarea "Show a bar representing period total sales excluding sales tax compared to the …"
drag, startPoint x: 250, startPoint y: 123, endPoint x: 196, endPoint y: 97, distance: 60.0
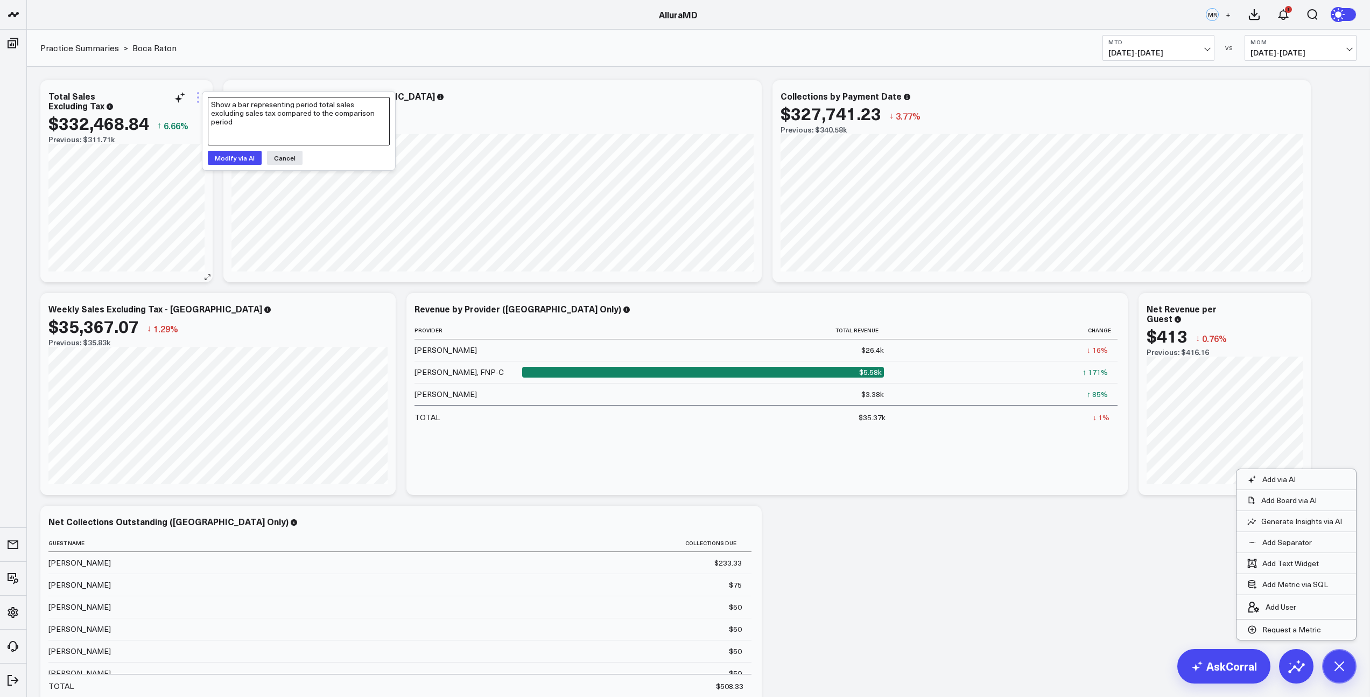
click at [195, 97] on div "AlluraMD AlluraMD MR + 1 Practice Summaries > [GEOGRAPHIC_DATA] MTD [DATE] - [D…" at bounding box center [685, 601] width 1370 height 1203
type textarea "display [GEOGRAPHIC_DATA] data only"
click at [245, 160] on button "Modify via AI" at bounding box center [235, 158] width 54 height 14
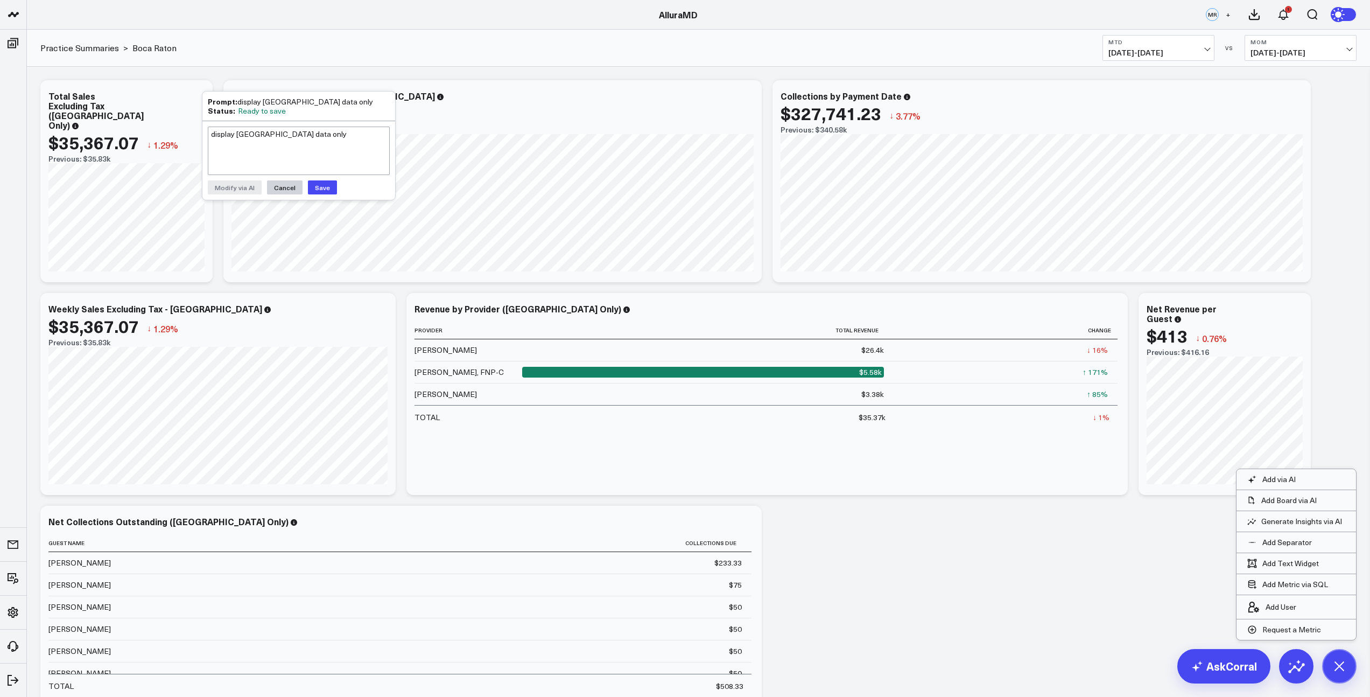
click at [283, 189] on button "Cancel" at bounding box center [285, 187] width 36 height 14
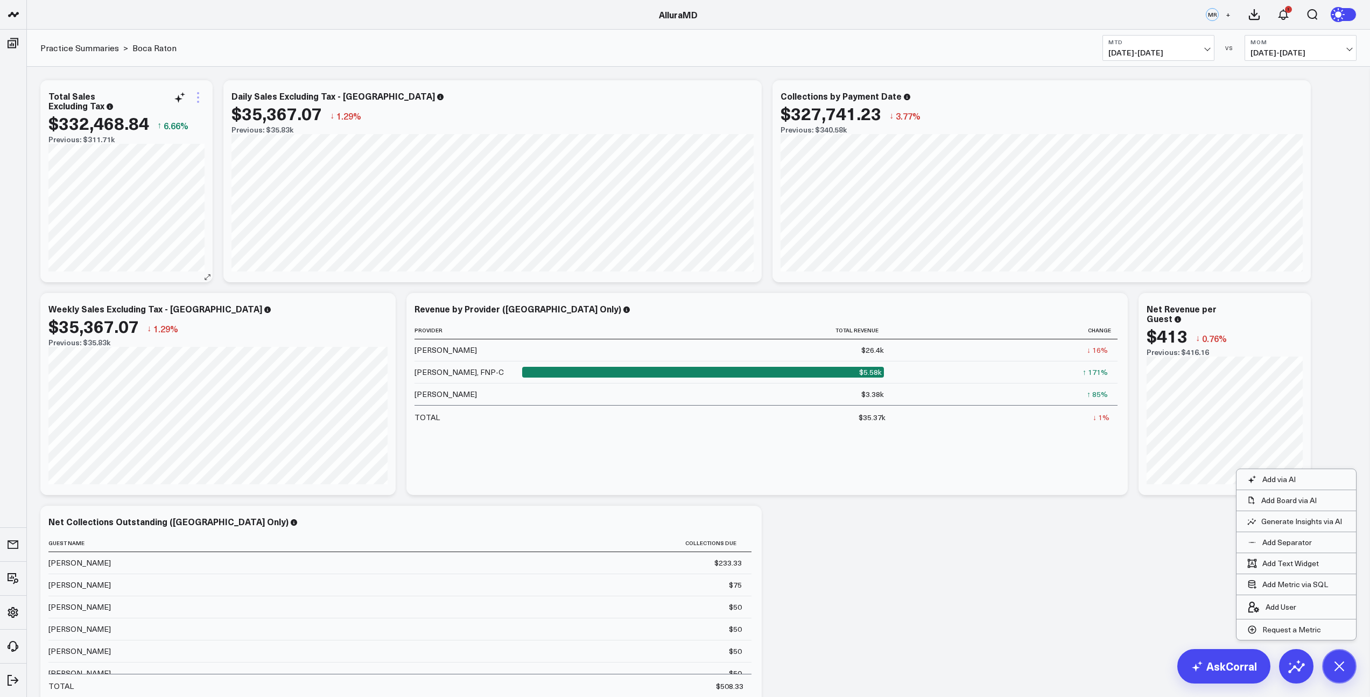
click at [196, 97] on icon at bounding box center [198, 97] width 13 height 13
click at [149, 118] on button "Modify via AI" at bounding box center [154, 115] width 78 height 10
click at [266, 112] on textarea "display [GEOGRAPHIC_DATA] data only" at bounding box center [299, 121] width 182 height 48
paste textarea "Show a bar representing period total sales excluding sales tax compared to the …"
drag, startPoint x: 262, startPoint y: 123, endPoint x: 203, endPoint y: 105, distance: 61.5
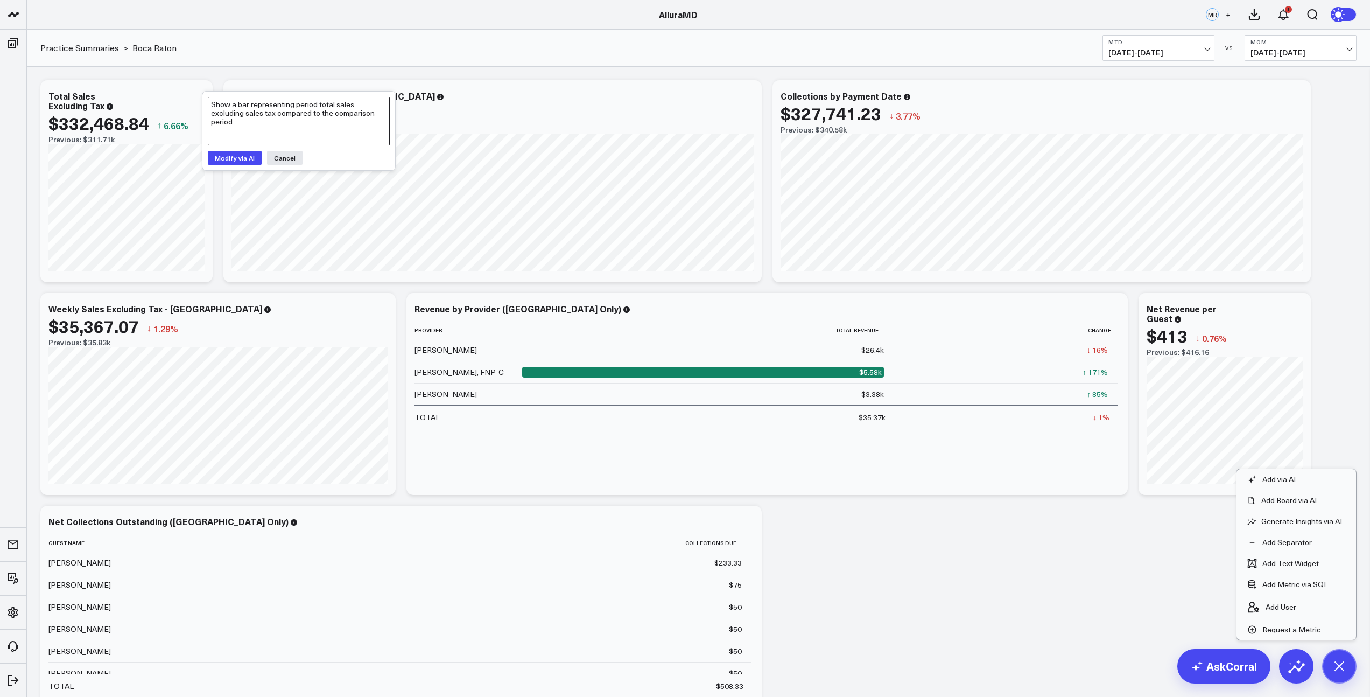
click at [203, 105] on div "Show a bar representing period total sales excluding sales tax compared to the …" at bounding box center [298, 131] width 193 height 79
type textarea "boca raton data only"
click at [228, 156] on button "Modify via AI" at bounding box center [235, 158] width 54 height 14
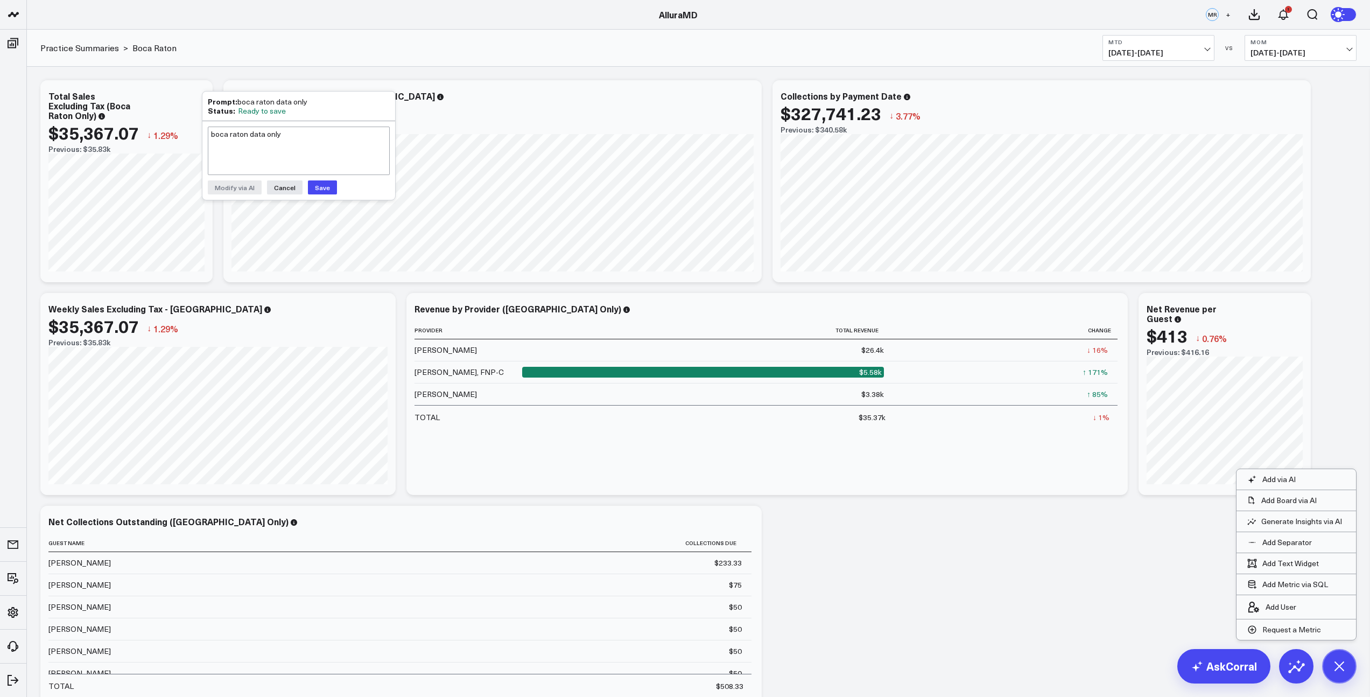
click at [319, 186] on button "Save" at bounding box center [322, 187] width 29 height 14
click at [197, 96] on icon at bounding box center [198, 97] width 13 height 13
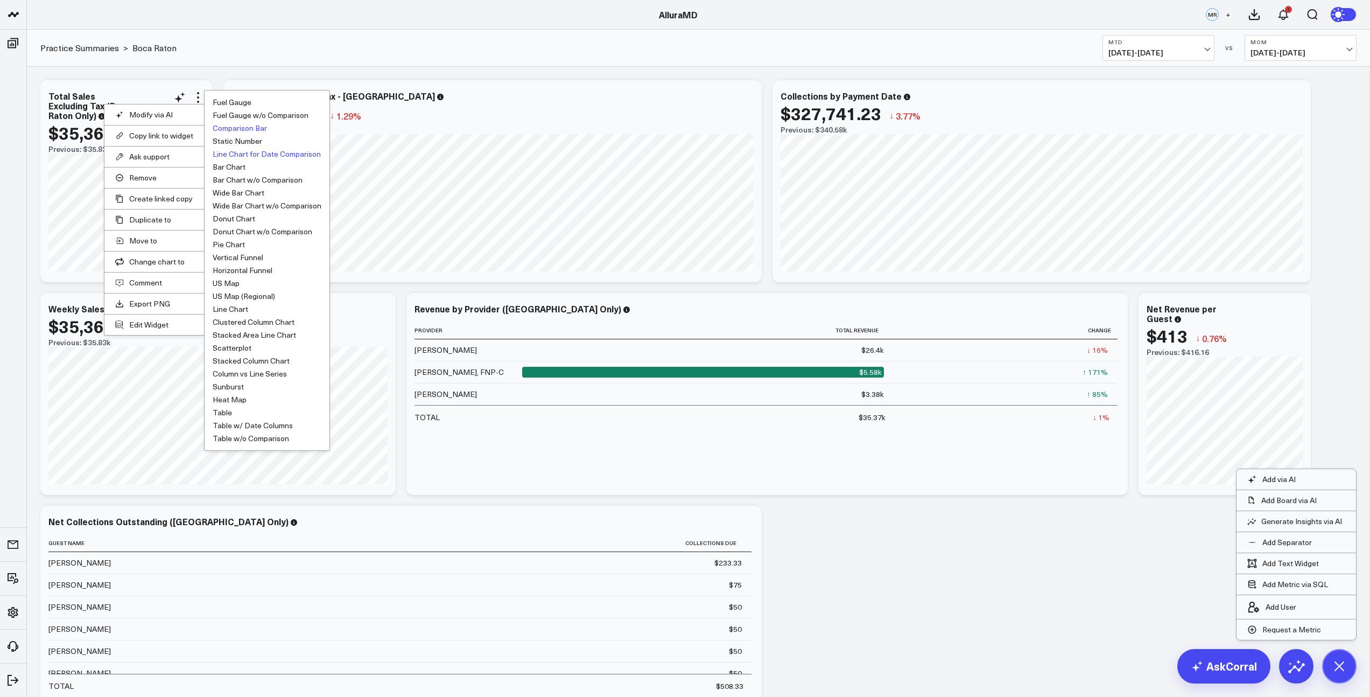
click at [260, 128] on button "Comparison Bar" at bounding box center [240, 128] width 54 height 8
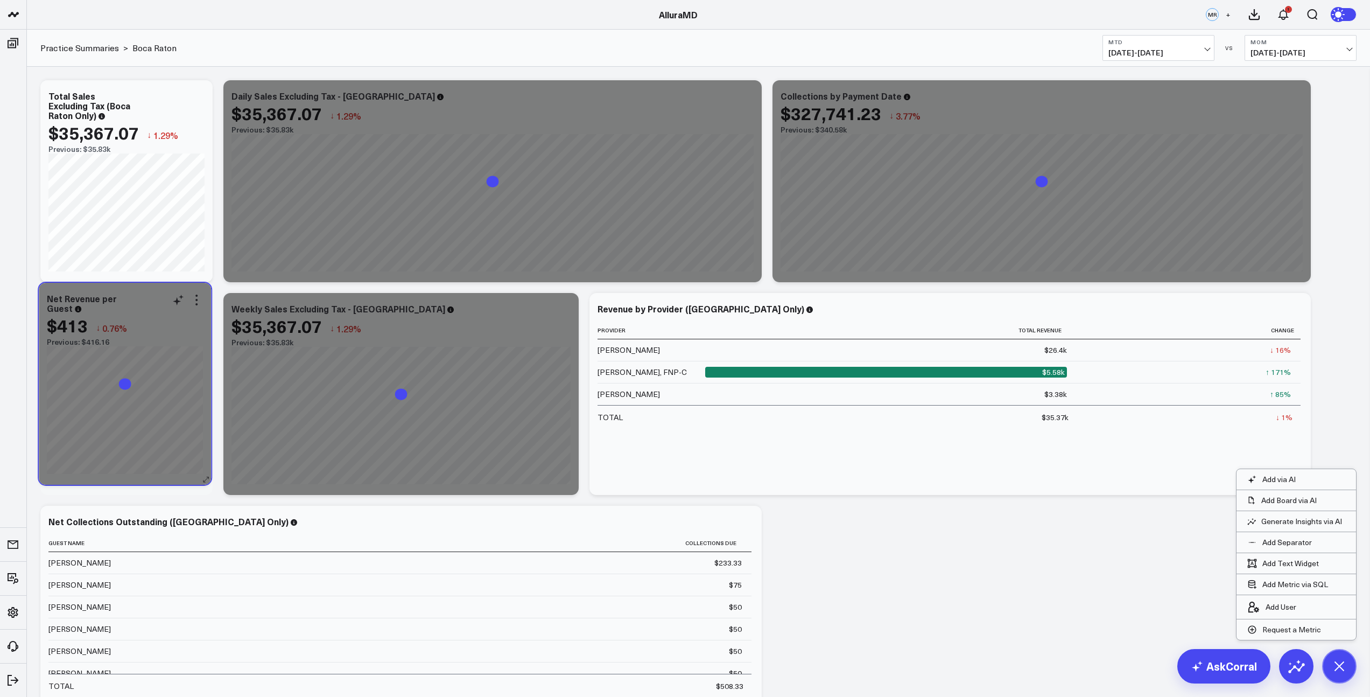
drag, startPoint x: 1239, startPoint y: 313, endPoint x: 140, endPoint y: 304, distance: 1099.2
click at [139, 304] on div "Net Revenue per Guest" at bounding box center [125, 302] width 156 height 19
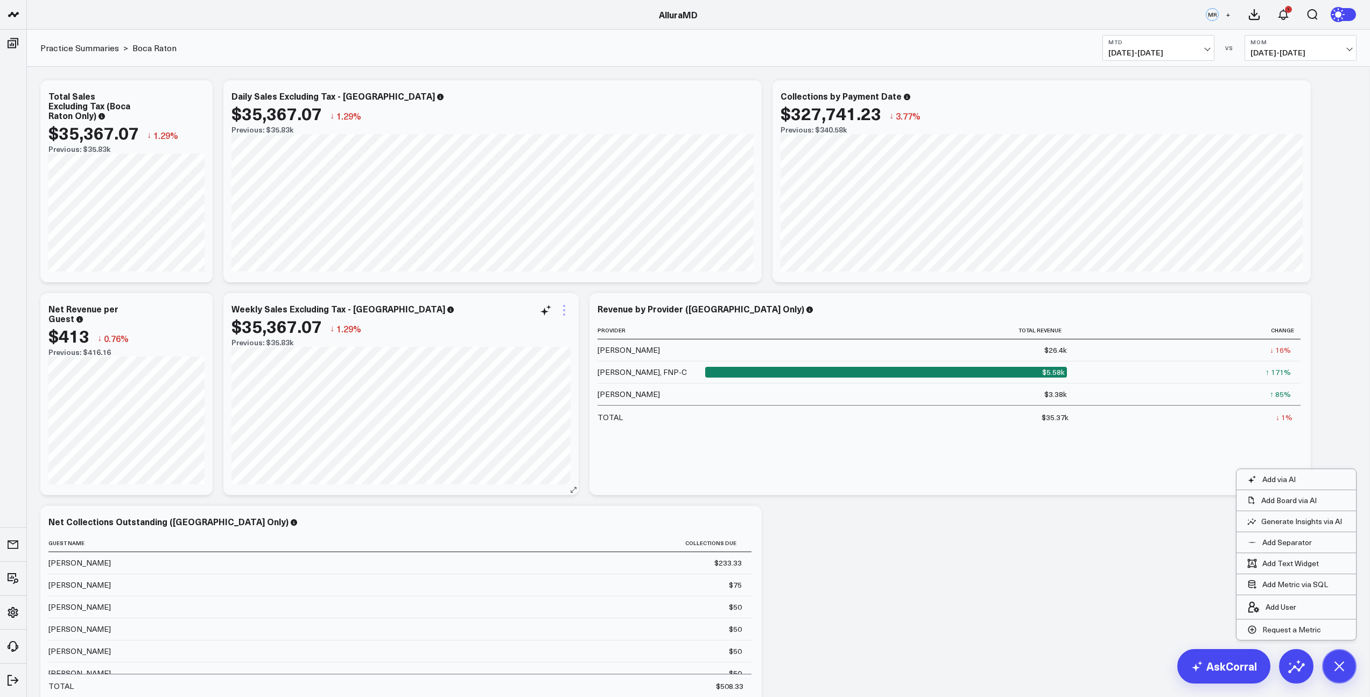
click at [564, 313] on icon at bounding box center [564, 314] width 2 height 2
click at [511, 390] on button "Remove" at bounding box center [520, 390] width 78 height 10
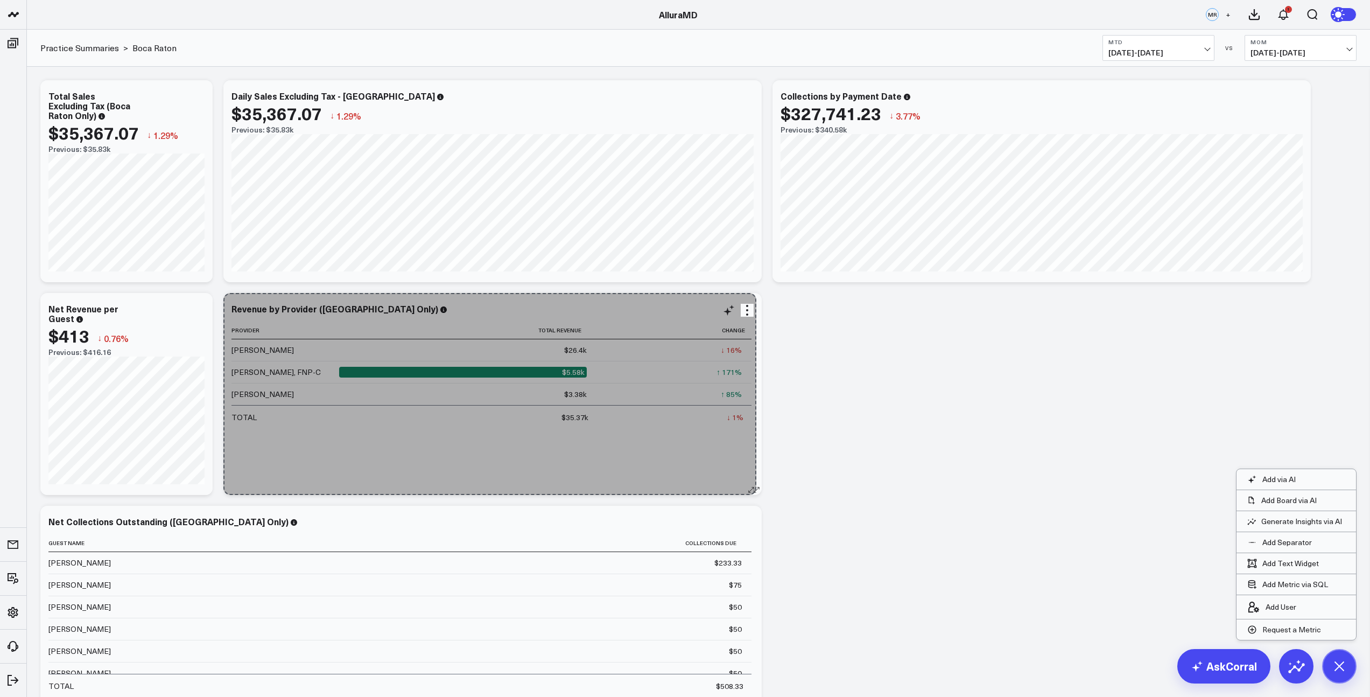
drag, startPoint x: 941, startPoint y: 491, endPoint x: 753, endPoint y: 479, distance: 188.8
click at [753, 479] on div "Revenue by Provider ([GEOGRAPHIC_DATA] Only) Provider Total Revenue Change Gadi…" at bounding box center [492, 394] width 538 height 202
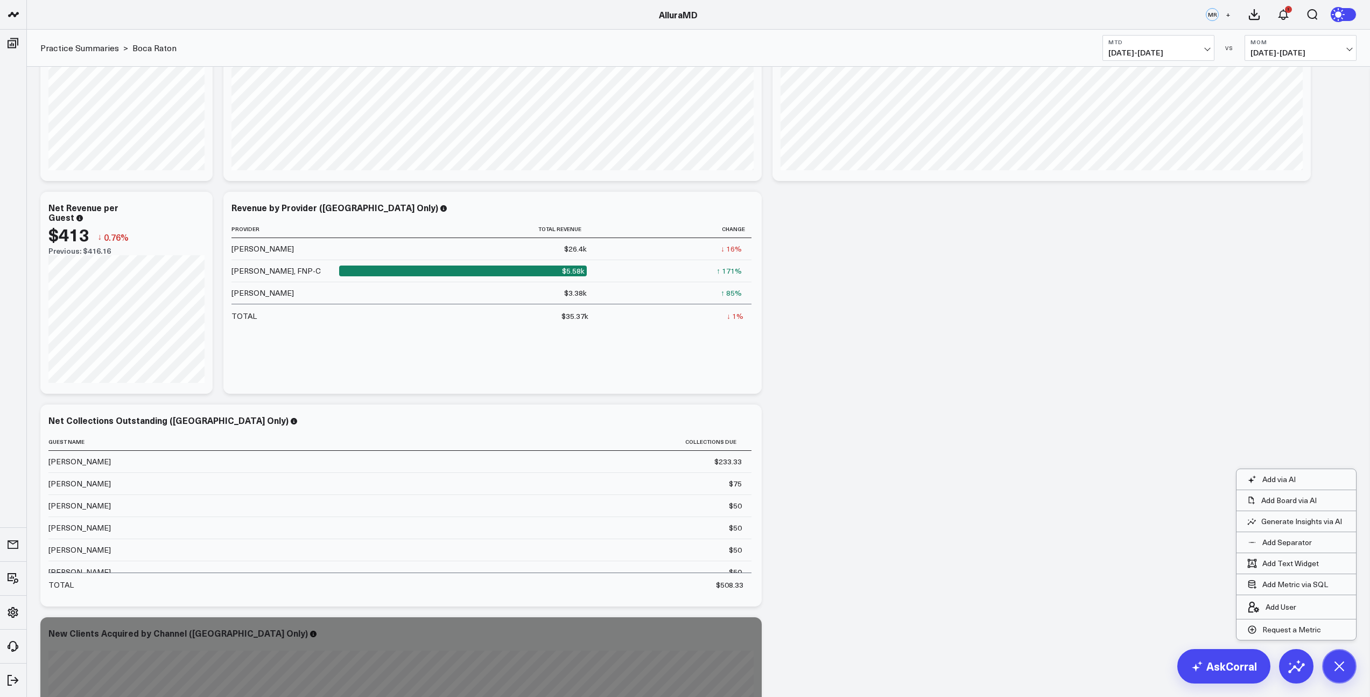
scroll to position [102, 0]
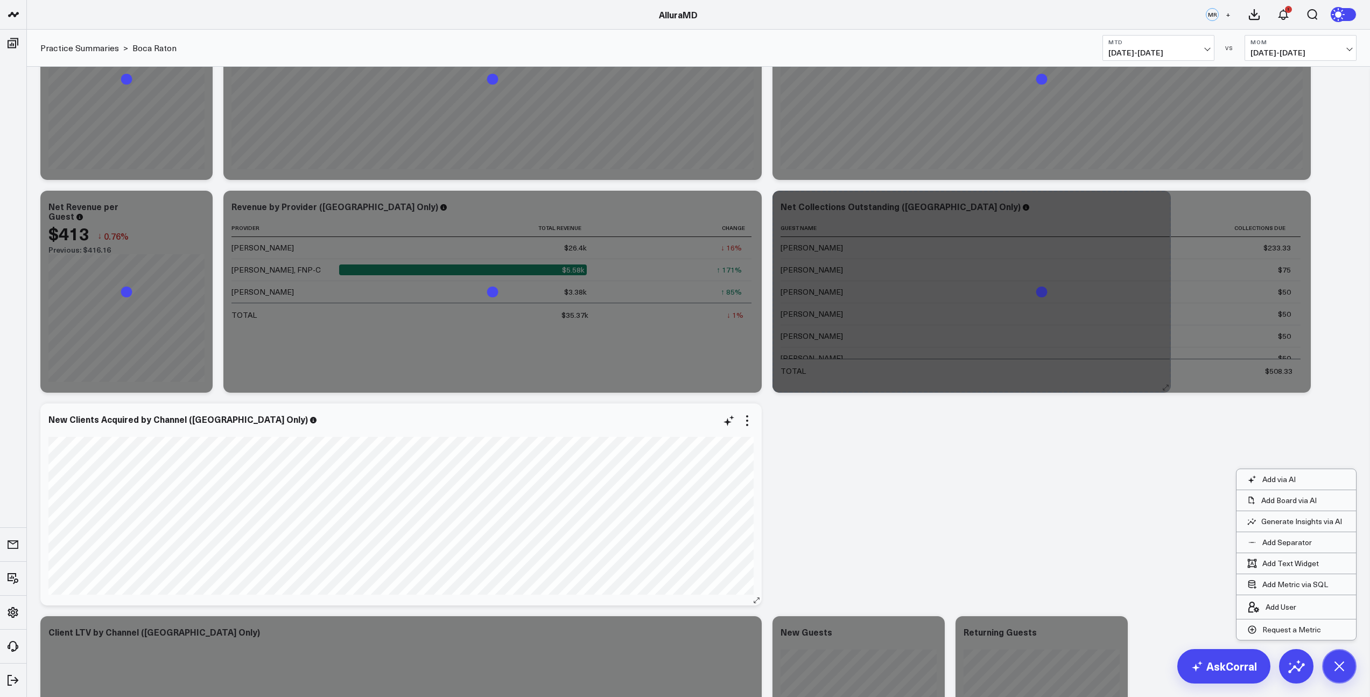
click at [431, 573] on div "Modify via AI Copy link to widget Ask support Remove Create linked copy Executi…" at bounding box center [698, 398] width 1327 height 851
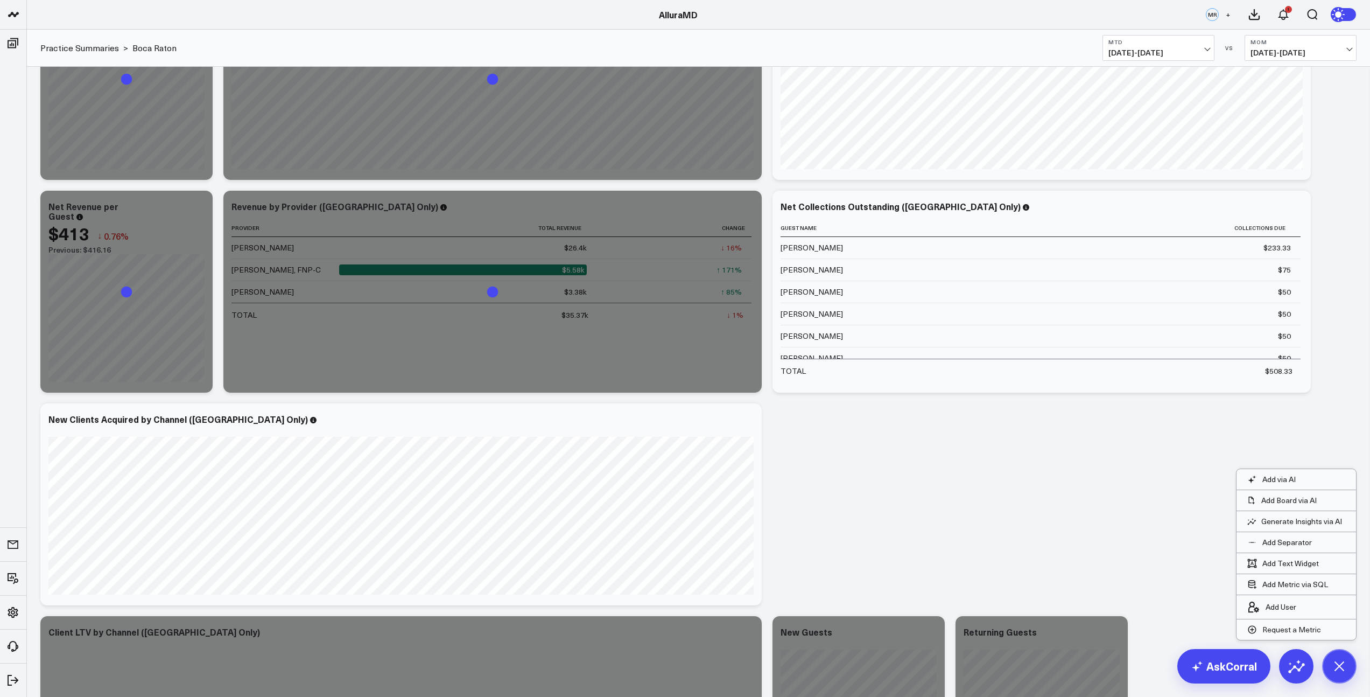
click at [914, 472] on div "Modify via AI Copy link to widget Ask support Remove Create linked copy Executi…" at bounding box center [698, 398] width 1327 height 851
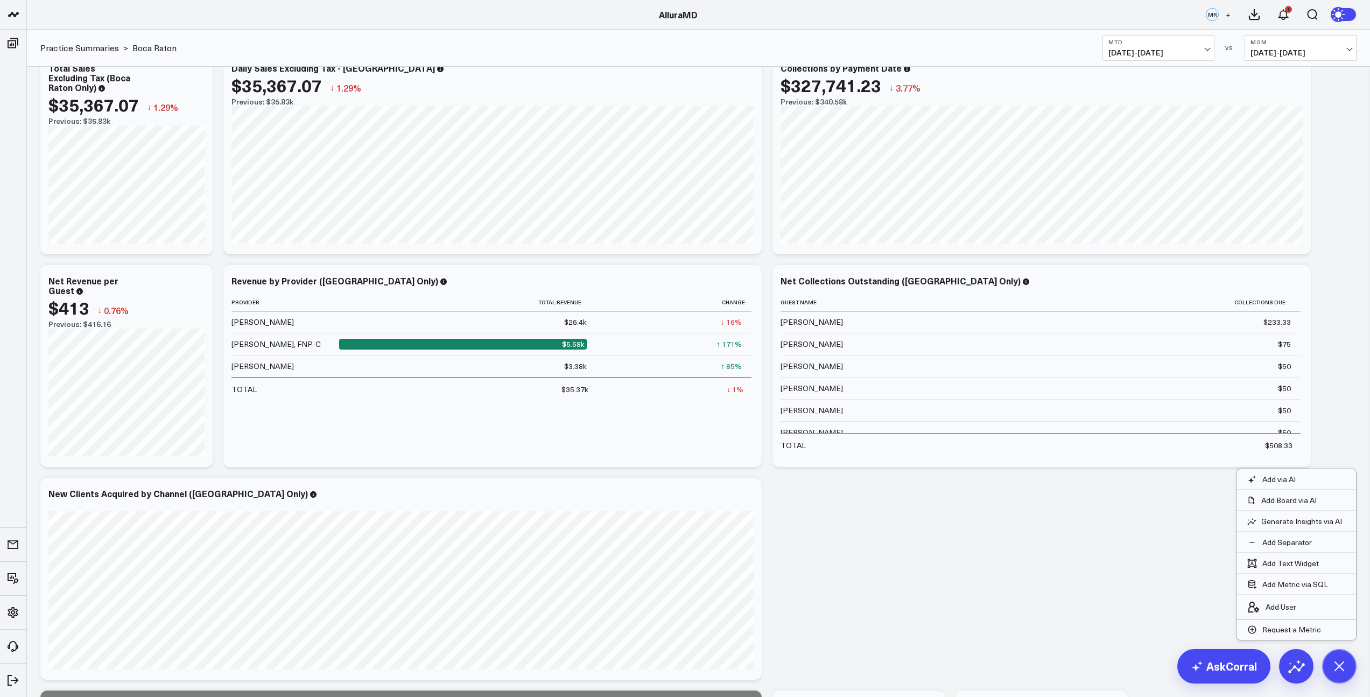
scroll to position [0, 0]
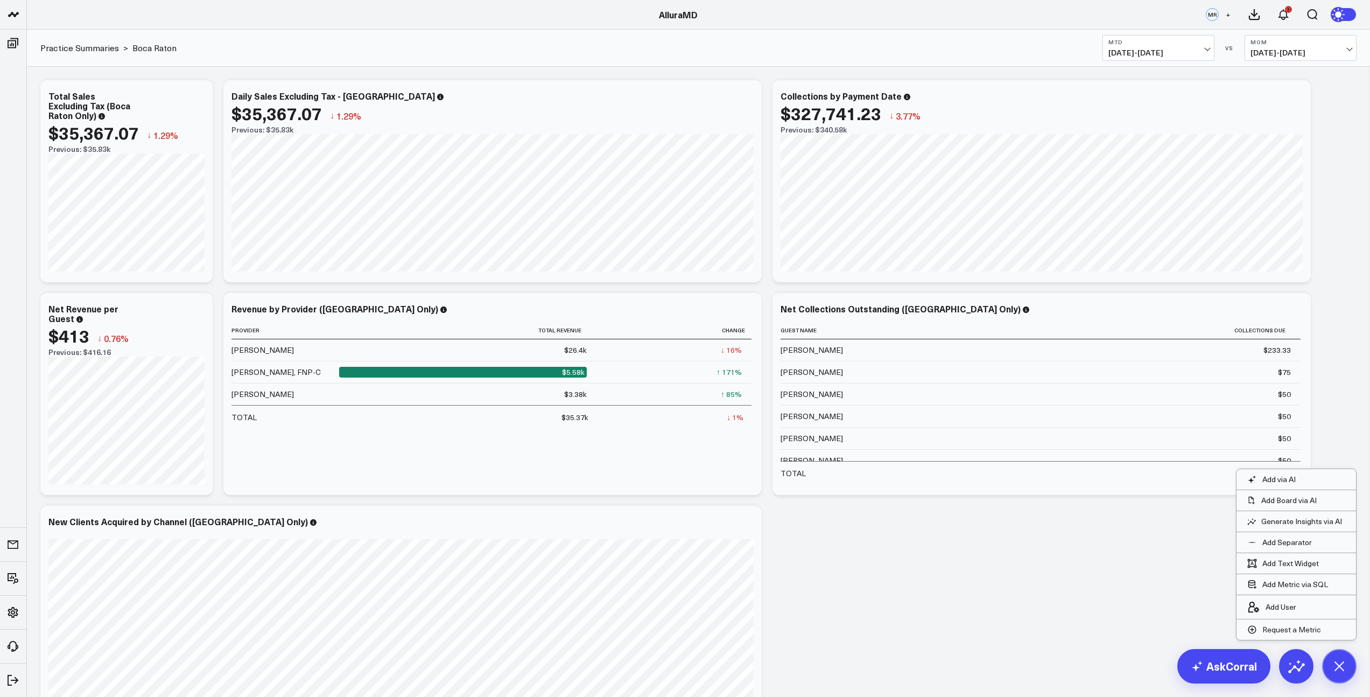
click at [198, 75] on div "Modify via AI Copy link to widget Ask support Remove Create linked copy Executi…" at bounding box center [698, 500] width 1327 height 851
click at [1285, 540] on p "Add Separator" at bounding box center [1287, 542] width 50 height 10
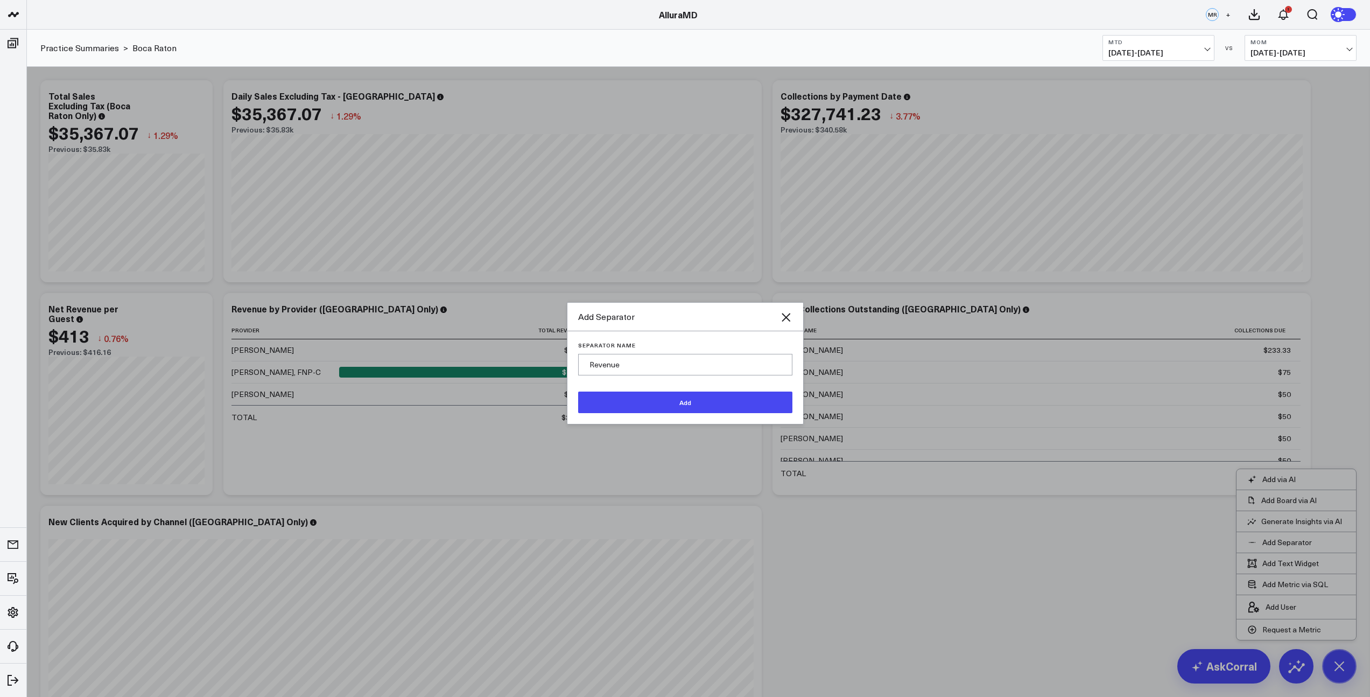
type input "Revenue"
click at [667, 410] on button "Add" at bounding box center [685, 402] width 214 height 22
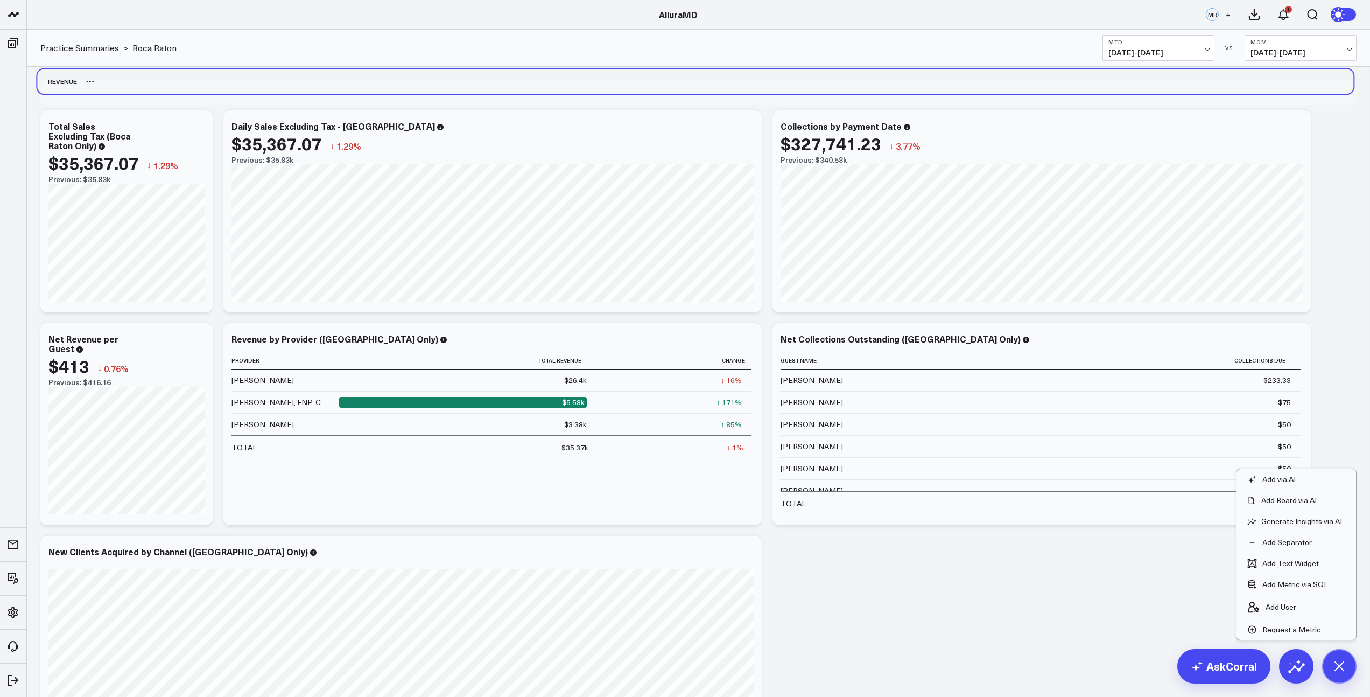
drag, startPoint x: 59, startPoint y: 655, endPoint x: 57, endPoint y: 86, distance: 568.5
click at [57, 86] on div "Revenue" at bounding box center [57, 81] width 40 height 25
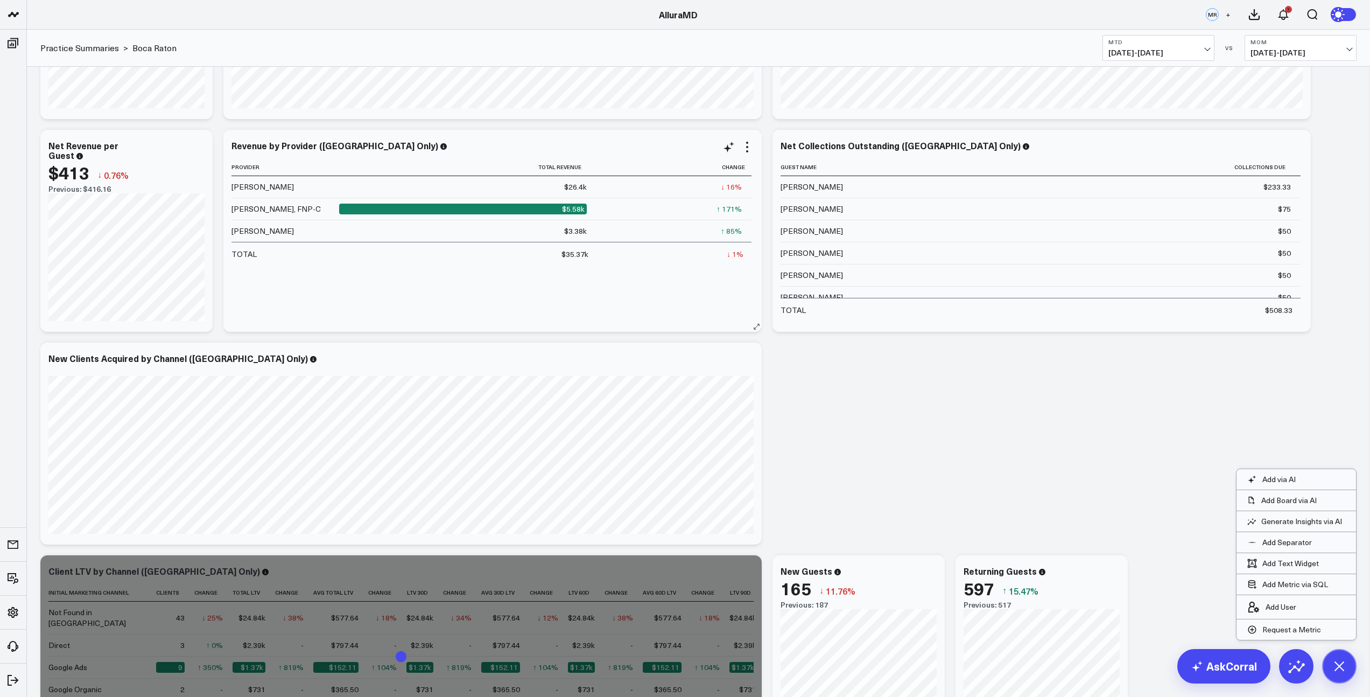
scroll to position [181, 0]
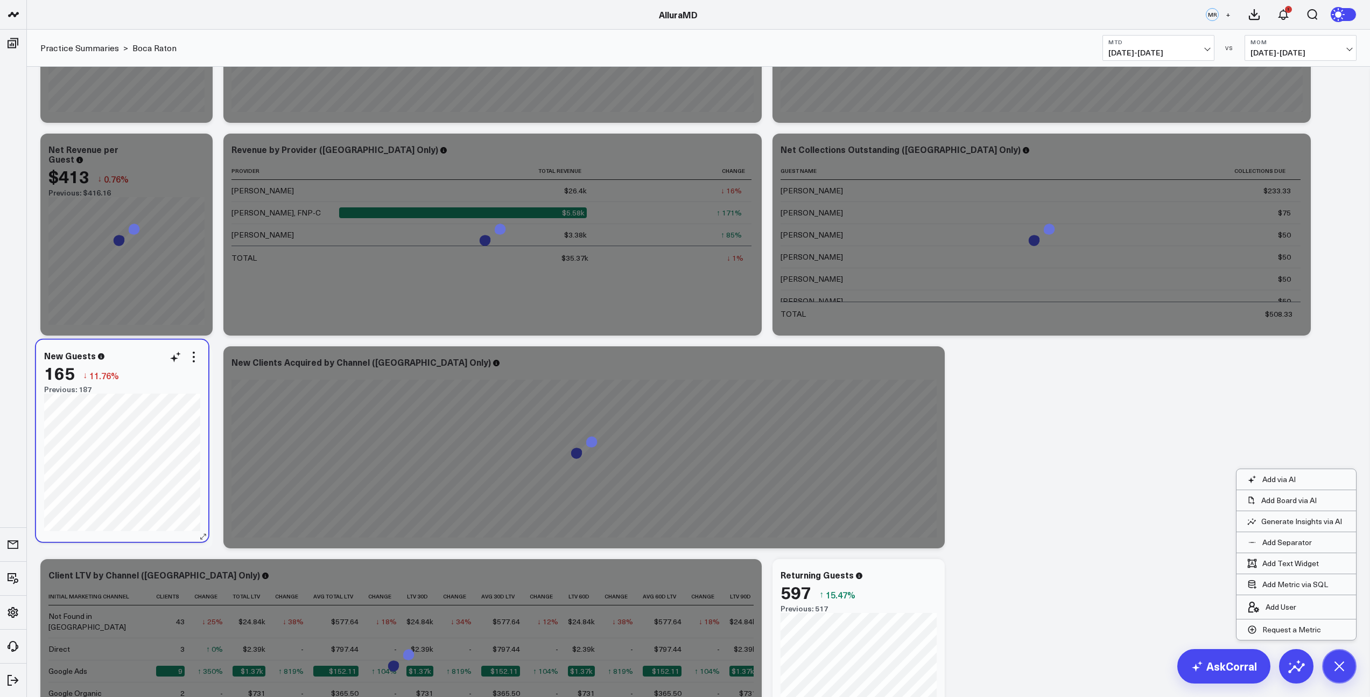
drag, startPoint x: 860, startPoint y: 576, endPoint x: 125, endPoint y: 360, distance: 766.0
click at [125, 360] on div "New Guests" at bounding box center [122, 355] width 156 height 10
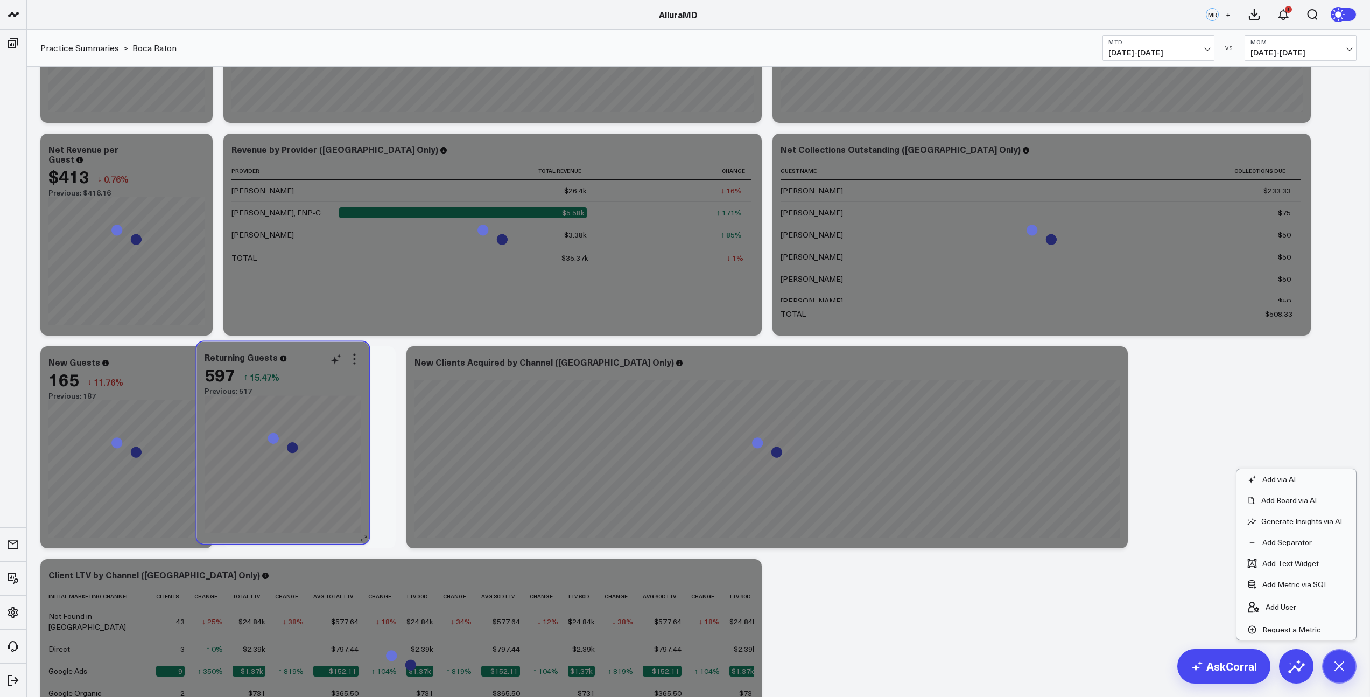
drag, startPoint x: 882, startPoint y: 575, endPoint x: 307, endPoint y: 359, distance: 614.5
click at [307, 359] on div "Returning Guests" at bounding box center [283, 357] width 156 height 10
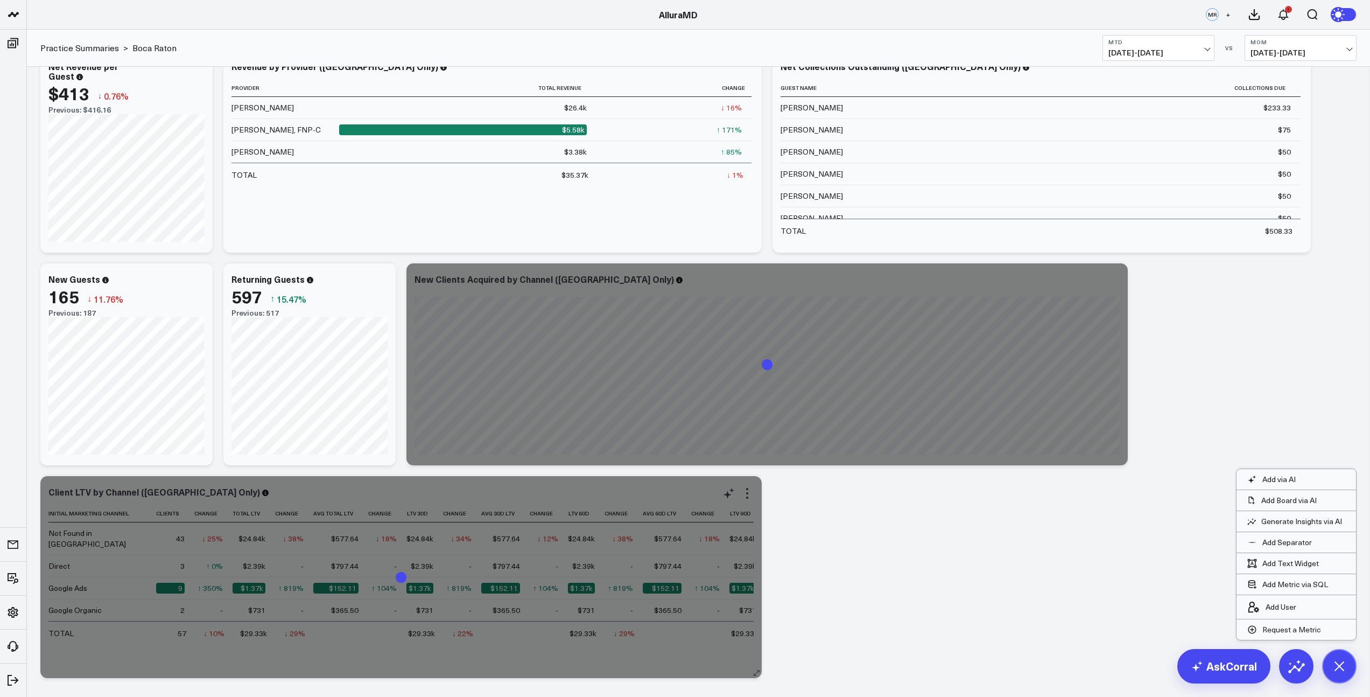
scroll to position [315, 0]
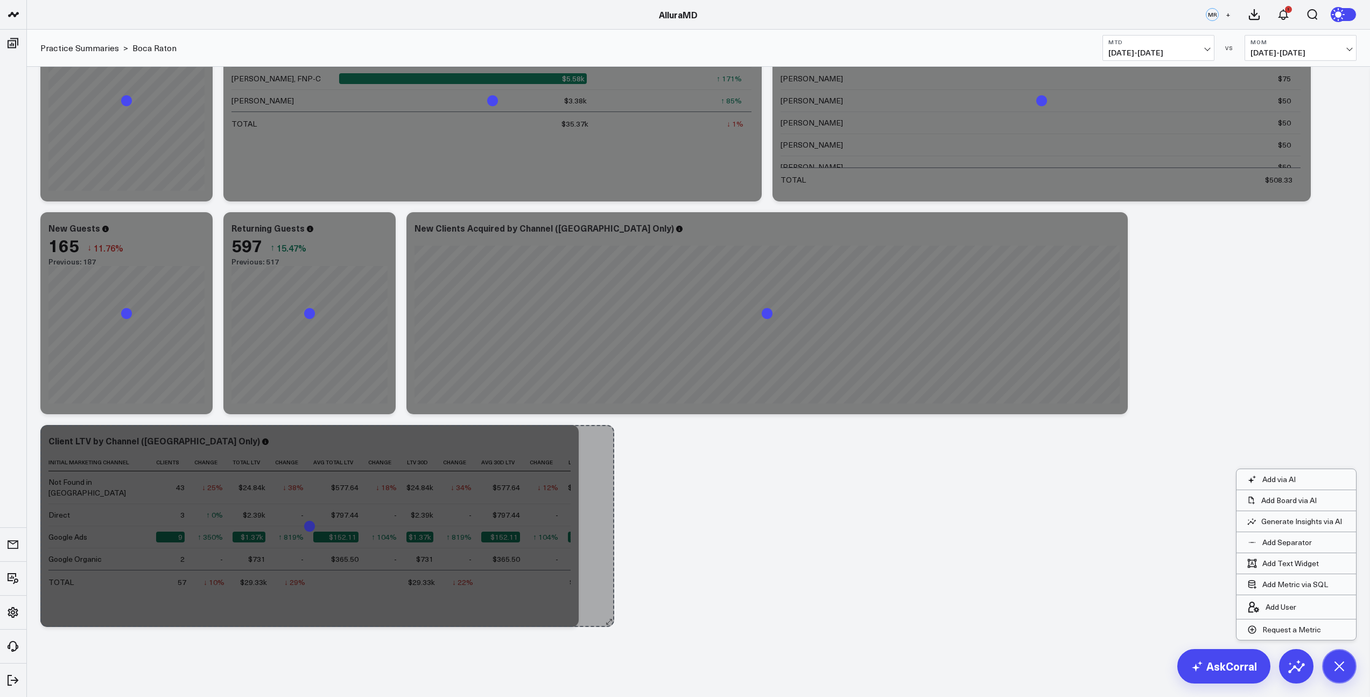
drag, startPoint x: 753, startPoint y: 621, endPoint x: 605, endPoint y: 621, distance: 148.0
click at [605, 621] on div "Revenue Modify via AI Copy link to widget Ask support Remove Create linked copy…" at bounding box center [698, 191] width 1327 height 881
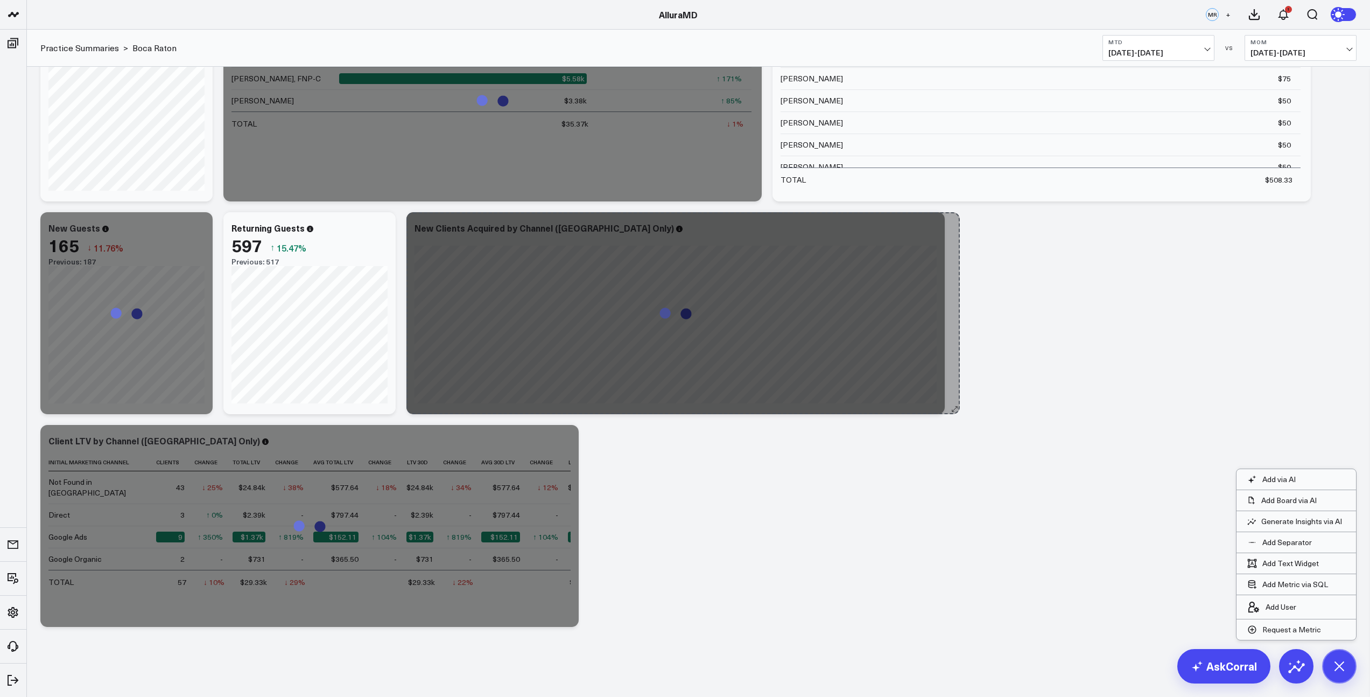
drag, startPoint x: 1124, startPoint y: 409, endPoint x: 955, endPoint y: 403, distance: 169.1
click at [955, 403] on div "Revenue Modify via AI Copy link to widget Ask support Remove Create linked copy…" at bounding box center [698, 191] width 1327 height 881
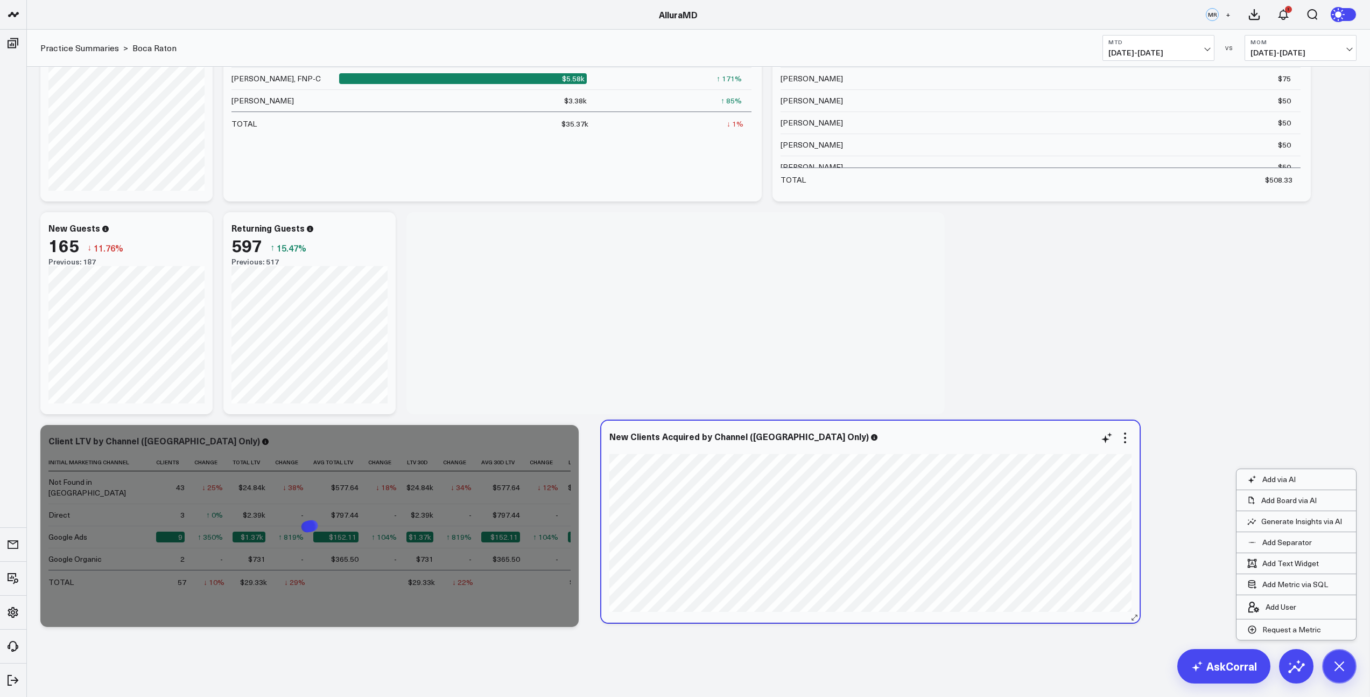
drag, startPoint x: 723, startPoint y: 229, endPoint x: 918, endPoint y: 438, distance: 285.3
click at [918, 438] on div "New Clients Acquired by Channel ([GEOGRAPHIC_DATA] Only)" at bounding box center [870, 436] width 522 height 10
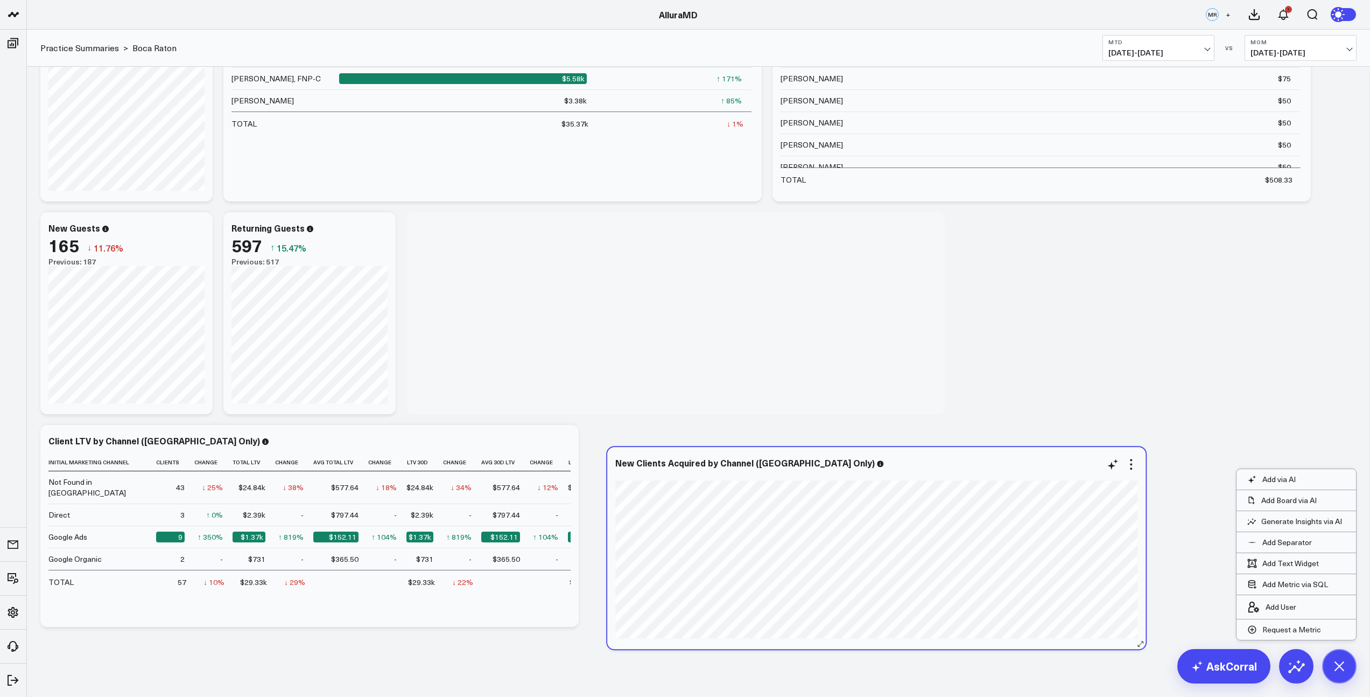
drag, startPoint x: 737, startPoint y: 244, endPoint x: 938, endPoint y: 476, distance: 306.8
click at [938, 476] on div at bounding box center [876, 475] width 522 height 10
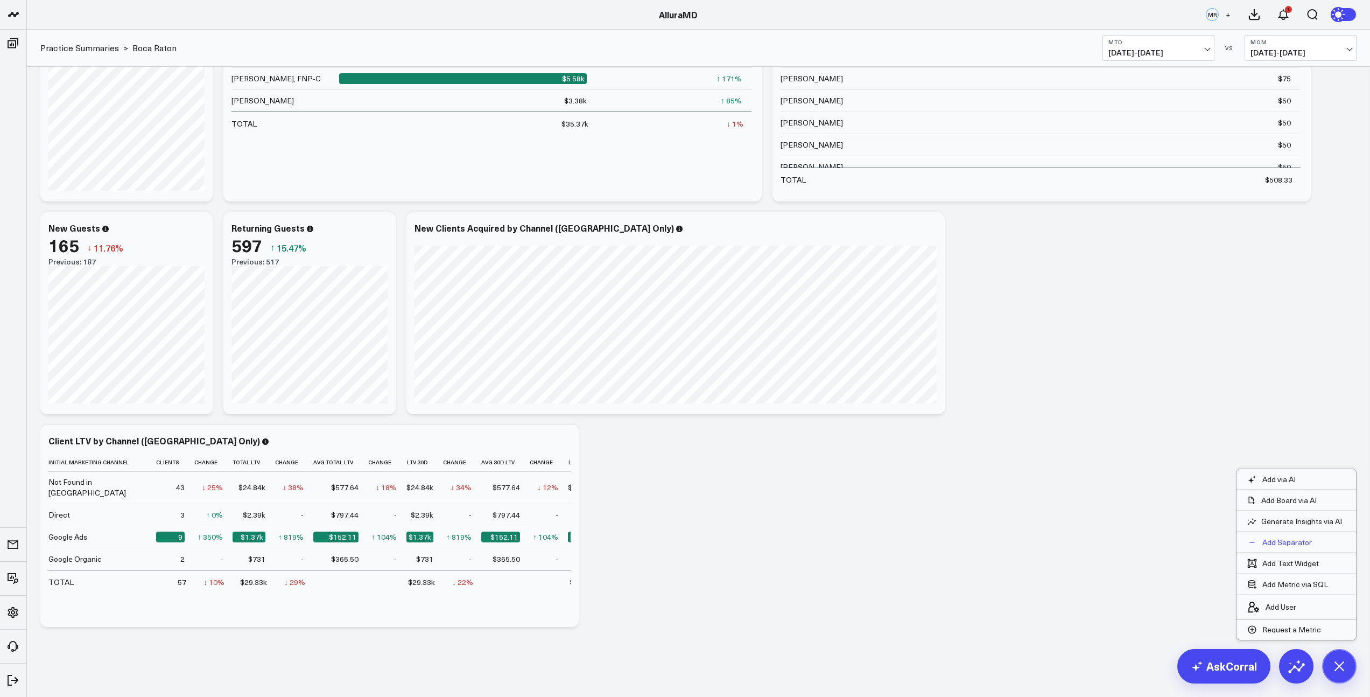
click at [1280, 547] on p "Add Separator" at bounding box center [1287, 542] width 50 height 10
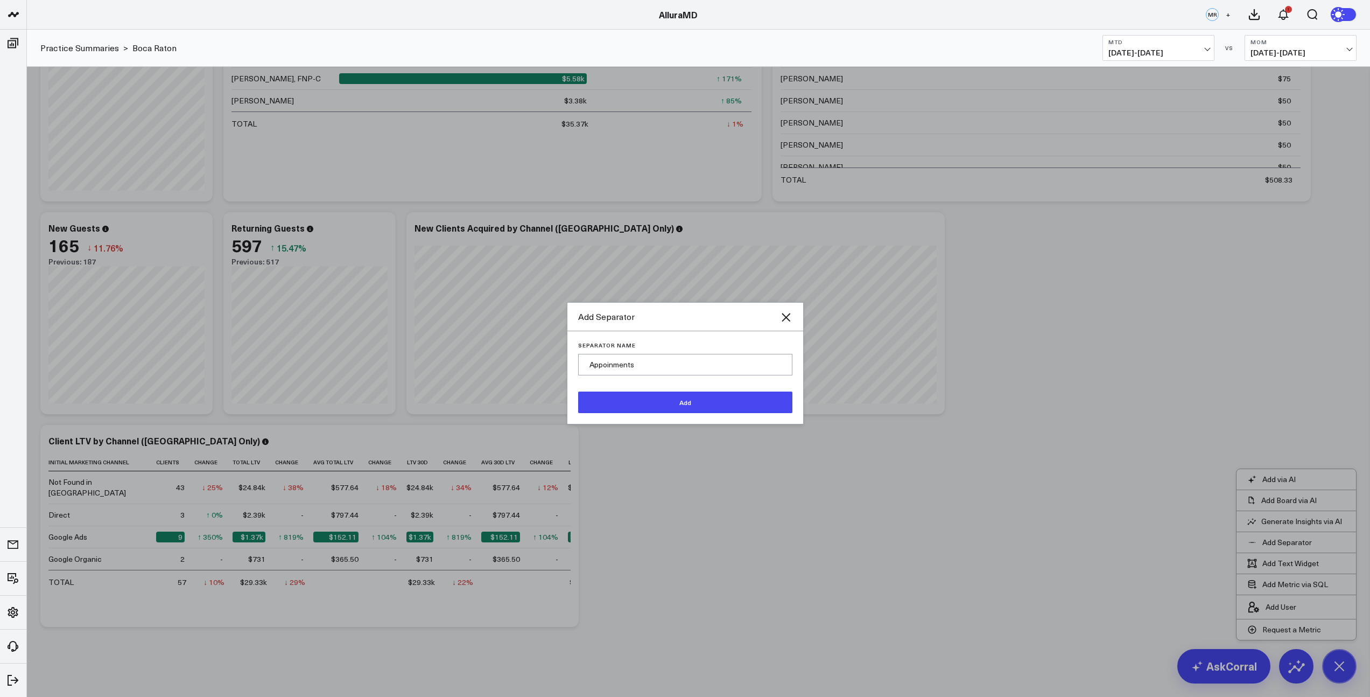
type input "Appoinments"
click at [695, 406] on button "Add" at bounding box center [685, 402] width 214 height 22
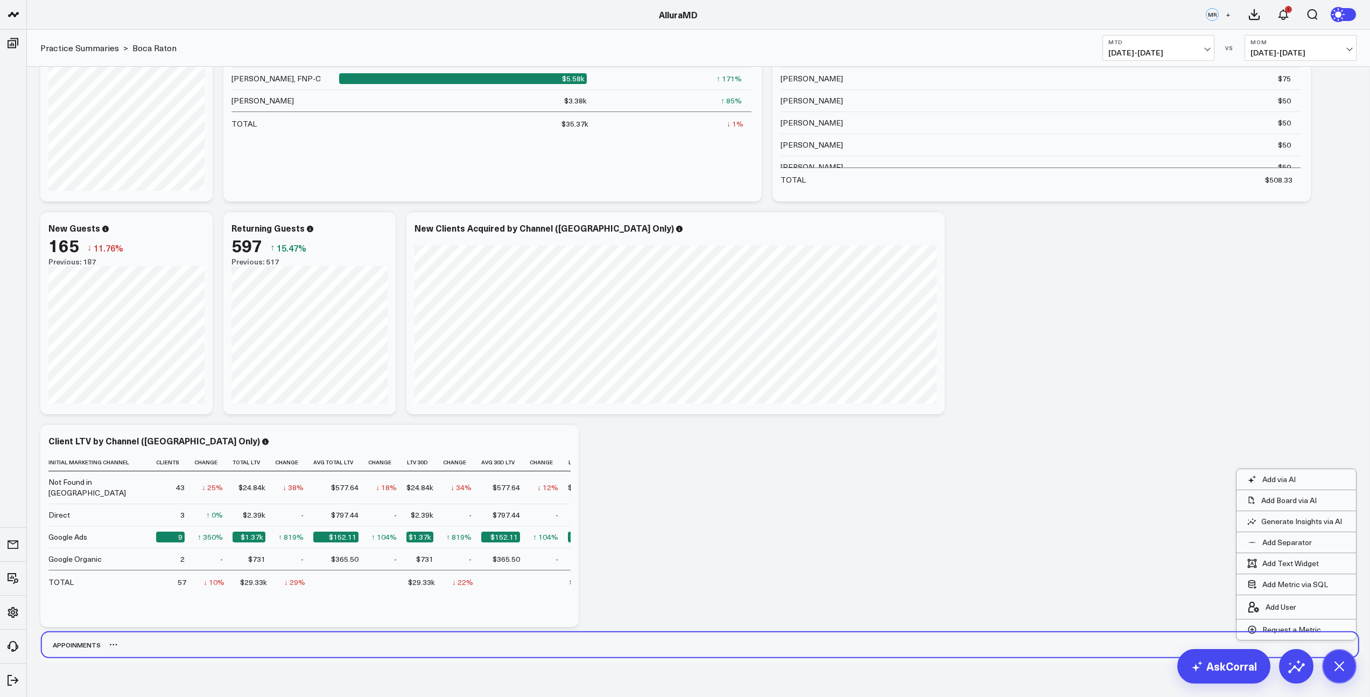
scroll to position [320, 0]
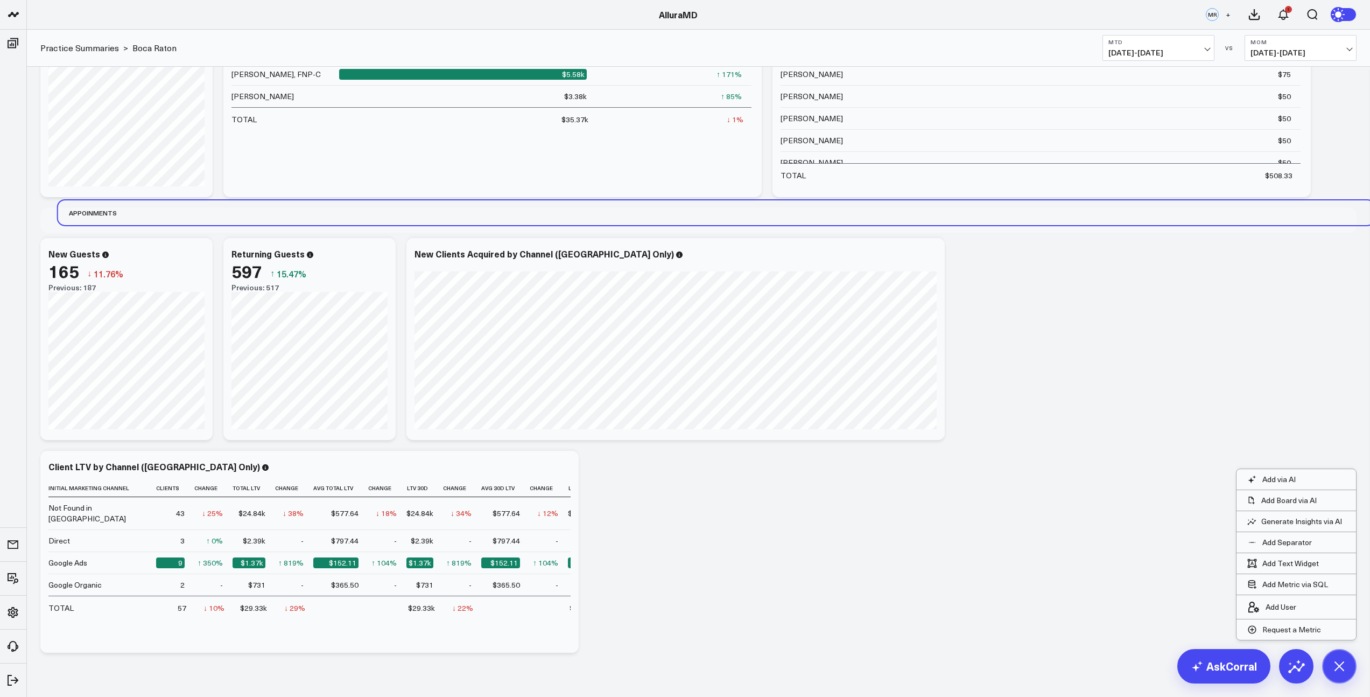
drag, startPoint x: 79, startPoint y: 650, endPoint x: 93, endPoint y: 226, distance: 424.9
click at [93, 226] on div "Revenue Modify via AI Copy link to widget Ask support Remove Create linked copy…" at bounding box center [698, 202] width 1327 height 911
click at [1279, 544] on p "Add Separator" at bounding box center [1287, 542] width 50 height 10
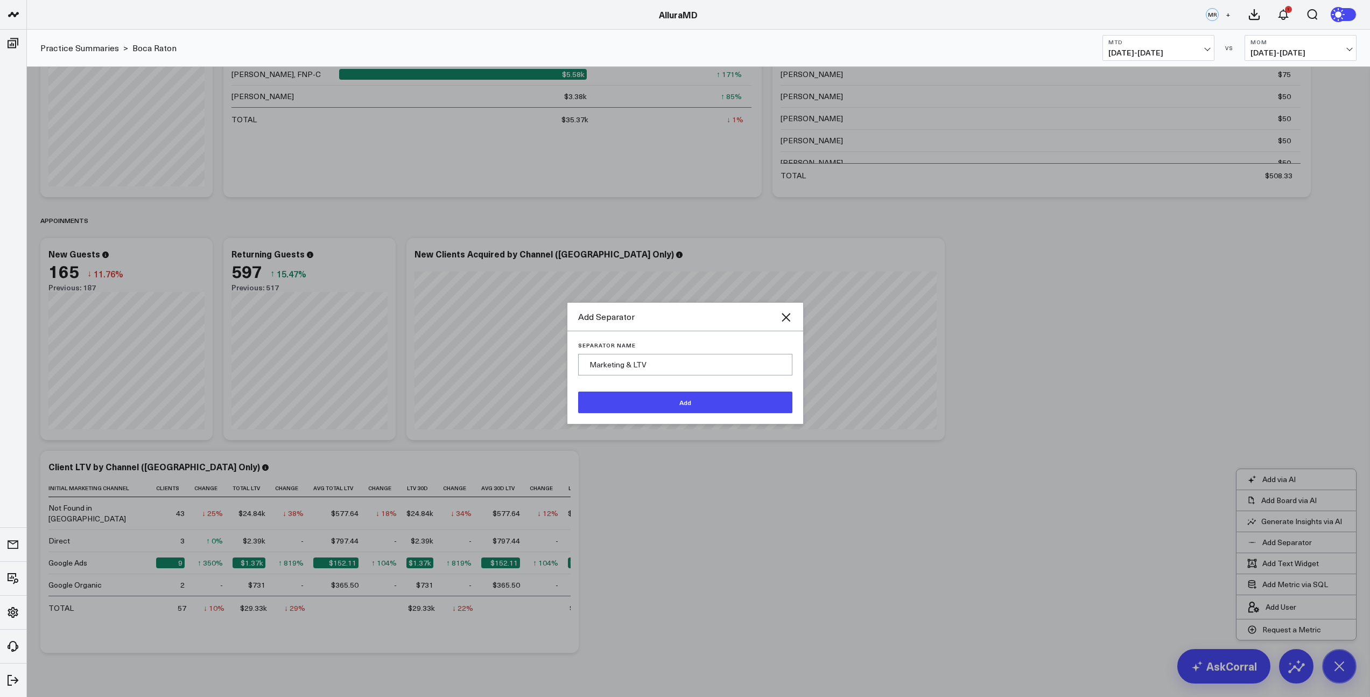
type input "Marketing & LTV"
click at [653, 403] on button "Add" at bounding box center [685, 402] width 214 height 22
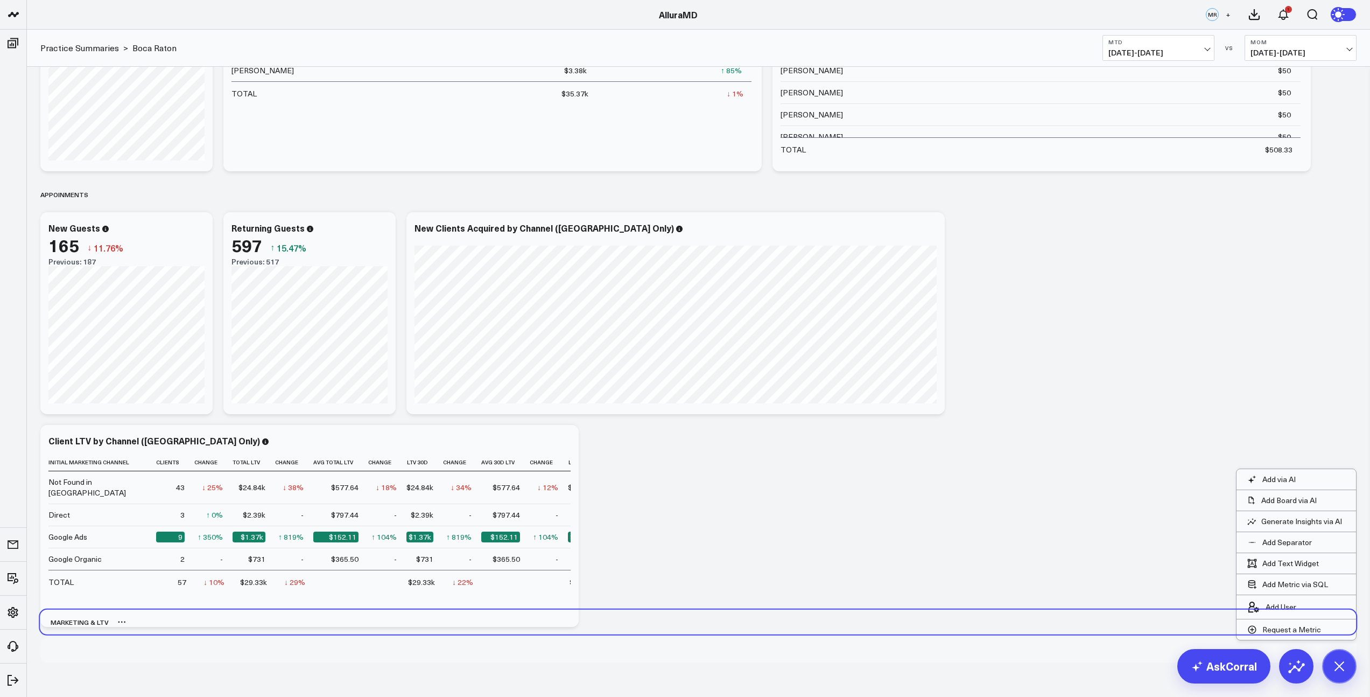
scroll to position [350, 0]
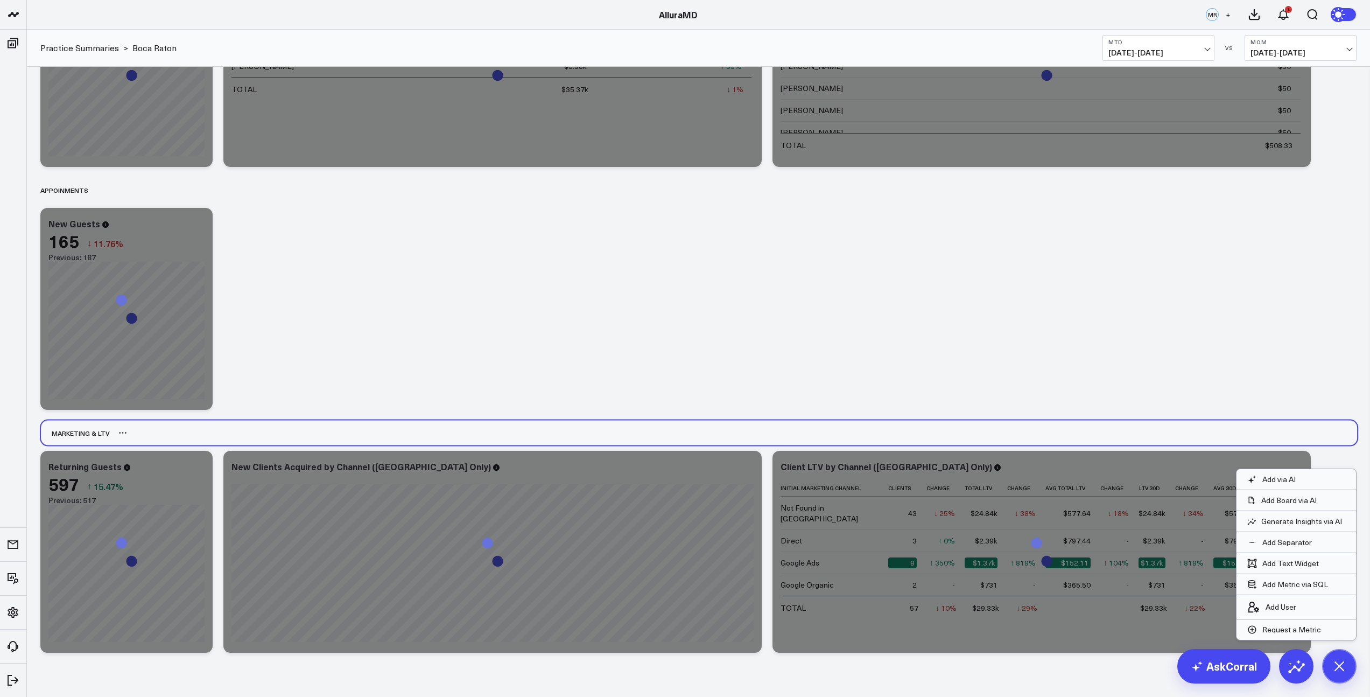
drag, startPoint x: 62, startPoint y: 650, endPoint x: 62, endPoint y: 443, distance: 207.2
click at [62, 443] on div "Marketing & LTV" at bounding box center [75, 432] width 69 height 25
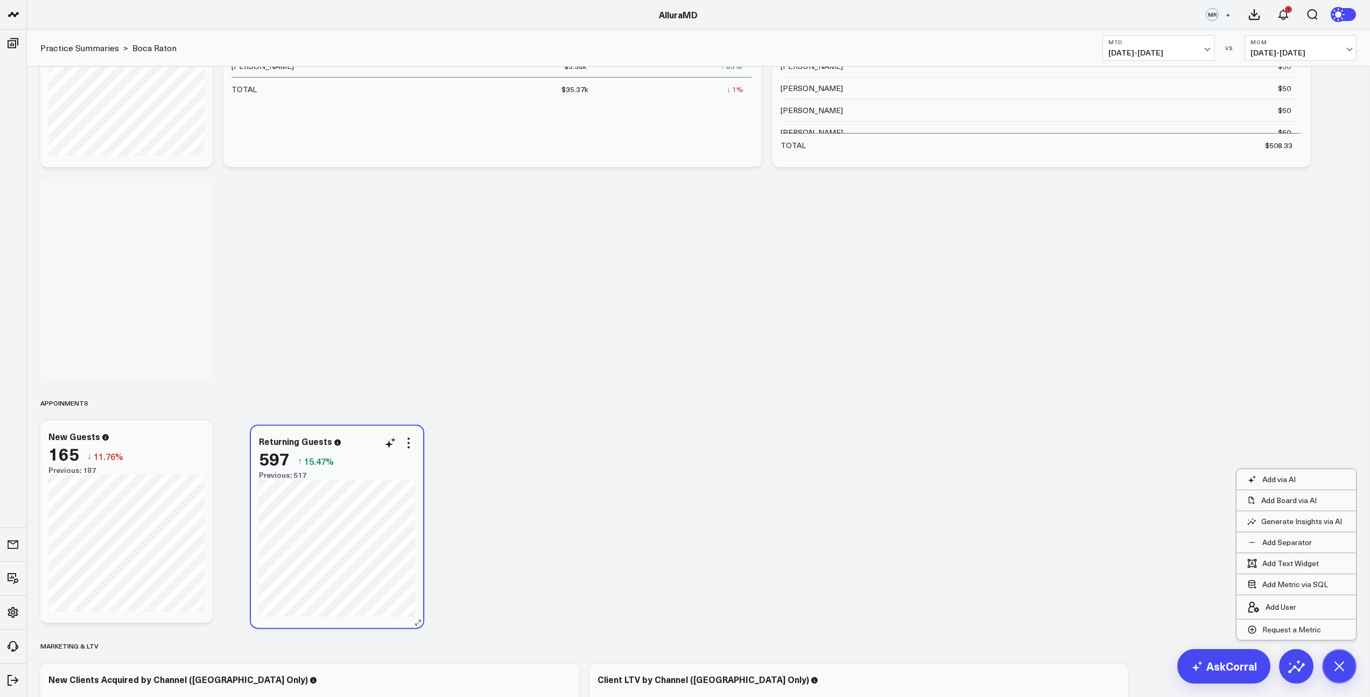
drag, startPoint x: 144, startPoint y: 464, endPoint x: 354, endPoint y: 439, distance: 211.9
click at [354, 439] on div "Returning Guests" at bounding box center [337, 441] width 156 height 10
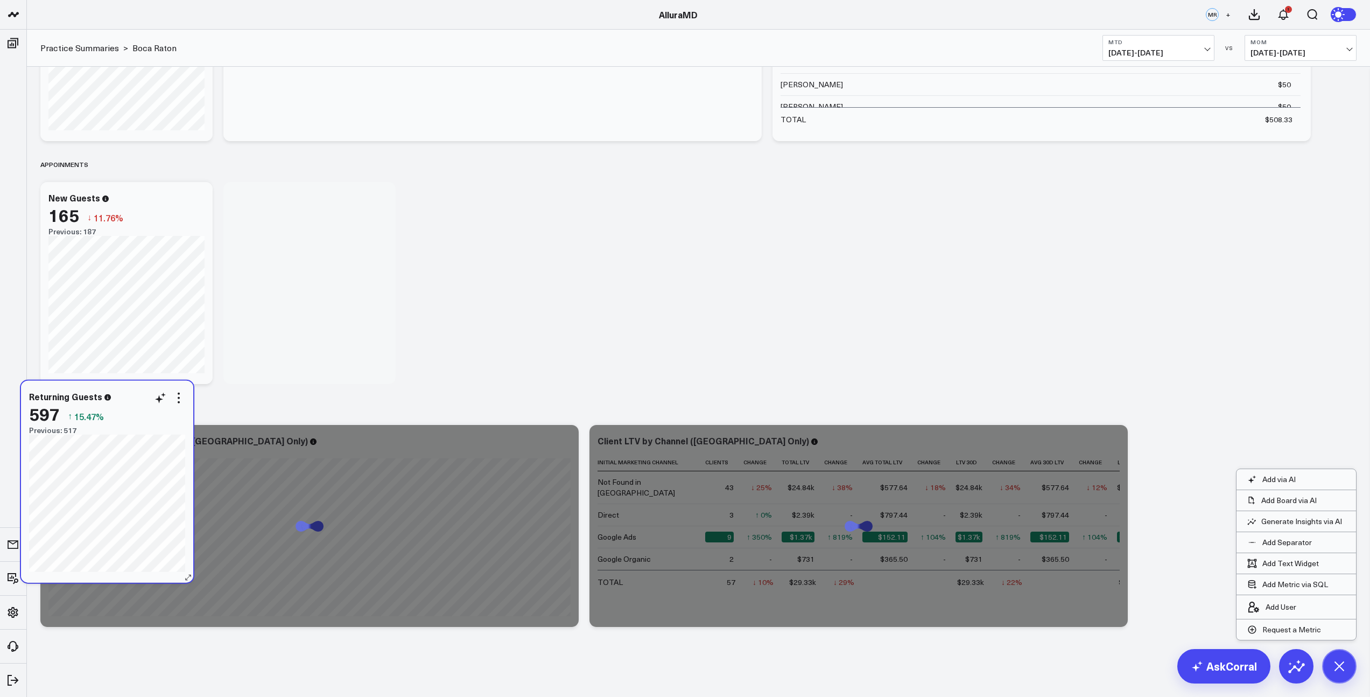
scroll to position [376, 0]
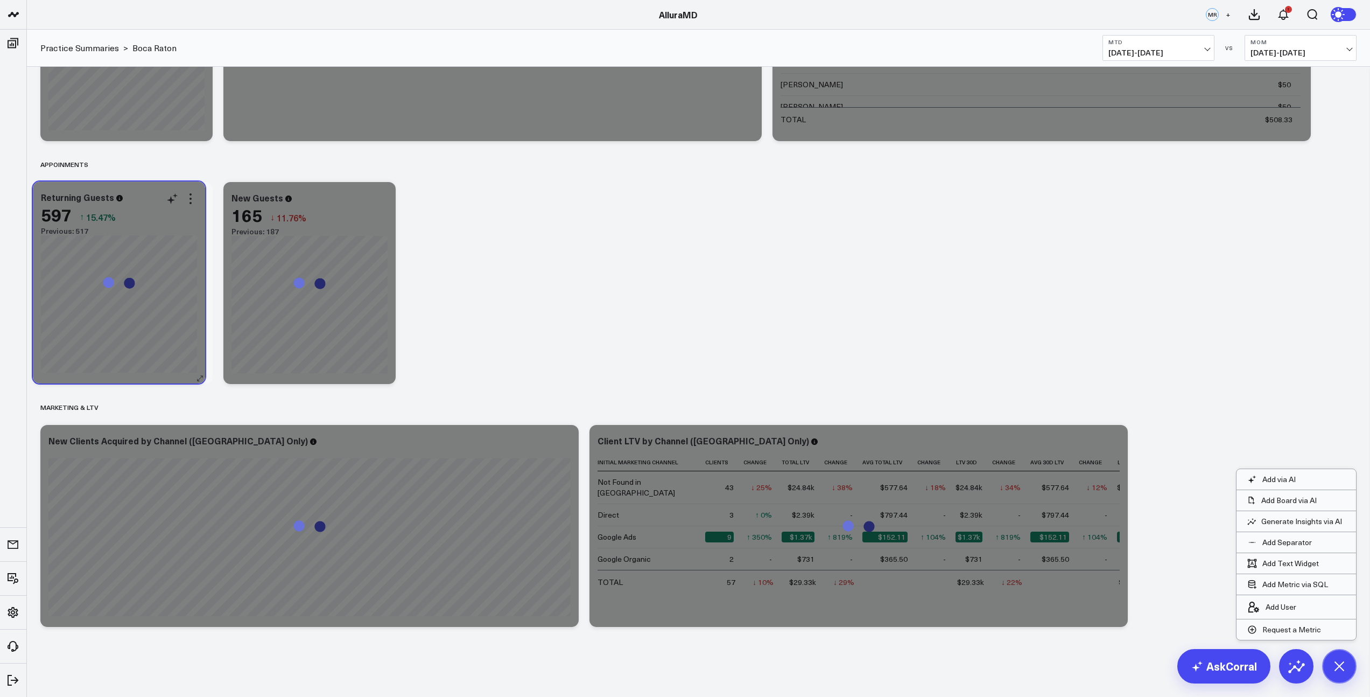
drag, startPoint x: 149, startPoint y: 120, endPoint x: 141, endPoint y: 191, distance: 71.5
click at [141, 191] on div "Returning Guests 597 ↑ 15.47% Previous: 517" at bounding box center [119, 282] width 172 height 202
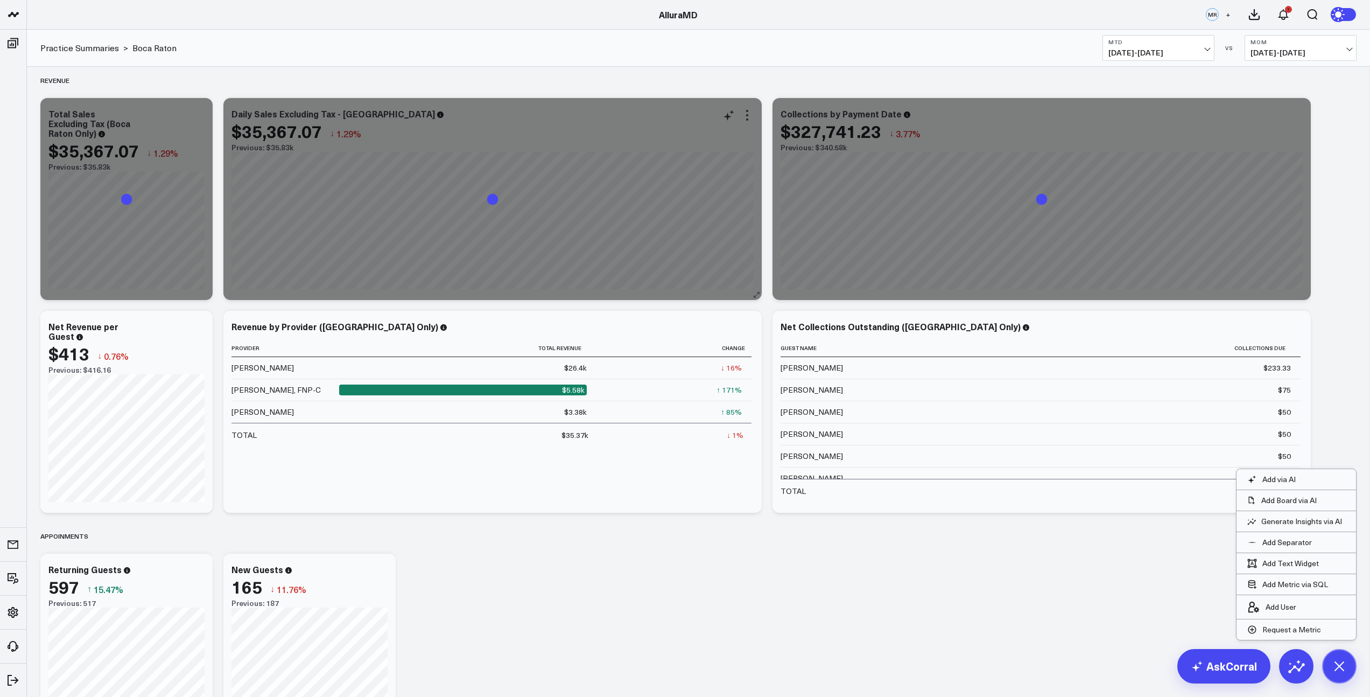
scroll to position [0, 0]
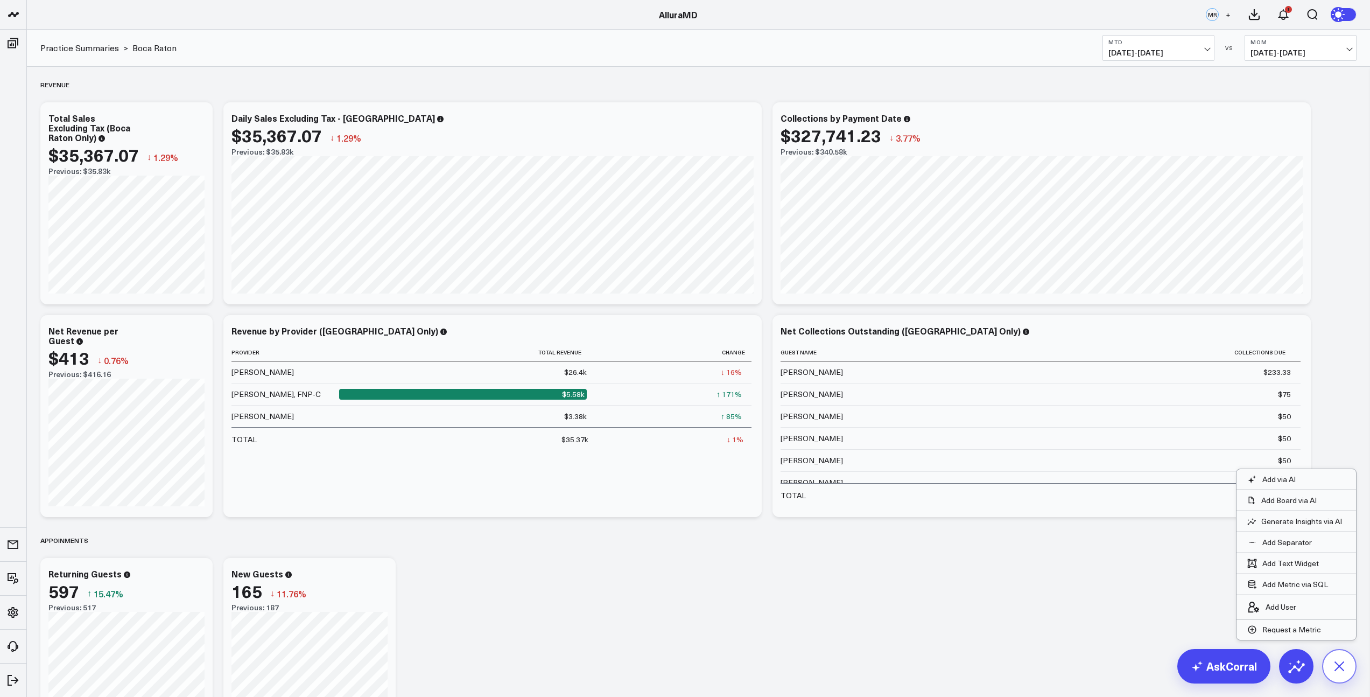
click at [1339, 661] on icon at bounding box center [1339, 665] width 24 height 24
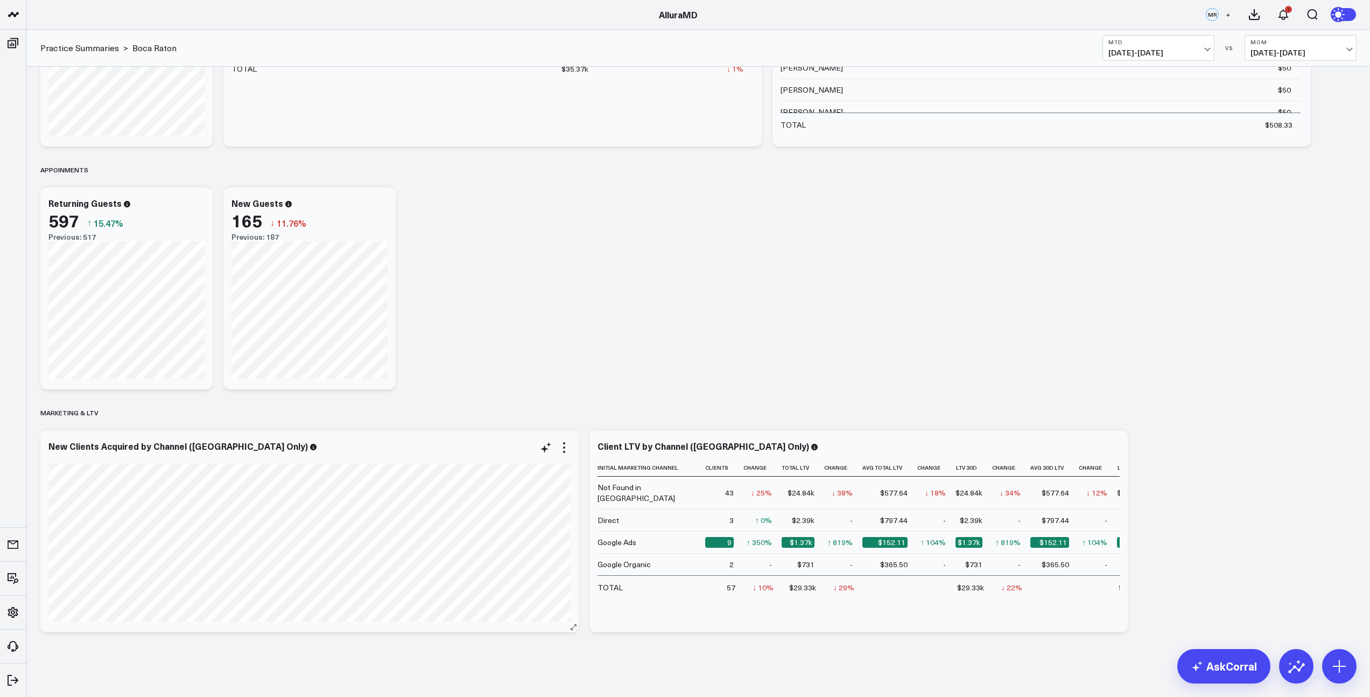
scroll to position [369, 0]
click at [200, 206] on icon at bounding box center [198, 206] width 13 height 13
click at [154, 224] on button "Modify via AI" at bounding box center [154, 224] width 78 height 10
click at [257, 226] on textarea "boca raton data only" at bounding box center [299, 230] width 182 height 48
type textarea "boca raton data only"
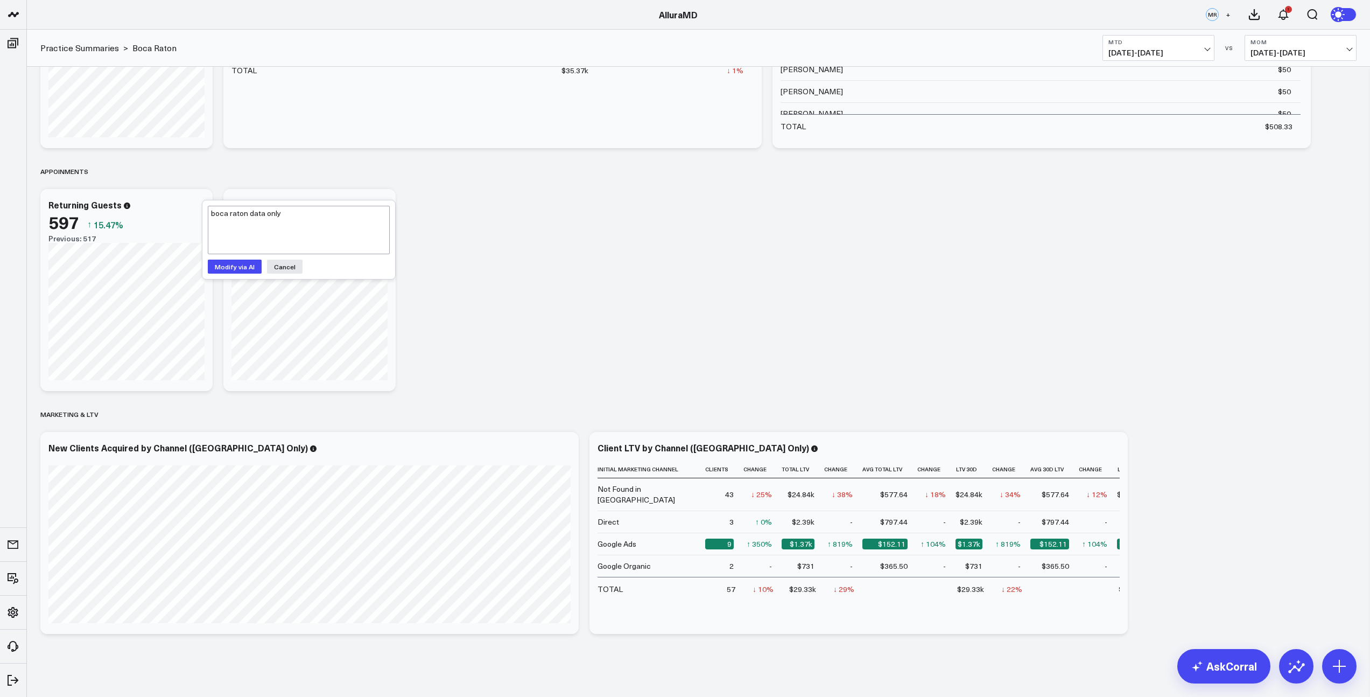
click at [250, 268] on button "Modify via AI" at bounding box center [235, 266] width 54 height 14
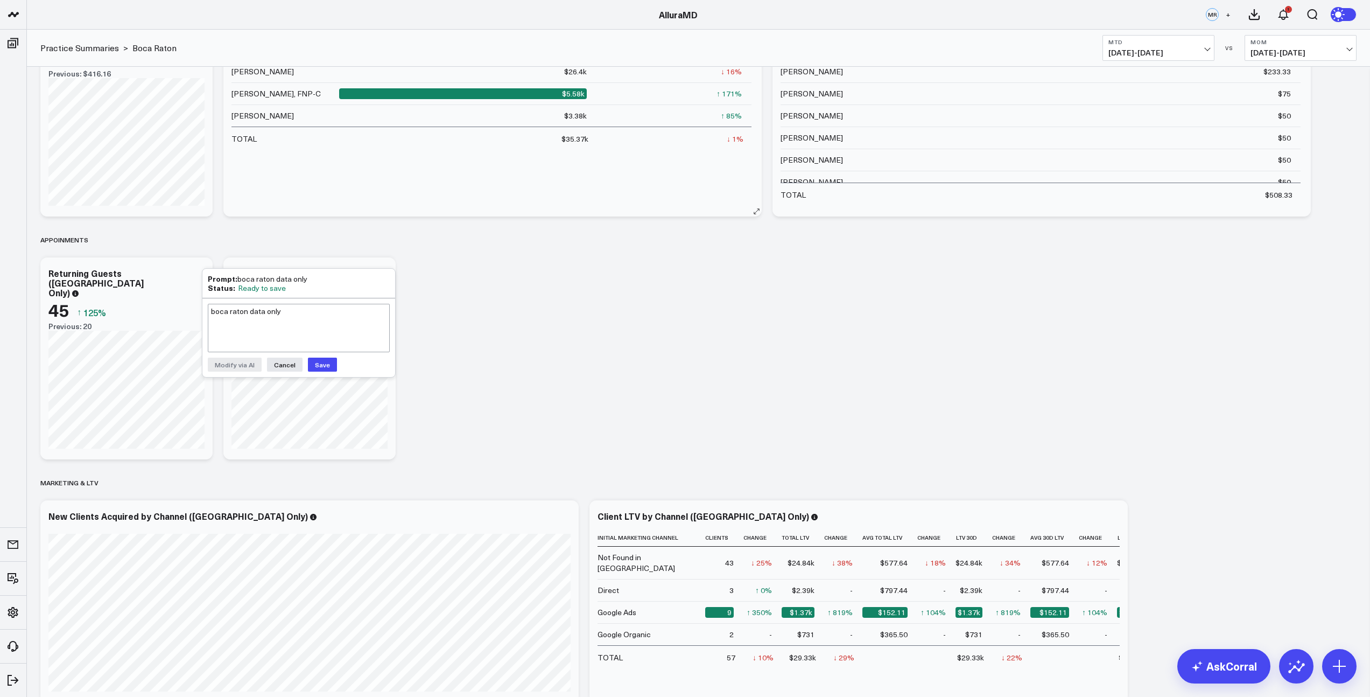
scroll to position [307, 0]
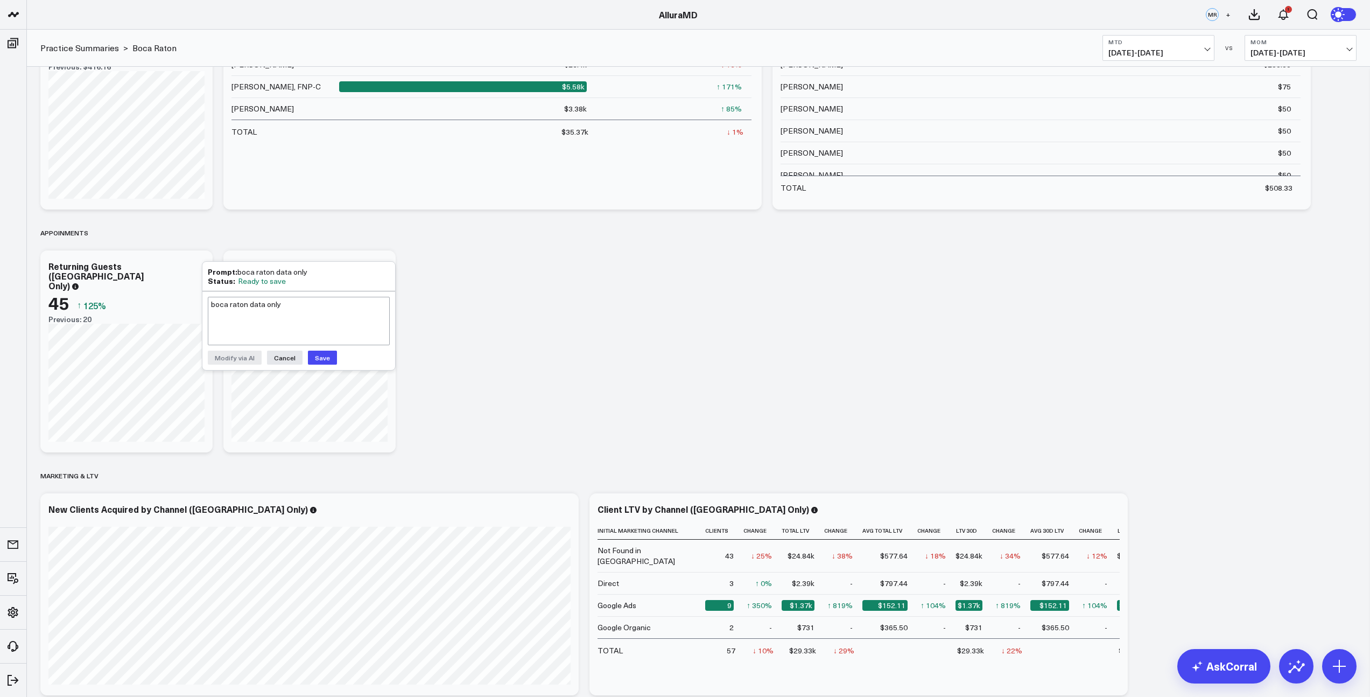
click at [324, 356] on button "Save" at bounding box center [322, 357] width 29 height 14
click at [479, 350] on div "Revenue Modify via AI Copy link to widget Ask support Remove Create linked copy…" at bounding box center [698, 229] width 1327 height 941
click at [382, 267] on icon at bounding box center [381, 267] width 2 height 2
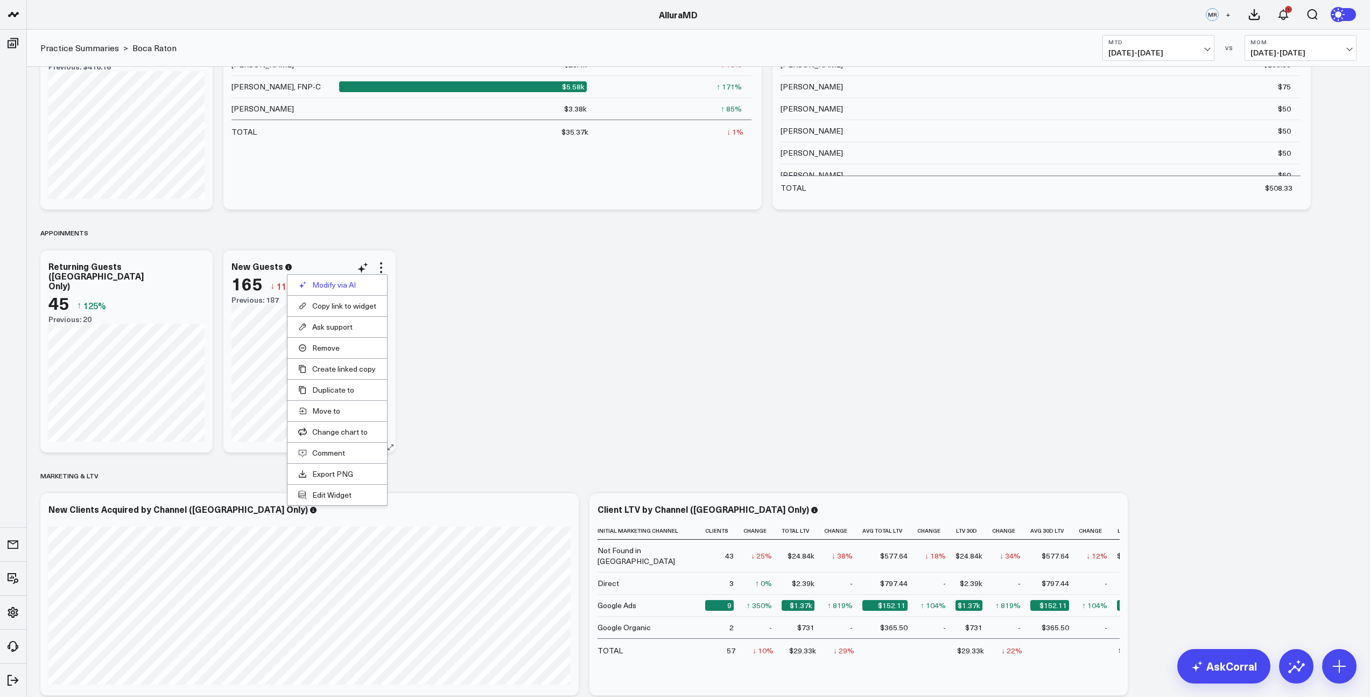
click at [356, 285] on button "Modify via AI" at bounding box center [337, 285] width 78 height 10
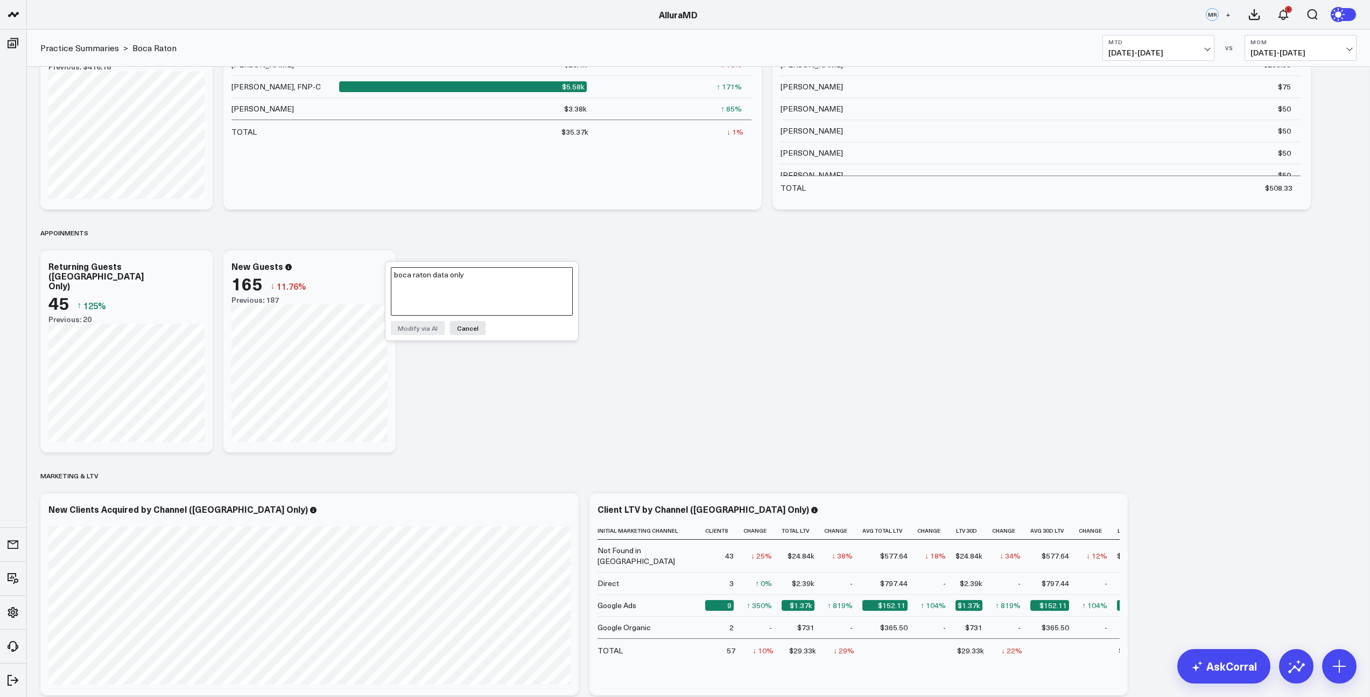
click at [447, 277] on textarea "boca raton data only" at bounding box center [482, 291] width 182 height 48
paste textarea "Show a bar representing period total sales excluding sales tax compared to the …"
drag, startPoint x: 446, startPoint y: 284, endPoint x: 389, endPoint y: 275, distance: 58.4
click at [389, 274] on div "Show a bar representing period total sales excluding sales tax compared to the …" at bounding box center [481, 301] width 193 height 79
drag, startPoint x: 427, startPoint y: 297, endPoint x: 386, endPoint y: 273, distance: 47.3
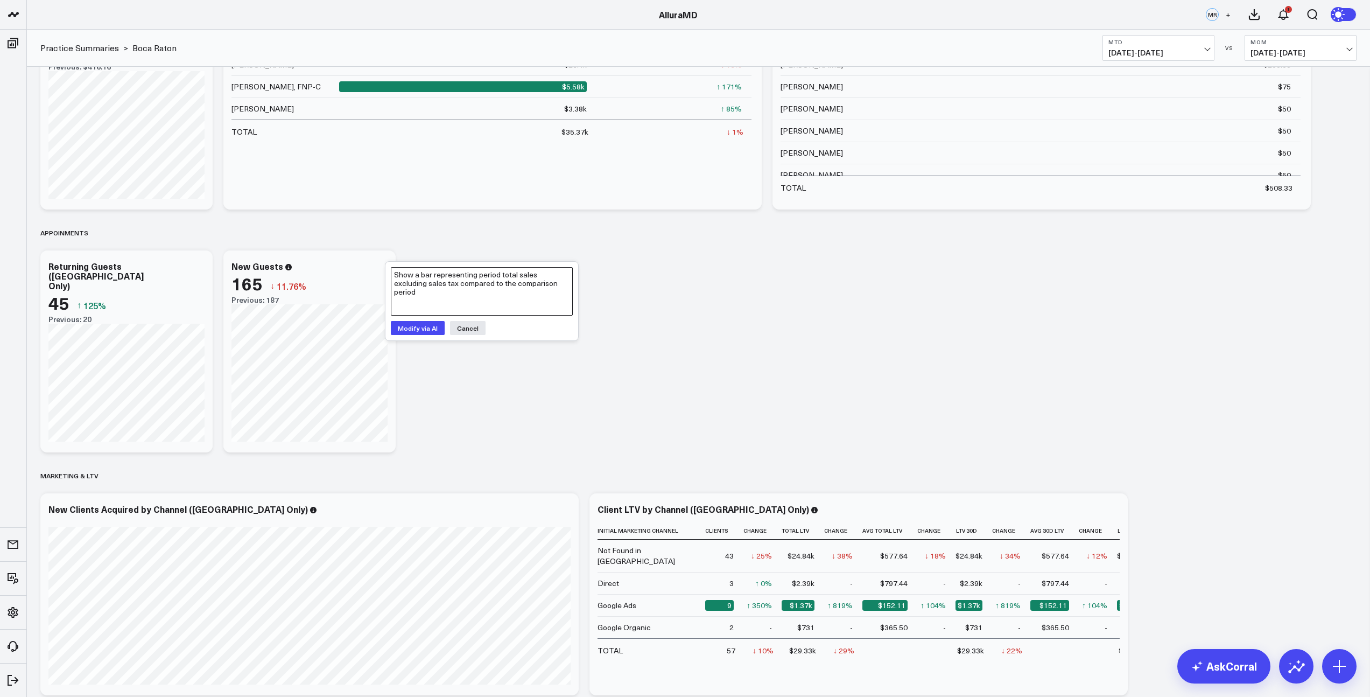
click at [386, 273] on div "Show a bar representing period total sales excluding sales tax compared to the …" at bounding box center [481, 301] width 193 height 79
type textarea "Boca Raton data only"
click at [429, 328] on button "Modify via AI" at bounding box center [418, 328] width 54 height 14
drag, startPoint x: 495, startPoint y: 272, endPoint x: 423, endPoint y: 272, distance: 72.1
click at [423, 272] on div "Prompt: Boca Raton data only" at bounding box center [482, 271] width 182 height 9
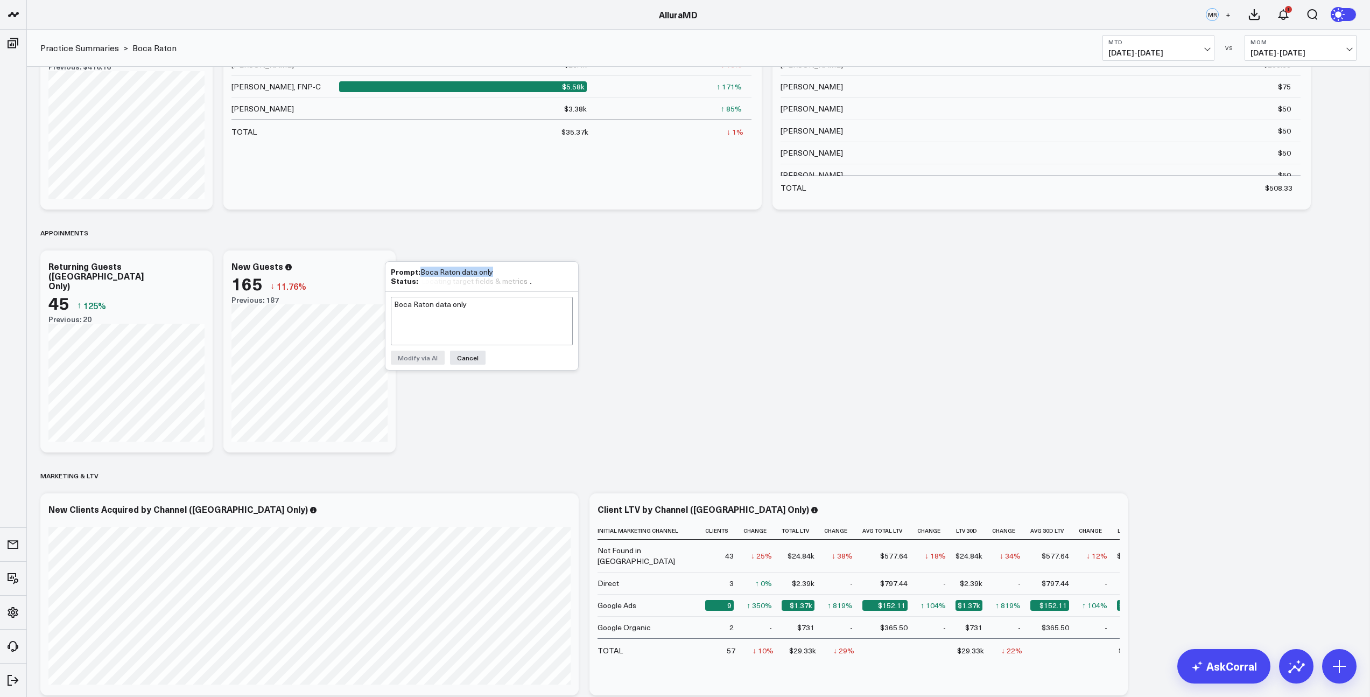
copy div "Boca Raton data only"
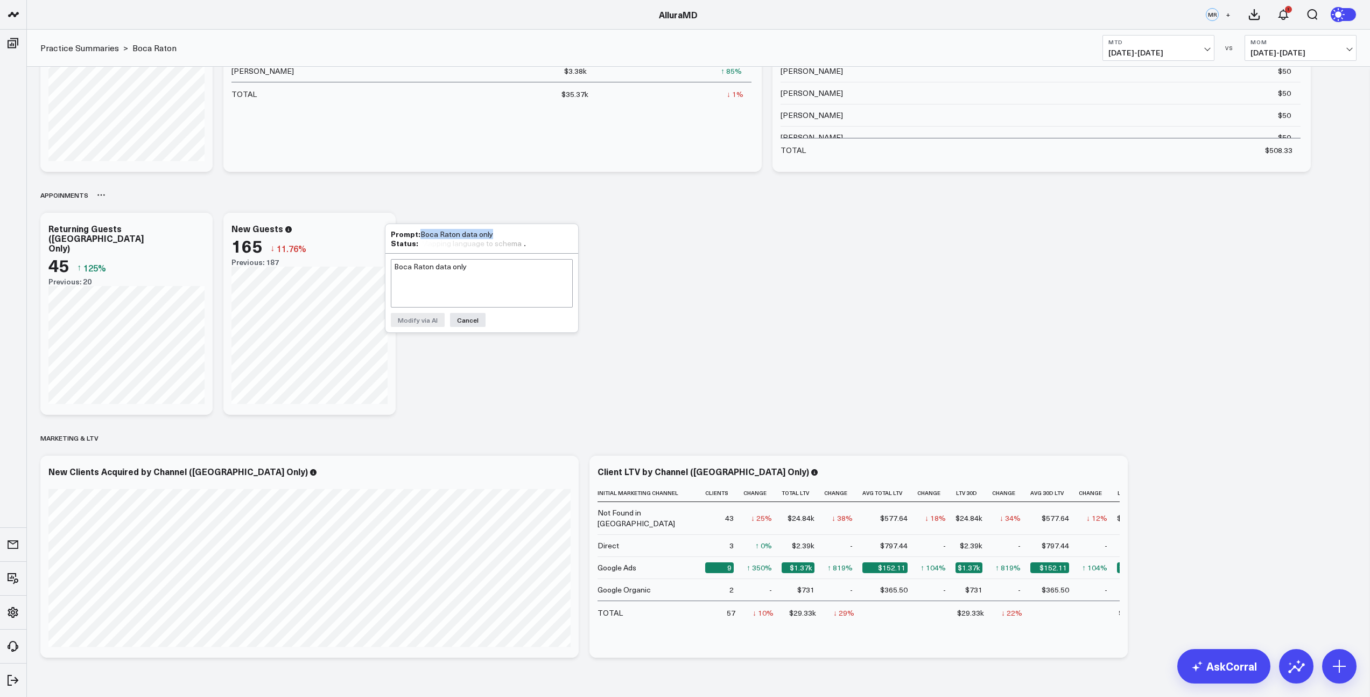
scroll to position [342, 0]
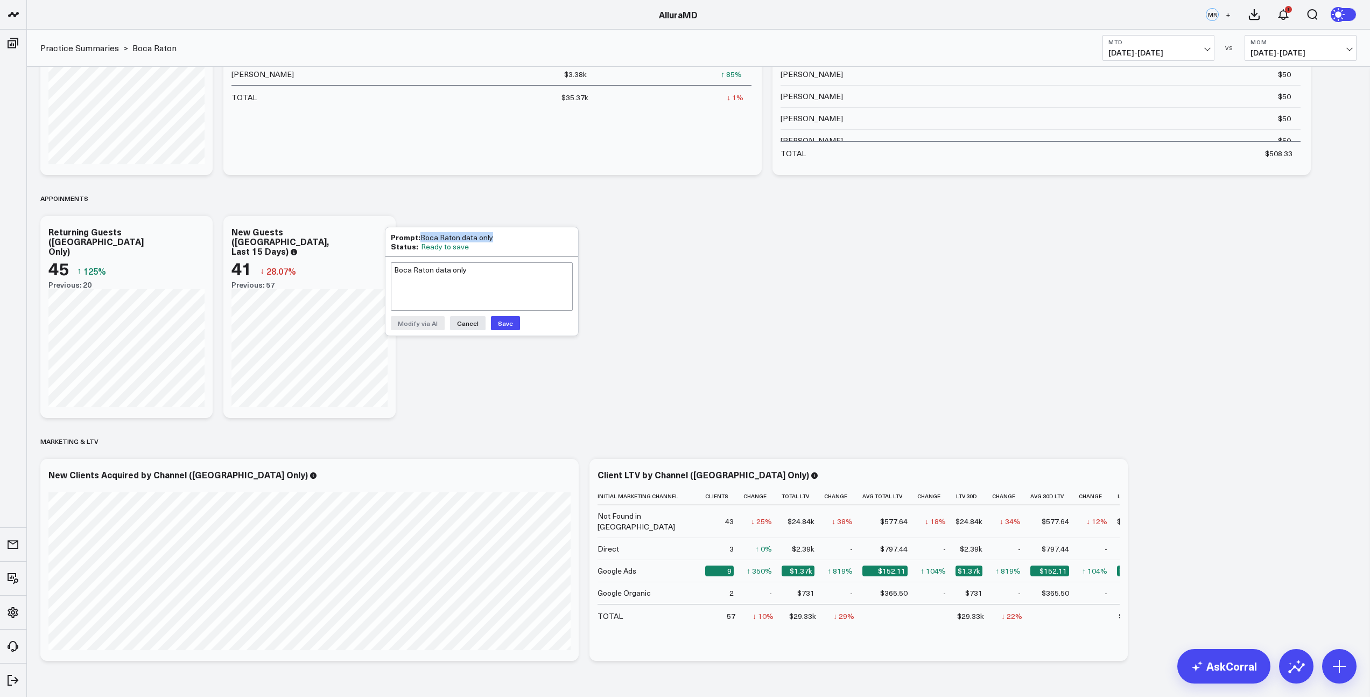
click at [505, 326] on button "Save" at bounding box center [505, 323] width 29 height 14
click at [306, 243] on div "New Guests ([GEOGRAPHIC_DATA], Last 15 Days)" at bounding box center [279, 241] width 97 height 31
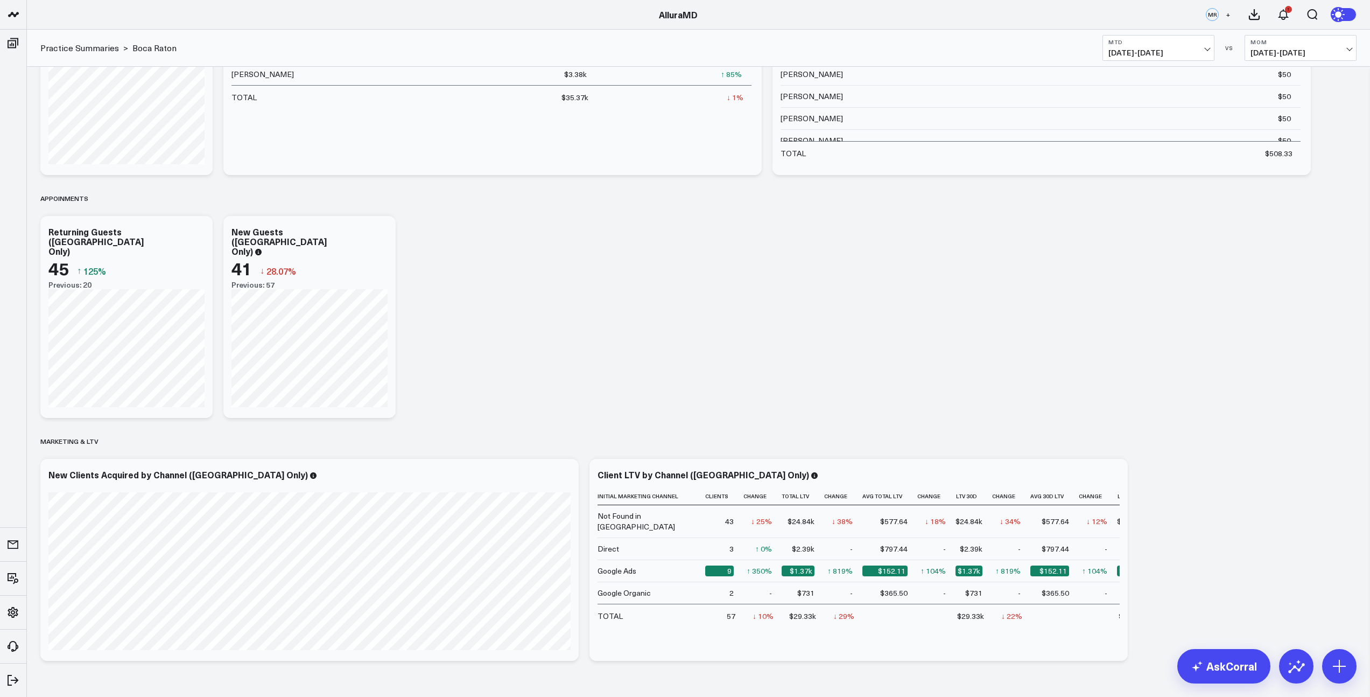
click at [488, 250] on div "Revenue Modify via AI Copy link to widget Ask support Remove Create linked copy…" at bounding box center [698, 195] width 1327 height 941
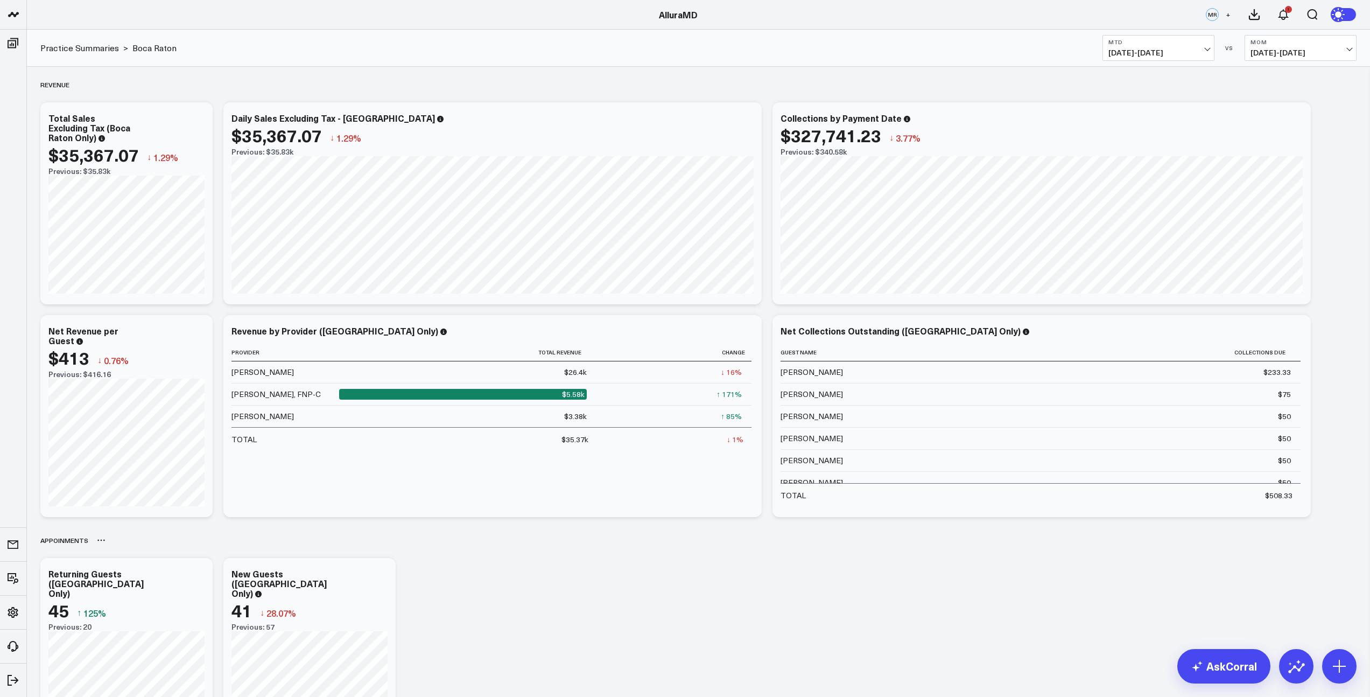
scroll to position [1, 0]
click at [199, 332] on icon at bounding box center [198, 331] width 13 height 13
click at [175, 347] on button "Modify via AI" at bounding box center [154, 348] width 78 height 10
click at [276, 347] on textarea "Boca Raton data only" at bounding box center [299, 355] width 182 height 48
paste textarea "Boca Raton data only"
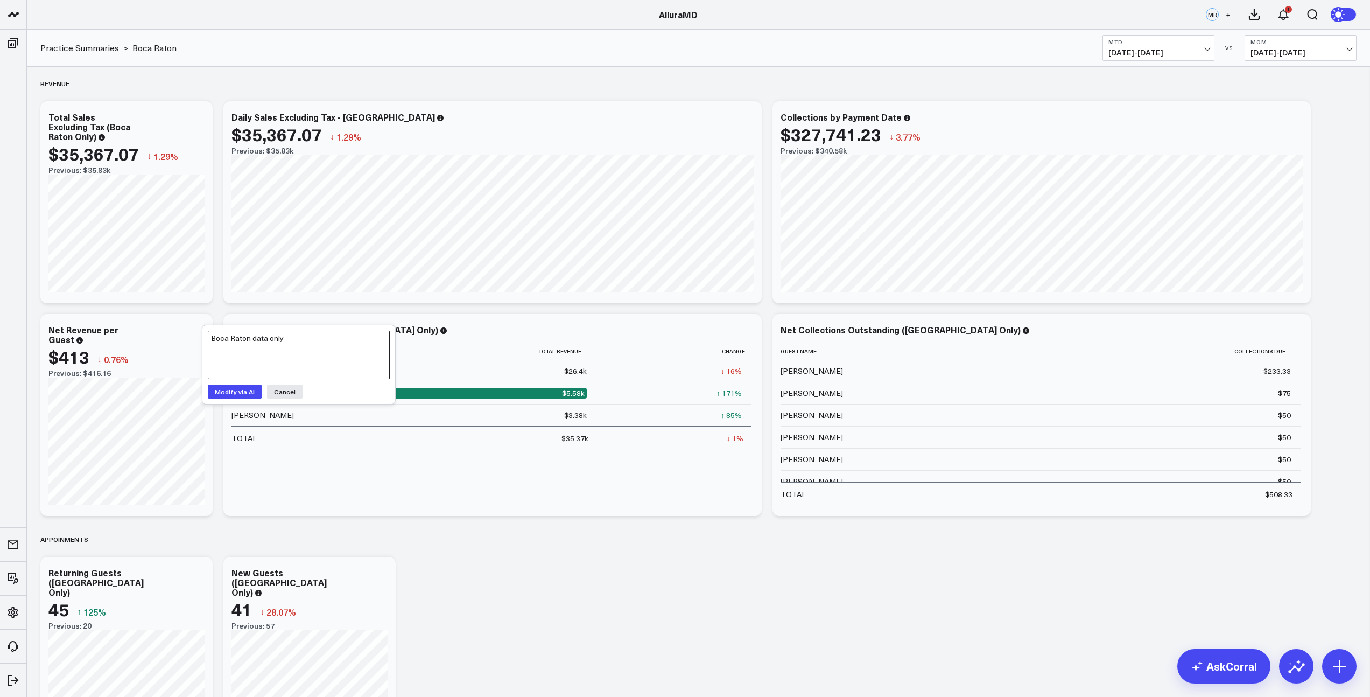
type textarea "Boca Raton data only"
click at [231, 396] on button "Modify via AI" at bounding box center [235, 391] width 54 height 14
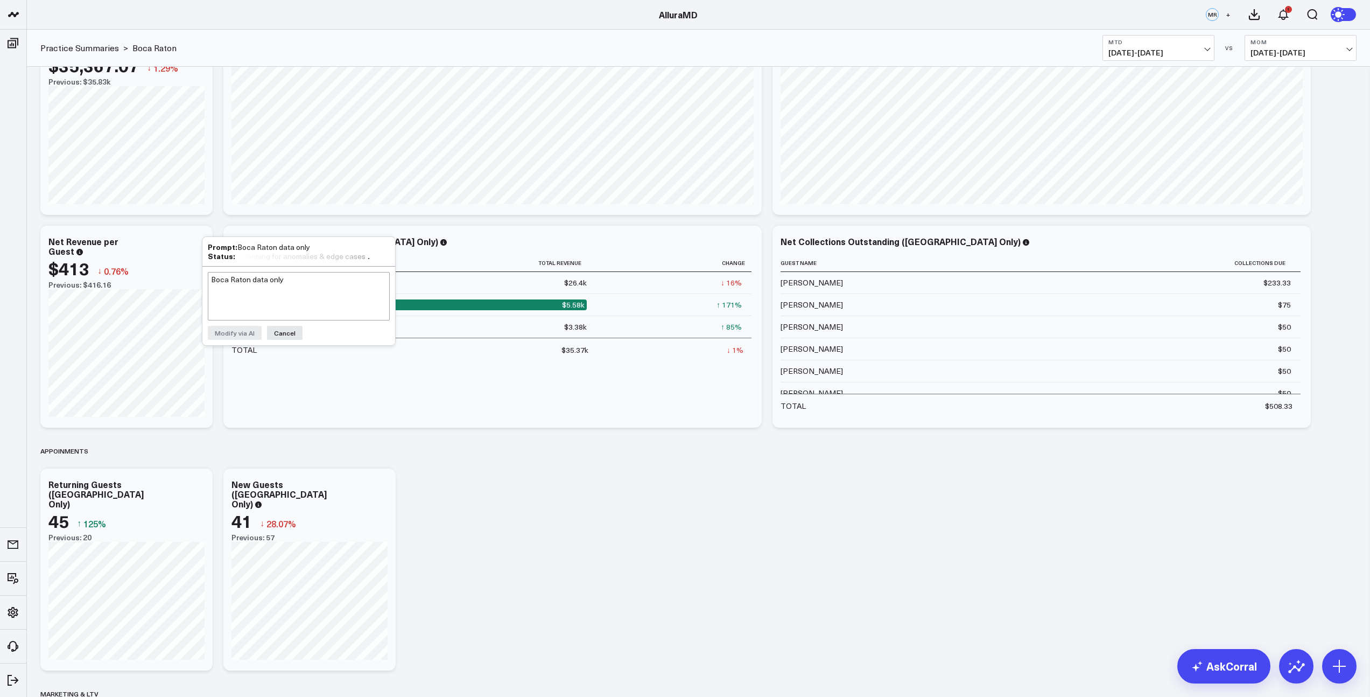
scroll to position [0, 0]
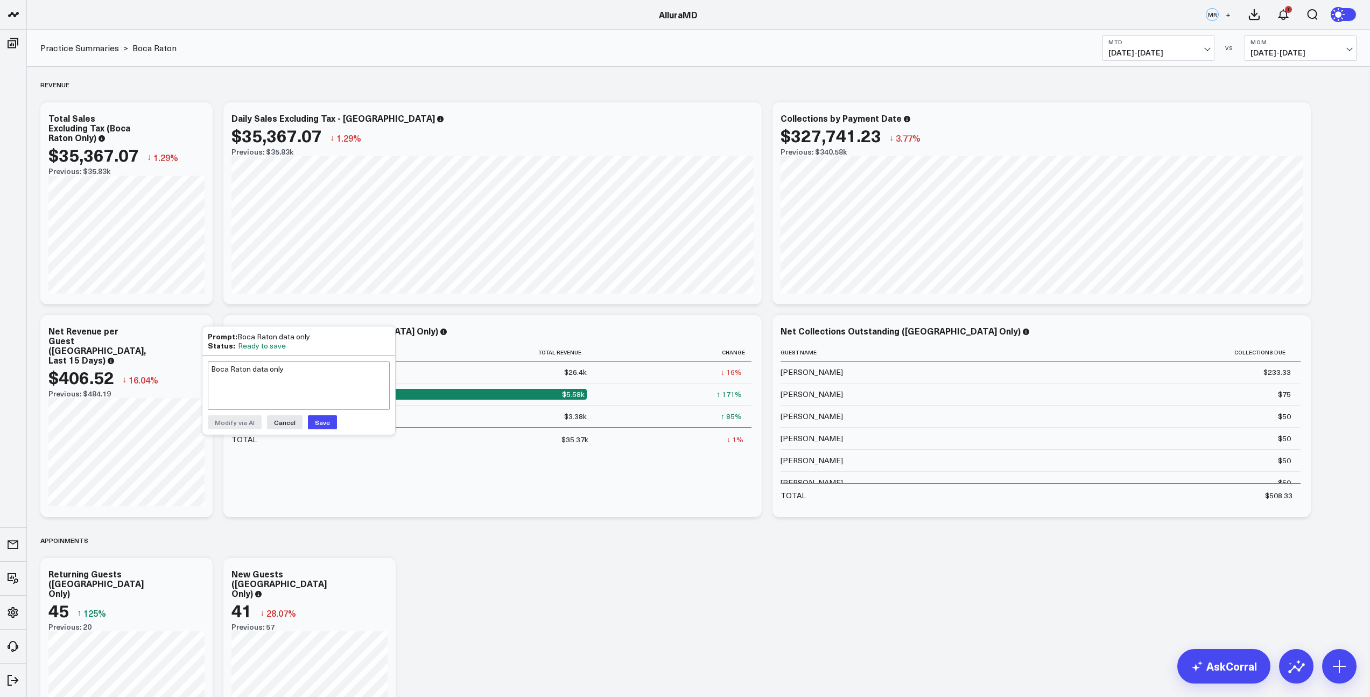
click at [325, 424] on button "Save" at bounding box center [322, 422] width 29 height 14
click at [109, 348] on div "Net Revenue per Guest ([GEOGRAPHIC_DATA], Last 15 Days)" at bounding box center [96, 345] width 97 height 41
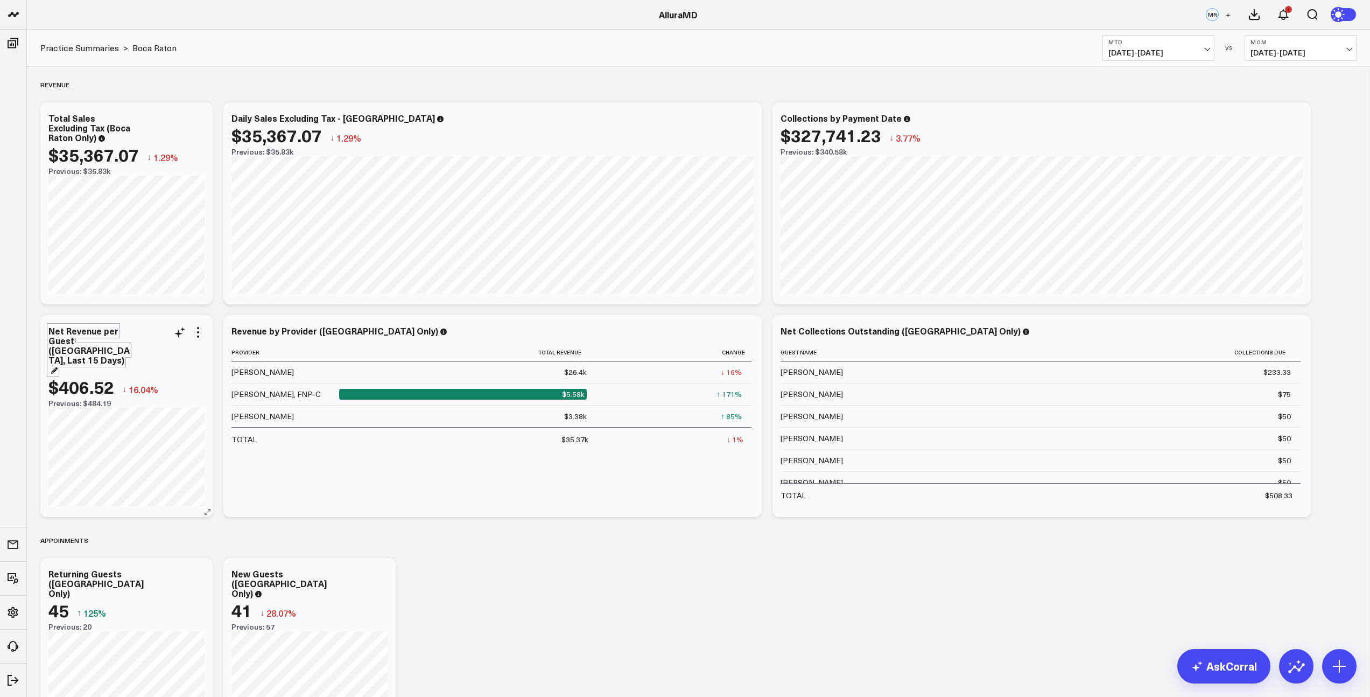
click at [99, 353] on div "Net Revenue per Guest ([GEOGRAPHIC_DATA], Last 15 Days)" at bounding box center [88, 350] width 81 height 51
click at [78, 341] on div "Net Revenue per Guest ([GEOGRAPHIC_DATA]" at bounding box center [88, 345] width 81 height 41
click at [526, 572] on div "Revenue Modify via AI Copy link to widget Ask support Remove Create linked copy…" at bounding box center [698, 537] width 1327 height 941
click at [1300, 118] on icon at bounding box center [1296, 119] width 13 height 13
click at [1248, 141] on button "Modify via AI" at bounding box center [1252, 137] width 78 height 10
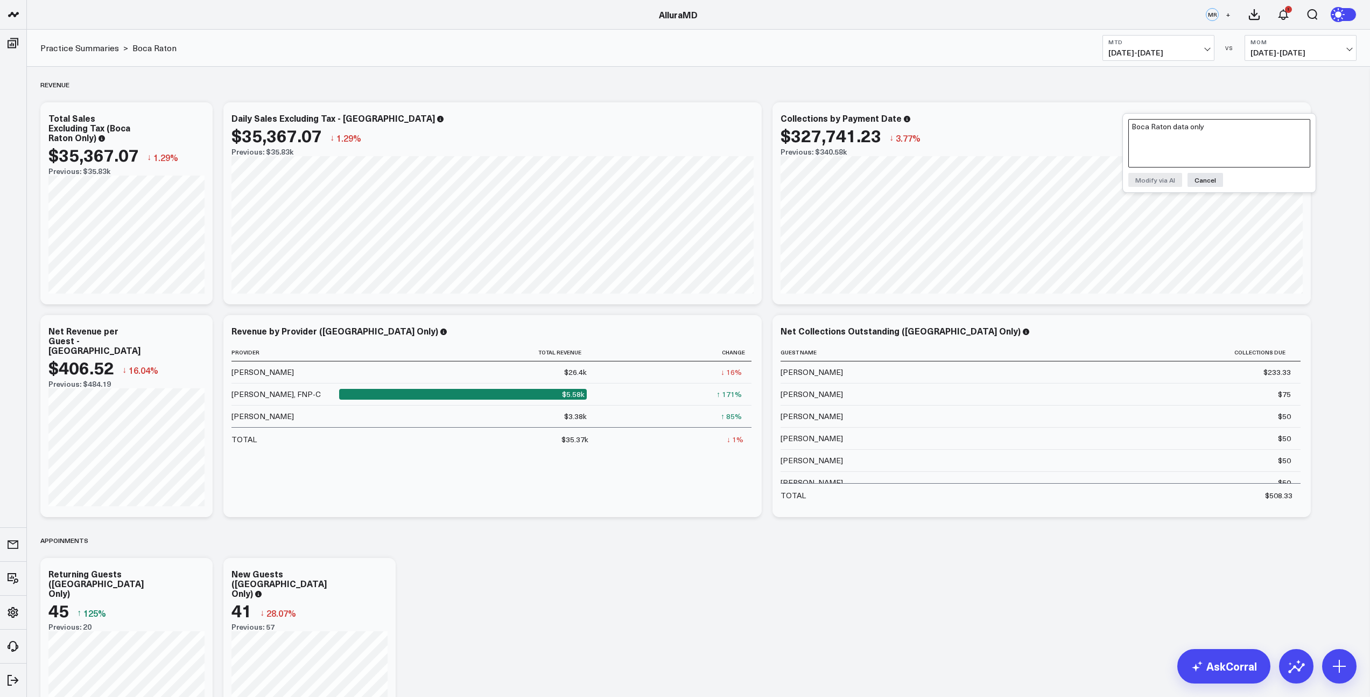
click at [1192, 144] on textarea "Boca Raton data only" at bounding box center [1219, 143] width 182 height 48
paste textarea "Boca Raton data only"
type textarea "Boca Raton data only"
click at [1159, 182] on button "Modify via AI" at bounding box center [1155, 180] width 54 height 14
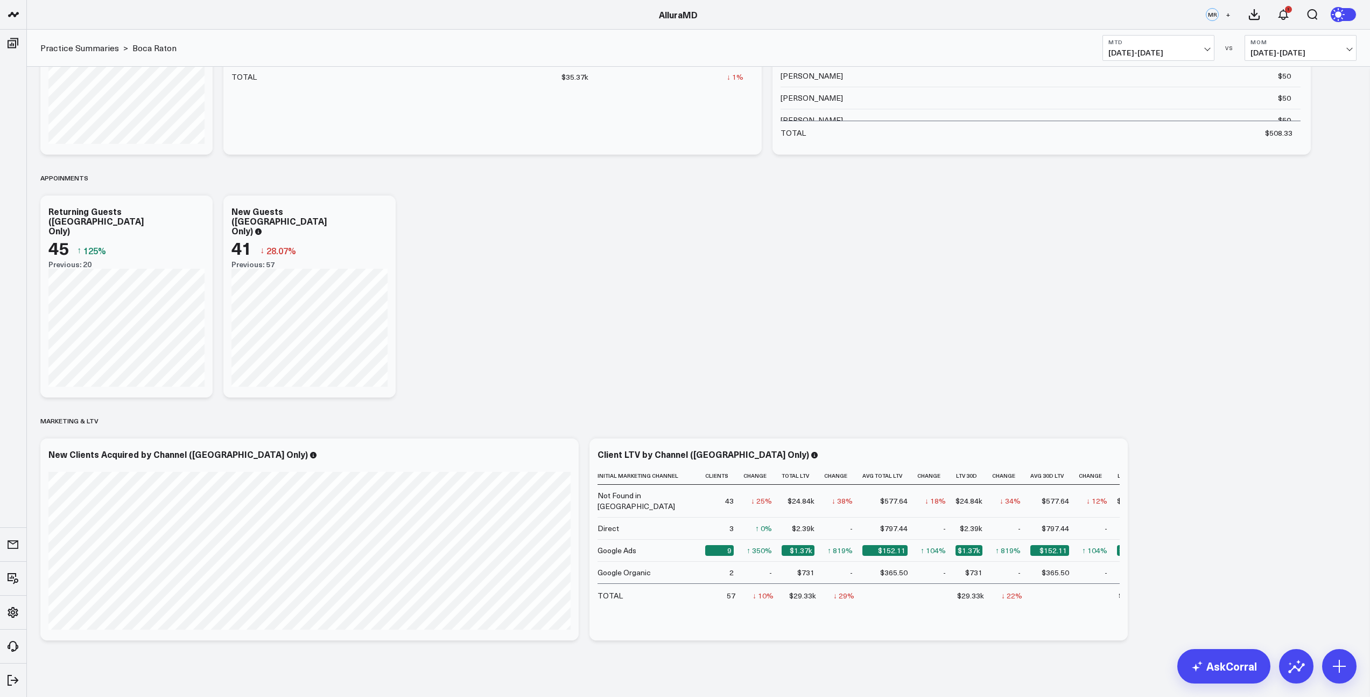
scroll to position [357, 0]
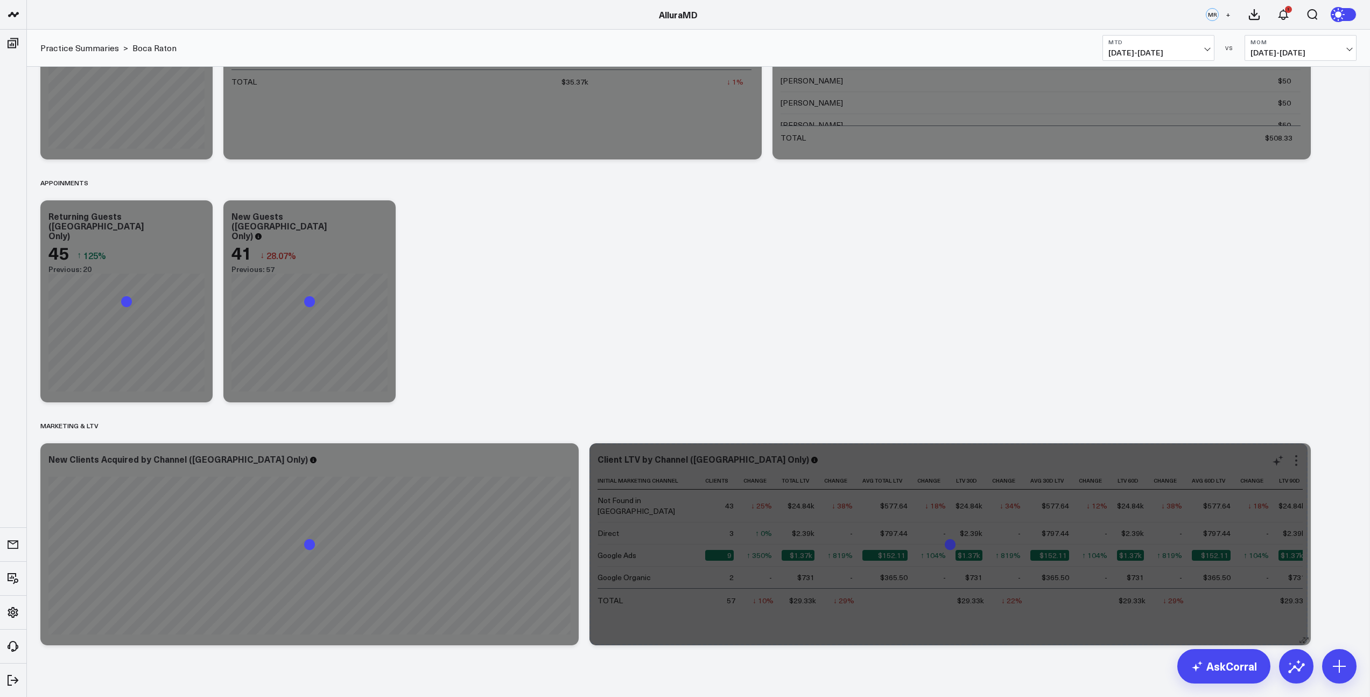
drag, startPoint x: 1123, startPoint y: 639, endPoint x: 1303, endPoint y: 624, distance: 180.4
click at [1303, 624] on div "Client LTV by Channel ([GEOGRAPHIC_DATA] Only) Initial Marketing Channel Client…" at bounding box center [949, 544] width 721 height 202
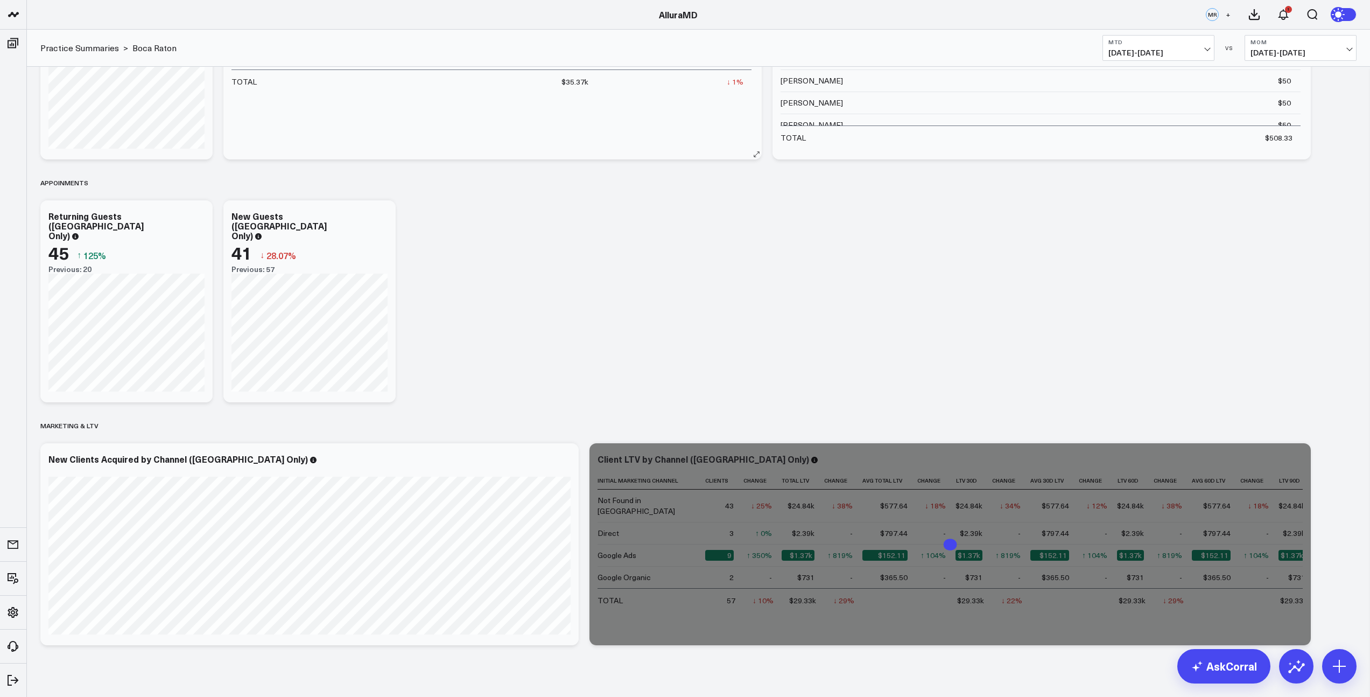
scroll to position [0, 0]
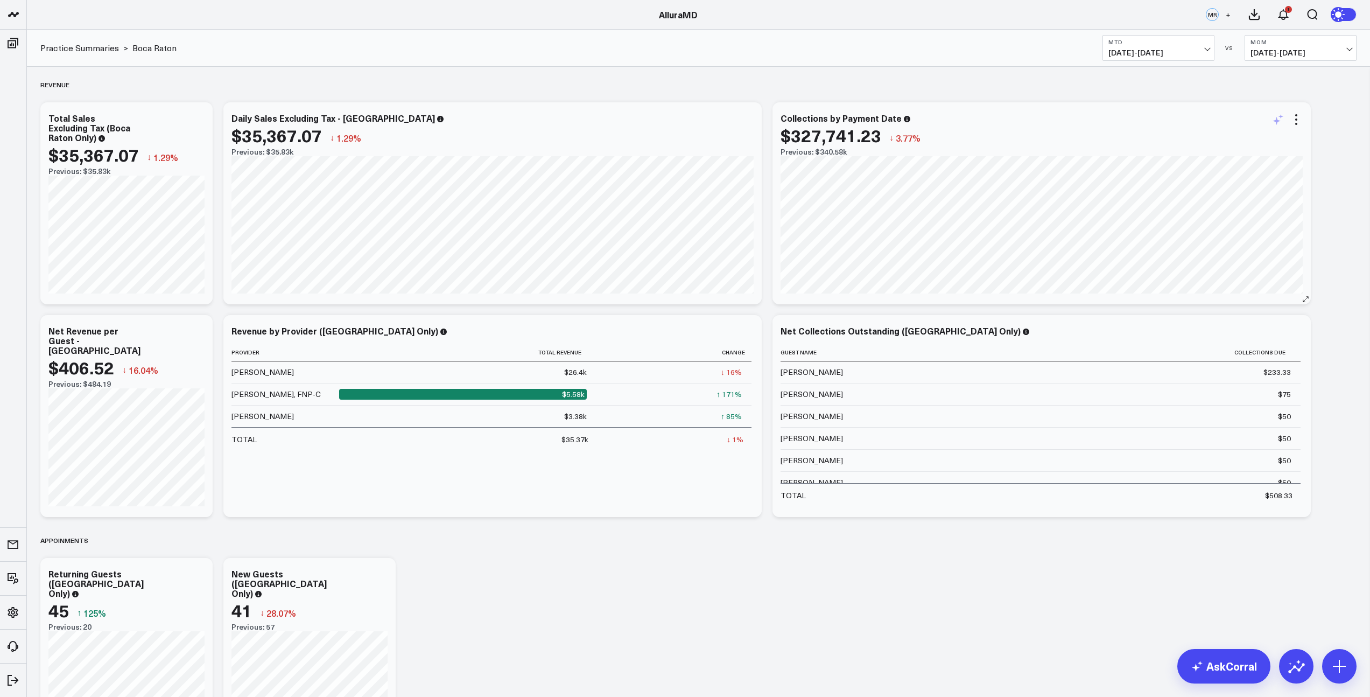
click at [1282, 120] on icon at bounding box center [1277, 119] width 13 height 13
click at [1242, 147] on textarea "Boca Raton data only" at bounding box center [1219, 143] width 182 height 48
paste textarea "Boca Raton data only"
type textarea "Boca Raton data only"
click at [1152, 178] on button "Modify via AI" at bounding box center [1155, 180] width 54 height 14
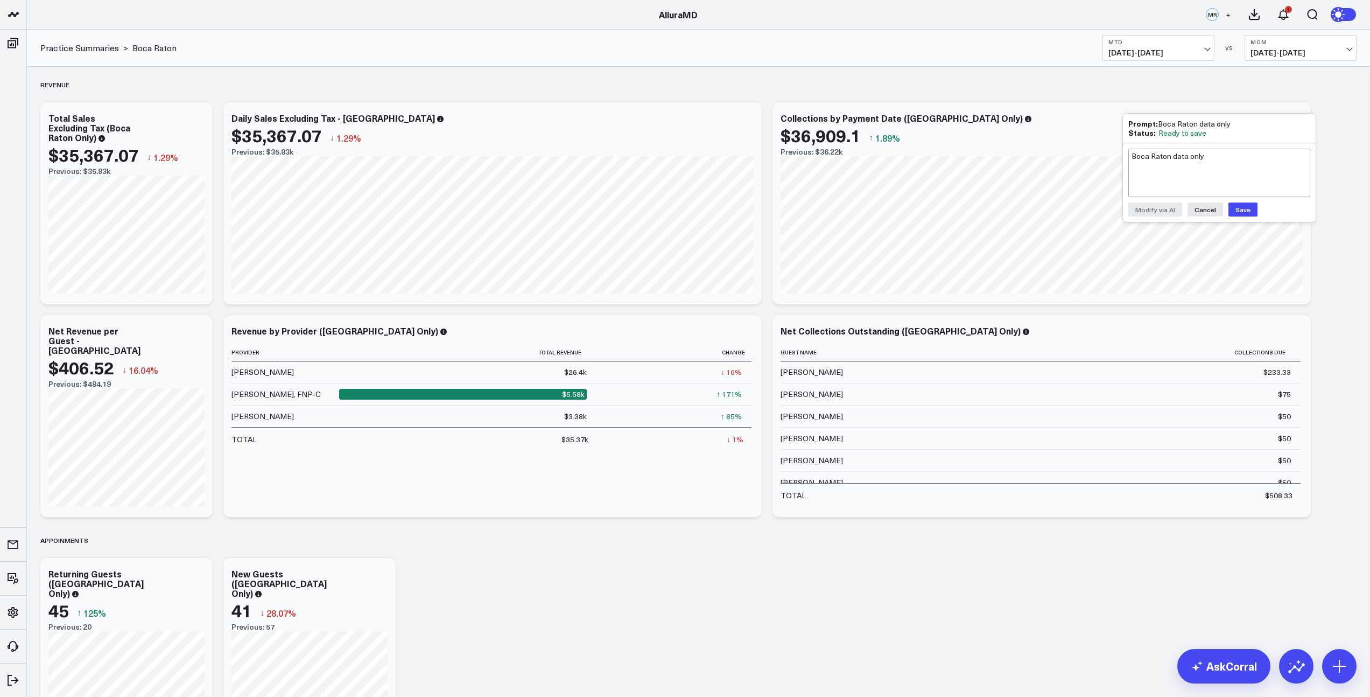
click at [1238, 210] on button "Save" at bounding box center [1242, 209] width 29 height 14
click at [973, 118] on div "Collections by Payment Date ([GEOGRAPHIC_DATA] Only)" at bounding box center [906, 118] width 251 height 12
click at [901, 117] on div "Collections by Payment Date ([GEOGRAPHIC_DATA] Only)" at bounding box center [906, 118] width 251 height 12
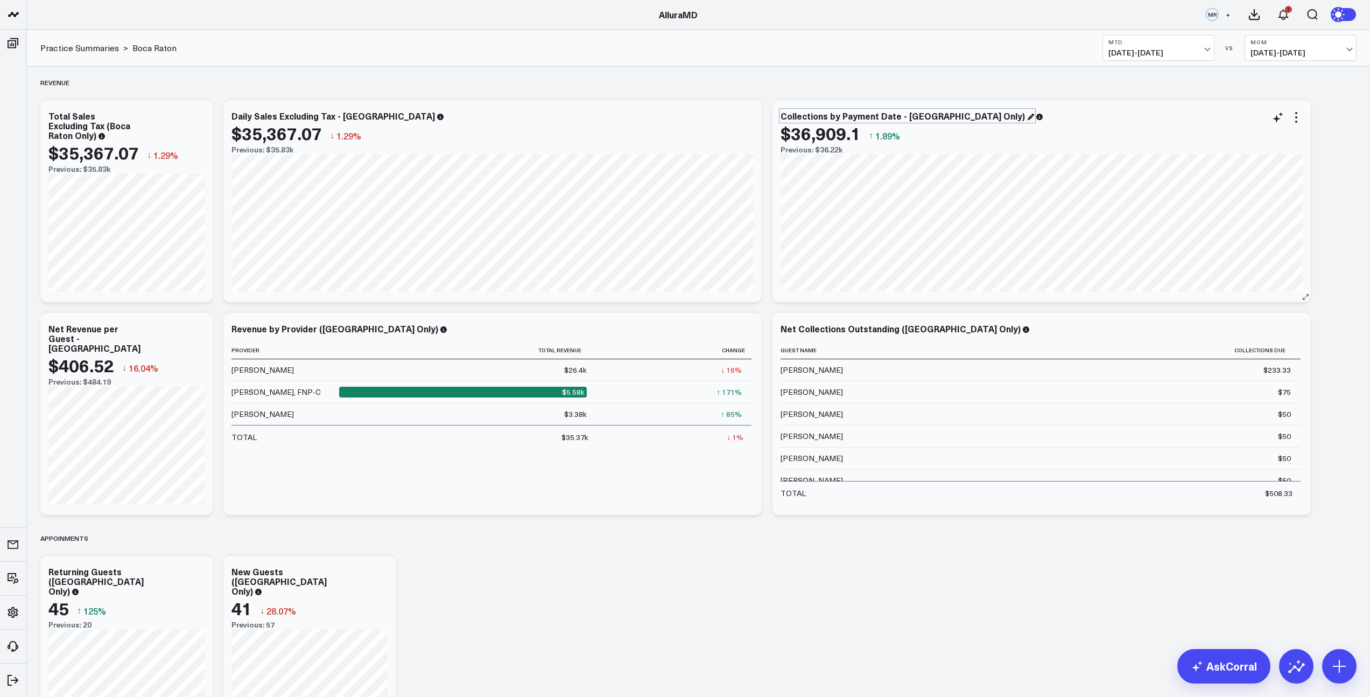
click at [971, 120] on div "Collections by Payment Date - [GEOGRAPHIC_DATA] Only)" at bounding box center [908, 116] width 254 height 12
click at [967, 560] on div "Revenue Modify via AI Copy link to widget Ask support Remove Create linked copy…" at bounding box center [698, 535] width 1327 height 941
click at [1003, 331] on div "Net Collections Outstanding ([GEOGRAPHIC_DATA] Only)" at bounding box center [905, 328] width 249 height 12
click at [940, 652] on div "Revenue Modify via AI Copy link to widget Ask support Remove Create linked copy…" at bounding box center [698, 535] width 1327 height 941
click at [420, 328] on div "Revenue by Provider ([GEOGRAPHIC_DATA] Only)" at bounding box center [339, 328] width 216 height 12
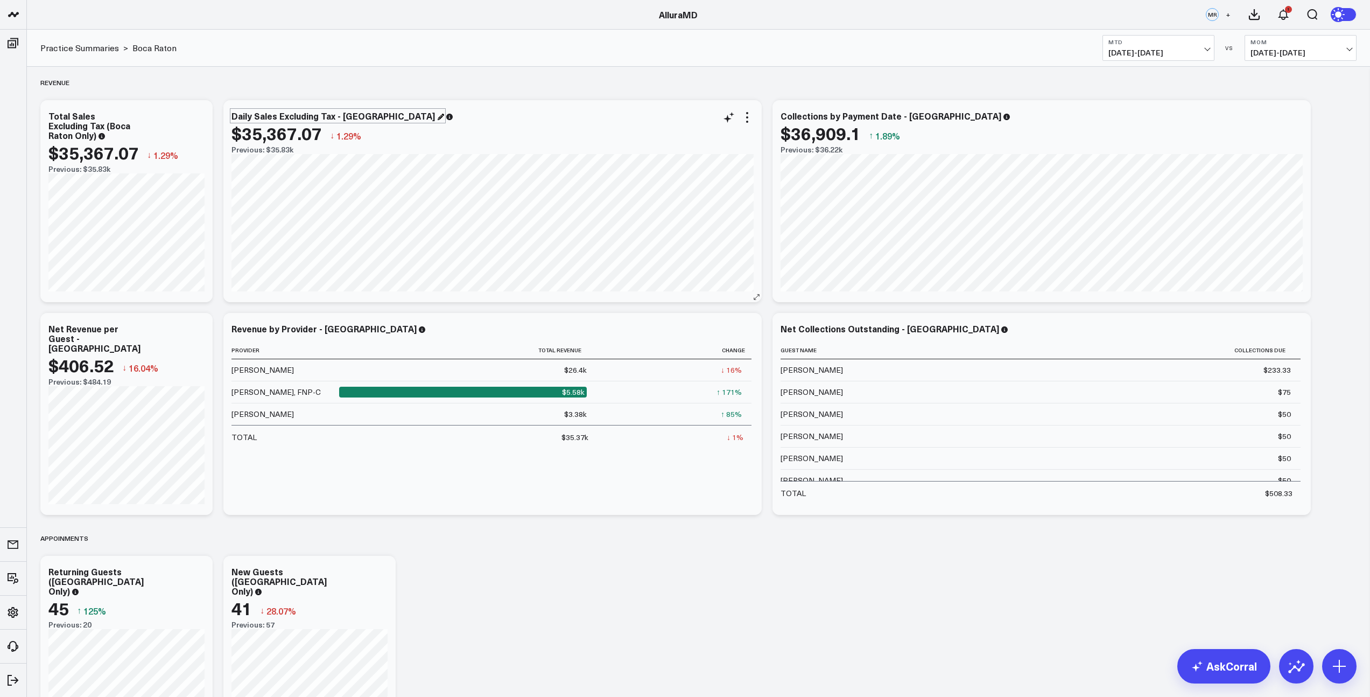
click at [419, 117] on div "Daily Sales Excluding Tax - [GEOGRAPHIC_DATA]" at bounding box center [337, 116] width 213 height 12
click at [71, 139] on div "Total Sales Excluding Tax (Boca Raton Only)" at bounding box center [126, 125] width 156 height 29
click at [66, 143] on div "$35,367.07" at bounding box center [93, 152] width 90 height 19
drag, startPoint x: 112, startPoint y: 132, endPoint x: 97, endPoint y: 131, distance: 15.1
click at [108, 132] on div "Total Sales Excluding Tax (Boca Raton Only)" at bounding box center [126, 125] width 156 height 29
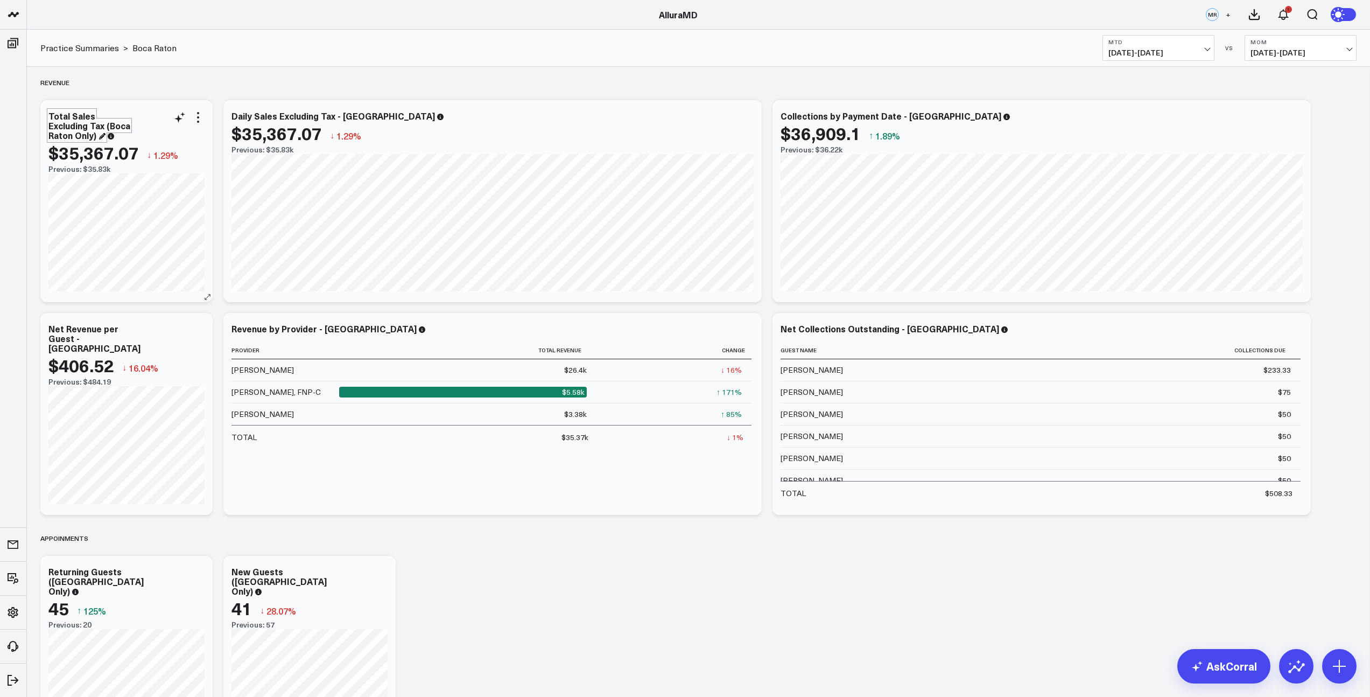
click at [73, 136] on div "Total Sales Excluding Tax (Boca Raton Only)" at bounding box center [89, 125] width 82 height 31
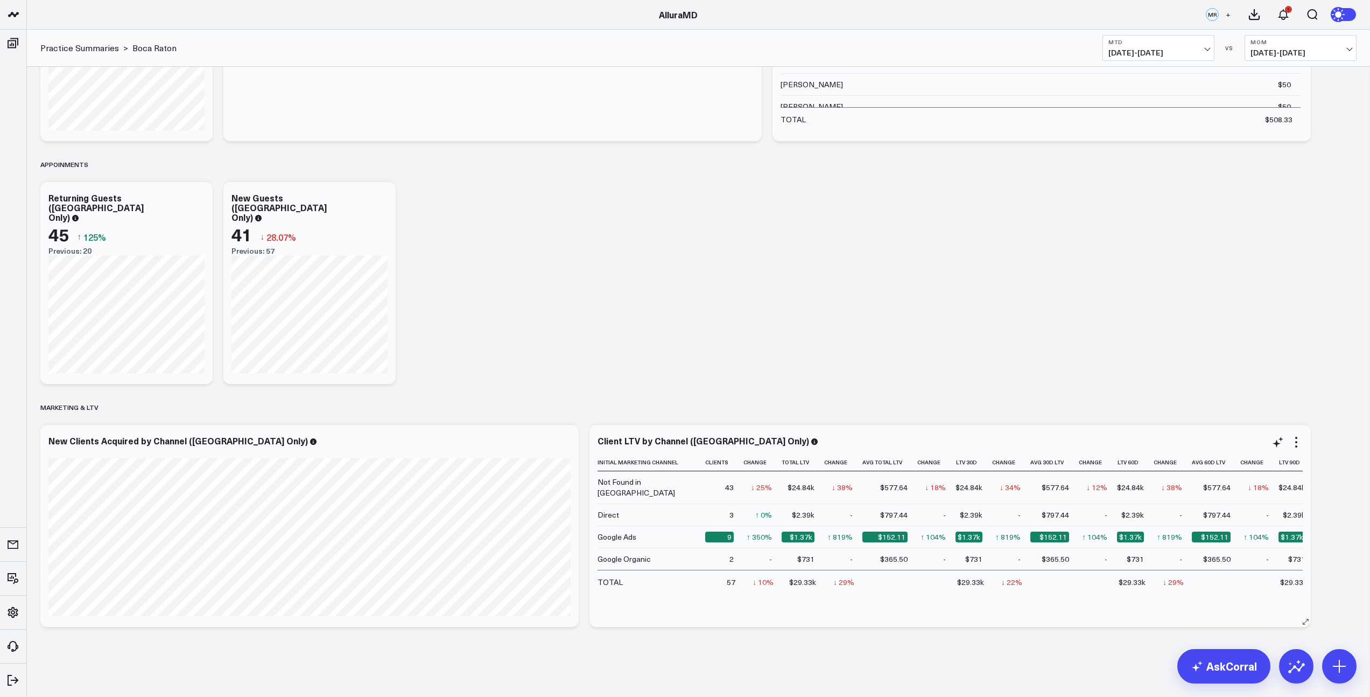
scroll to position [375, 0]
click at [110, 225] on div "45 ↑ 125%" at bounding box center [126, 234] width 156 height 19
click at [101, 212] on div "Returning Guests ([GEOGRAPHIC_DATA] Only)" at bounding box center [95, 207] width 95 height 31
click at [271, 210] on div "New Guests ([GEOGRAPHIC_DATA] Only)" at bounding box center [278, 207] width 95 height 31
click at [282, 209] on div "New Guests ([GEOGRAPHIC_DATA] Only)" at bounding box center [271, 207] width 81 height 31
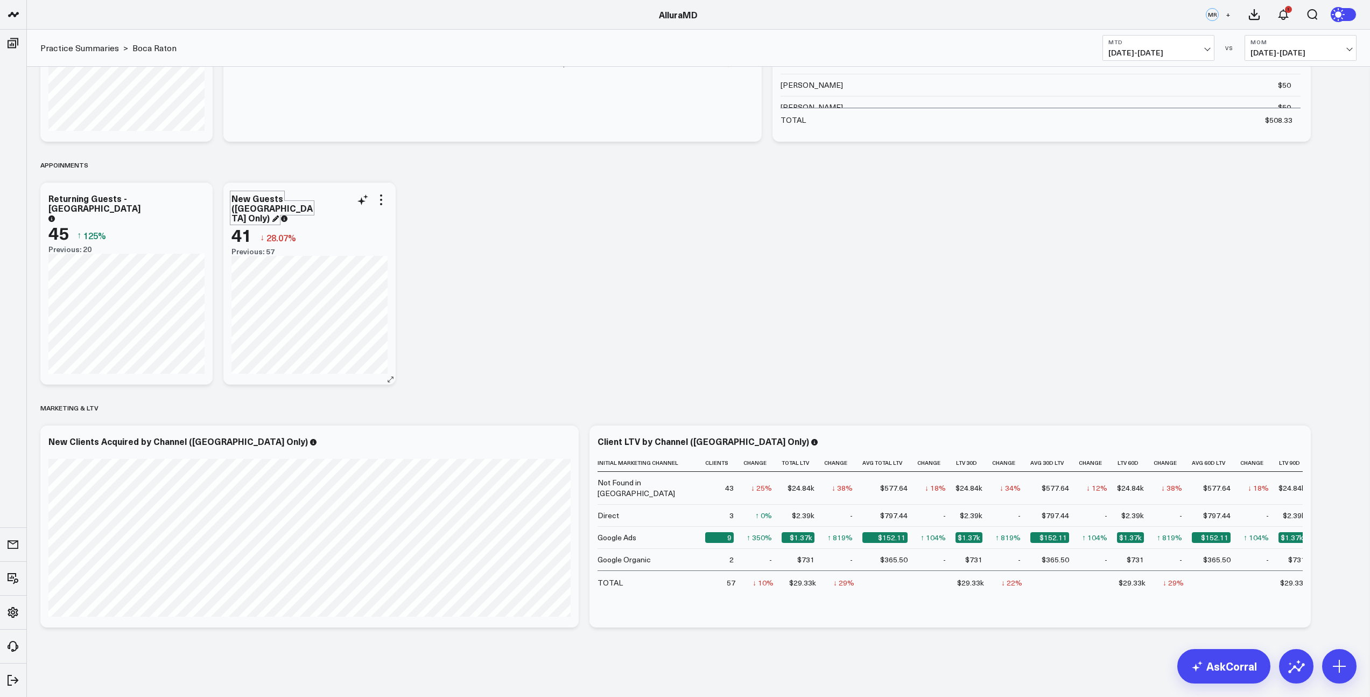
click at [283, 210] on div "New Guests ([GEOGRAPHIC_DATA] Only)" at bounding box center [271, 207] width 81 height 31
click at [285, 208] on div "New Guests ([GEOGRAPHIC_DATA] Only)" at bounding box center [271, 207] width 81 height 31
click at [575, 263] on div "Revenue Modify via AI Copy link to widget Ask support Remove Create linked copy…" at bounding box center [698, 162] width 1327 height 941
click at [383, 207] on div "New Guests - [GEOGRAPHIC_DATA] Only" at bounding box center [309, 207] width 156 height 29
click at [380, 199] on icon at bounding box center [381, 200] width 2 height 2
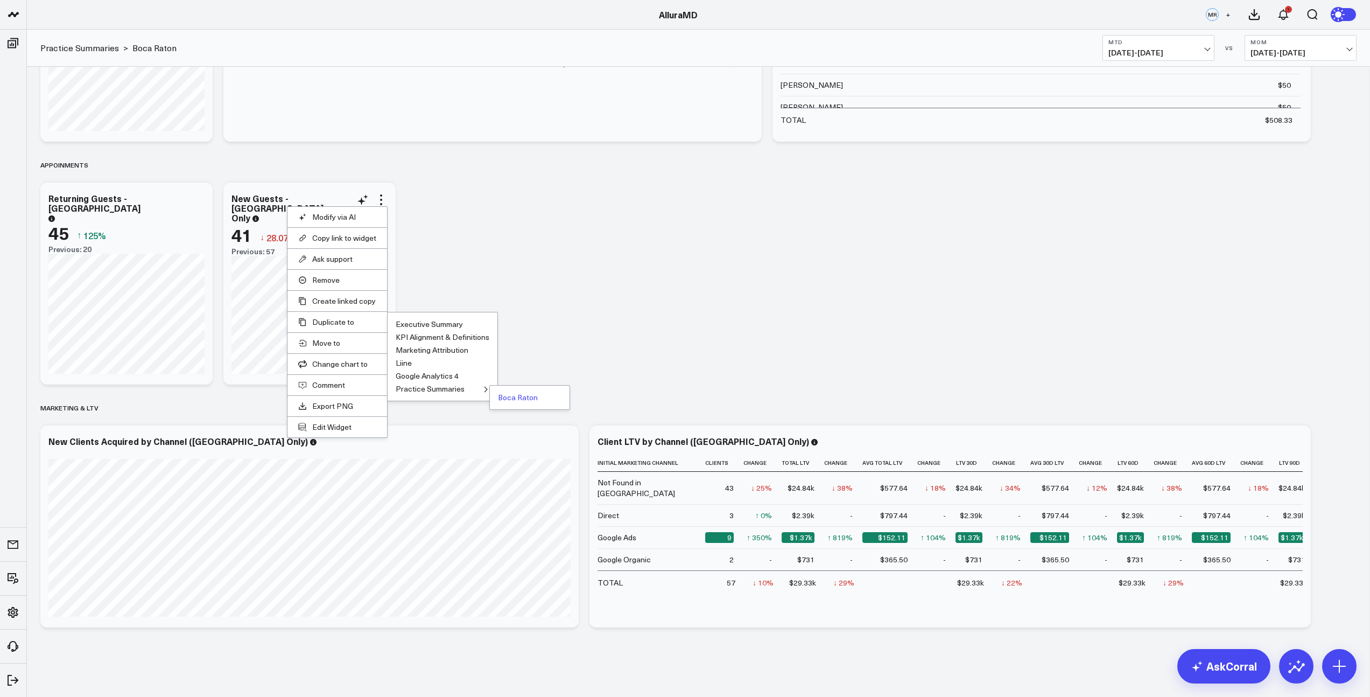
click at [517, 402] on ul "Boca Raton" at bounding box center [529, 397] width 81 height 25
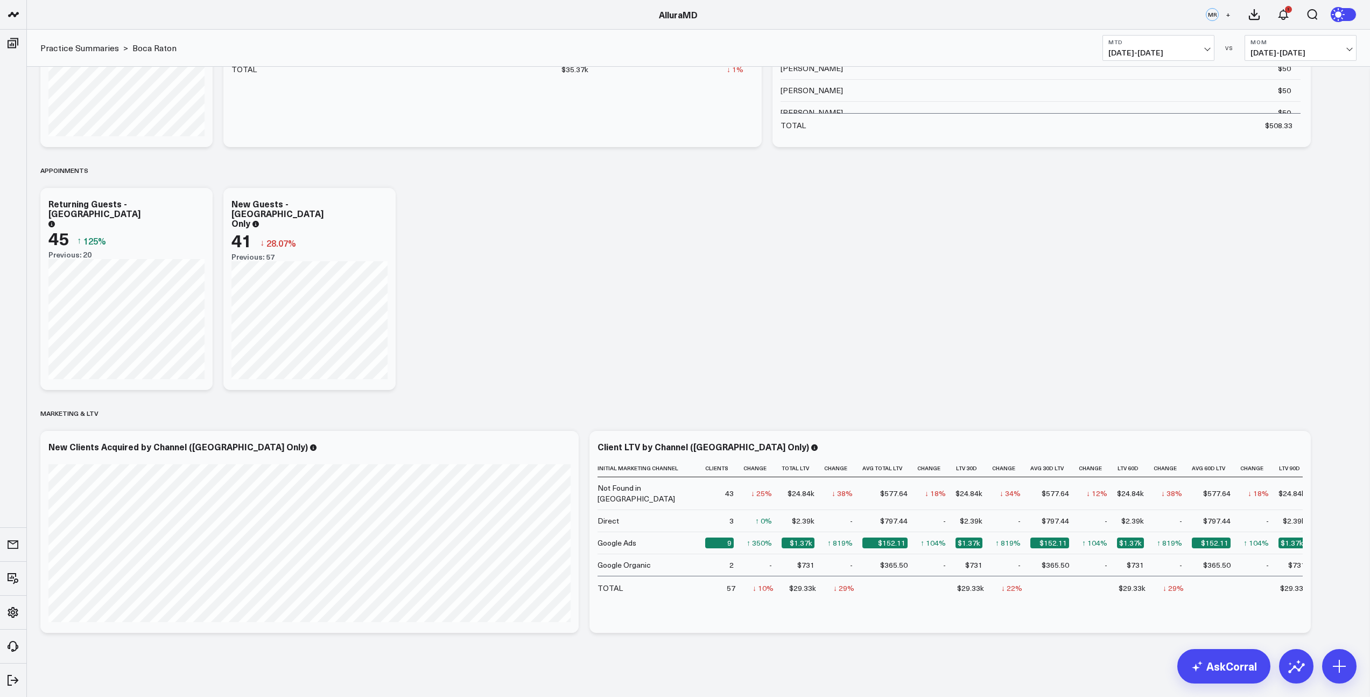
scroll to position [376, 0]
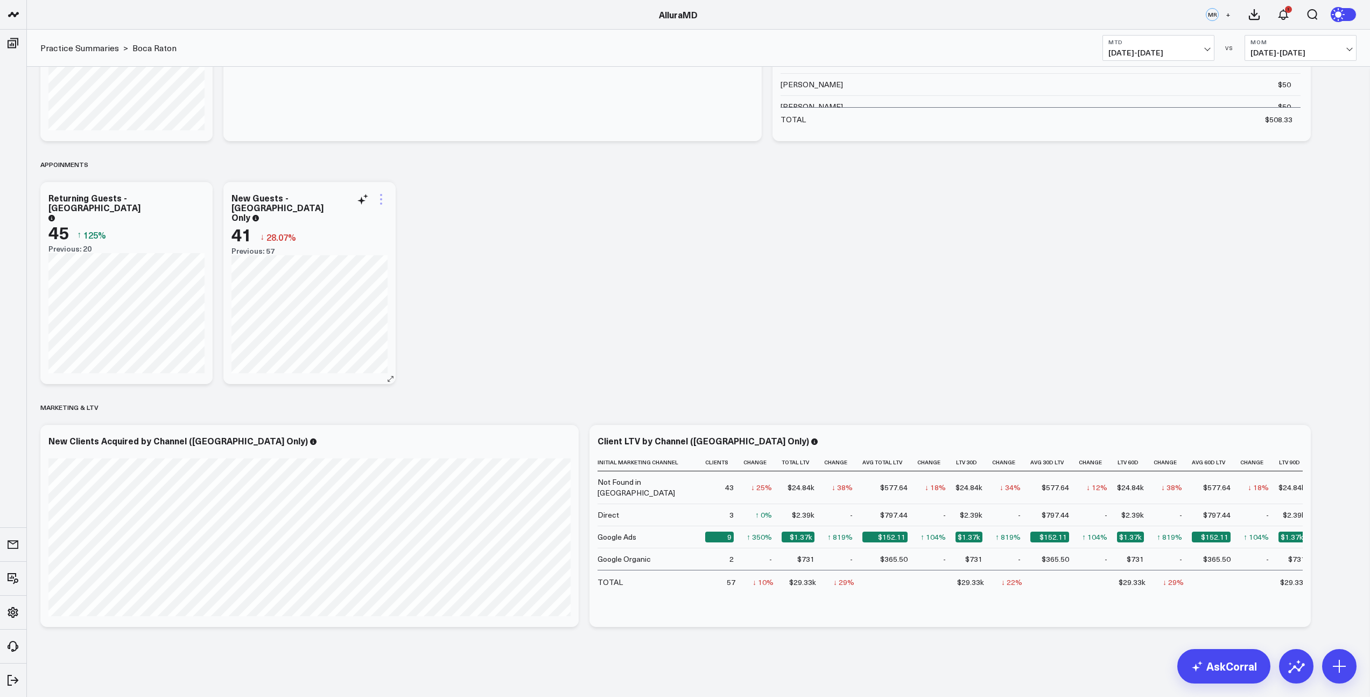
click at [380, 202] on icon at bounding box center [381, 203] width 2 height 2
click at [514, 399] on button "Boca Raton" at bounding box center [518, 397] width 40 height 8
click at [549, 201] on icon at bounding box center [545, 199] width 13 height 13
click at [623, 215] on textarea "Boca Raton data only" at bounding box center [665, 223] width 182 height 48
type textarea "change to total guests"
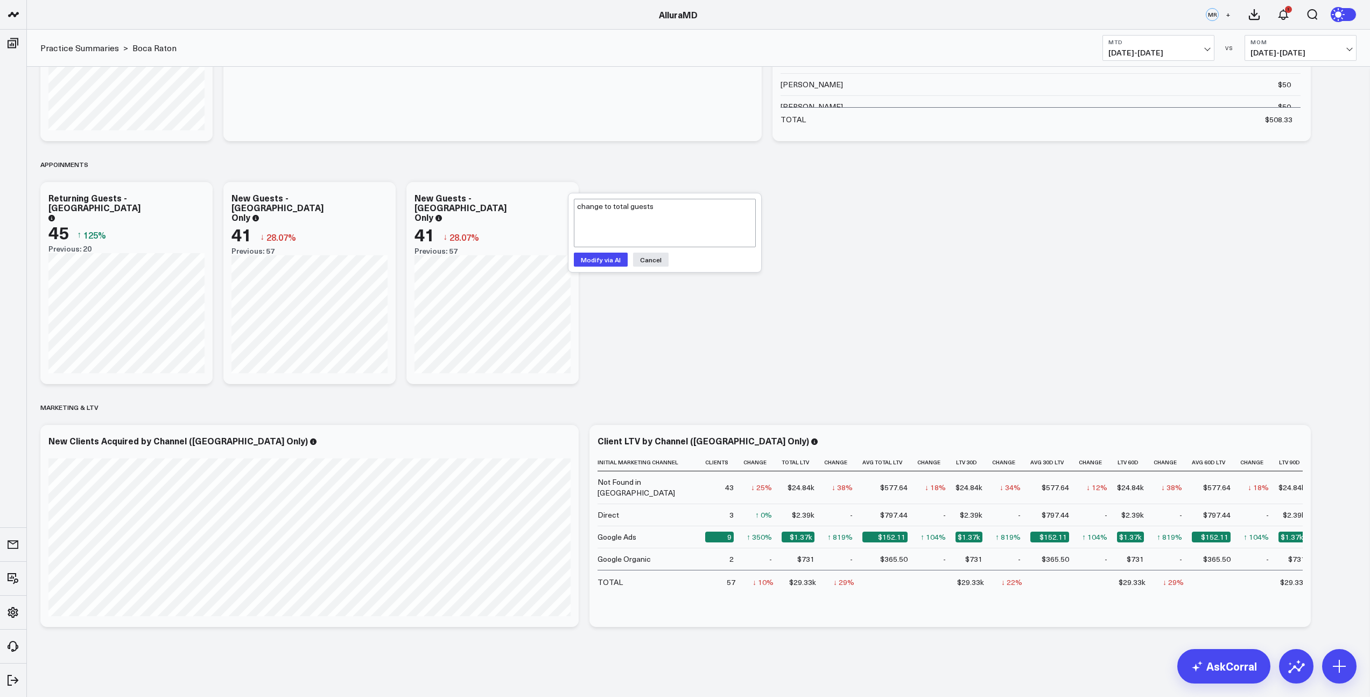
click at [612, 259] on button "Modify via AI" at bounding box center [601, 259] width 54 height 14
click at [695, 290] on button "Save" at bounding box center [688, 289] width 29 height 14
click at [461, 208] on div "Total Guests - [GEOGRAPHIC_DATA] Only" at bounding box center [460, 207] width 92 height 31
click at [638, 248] on div "Revenue Modify via AI Copy link to widget Ask support Remove Create linked copy…" at bounding box center [698, 161] width 1327 height 941
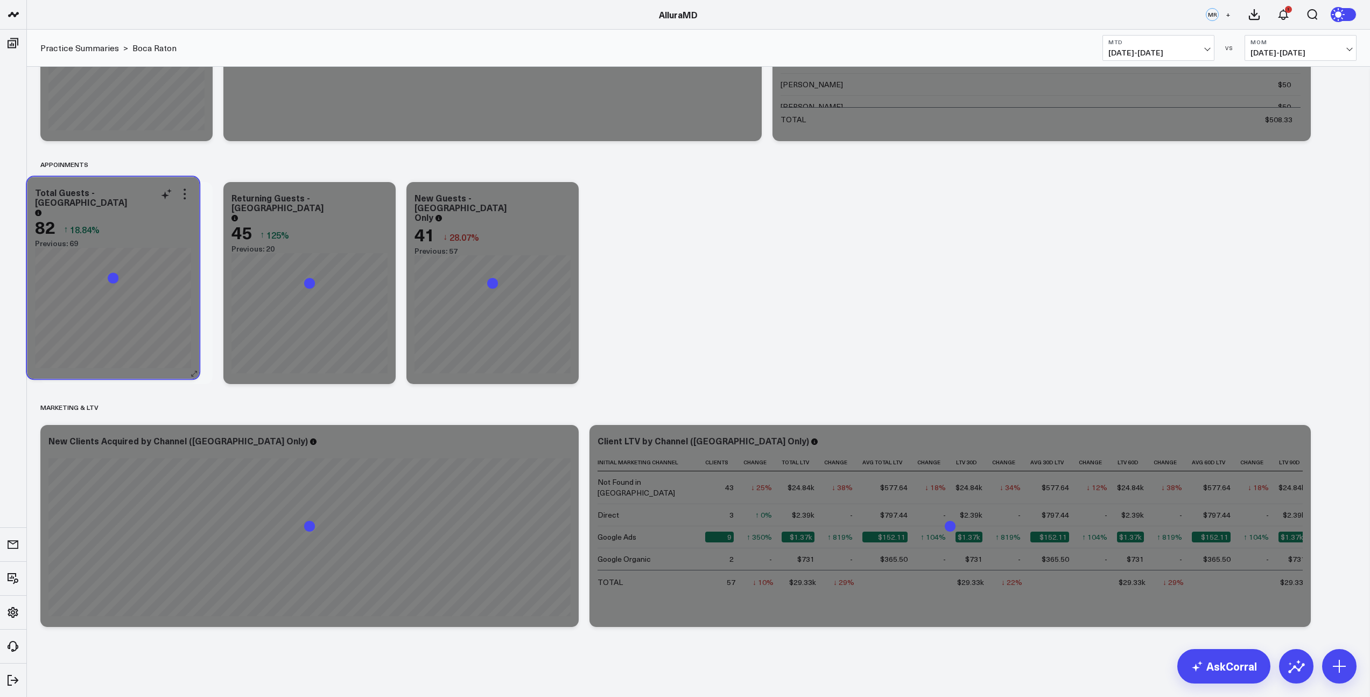
drag, startPoint x: 508, startPoint y: 195, endPoint x: 129, endPoint y: 189, distance: 379.0
click at [129, 189] on div "Total Guests - [GEOGRAPHIC_DATA]" at bounding box center [113, 200] width 156 height 27
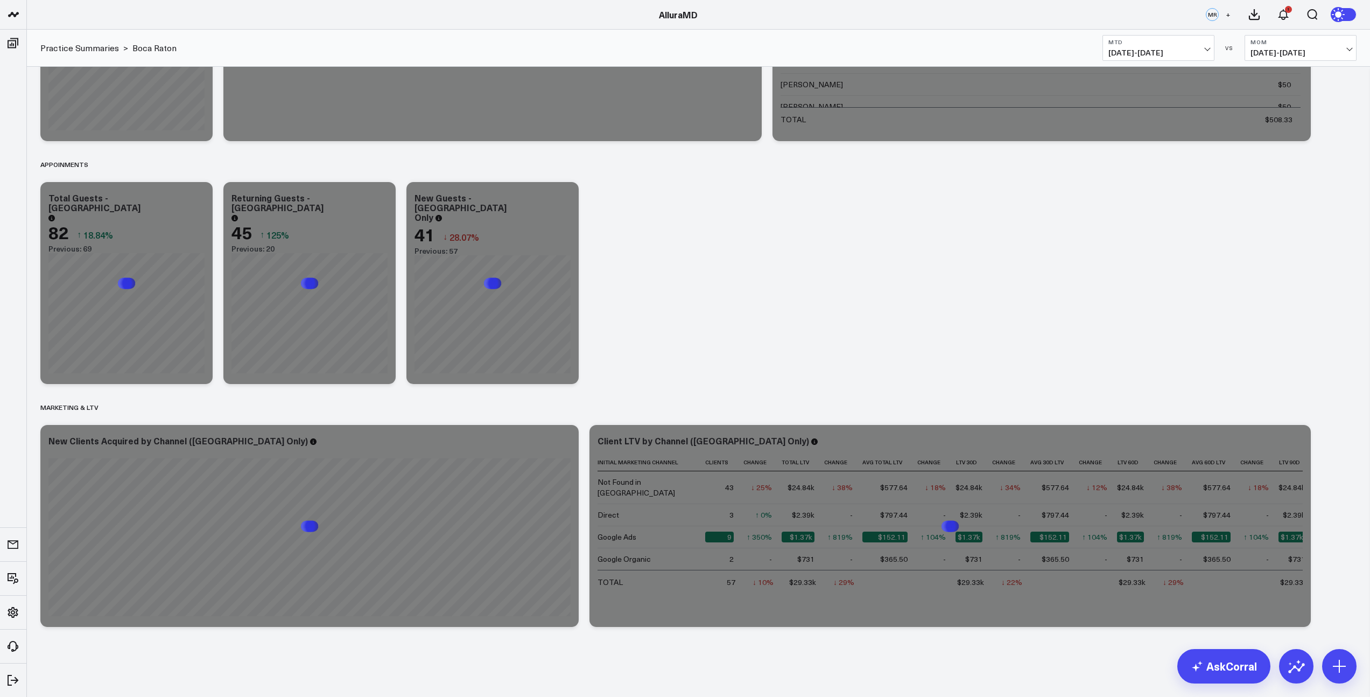
click at [661, 228] on div "Revenue Modify via AI Copy link to widget Ask support Remove Create linked copy…" at bounding box center [698, 161] width 1327 height 941
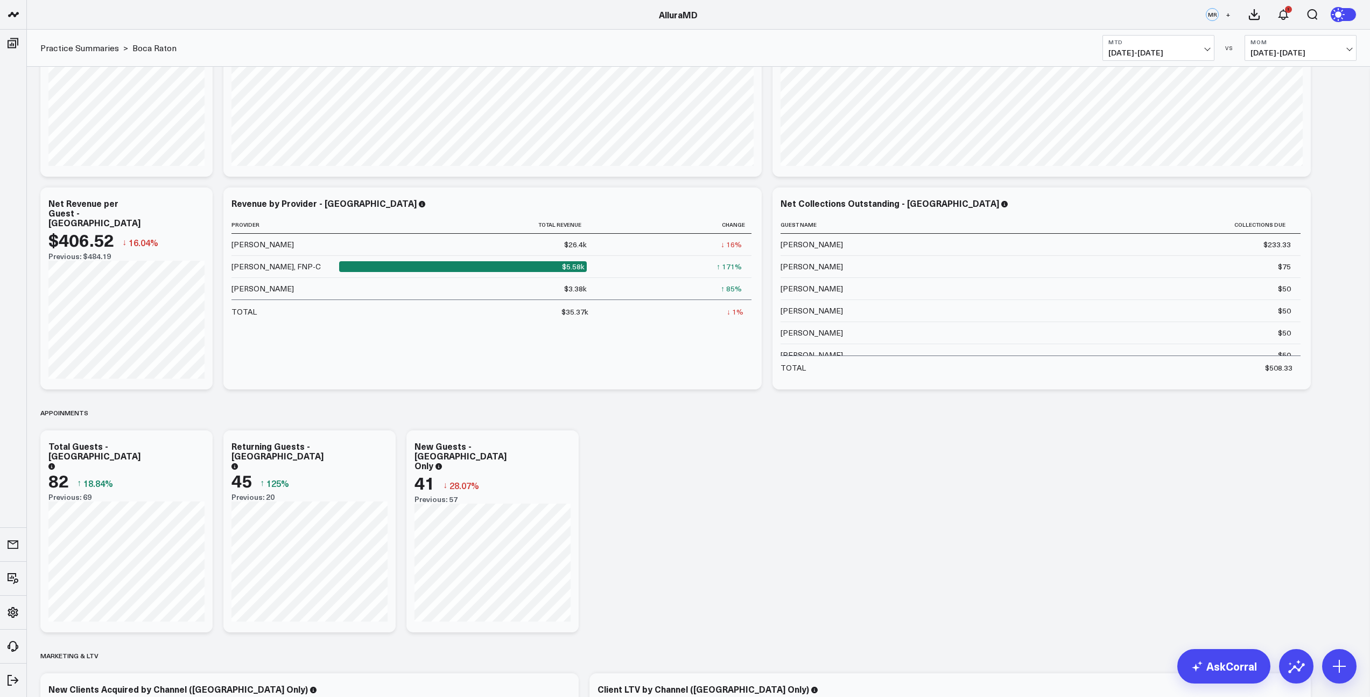
scroll to position [205, 0]
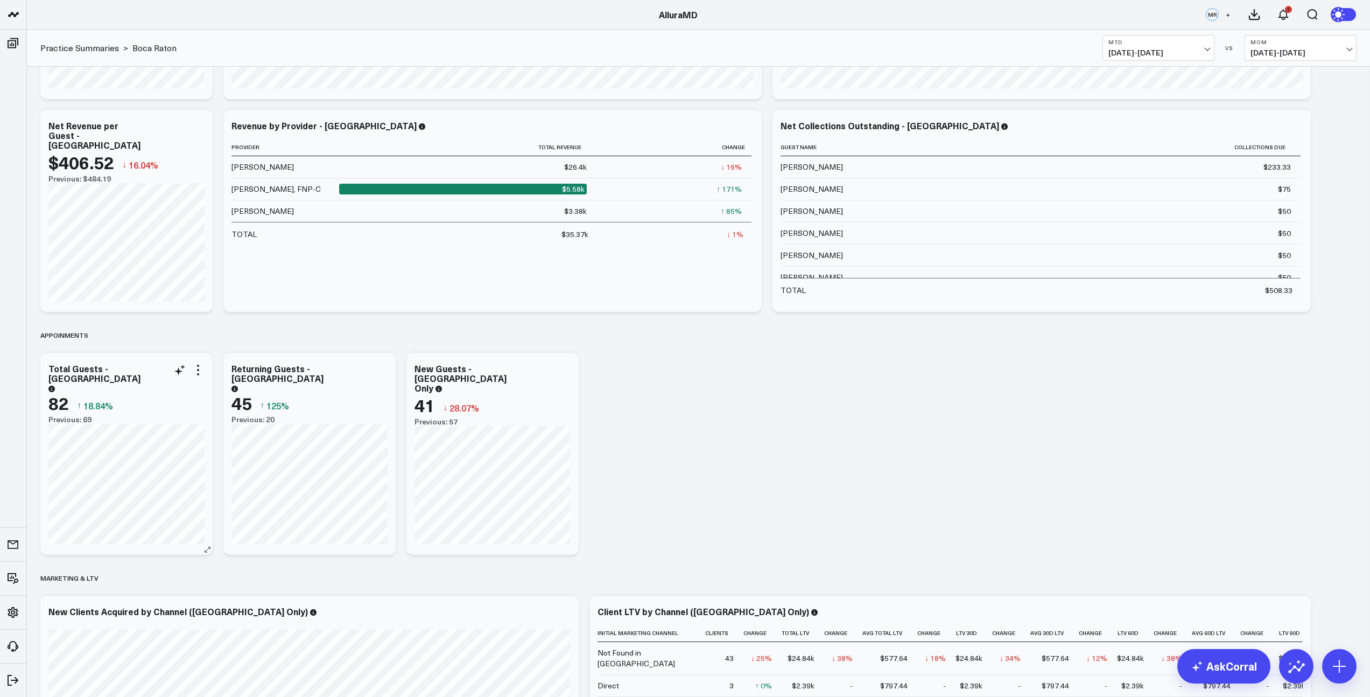
click at [197, 376] on div "Total Guests - [GEOGRAPHIC_DATA]" at bounding box center [126, 376] width 156 height 27
click at [199, 368] on icon at bounding box center [198, 369] width 13 height 13
click at [322, 567] on button "Boca Raton" at bounding box center [335, 568] width 40 height 8
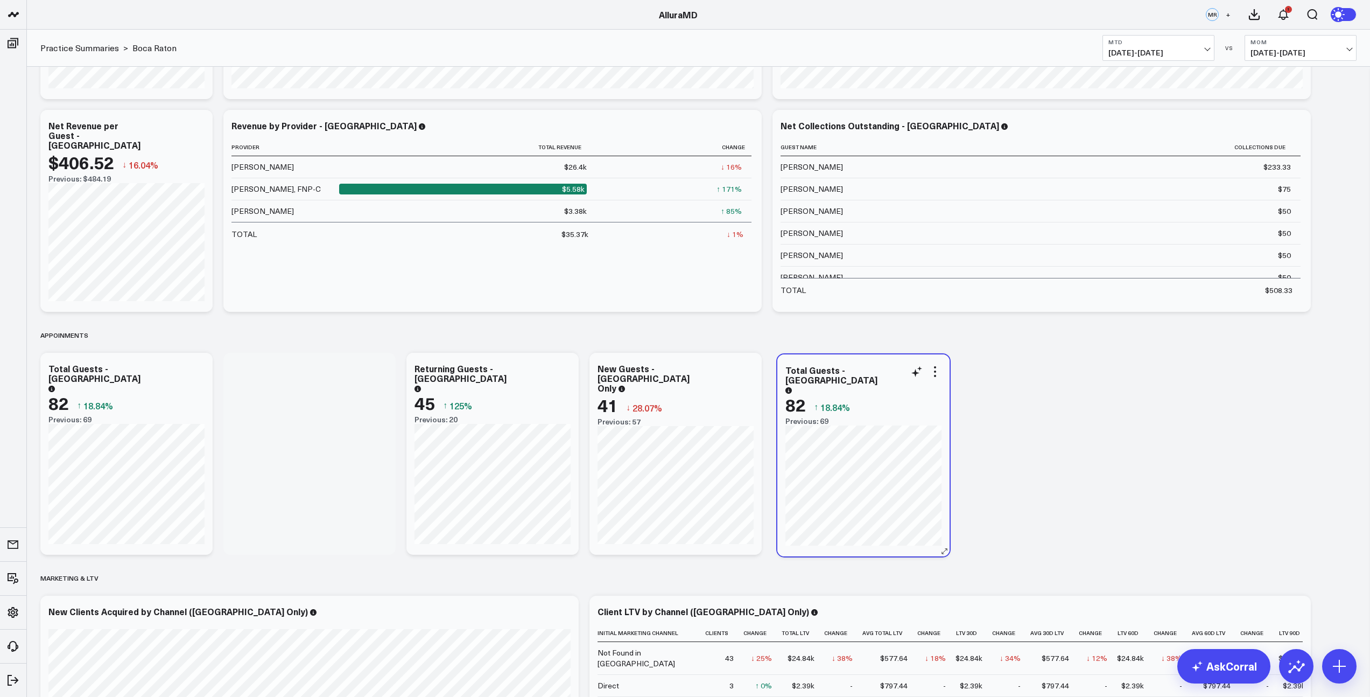
drag, startPoint x: 316, startPoint y: 362, endPoint x: 870, endPoint y: 364, distance: 553.9
click at [870, 364] on div "Total Guests - Boca Raton 82 ↑ 18.84% Previous: 69" at bounding box center [863, 455] width 172 height 202
drag, startPoint x: 338, startPoint y: 365, endPoint x: 889, endPoint y: 366, distance: 551.2
click at [889, 366] on div "Total Guests - [GEOGRAPHIC_DATA]" at bounding box center [861, 377] width 156 height 27
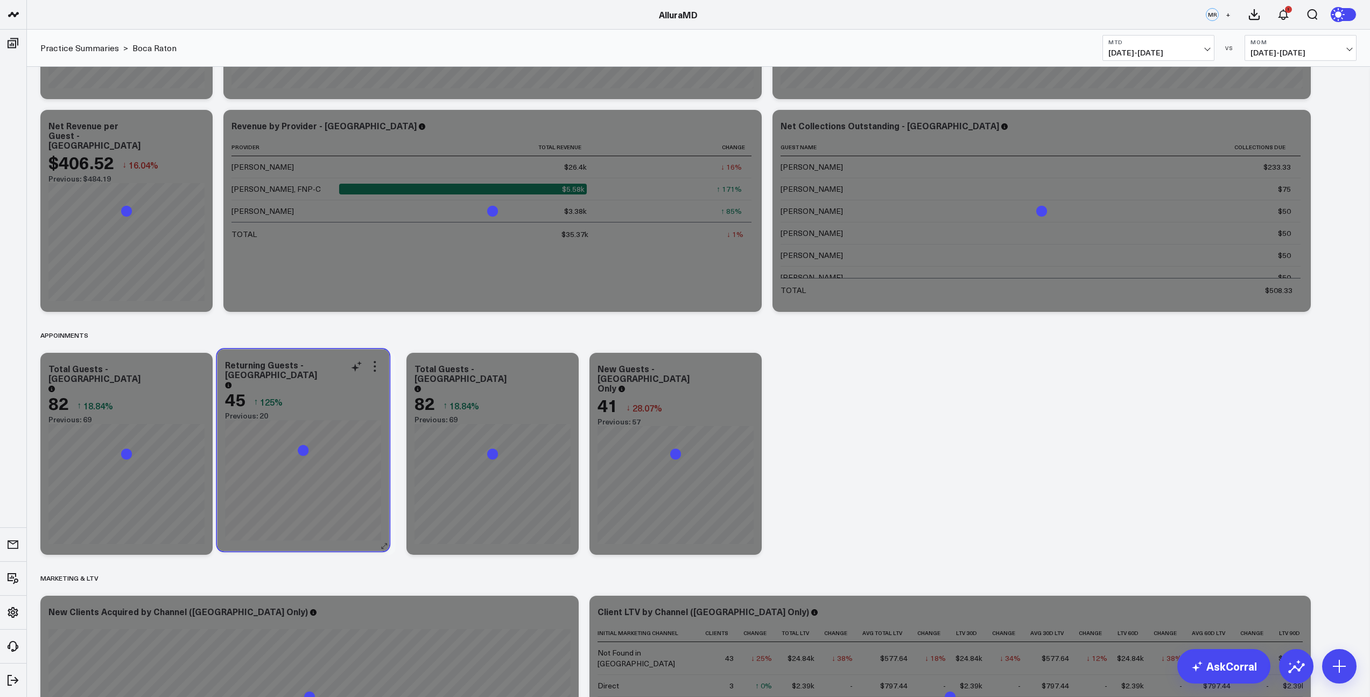
drag, startPoint x: 495, startPoint y: 362, endPoint x: 312, endPoint y: 358, distance: 183.1
click at [312, 358] on div "Returning Guests - [GEOGRAPHIC_DATA] 45 ↑ 125% Previous: 20" at bounding box center [303, 450] width 172 height 202
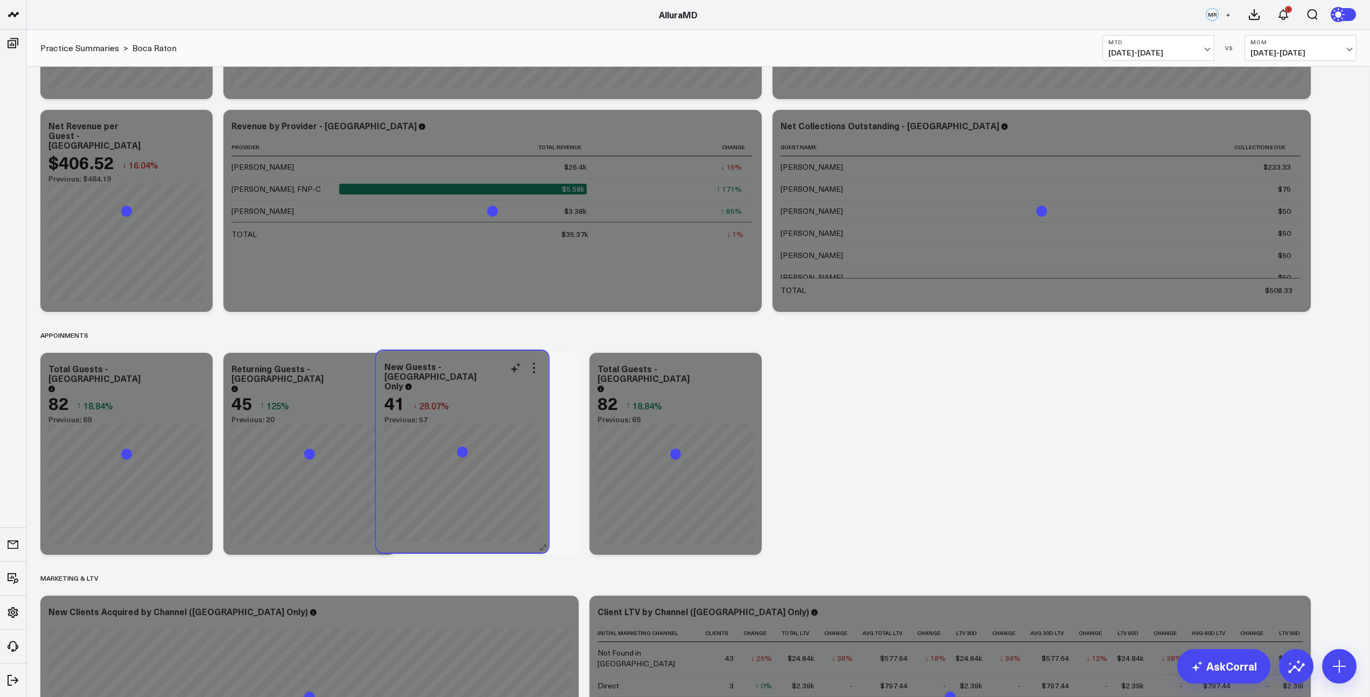
drag, startPoint x: 679, startPoint y: 363, endPoint x: 465, endPoint y: 361, distance: 213.7
click at [465, 361] on div "New Guests - [GEOGRAPHIC_DATA] Only" at bounding box center [462, 375] width 156 height 29
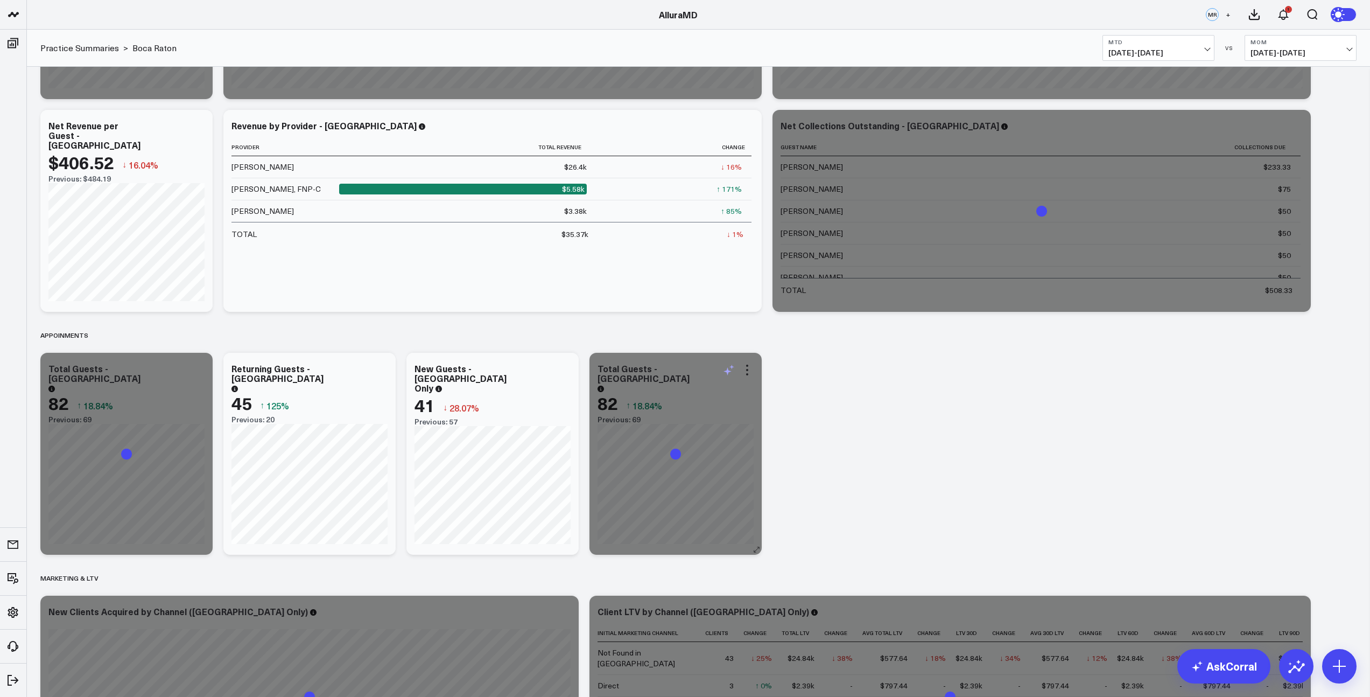
click at [727, 373] on icon at bounding box center [728, 369] width 13 height 13
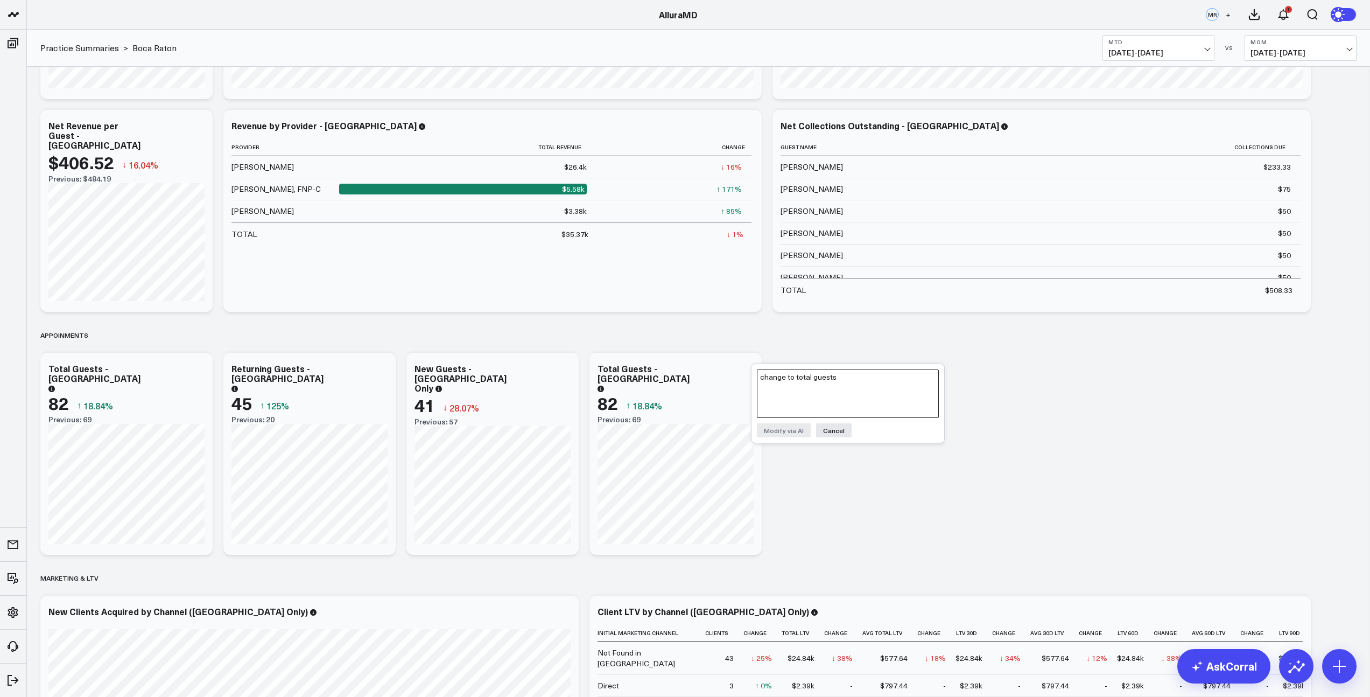
click at [777, 382] on textarea "change to total guests" at bounding box center [848, 393] width 182 height 48
type textarea "% returning guests vs new guests"
click at [777, 428] on button "Modify via AI" at bounding box center [784, 430] width 54 height 14
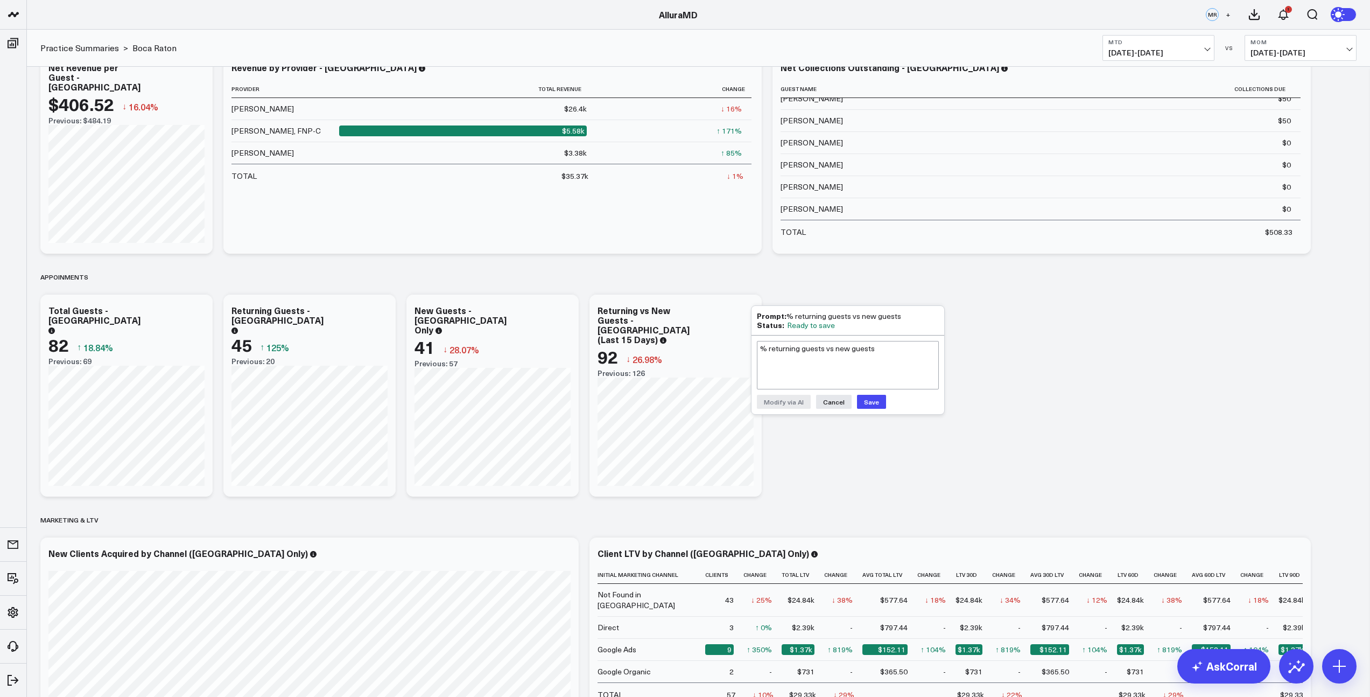
scroll to position [264, 0]
click at [871, 402] on button "Save" at bounding box center [871, 401] width 29 height 14
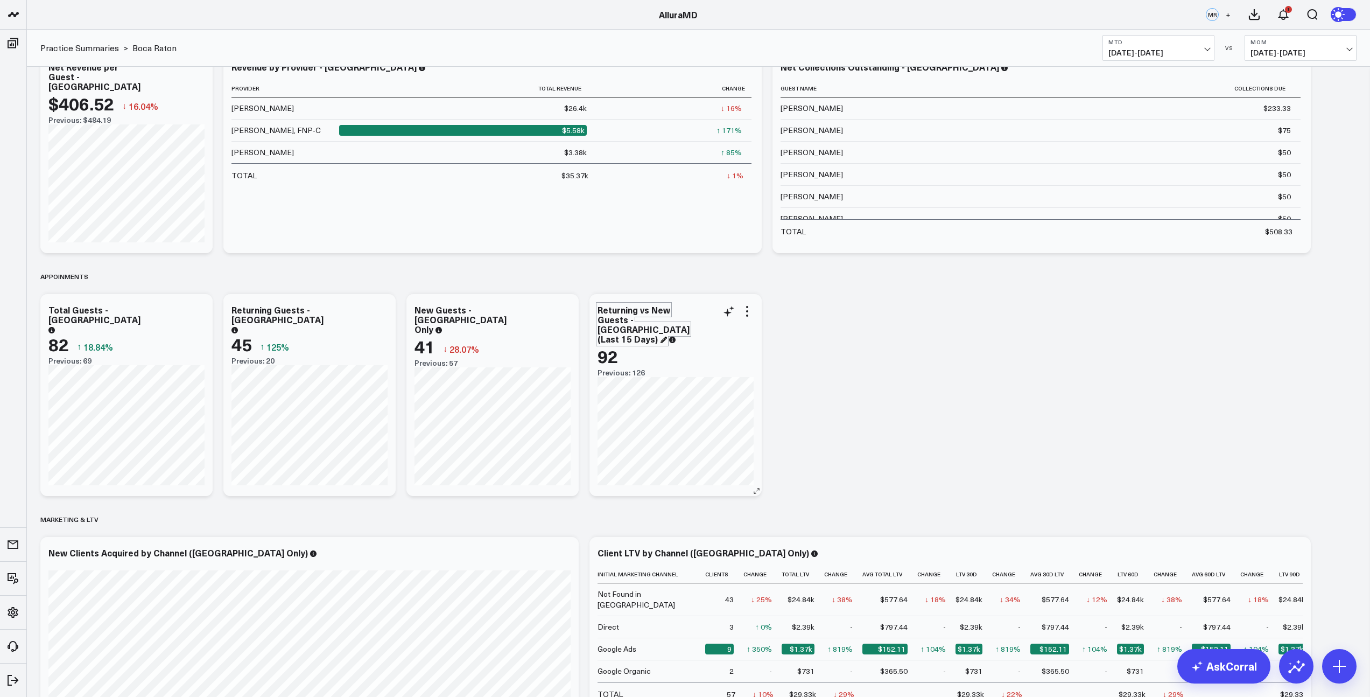
click at [656, 333] on div "Returning vs New Guests - [GEOGRAPHIC_DATA] (Last 15 Days)" at bounding box center [644, 324] width 92 height 41
click at [902, 375] on div "Revenue Modify via AI Copy link to widget Ask support Remove Create linked copy…" at bounding box center [698, 273] width 1327 height 941
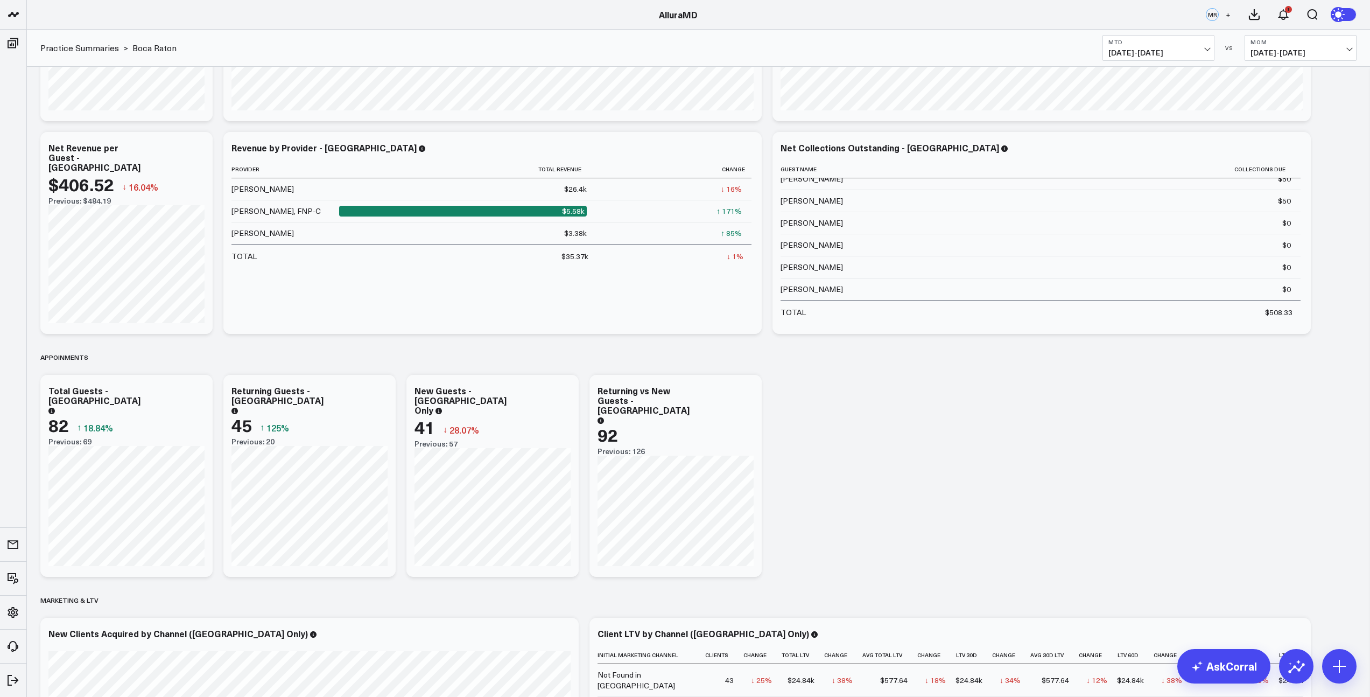
scroll to position [182, 0]
click at [1302, 664] on icon at bounding box center [1296, 668] width 17 height 10
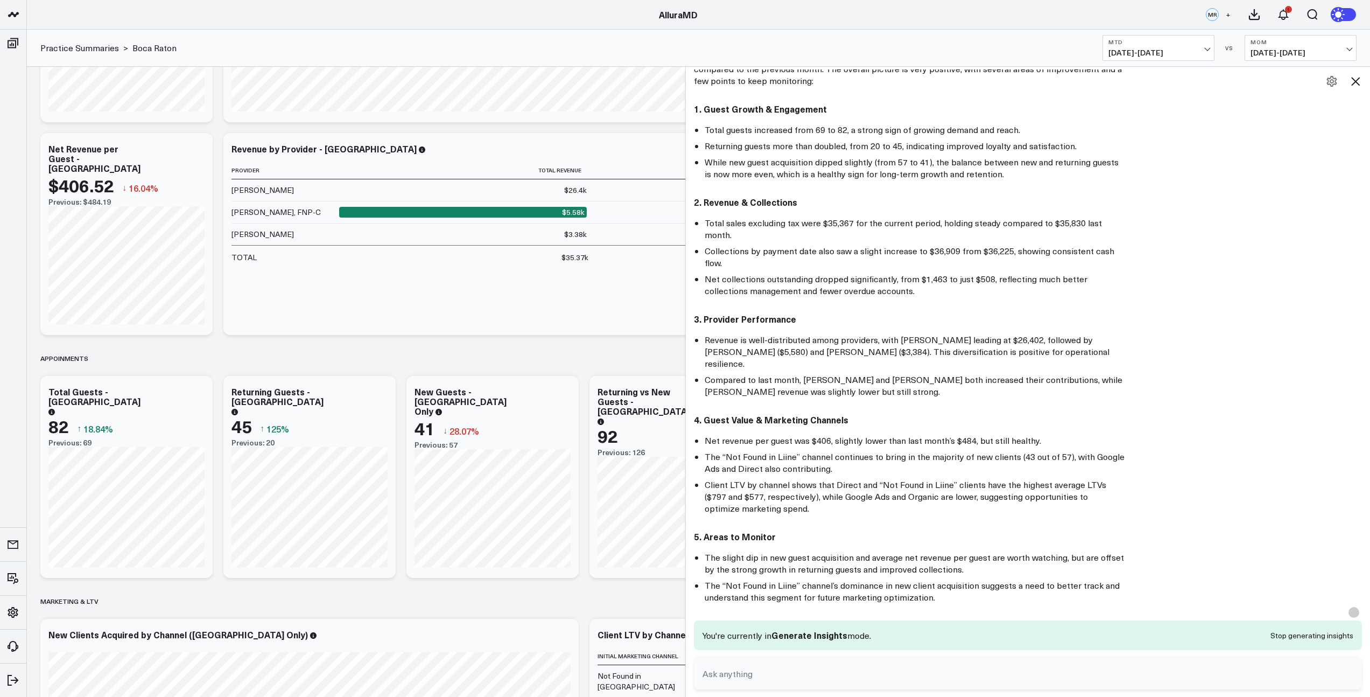
scroll to position [0, 0]
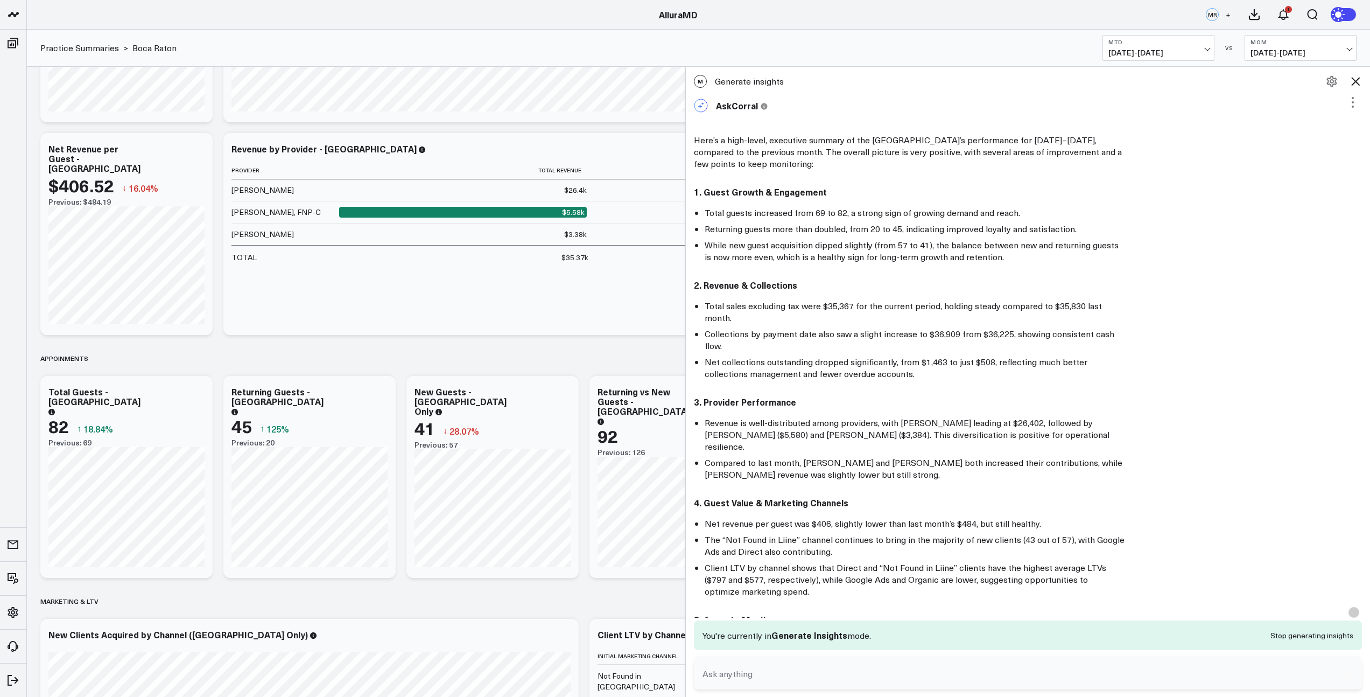
click at [1357, 82] on icon at bounding box center [1355, 81] width 13 height 13
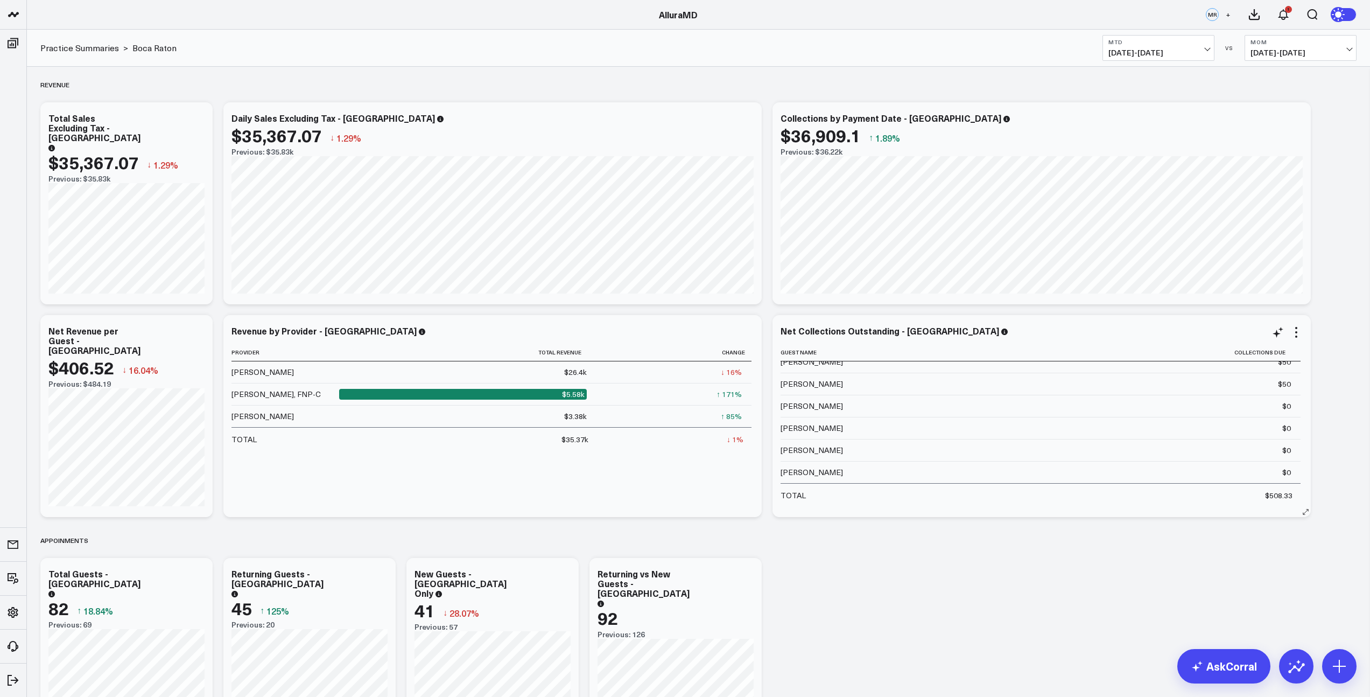
scroll to position [98, 0]
click at [1255, 19] on icon at bounding box center [1254, 15] width 10 height 10
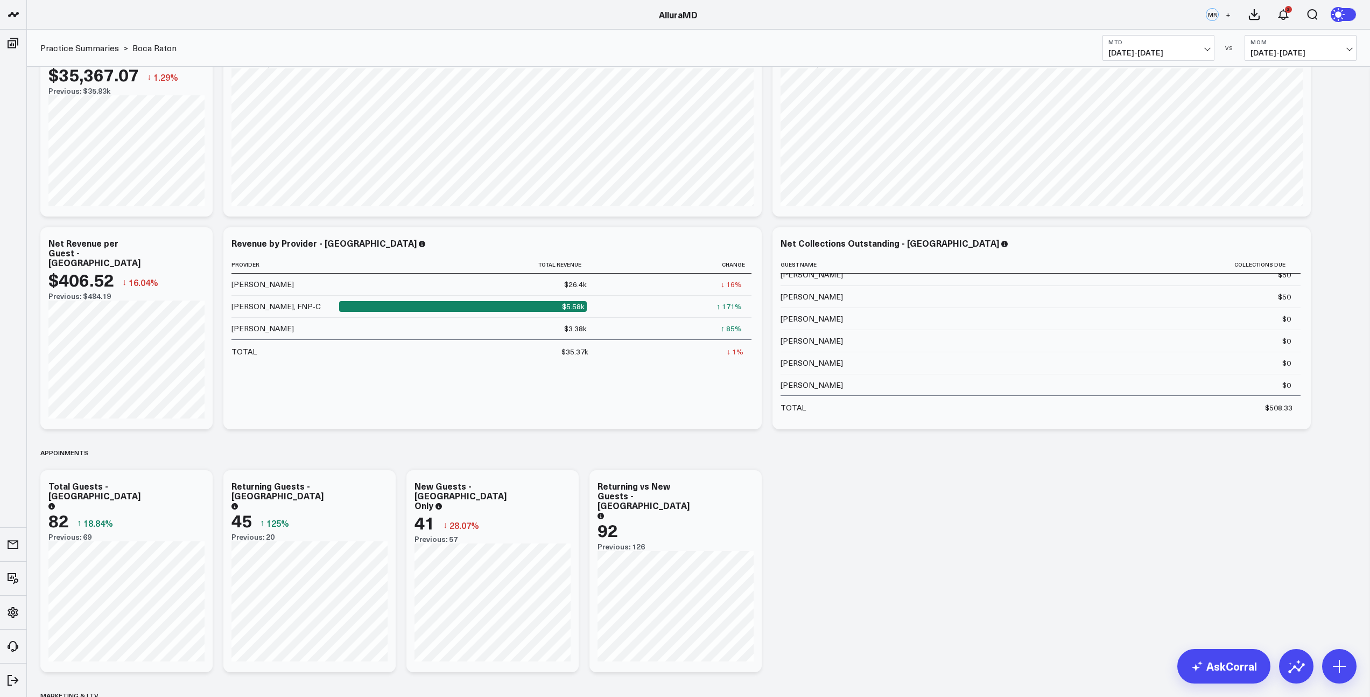
scroll to position [0, 0]
